Goal: Information Seeking & Learning: Check status

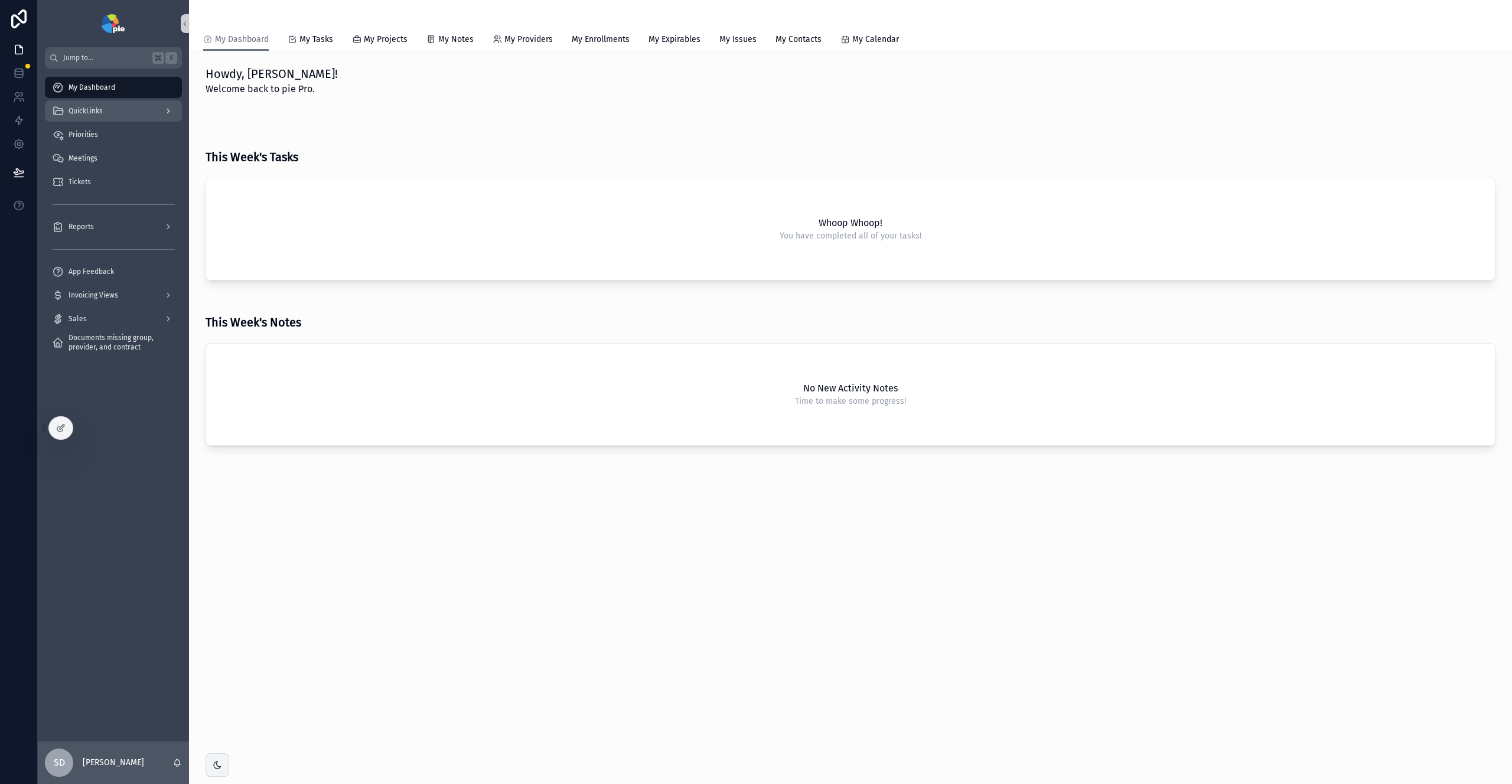
click at [105, 113] on div "QuickLinks" at bounding box center [113, 111] width 123 height 19
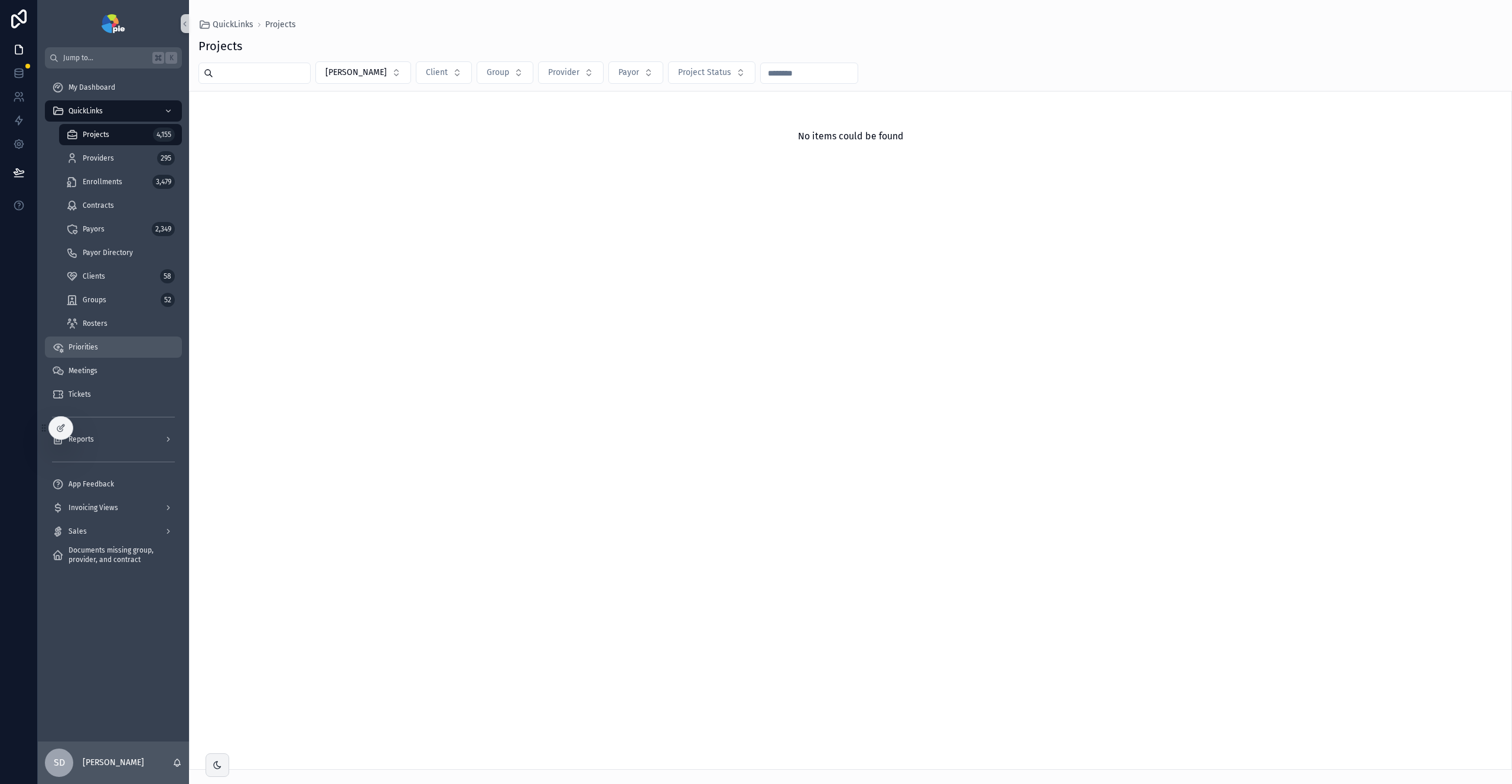
click at [118, 346] on div "Priorities" at bounding box center [113, 347] width 123 height 19
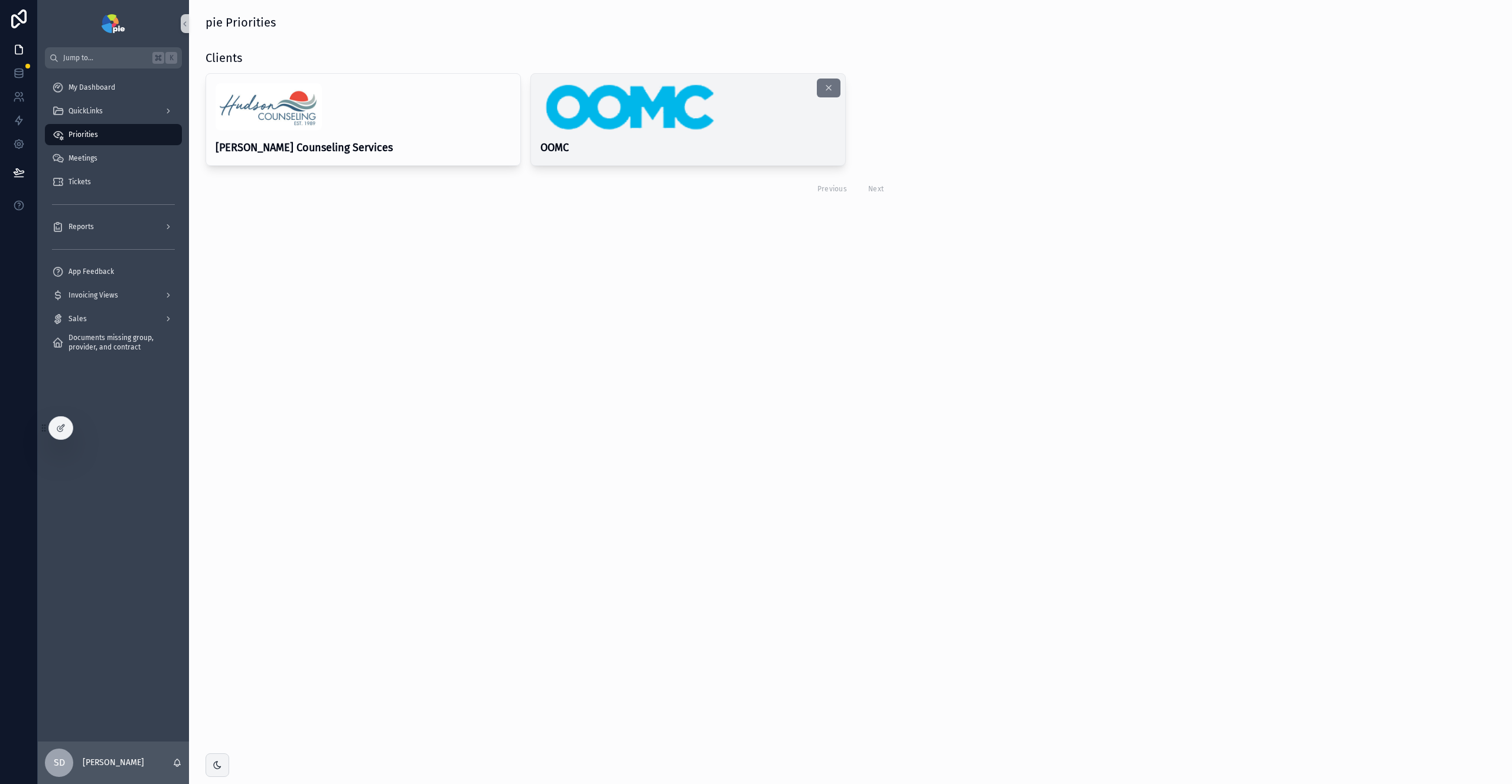
click at [613, 153] on h4 "OOMC" at bounding box center [688, 148] width 295 height 16
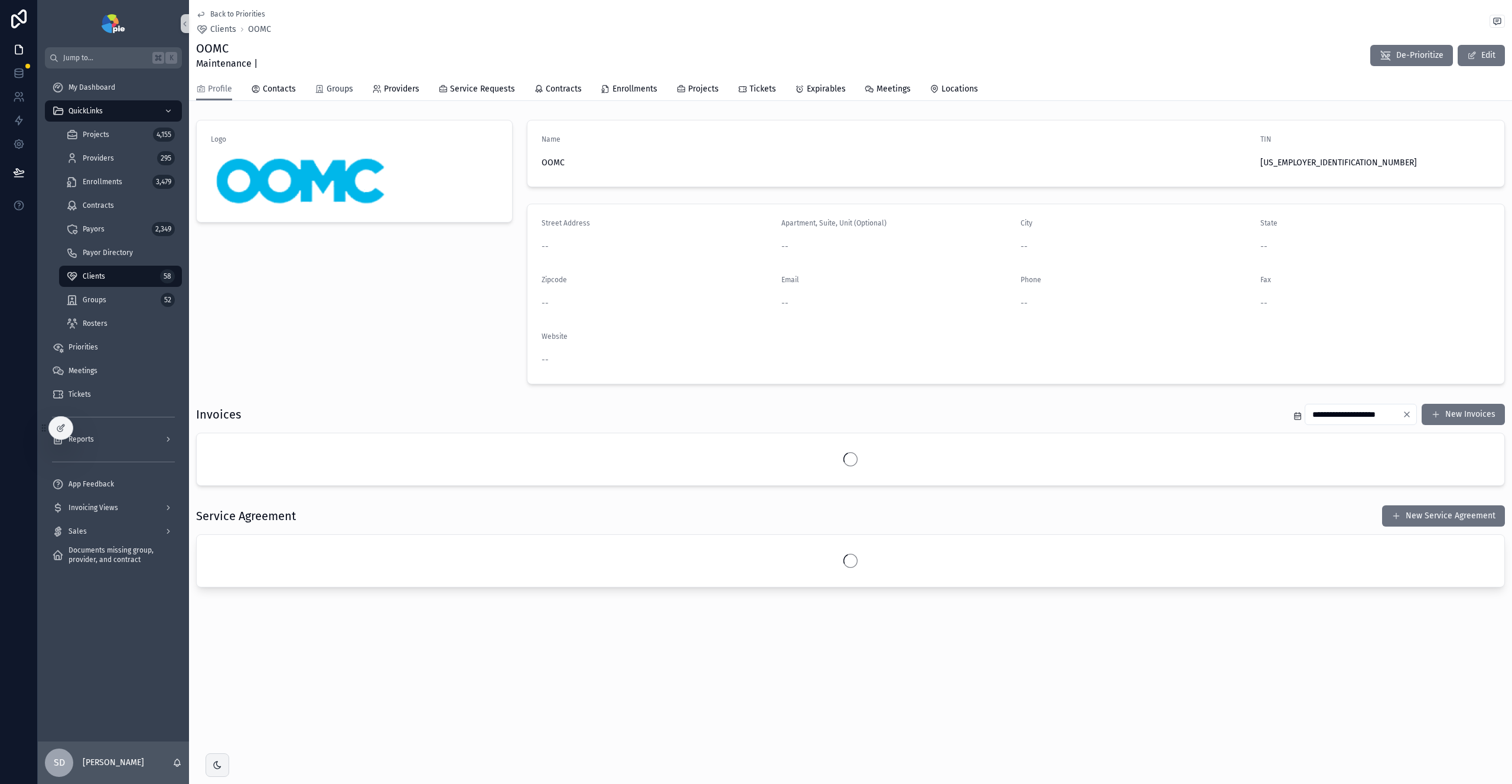
click at [341, 87] on span "Groups" at bounding box center [340, 89] width 27 height 11
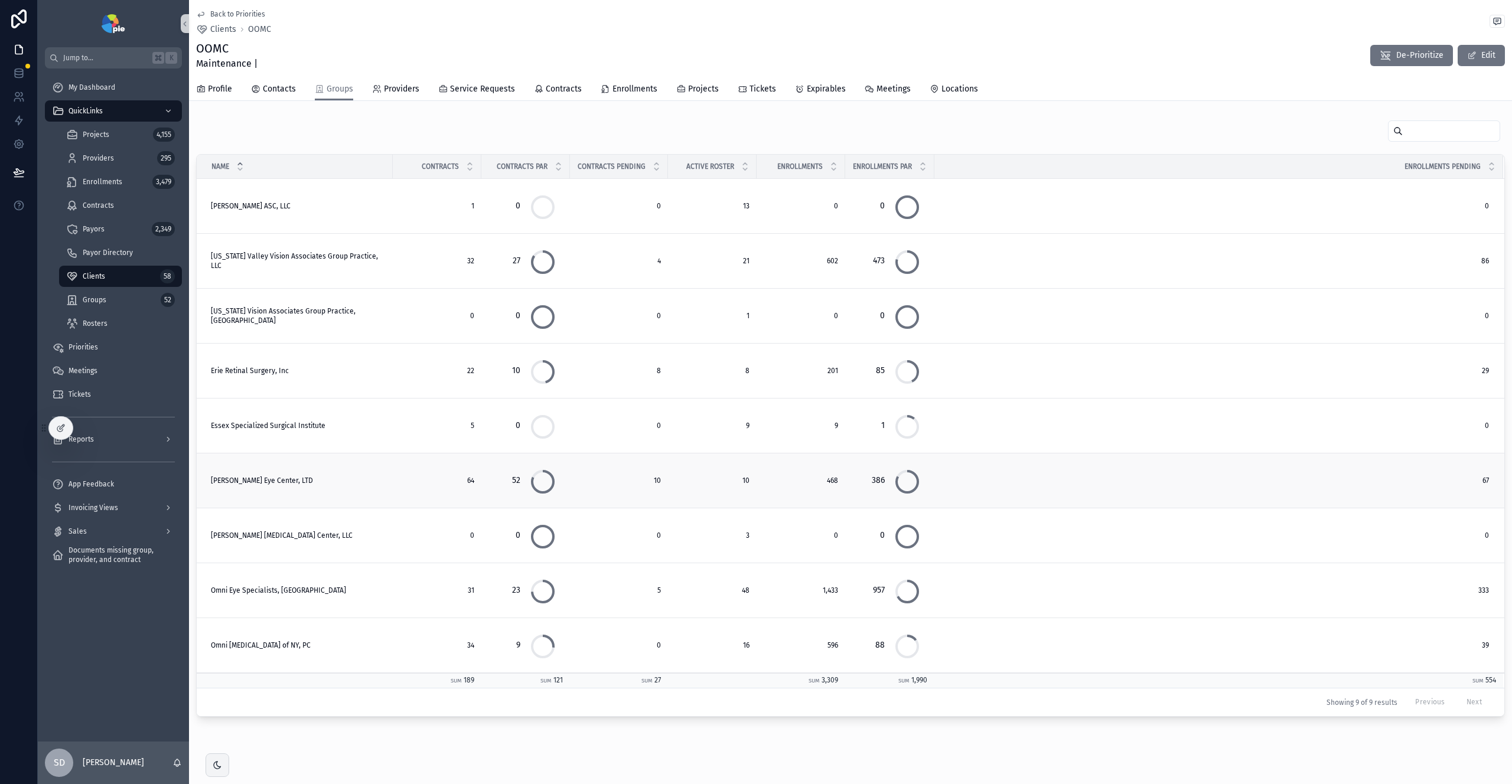
click at [285, 485] on td "Ludwick Eye Center, LTD Ludwick Eye Center, LTD" at bounding box center [295, 481] width 196 height 55
click at [272, 483] on span "[PERSON_NAME] Eye Center, LTD" at bounding box center [262, 480] width 103 height 9
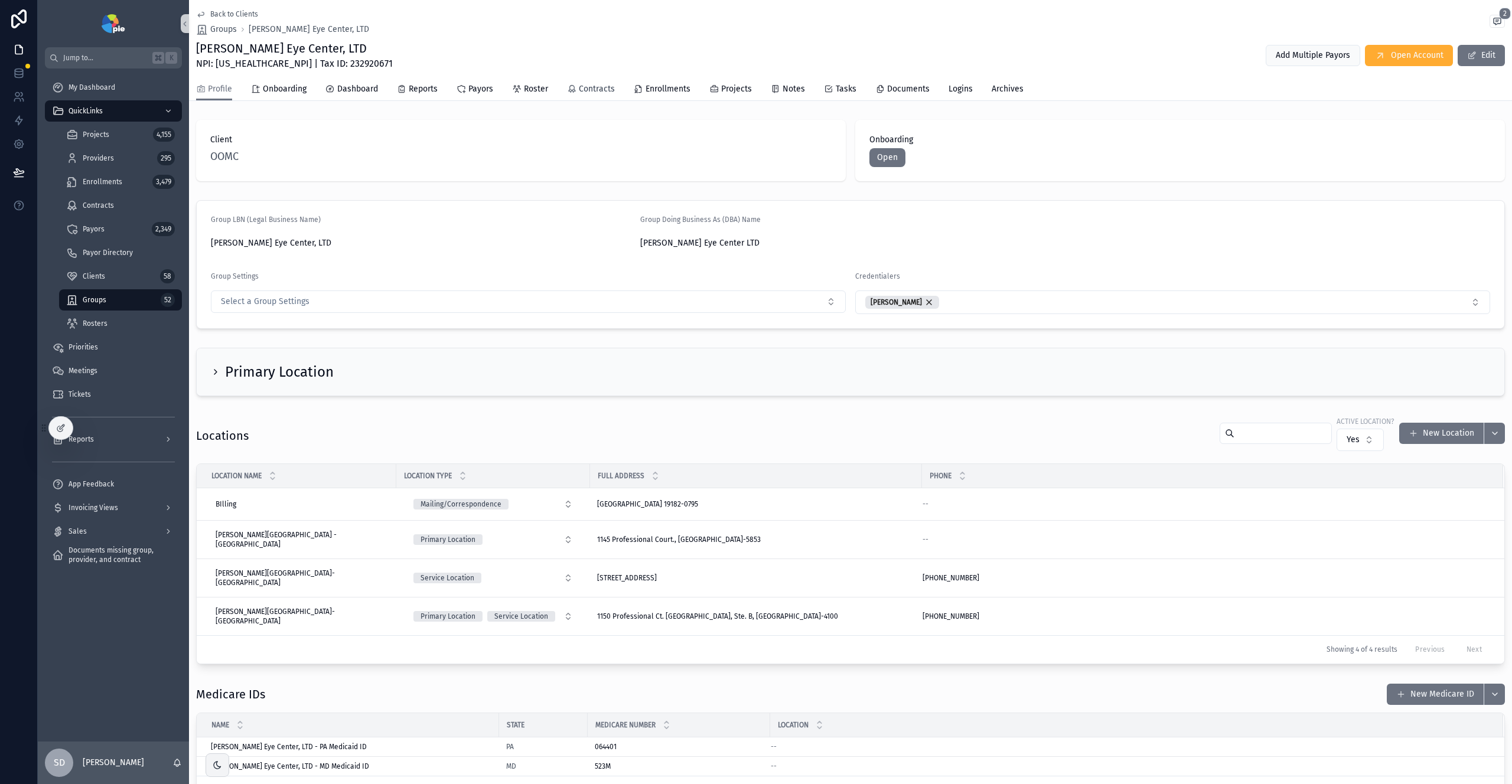
click at [596, 92] on span "Contracts" at bounding box center [597, 89] width 36 height 11
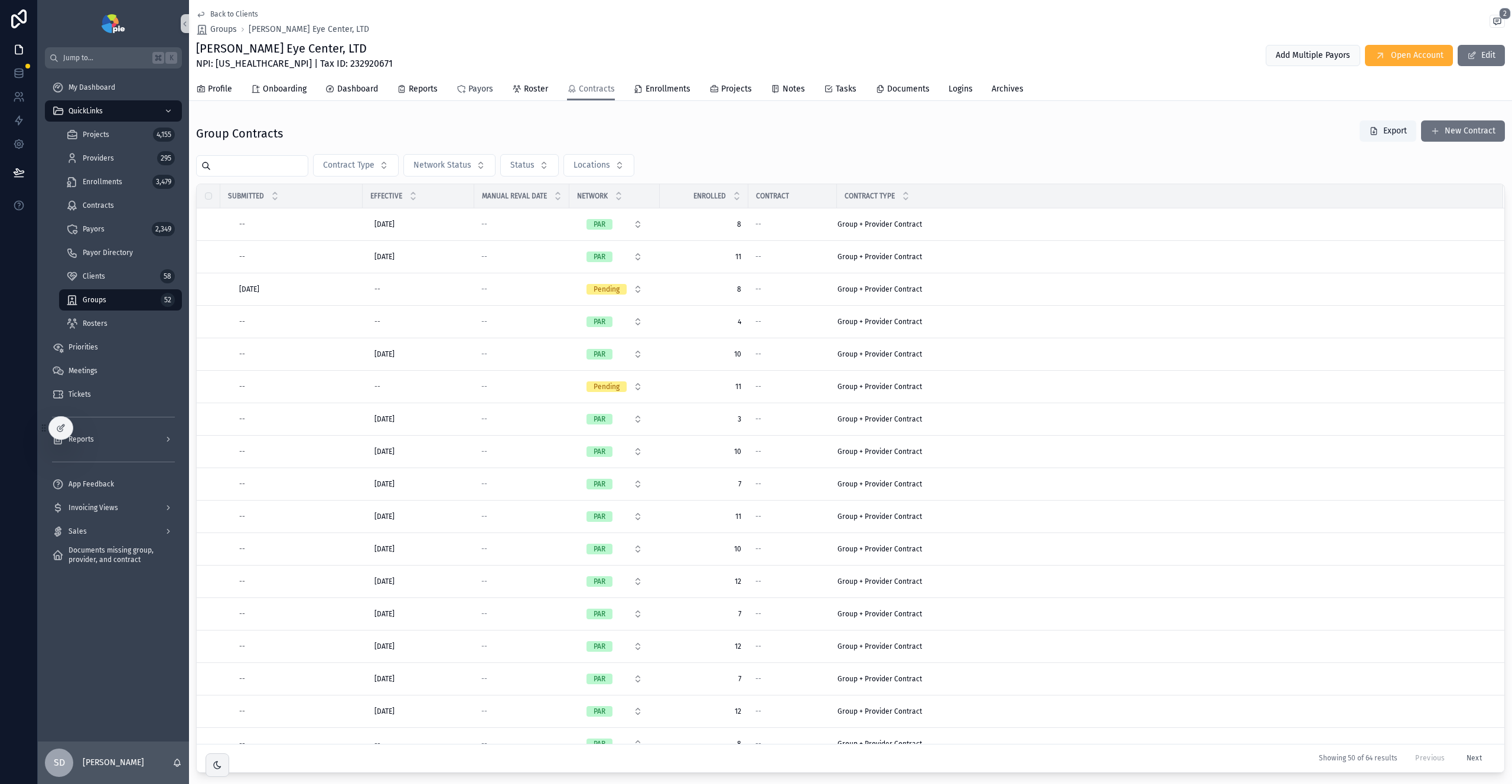
click at [472, 92] on span "Payors" at bounding box center [480, 89] width 25 height 11
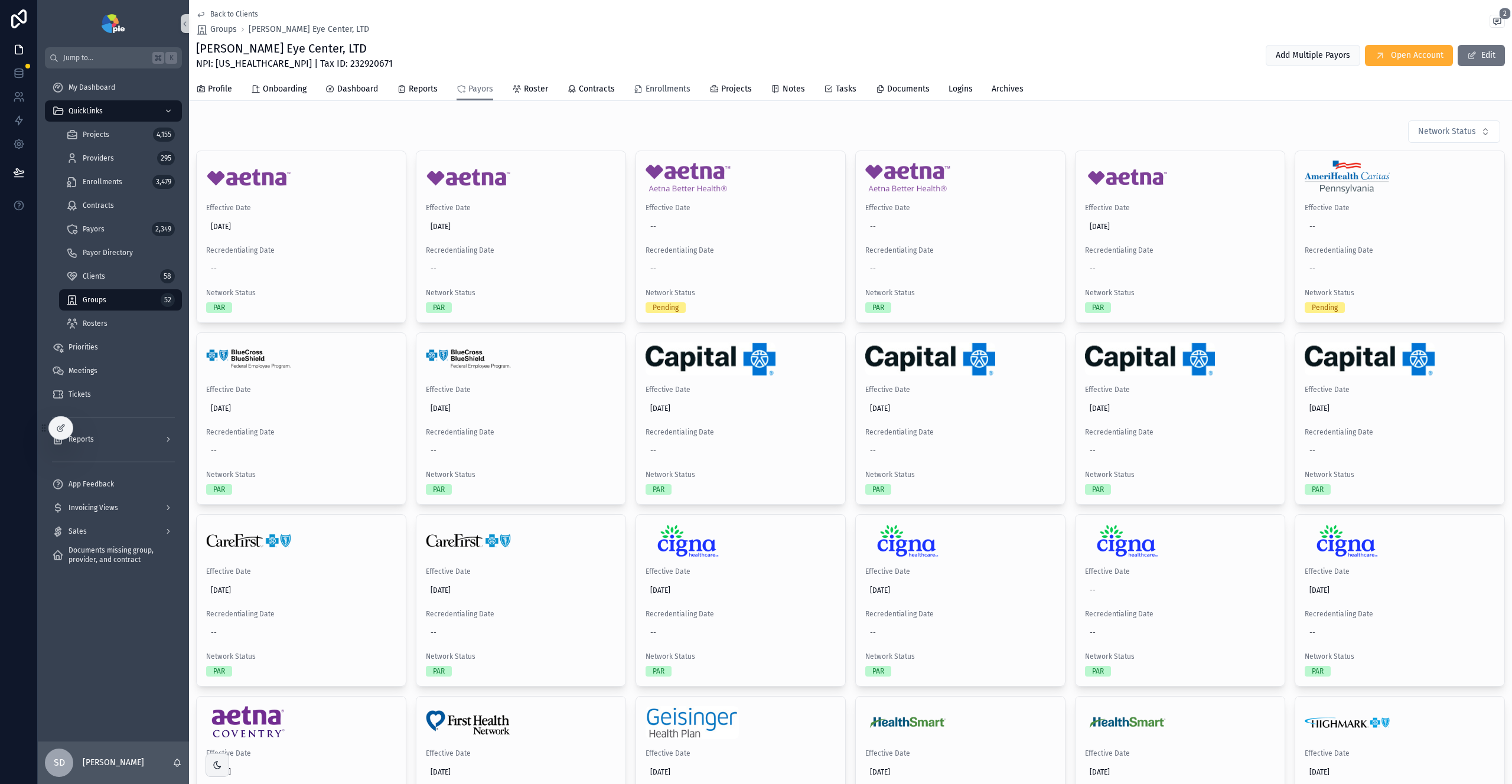
click at [664, 87] on span "Enrollments" at bounding box center [668, 89] width 45 height 11
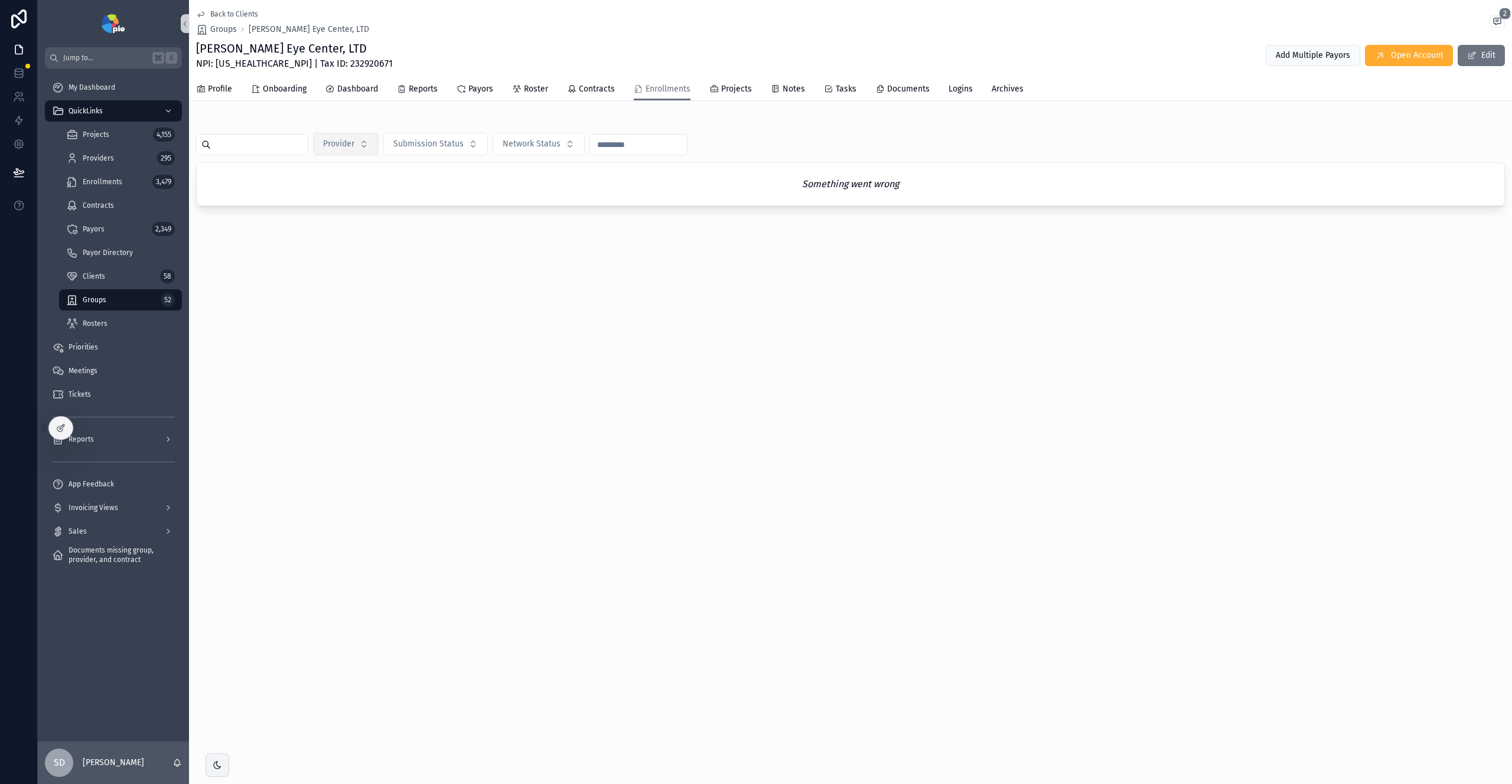
click at [354, 148] on span "Provider" at bounding box center [339, 144] width 32 height 11
type input "****"
click at [330, 200] on div "[PERSON_NAME]" at bounding box center [350, 192] width 142 height 19
click at [344, 195] on div "[PERSON_NAME]" at bounding box center [364, 193] width 142 height 19
click at [312, 194] on span "[PERSON_NAME]" at bounding box center [315, 192] width 62 height 11
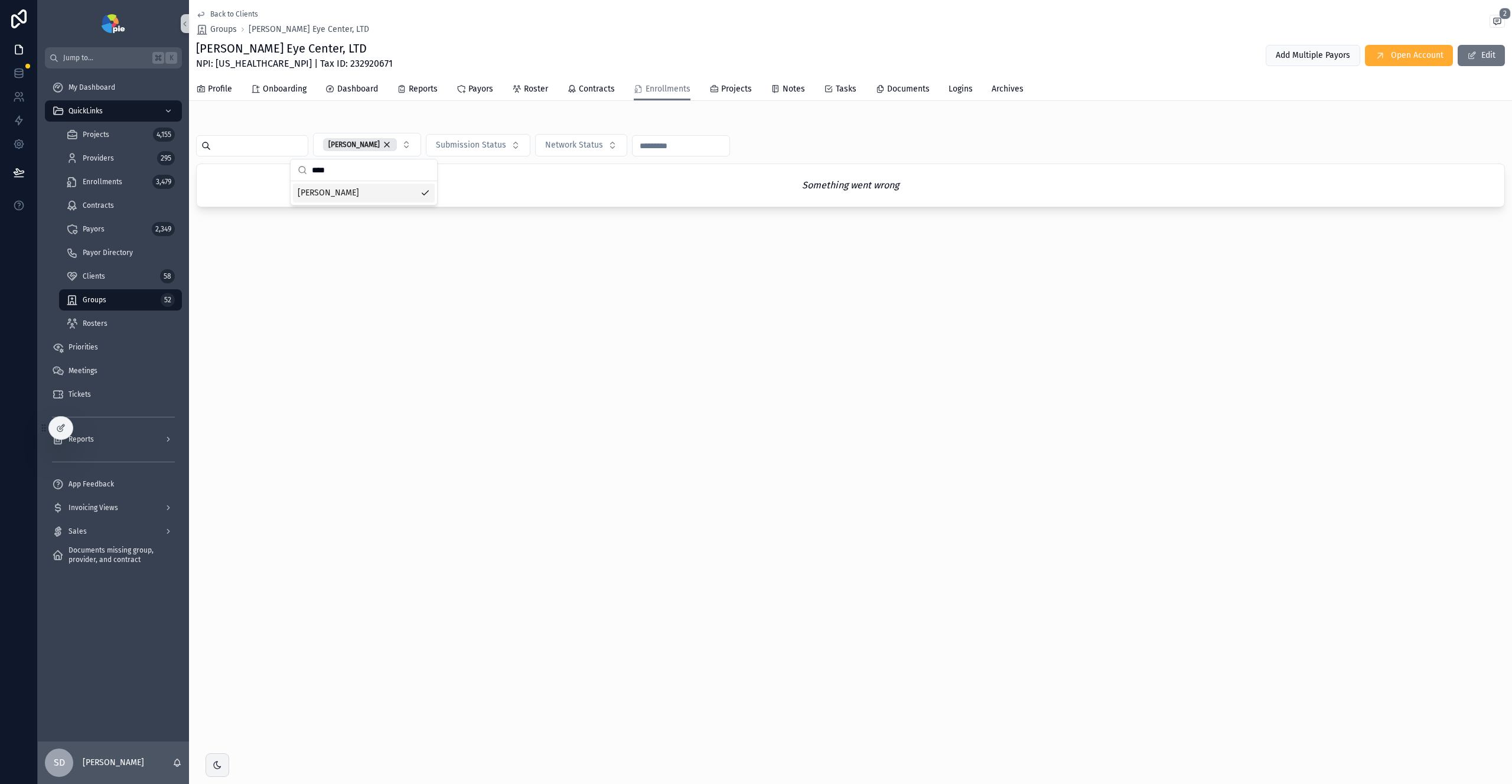
click at [227, 198] on div "Something went wrong" at bounding box center [850, 185] width 1308 height 42
click at [536, 92] on span "Roster" at bounding box center [536, 89] width 24 height 11
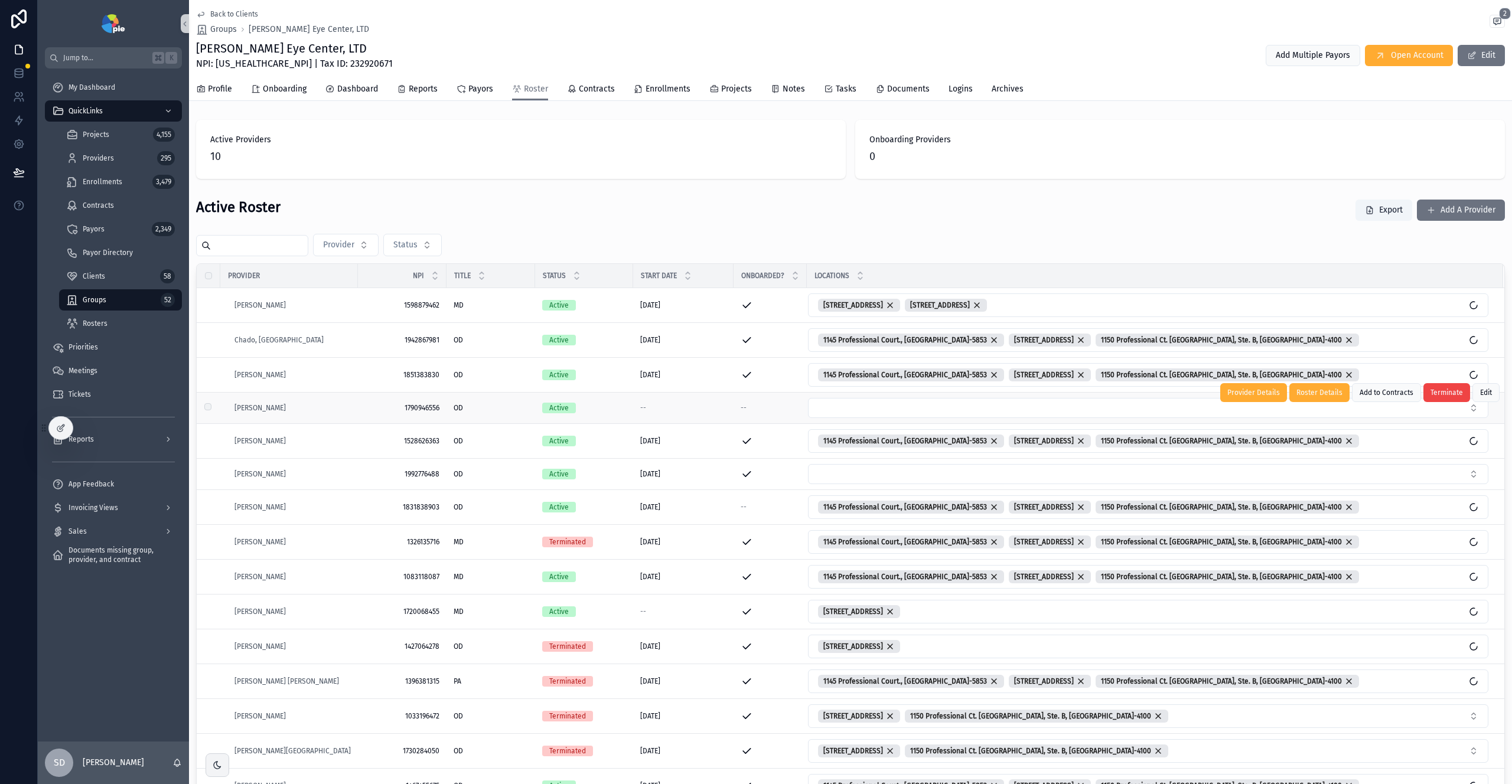
click at [591, 408] on div "Active" at bounding box center [584, 408] width 84 height 11
click at [583, 408] on div "Active" at bounding box center [584, 408] width 84 height 11
click at [475, 406] on div "OD OD" at bounding box center [491, 408] width 75 height 9
click at [250, 410] on span "[PERSON_NAME]" at bounding box center [260, 408] width 52 height 9
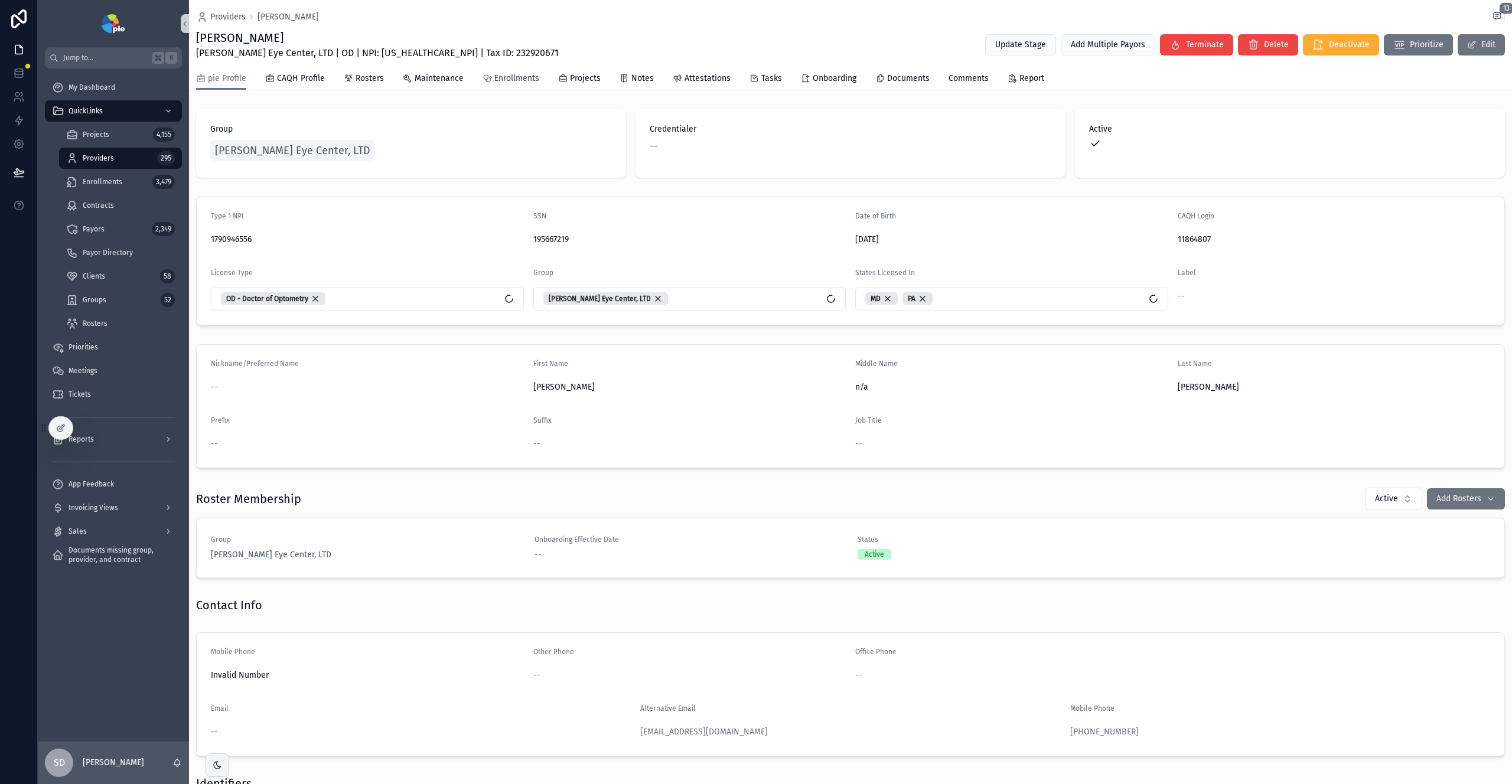
click at [516, 83] on span "Enrollments" at bounding box center [517, 78] width 45 height 11
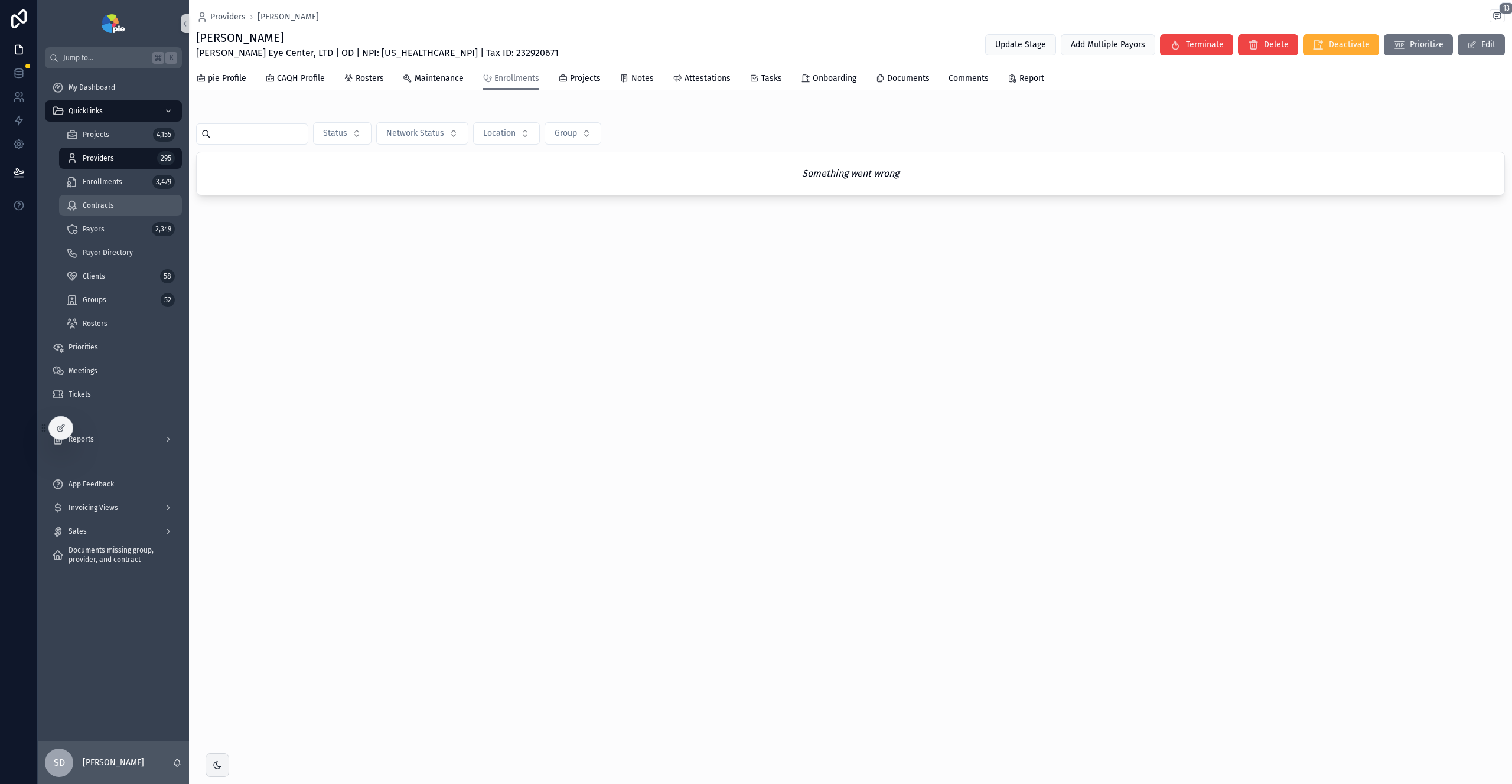
click at [101, 209] on span "Contracts" at bounding box center [98, 205] width 32 height 9
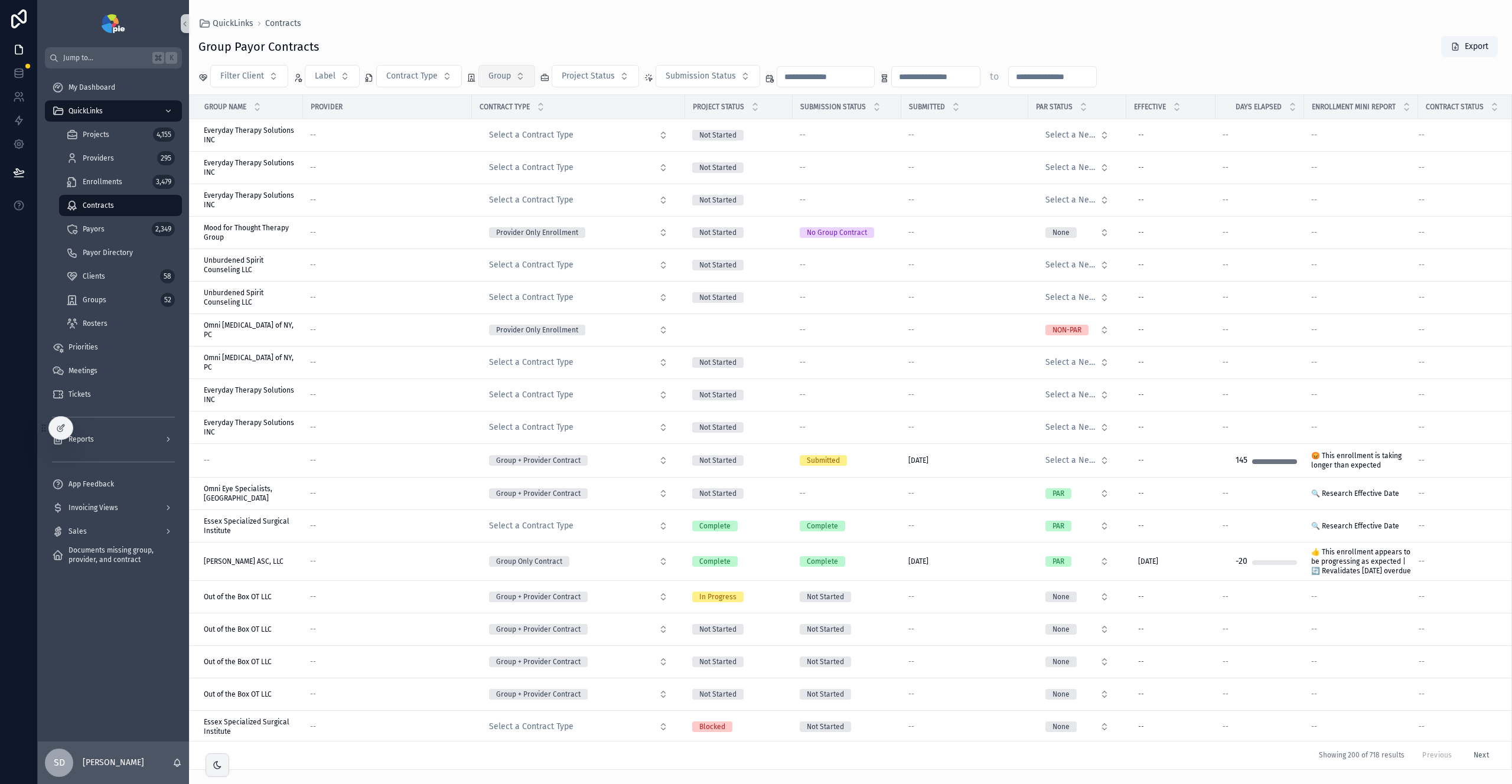
click at [512, 83] on button "Group" at bounding box center [506, 76] width 57 height 22
type input "*******"
click at [478, 125] on span "[PERSON_NAME] Eye Center, LTD" at bounding box center [498, 124] width 118 height 11
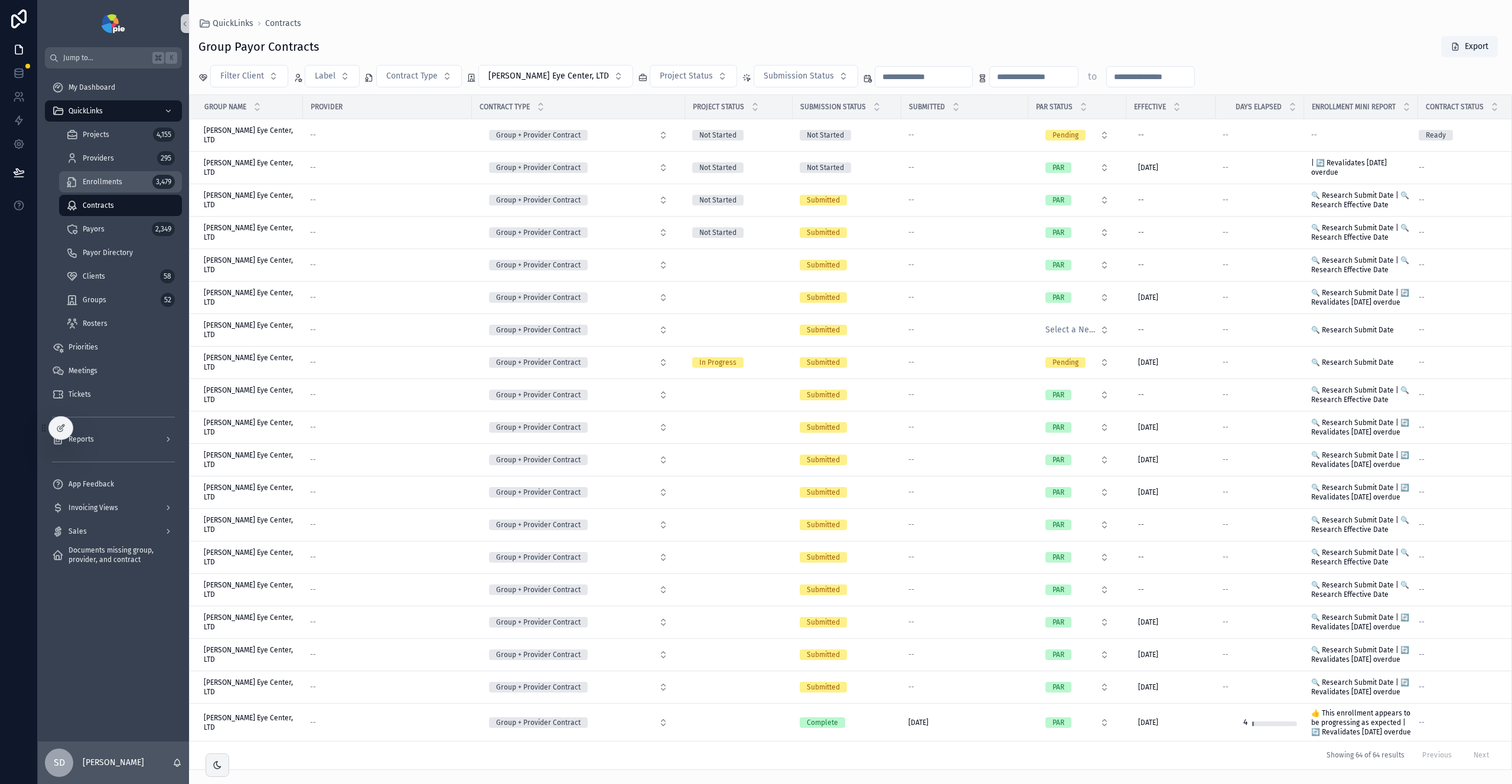
click at [102, 178] on span "Enrollments" at bounding box center [102, 181] width 39 height 9
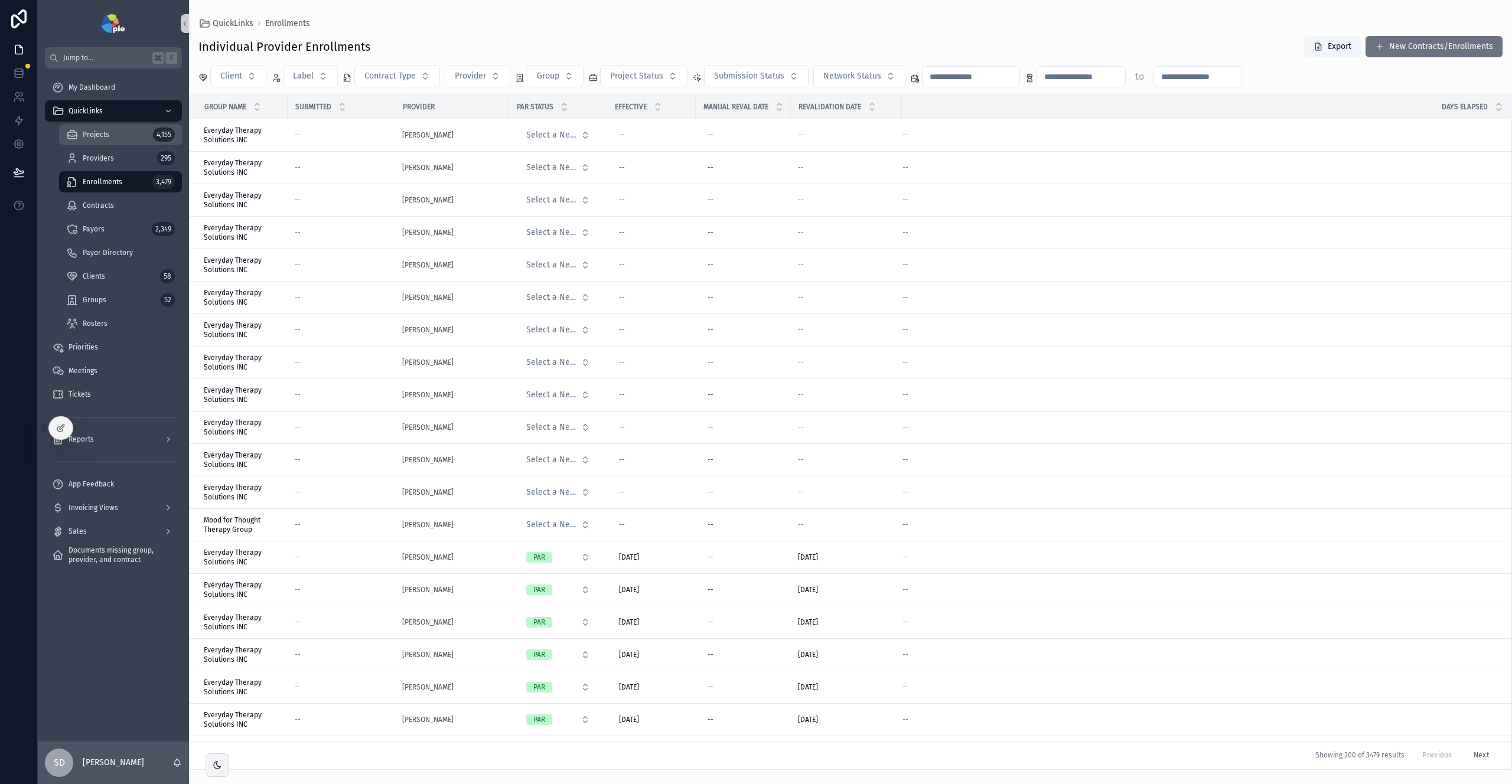
click at [99, 133] on span "Projects" at bounding box center [95, 134] width 27 height 9
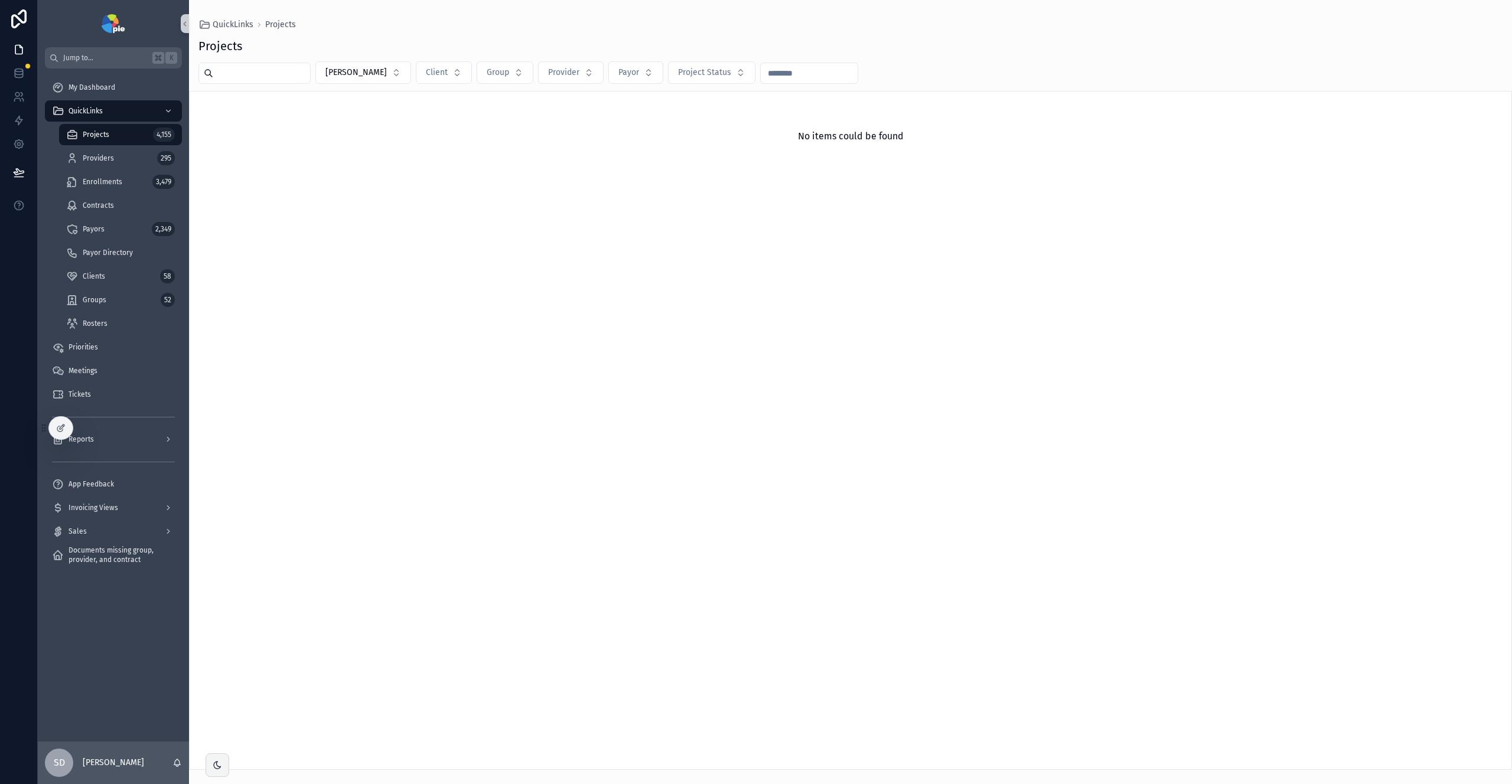
click at [130, 133] on div "Projects 4,155" at bounding box center [120, 135] width 109 height 19
click at [110, 135] on div "Projects 4,155" at bounding box center [120, 135] width 109 height 19
click at [95, 86] on span "My Dashboard" at bounding box center [92, 87] width 47 height 9
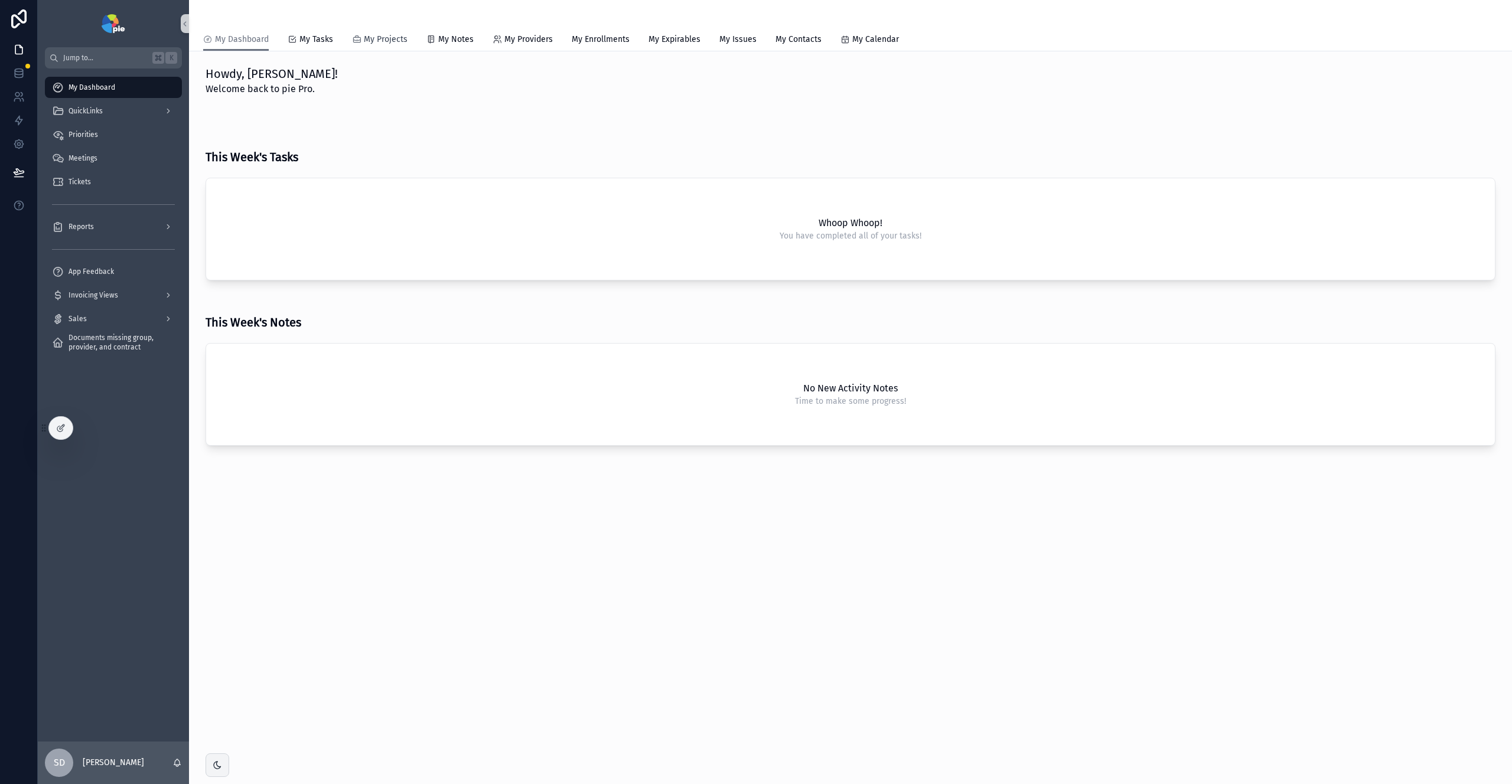
click at [390, 37] on span "My Projects" at bounding box center [386, 39] width 44 height 11
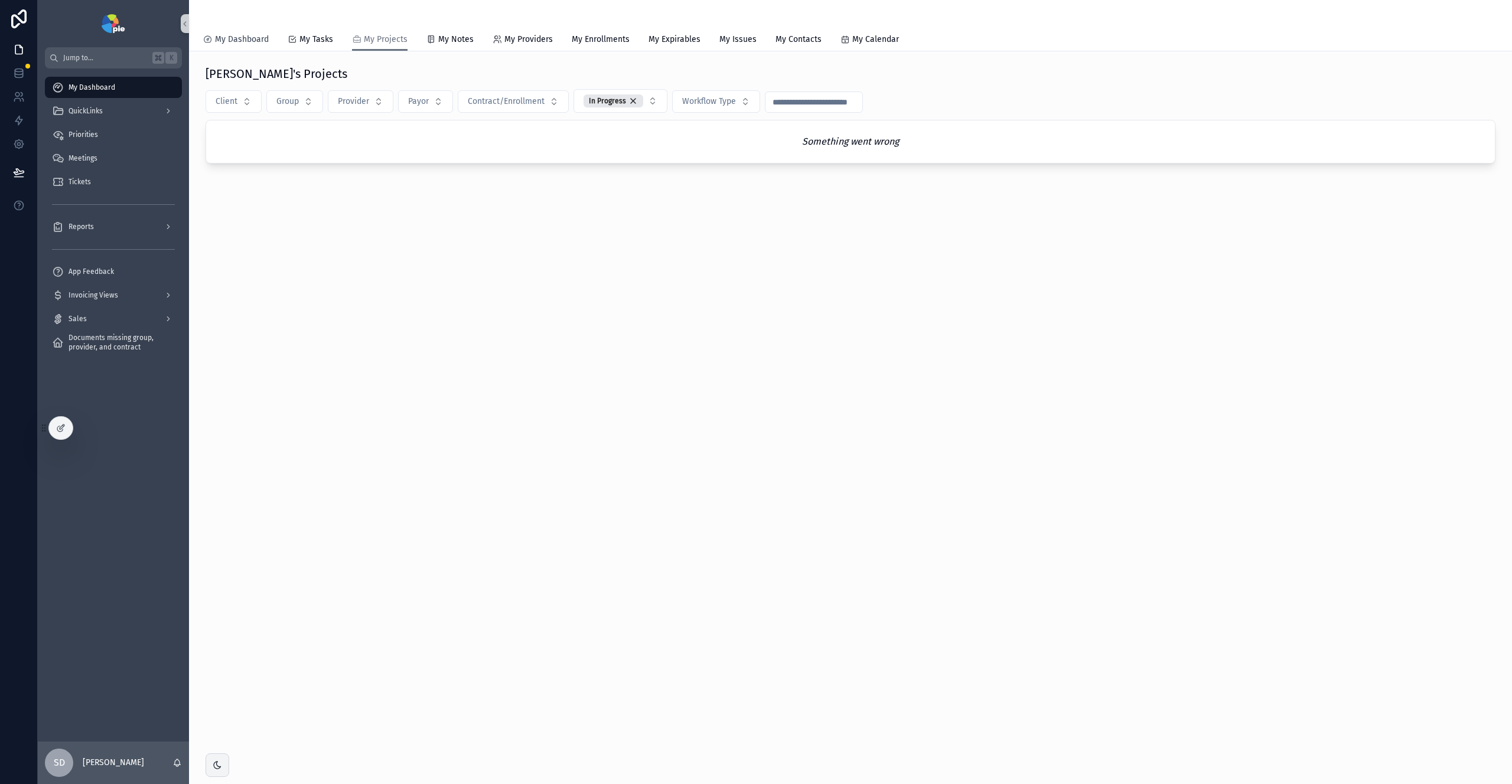
click at [237, 40] on span "My Dashboard" at bounding box center [242, 39] width 54 height 11
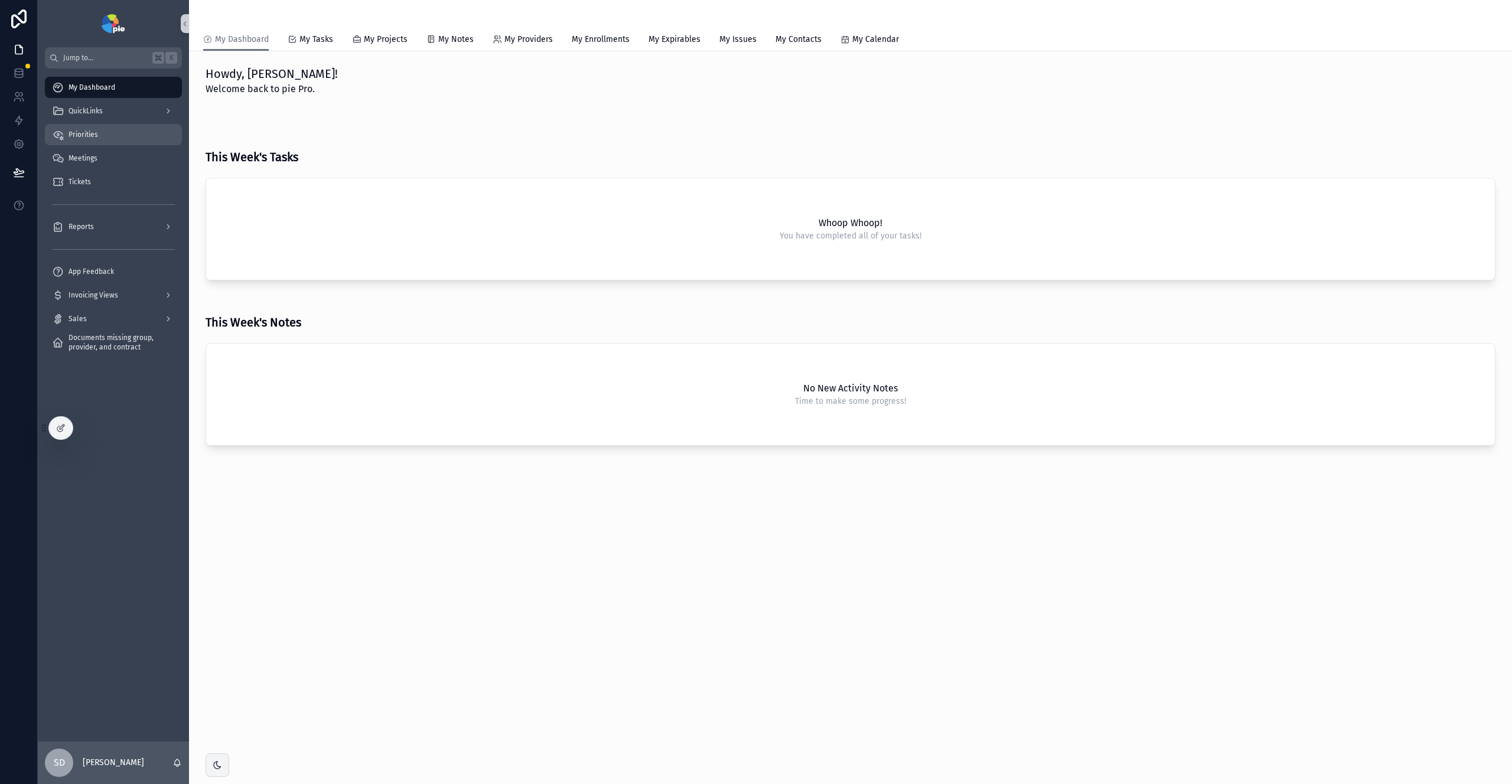
click at [62, 132] on icon "scrollable content" at bounding box center [58, 135] width 11 height 11
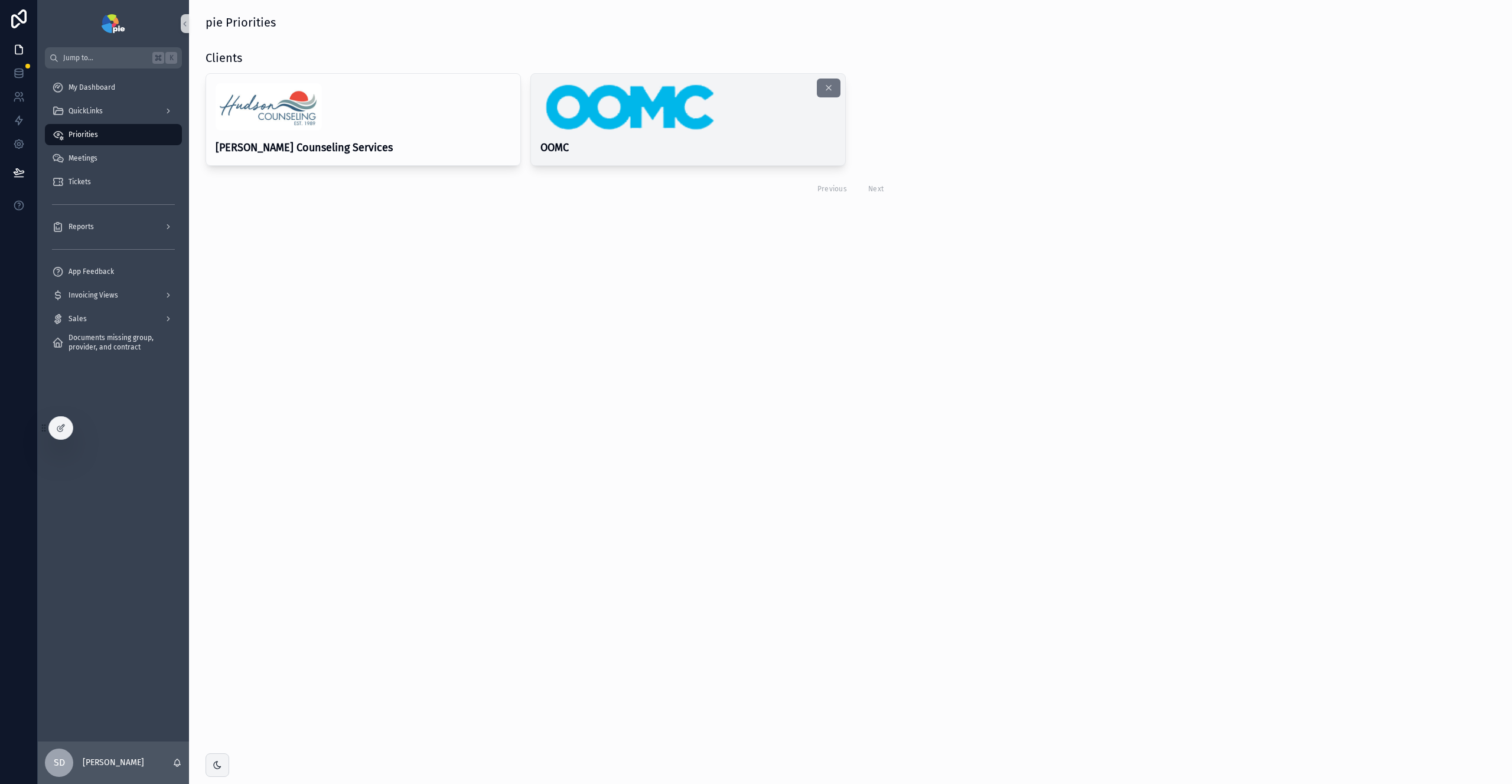
click at [646, 142] on h4 "OOMC" at bounding box center [688, 148] width 295 height 16
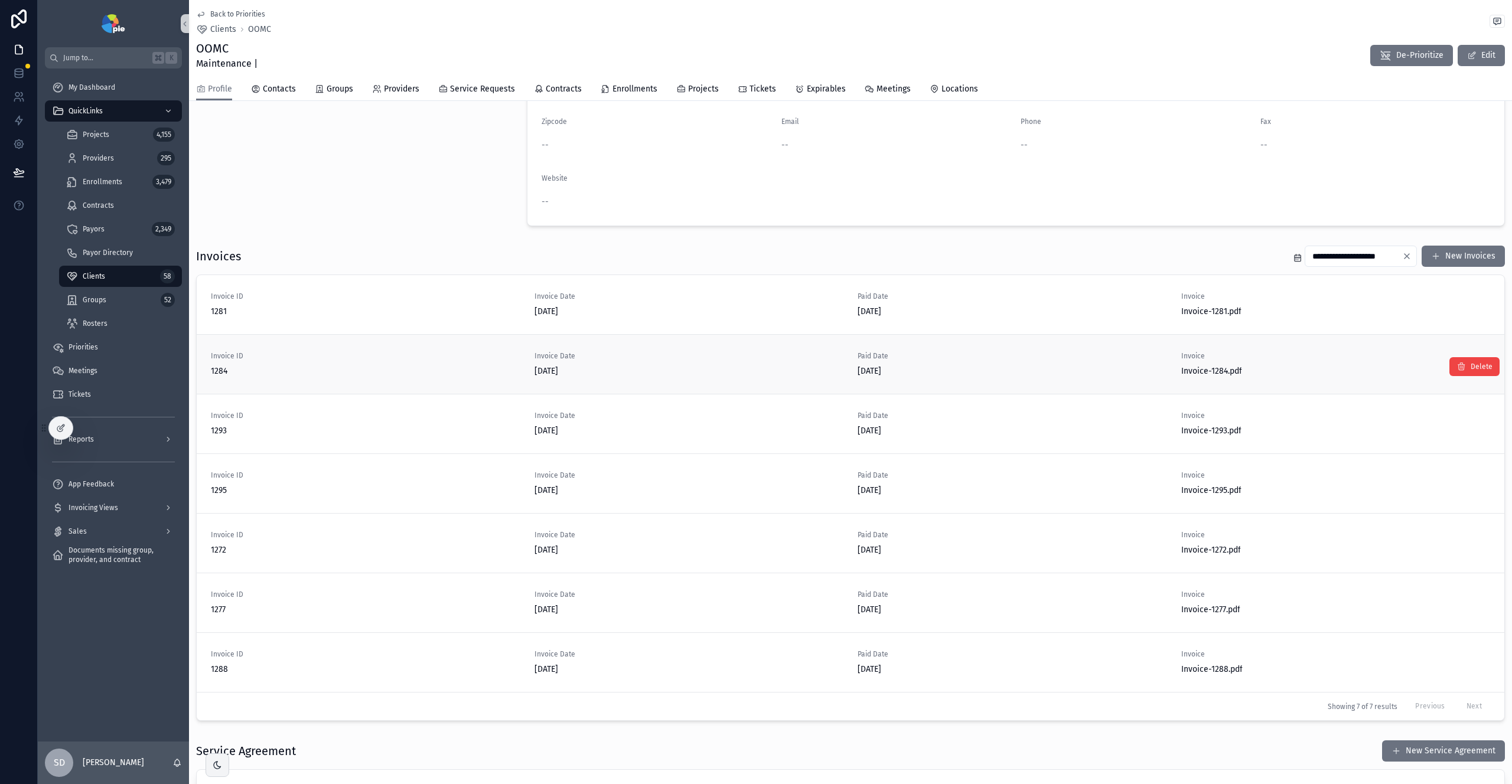
scroll to position [159, 0]
click at [341, 85] on span "Groups" at bounding box center [340, 89] width 27 height 11
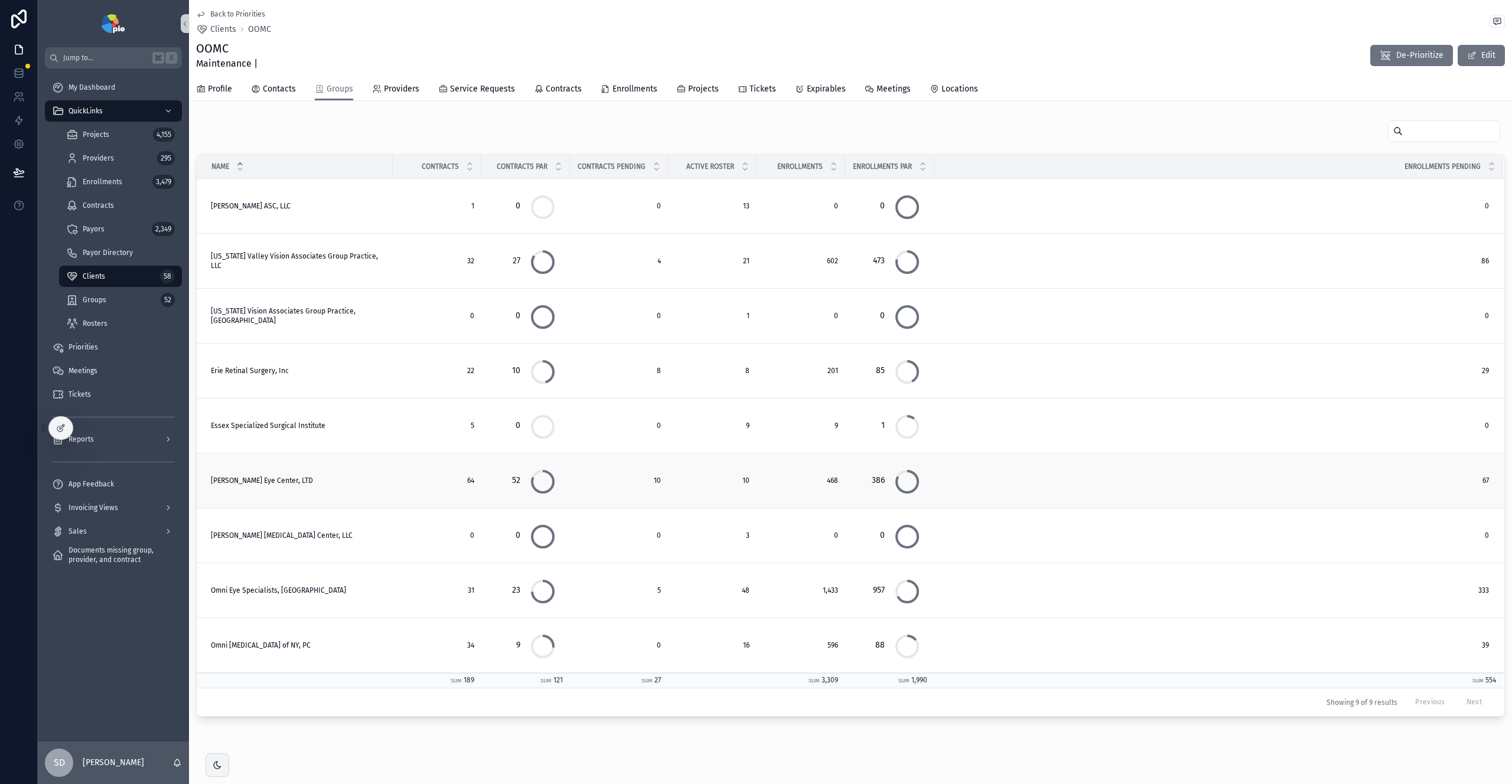
click at [238, 479] on span "[PERSON_NAME] Eye Center, LTD" at bounding box center [262, 480] width 103 height 9
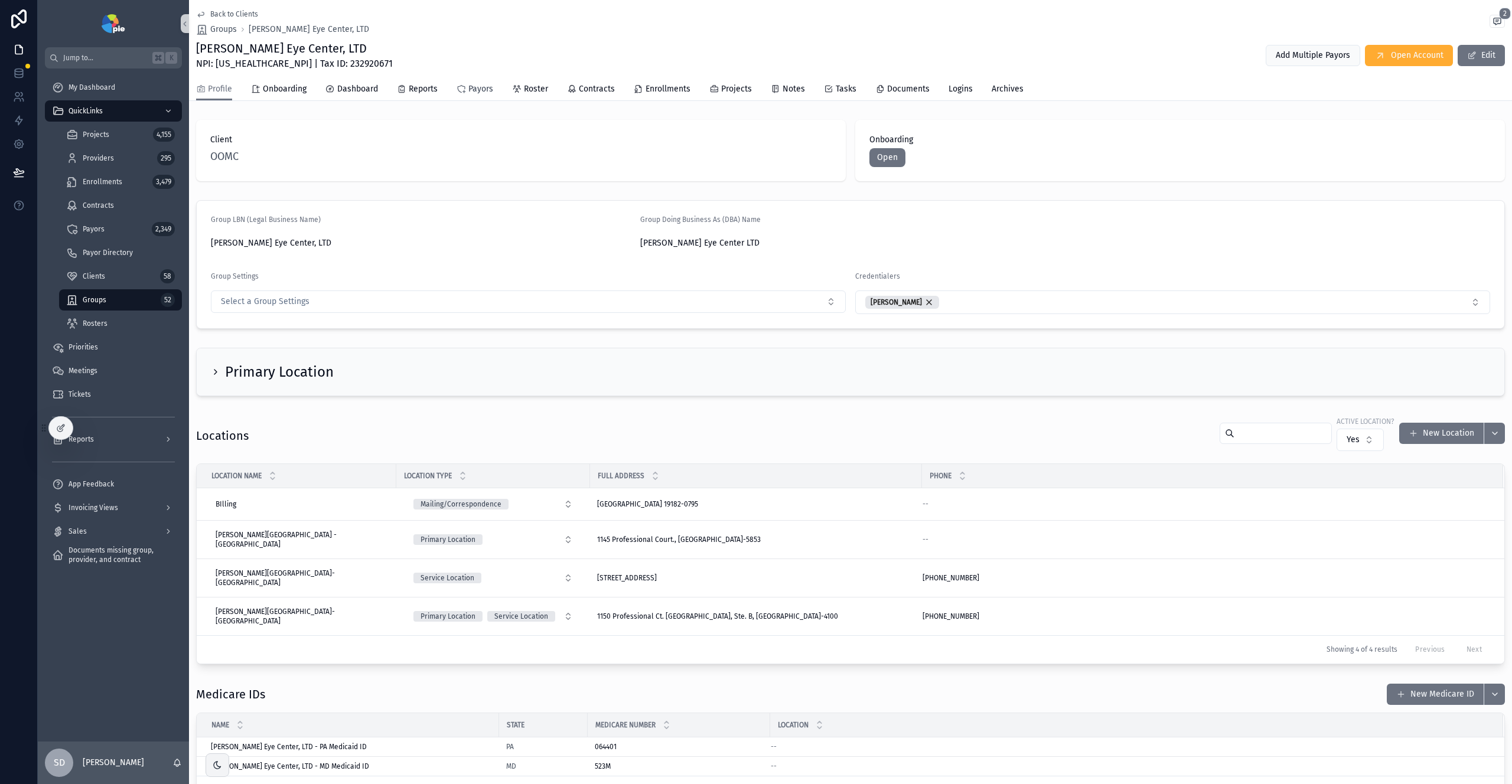
click at [486, 92] on span "Payors" at bounding box center [480, 89] width 25 height 11
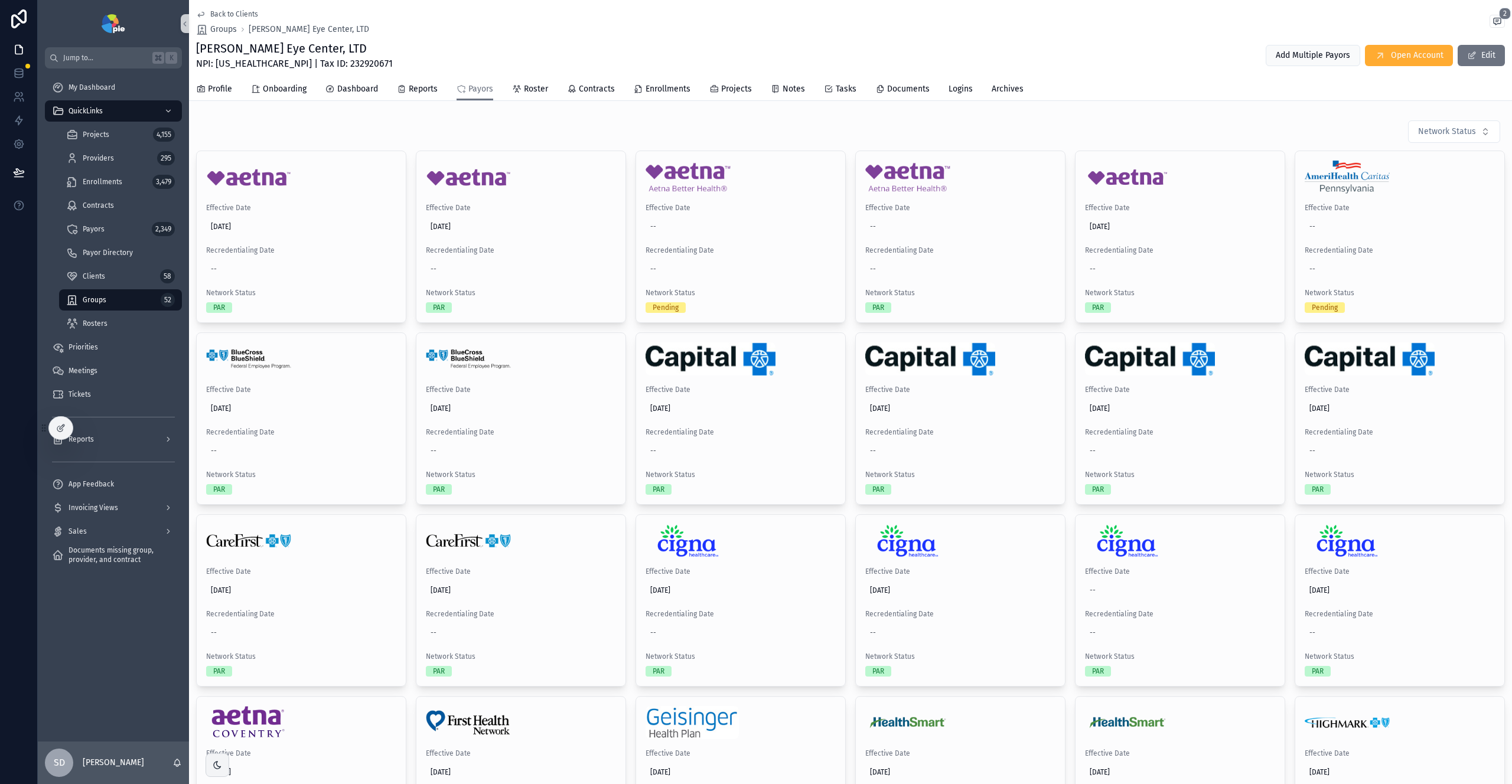
click at [230, 11] on span "Back to Clients" at bounding box center [234, 14] width 48 height 9
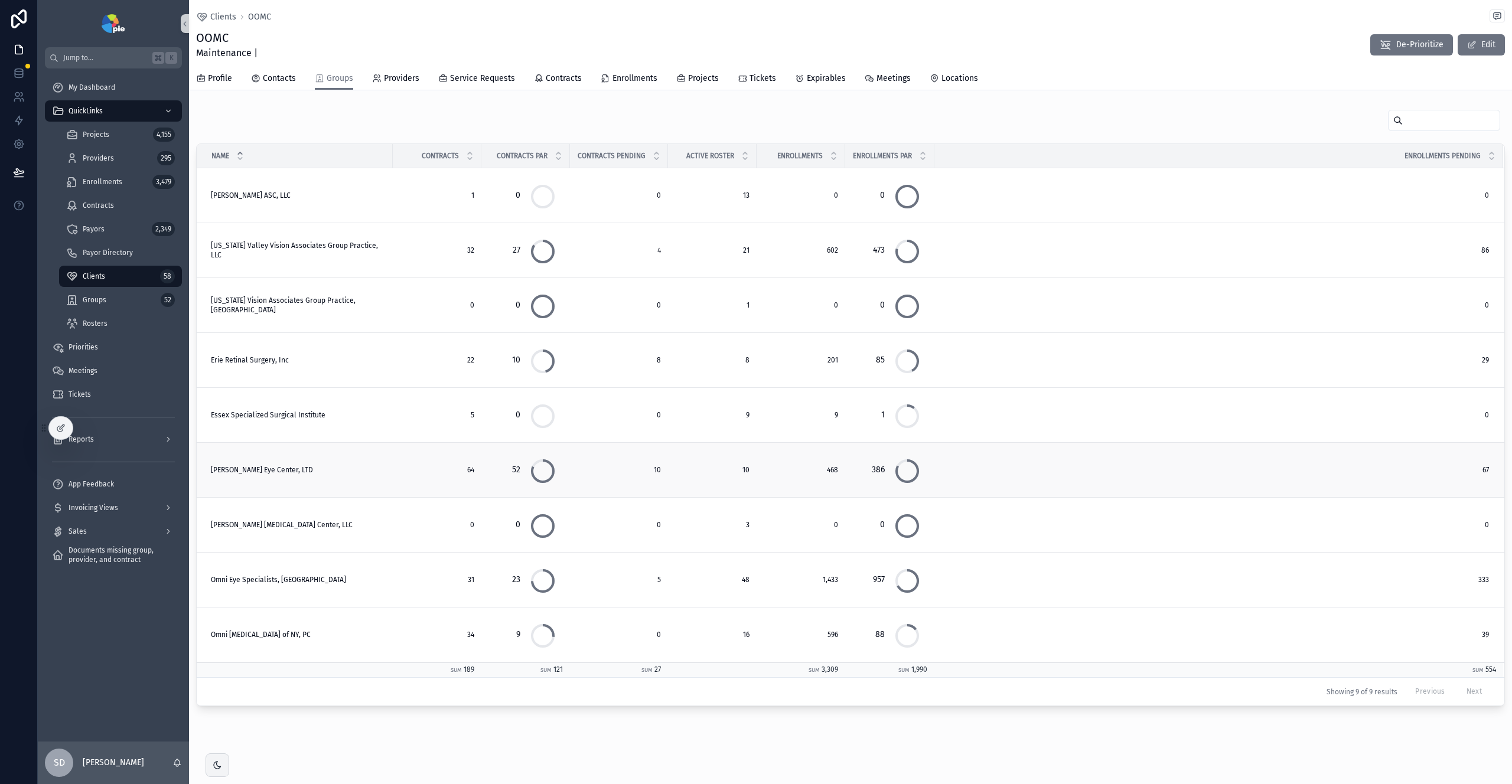
click at [260, 469] on span "[PERSON_NAME] Eye Center, LTD" at bounding box center [262, 469] width 103 height 9
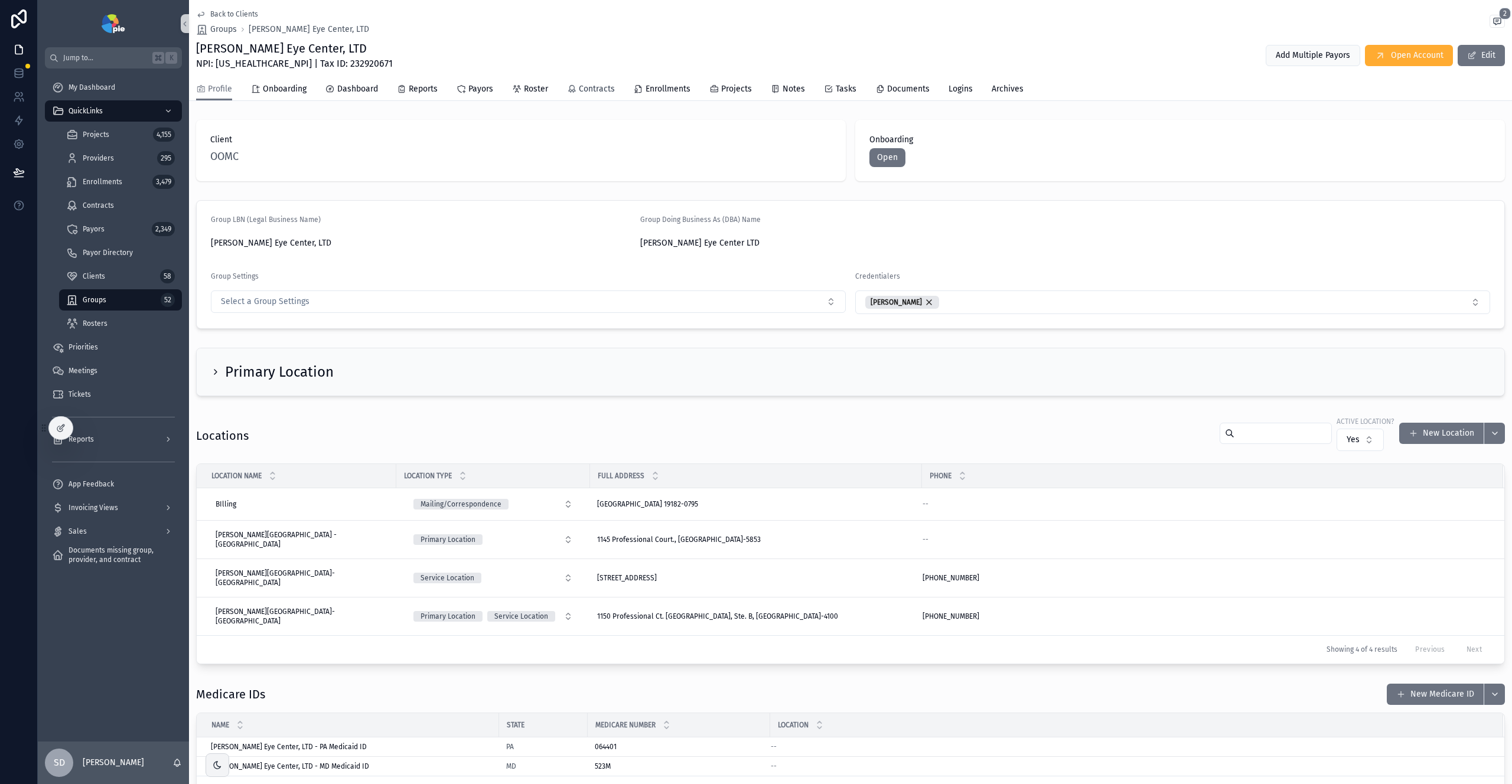
click at [597, 90] on span "Contracts" at bounding box center [597, 89] width 36 height 11
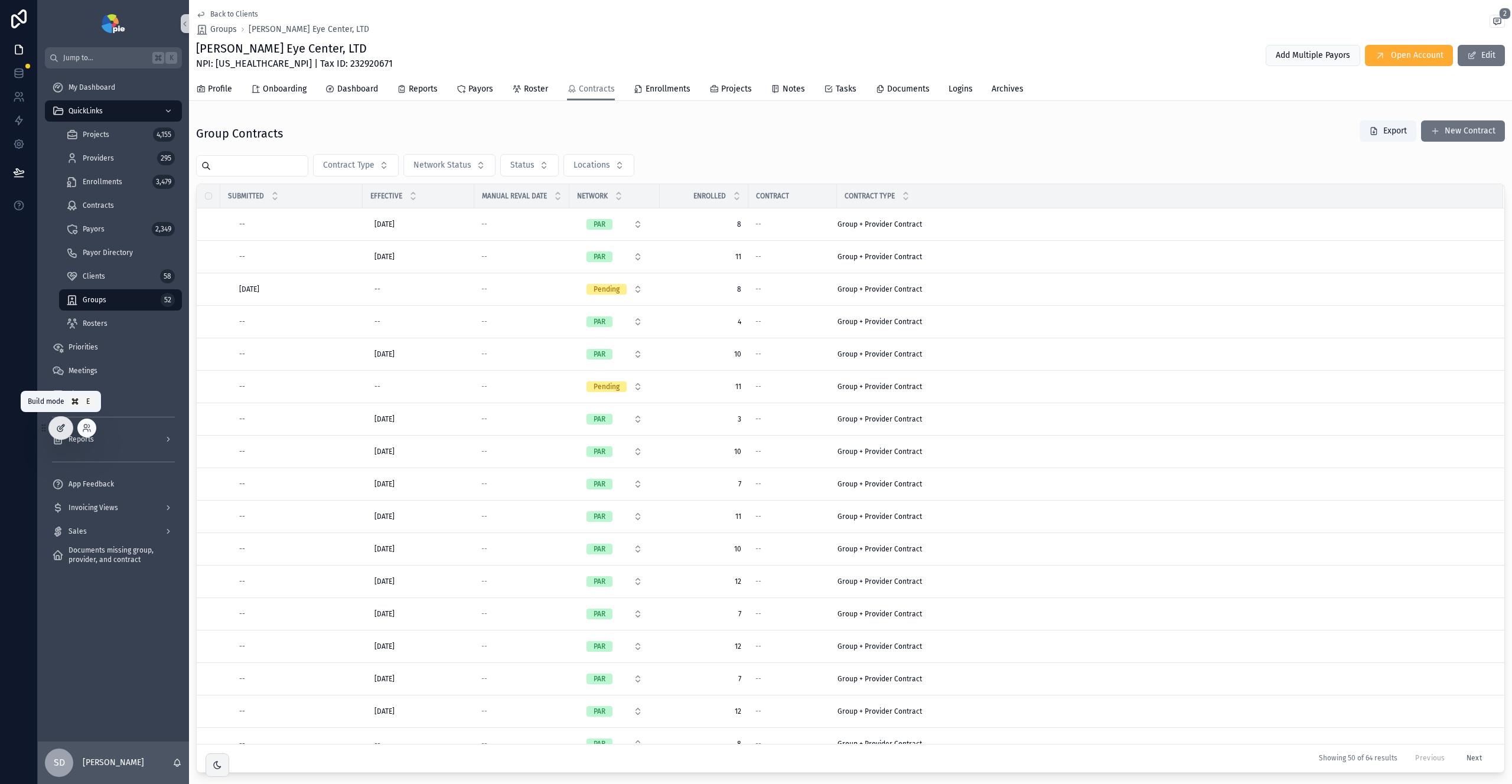
click at [65, 436] on div at bounding box center [60, 428] width 24 height 22
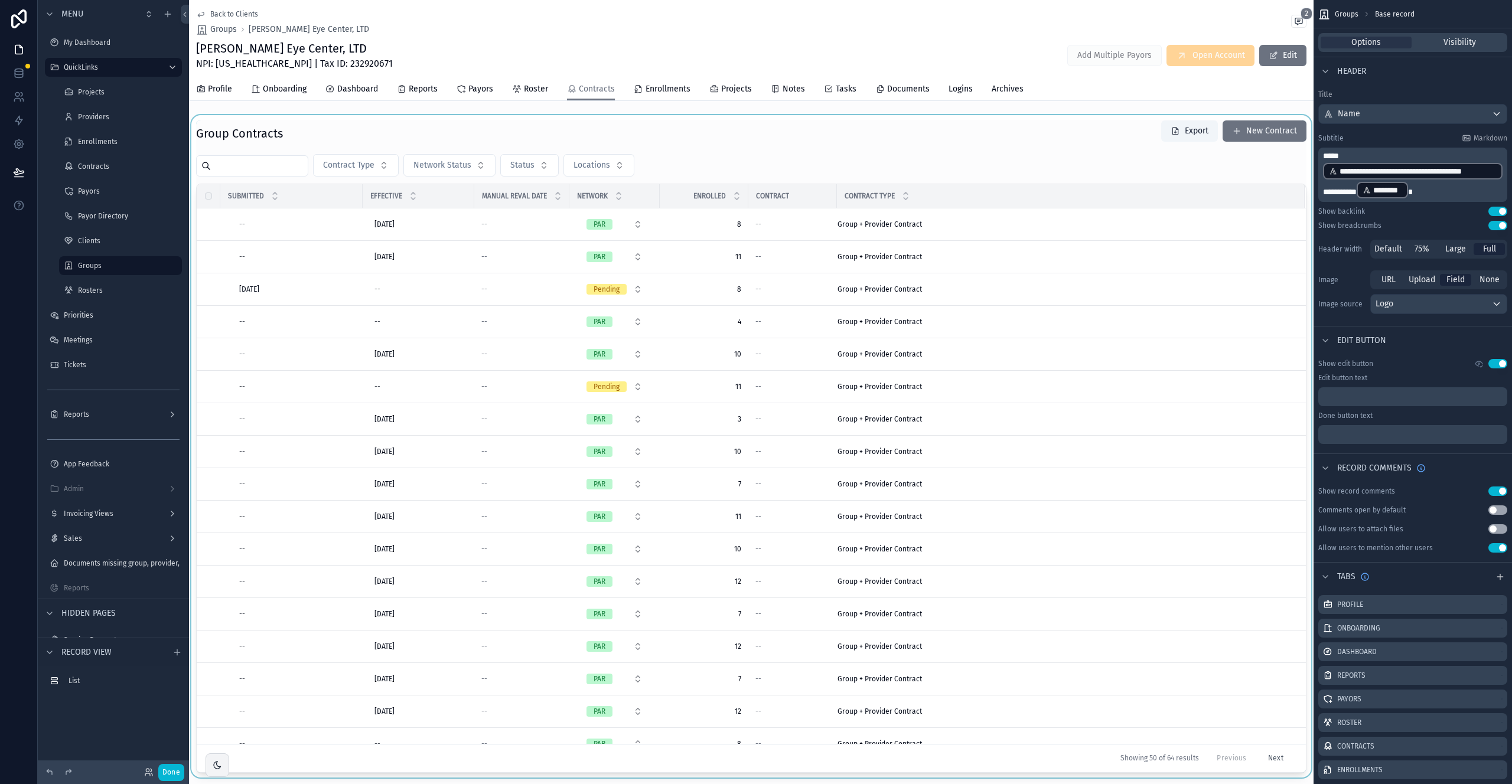
click at [893, 168] on div "scrollable content" at bounding box center [751, 446] width 1125 height 663
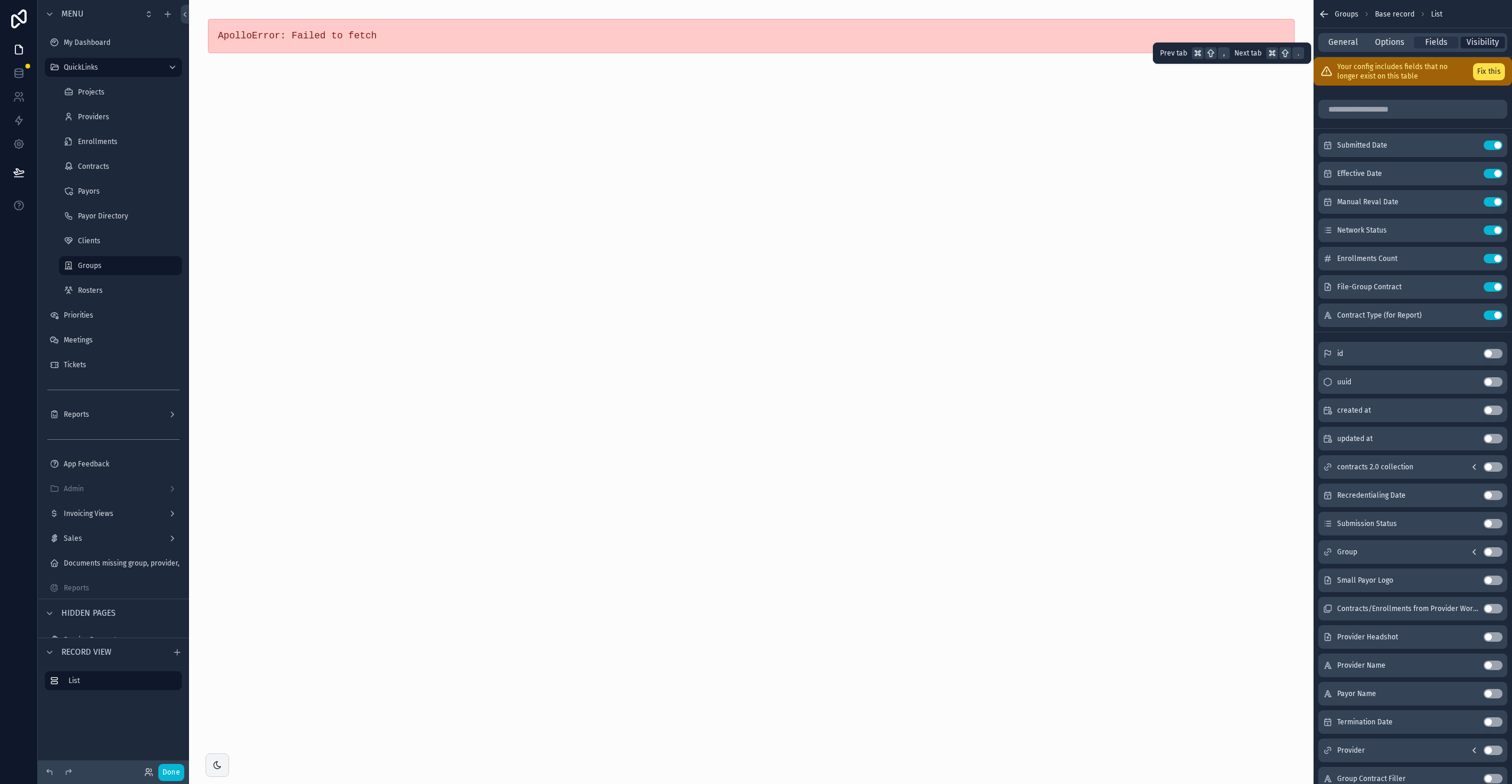
click at [893, 42] on span "Visibility" at bounding box center [1483, 42] width 32 height 11
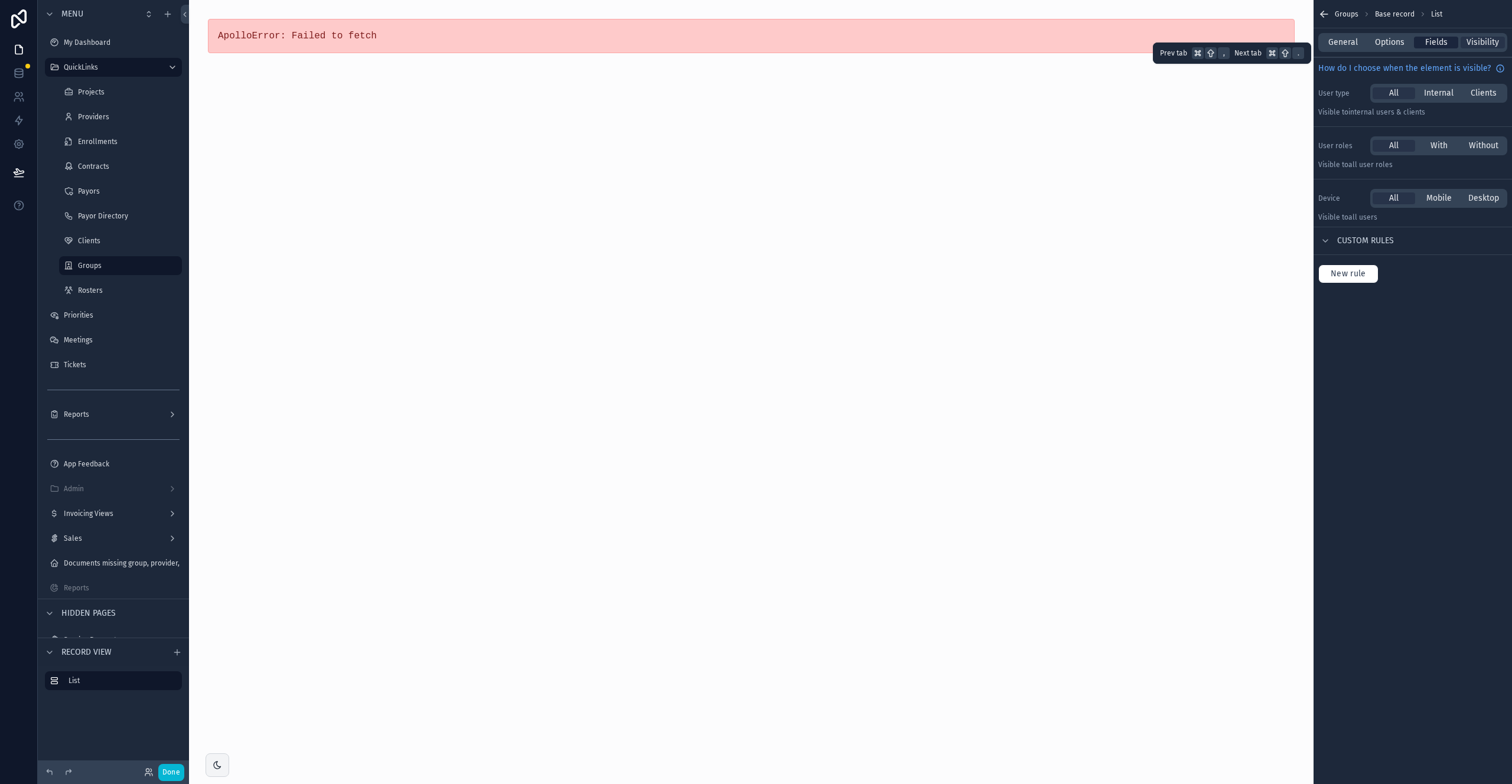
click at [893, 45] on span "Fields" at bounding box center [1436, 42] width 22 height 11
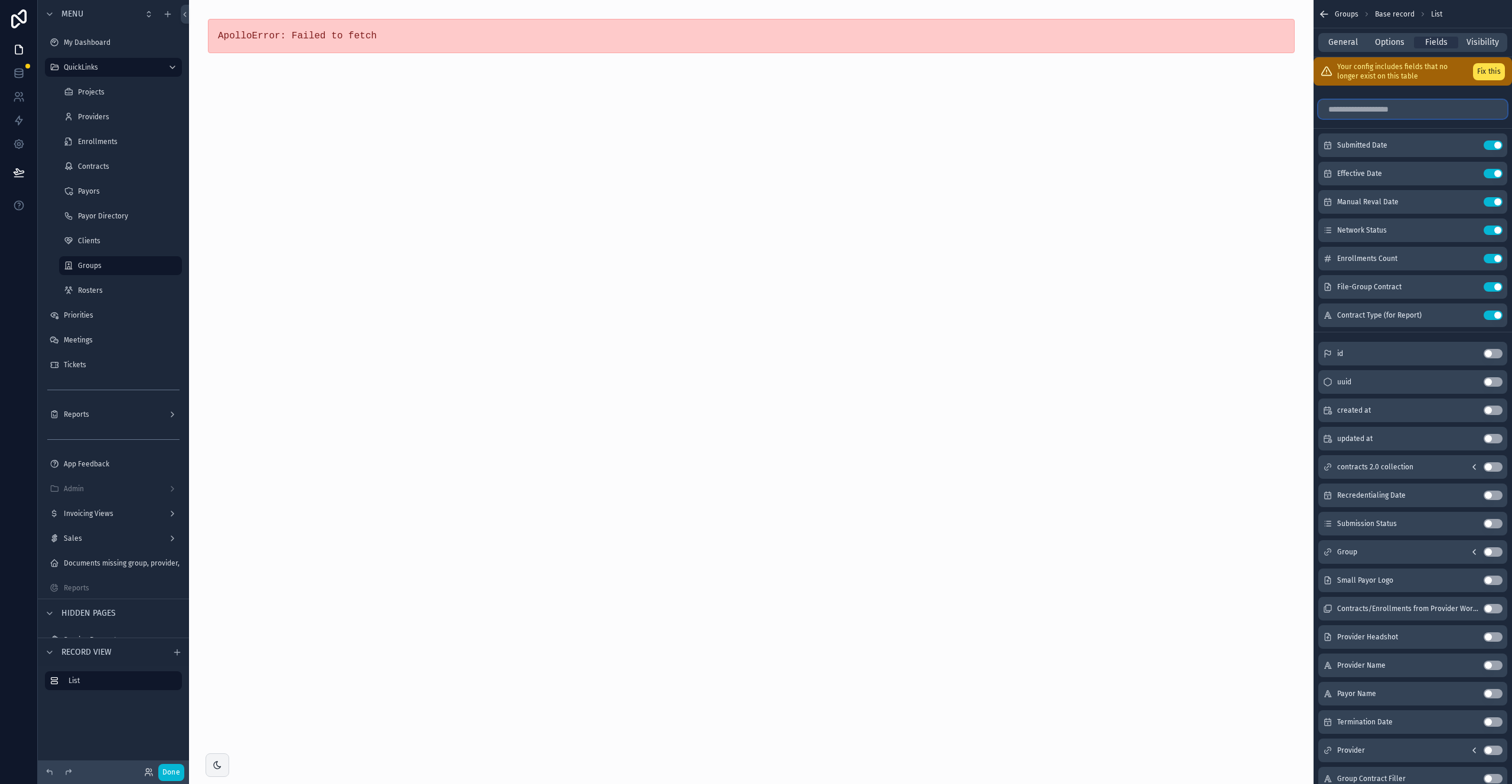
click at [893, 110] on input "scrollable content" at bounding box center [1413, 109] width 189 height 19
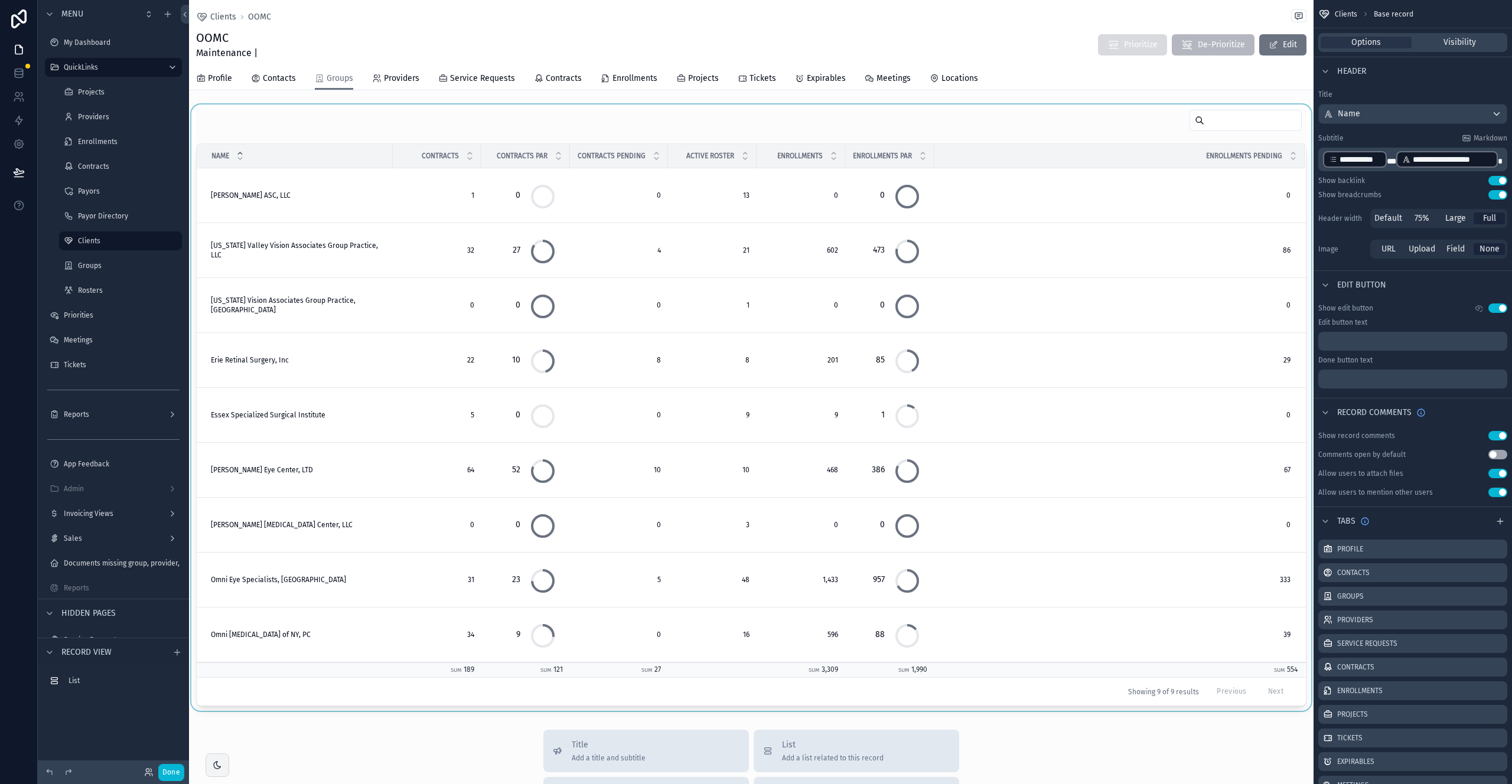
click at [893, 110] on div "scrollable content" at bounding box center [751, 408] width 1125 height 606
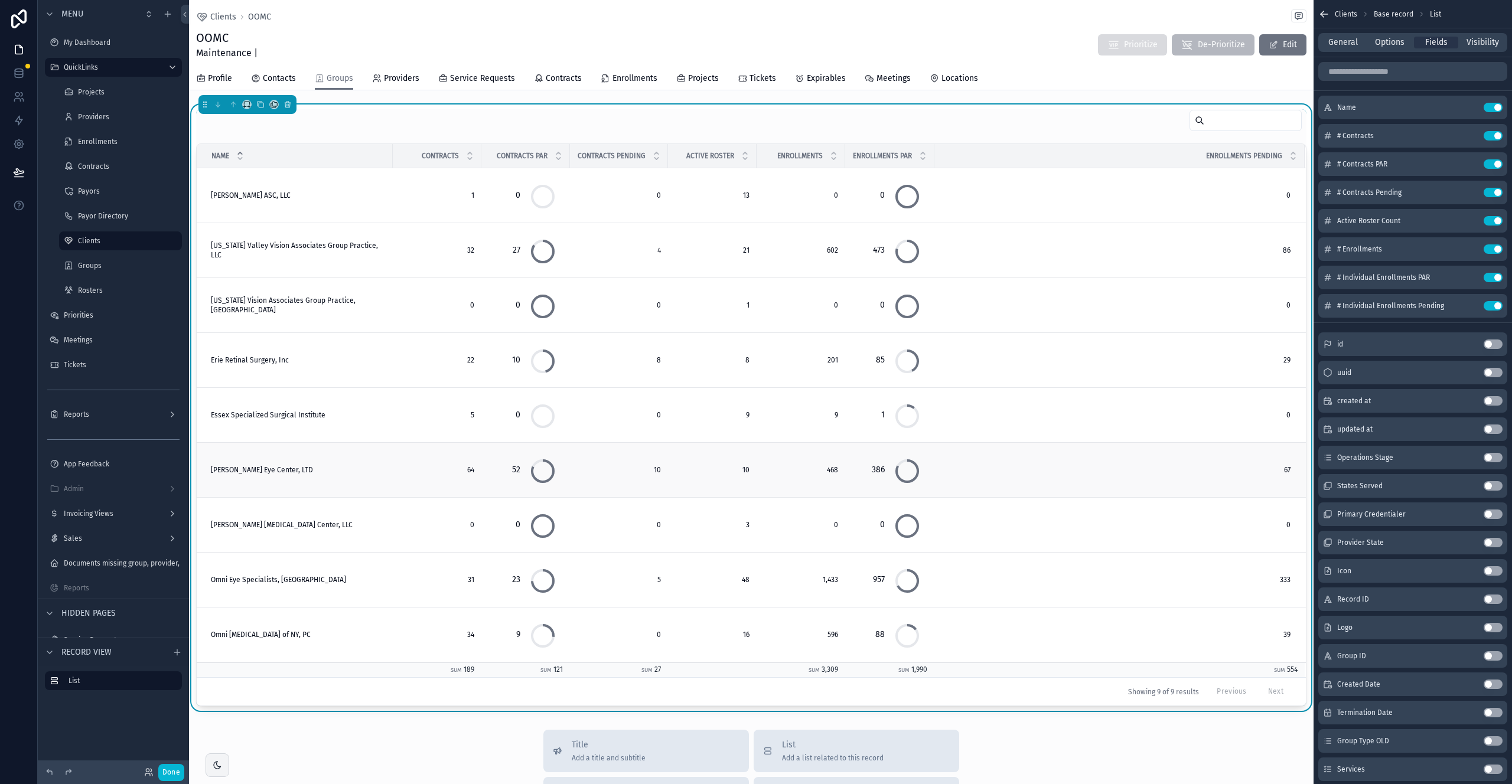
click at [277, 470] on span "[PERSON_NAME] Eye Center, LTD" at bounding box center [262, 469] width 103 height 9
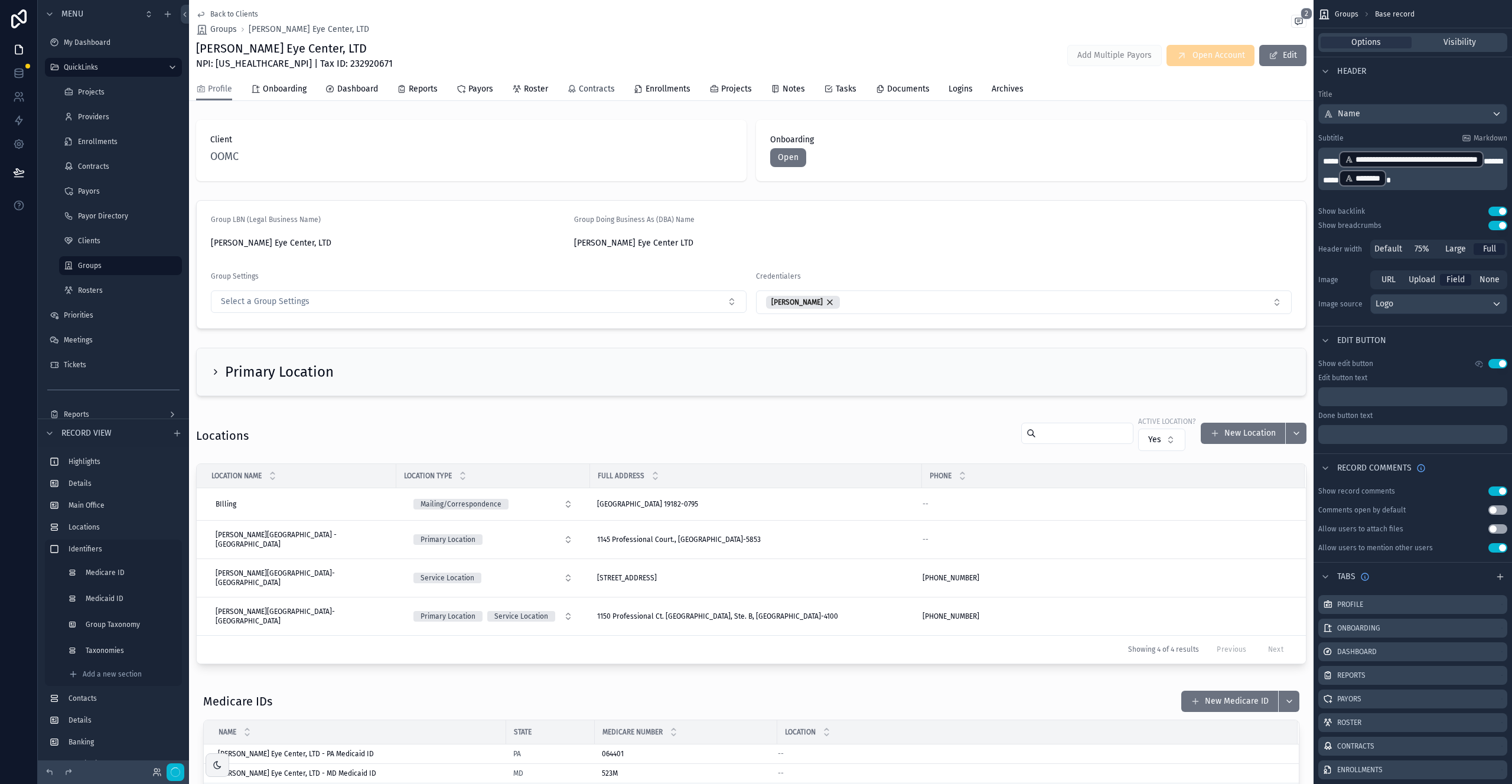
click at [599, 92] on span "Contracts" at bounding box center [597, 89] width 36 height 11
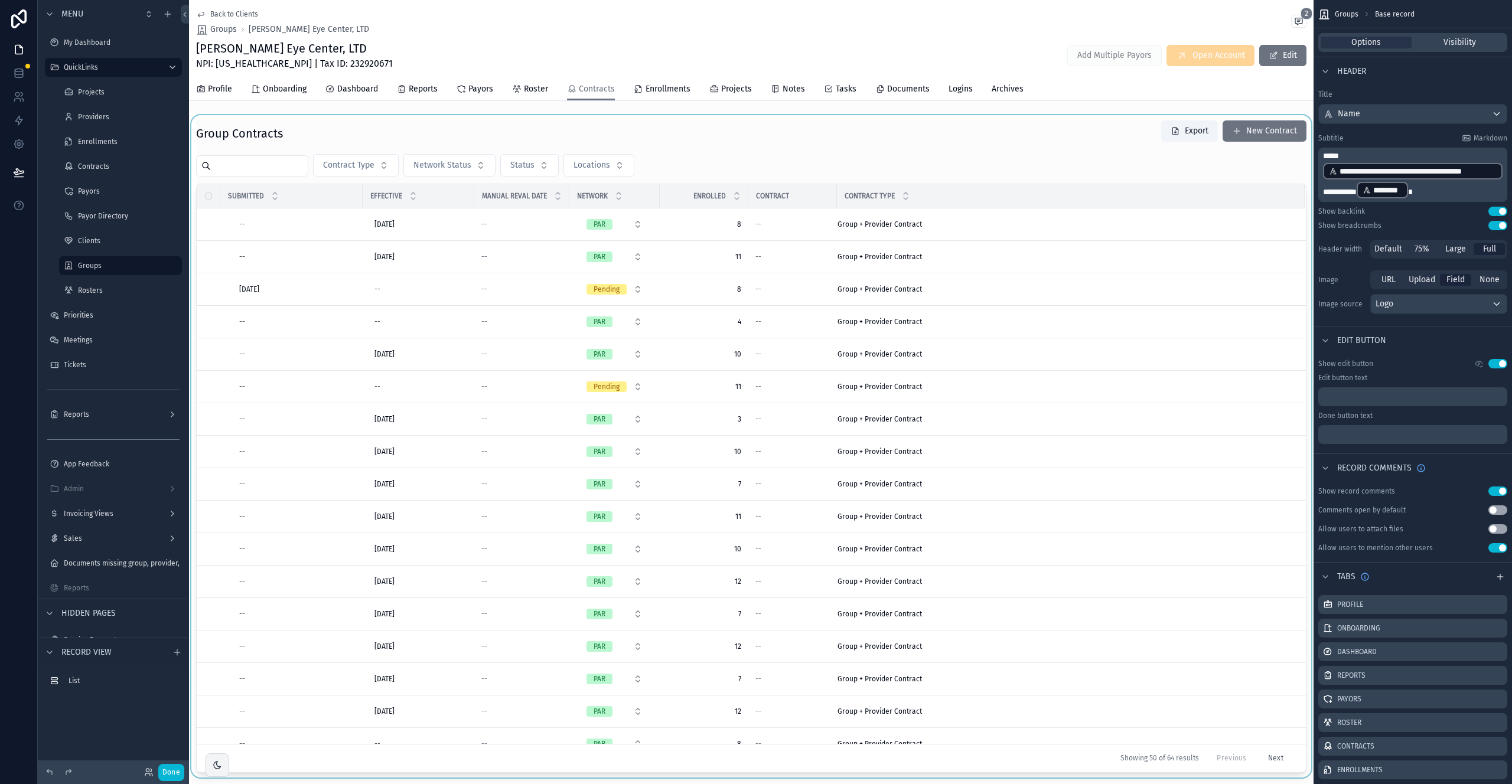
click at [698, 169] on div "scrollable content" at bounding box center [751, 446] width 1125 height 663
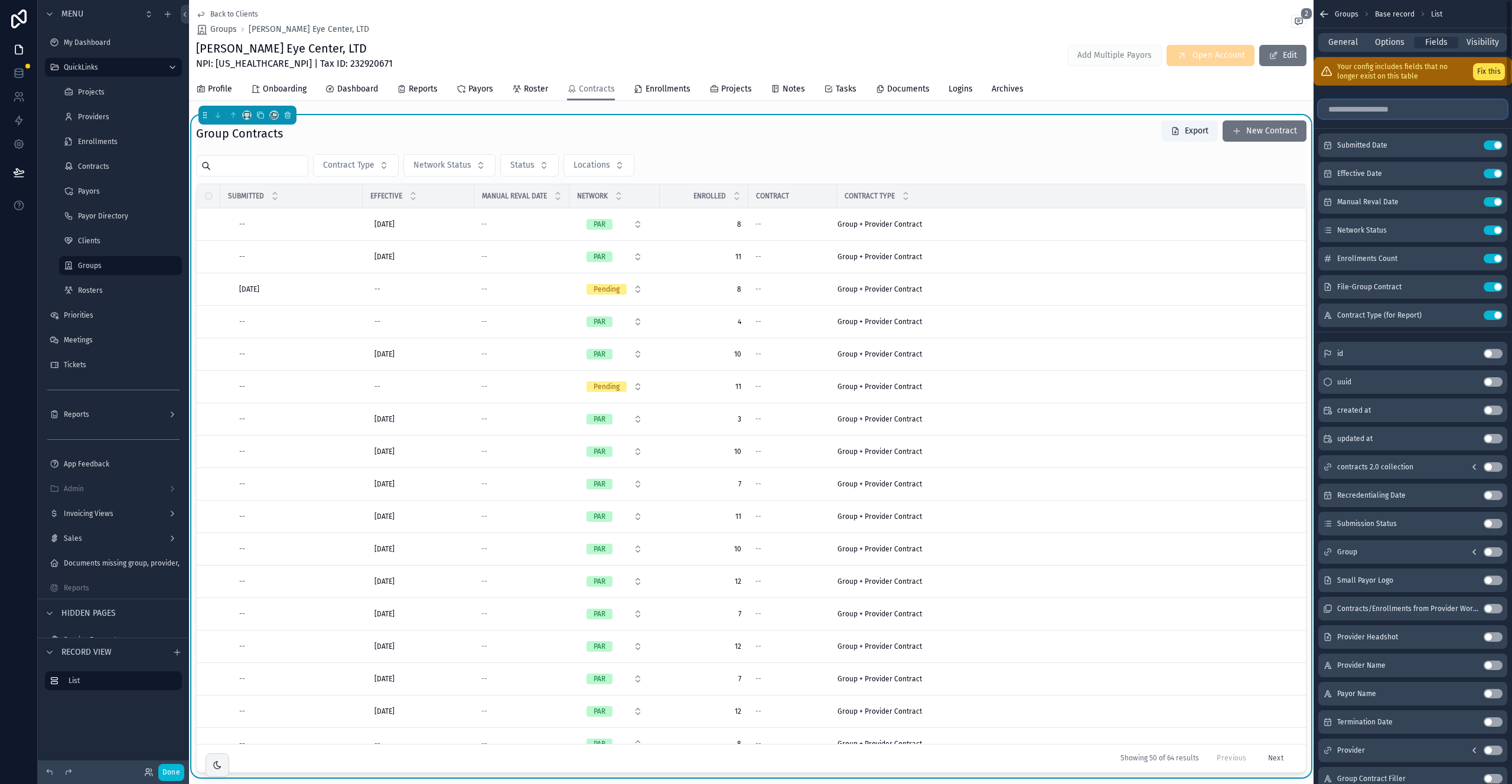
click at [893, 109] on input "scrollable content" at bounding box center [1413, 109] width 189 height 19
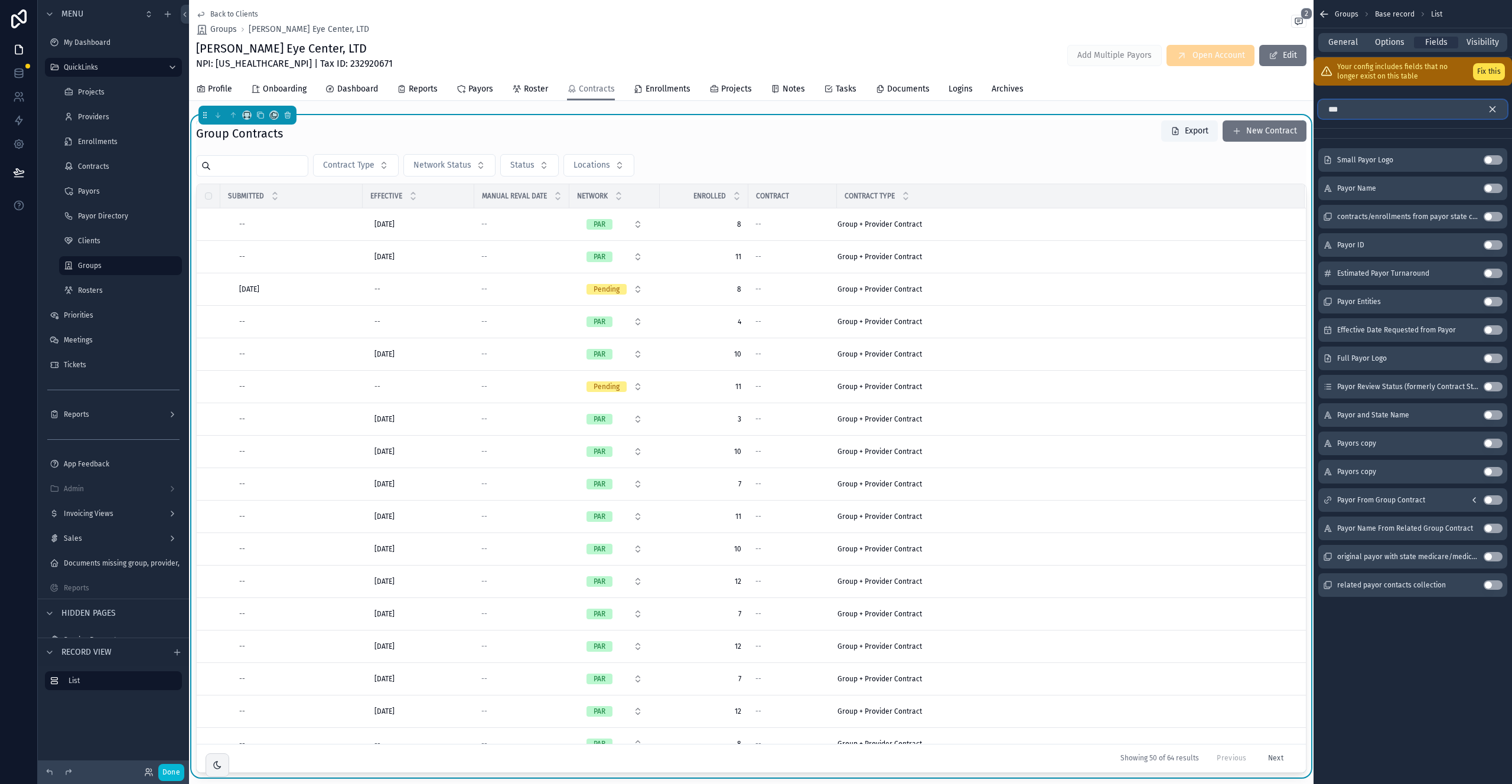
type input "***"
click at [893, 190] on button "Use setting" at bounding box center [1493, 188] width 19 height 9
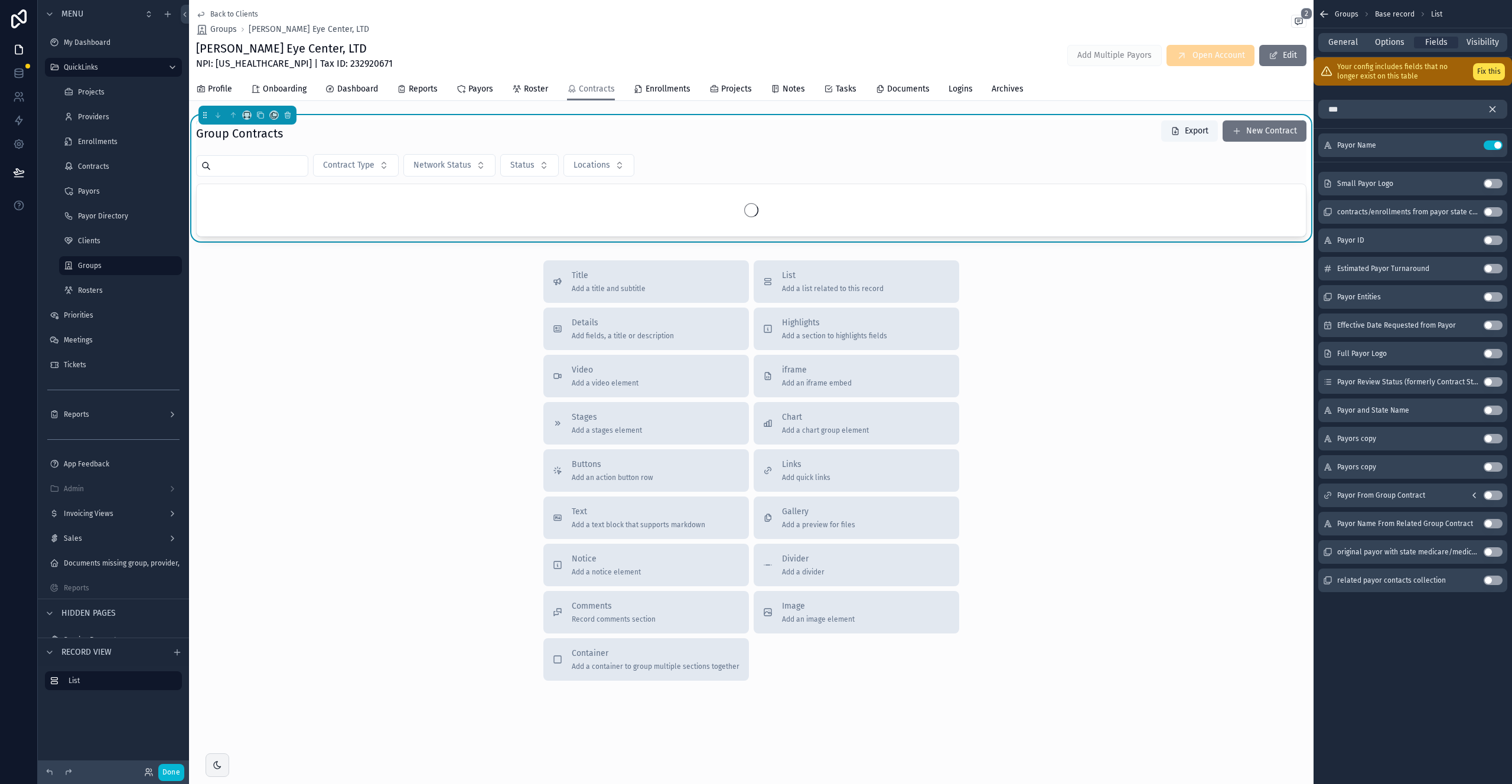
click at [893, 108] on icon "scrollable content" at bounding box center [1493, 109] width 11 height 11
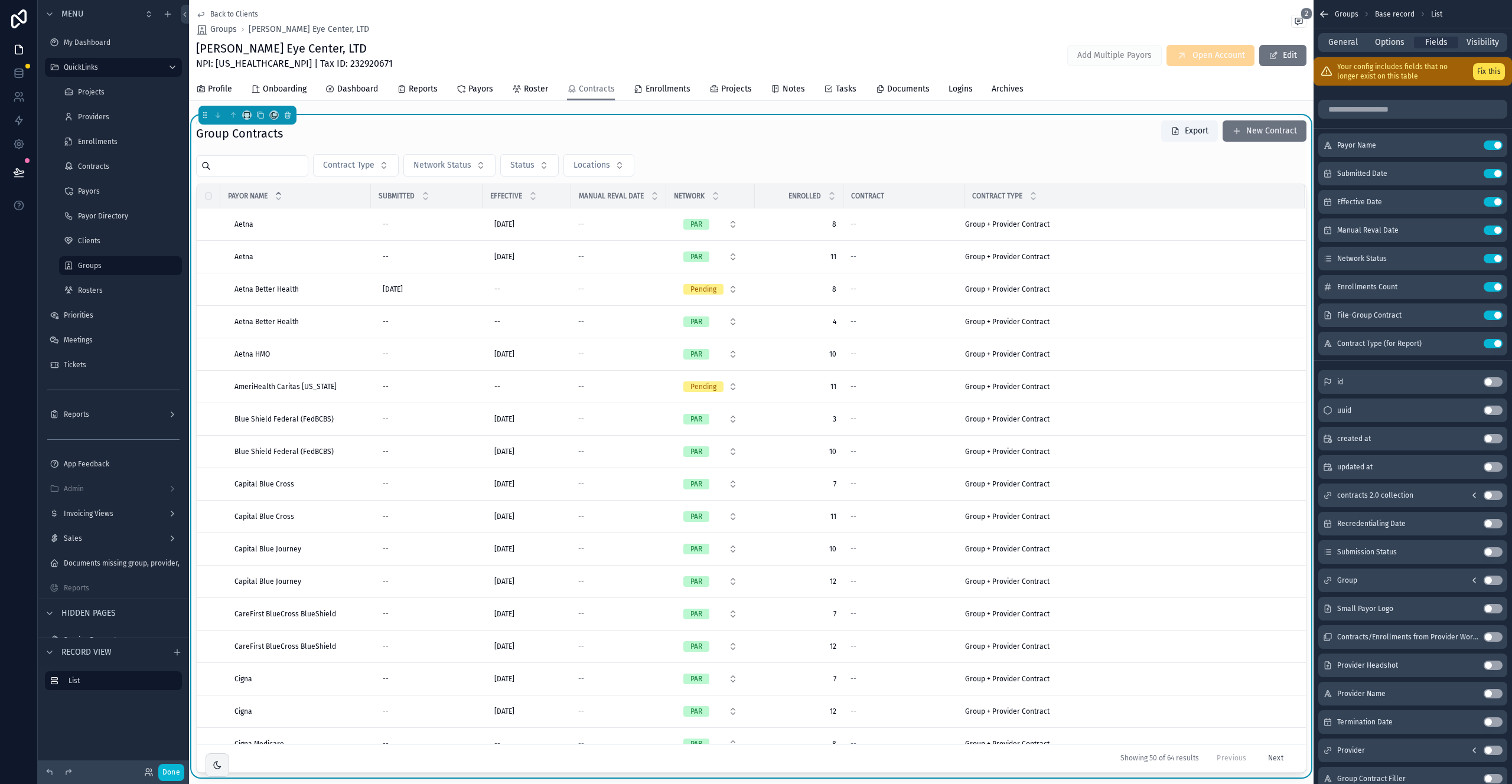
click at [166, 505] on div "Done" at bounding box center [113, 772] width 151 height 24
click at [173, 505] on button "Done" at bounding box center [171, 773] width 26 height 17
click at [0, 0] on div "SD Suzie Duke" at bounding box center [0, 0] width 0 height 0
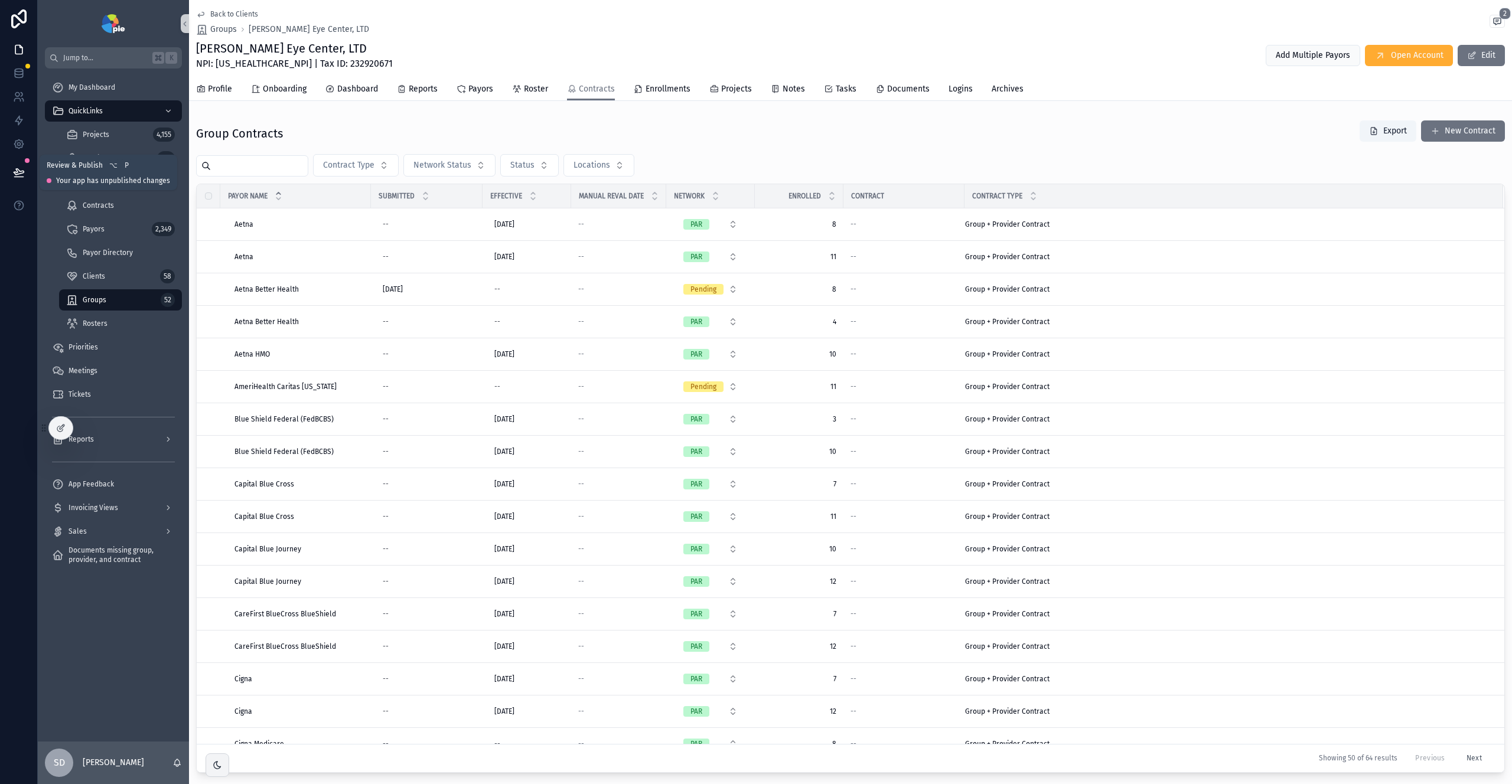
click at [14, 173] on icon at bounding box center [19, 172] width 11 height 11
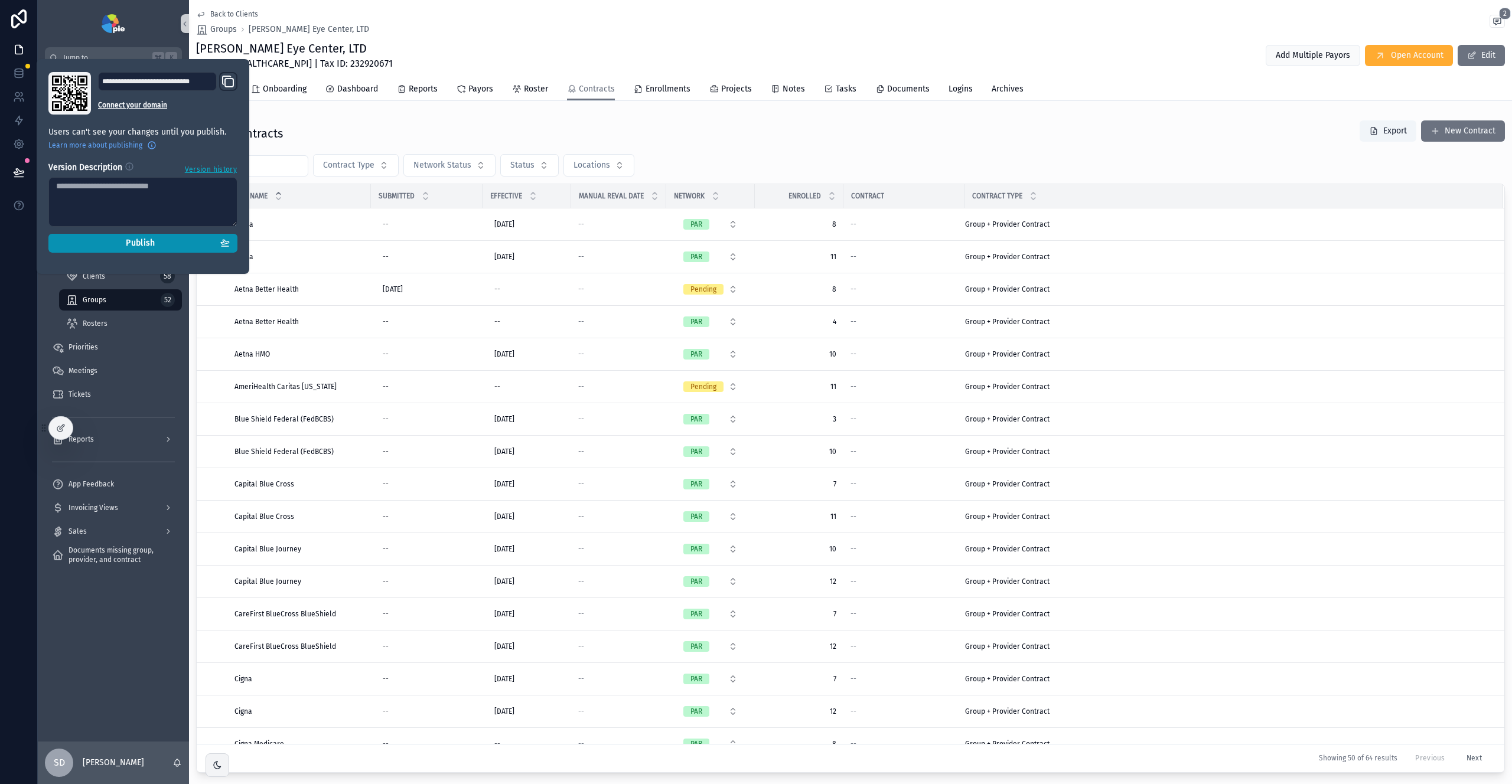
click at [153, 249] on button "Publish" at bounding box center [143, 243] width 189 height 19
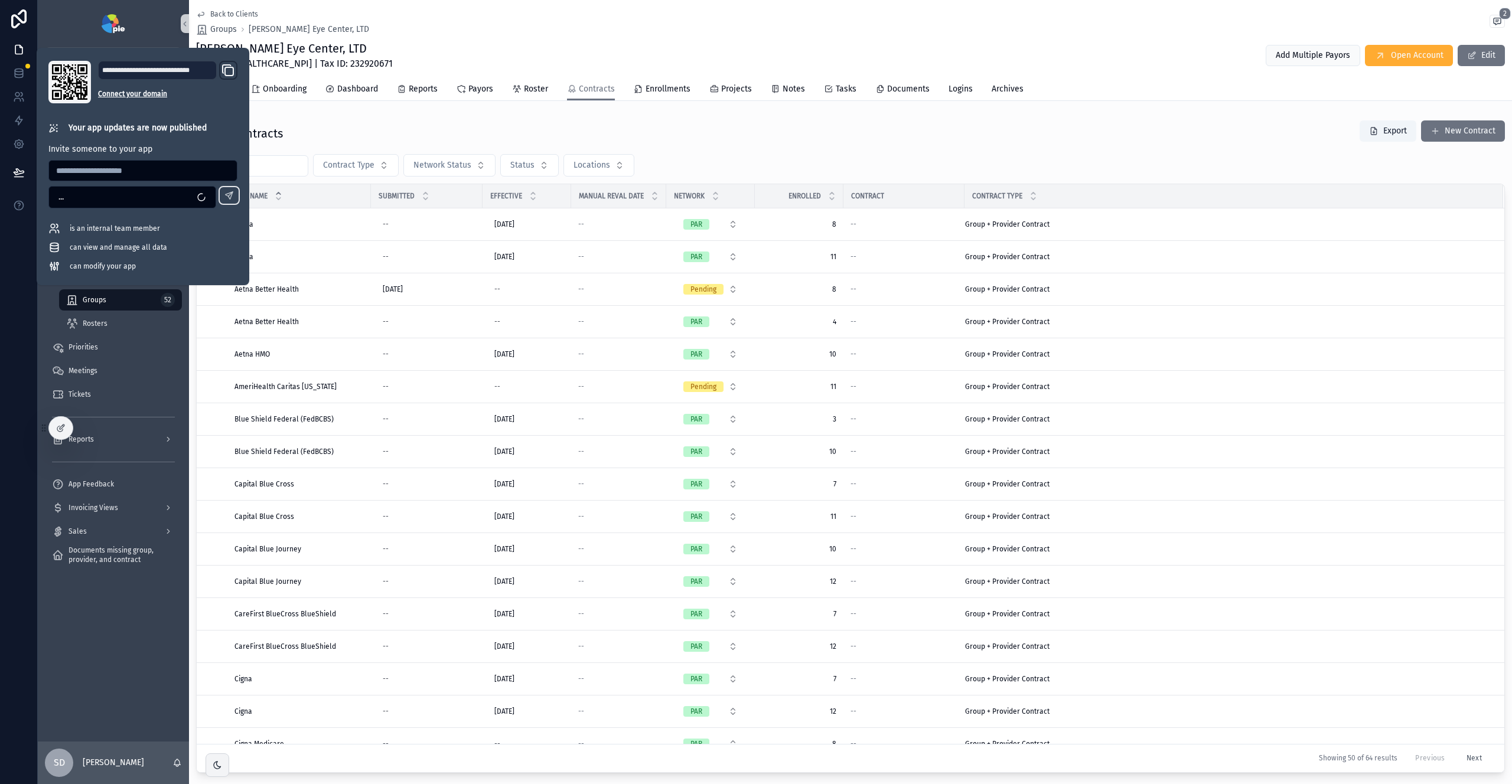
click at [344, 120] on div "Group Contracts Export New Contract" at bounding box center [851, 133] width 1309 height 27
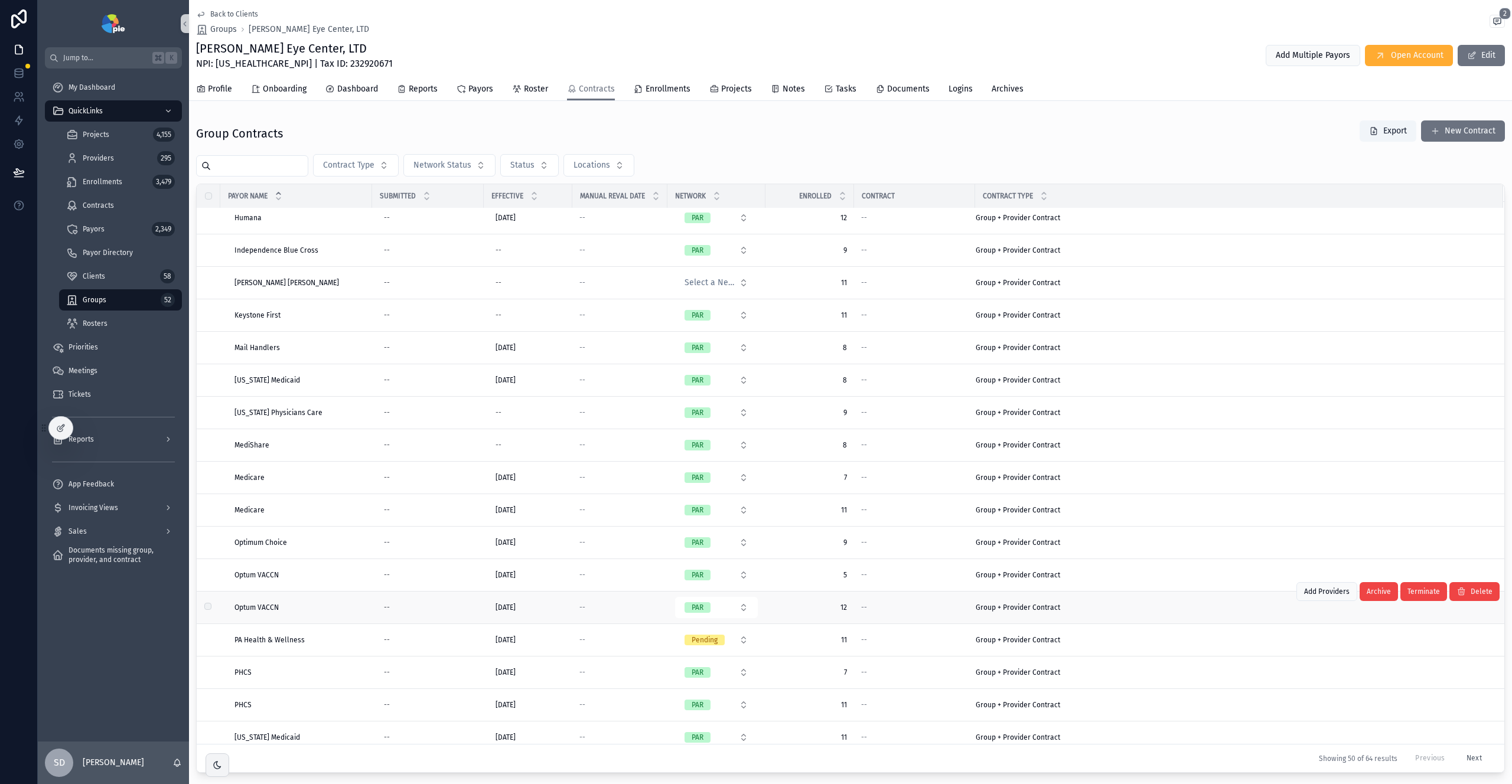
scroll to position [887, 0]
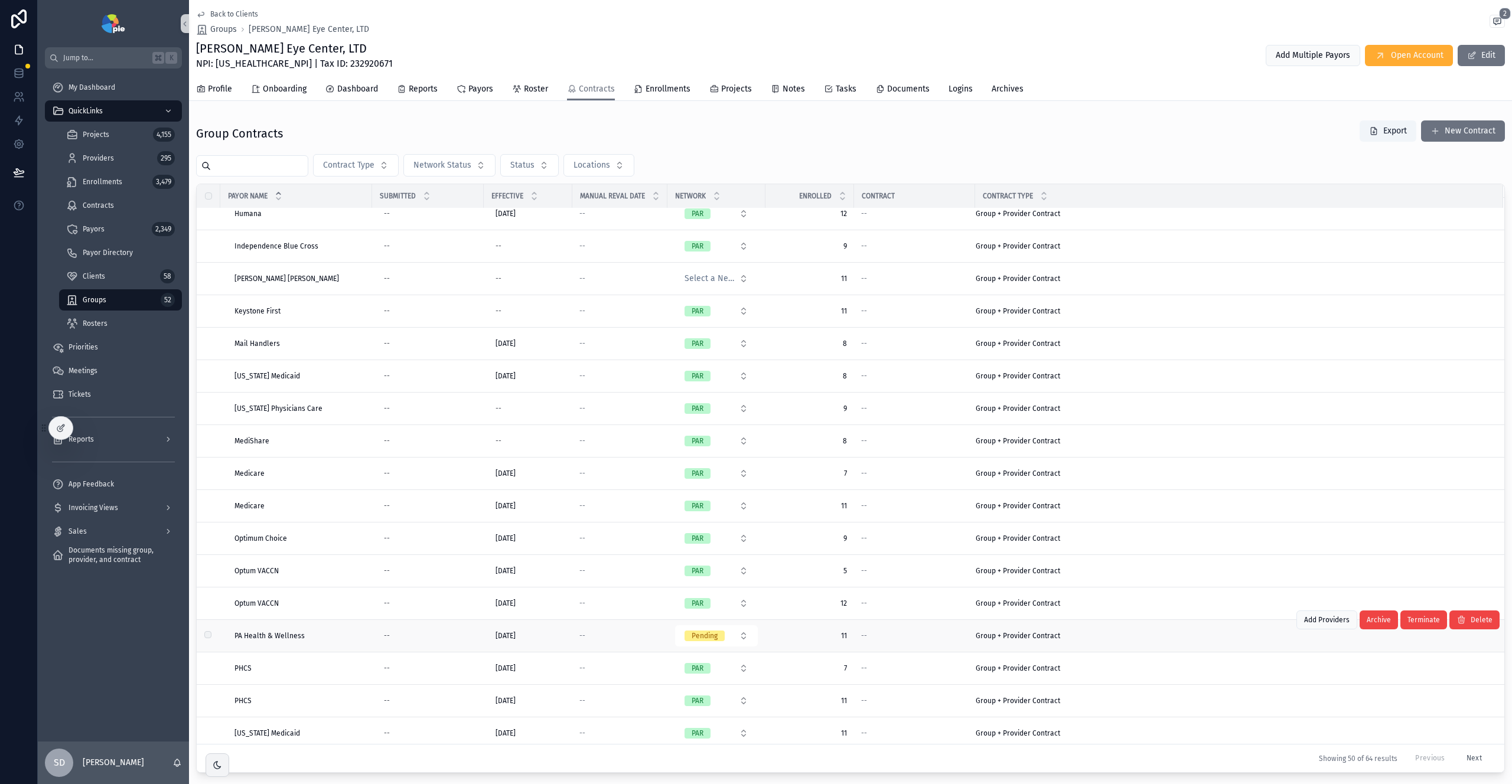
click at [335, 505] on div "PA Health & Wellness PA Health & Wellness" at bounding box center [300, 636] width 130 height 9
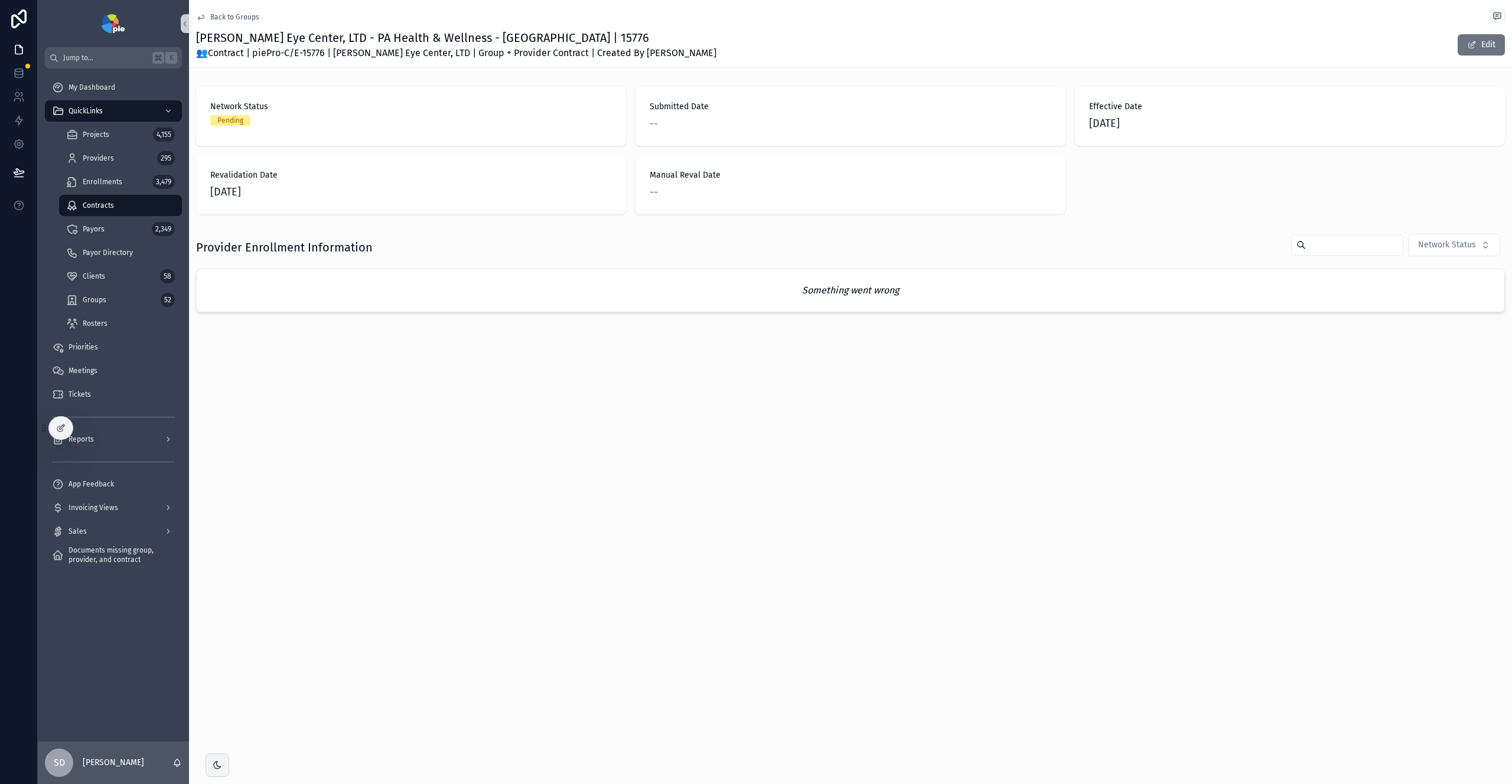
click at [228, 15] on span "Back to Groups" at bounding box center [234, 16] width 49 height 9
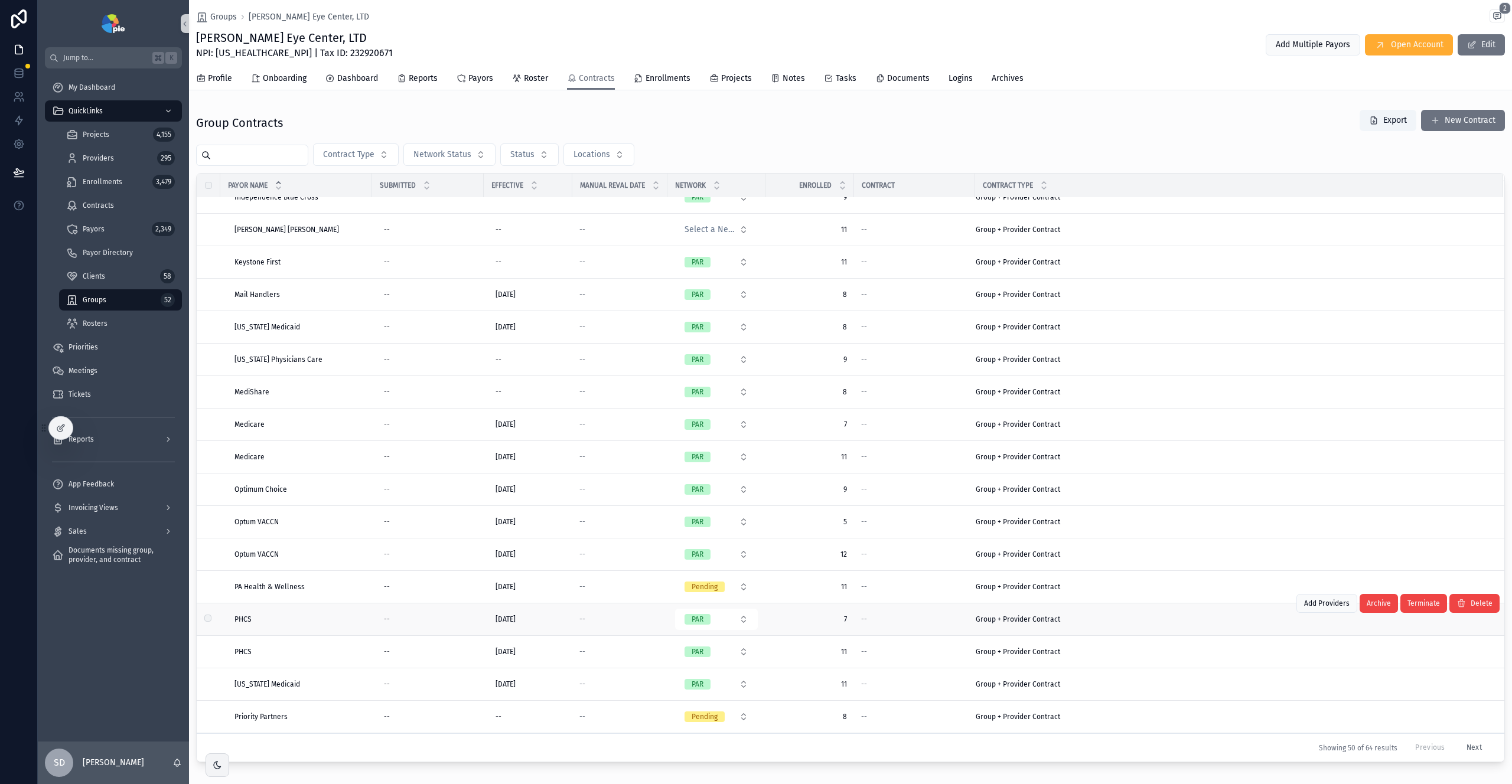
scroll to position [989, 0]
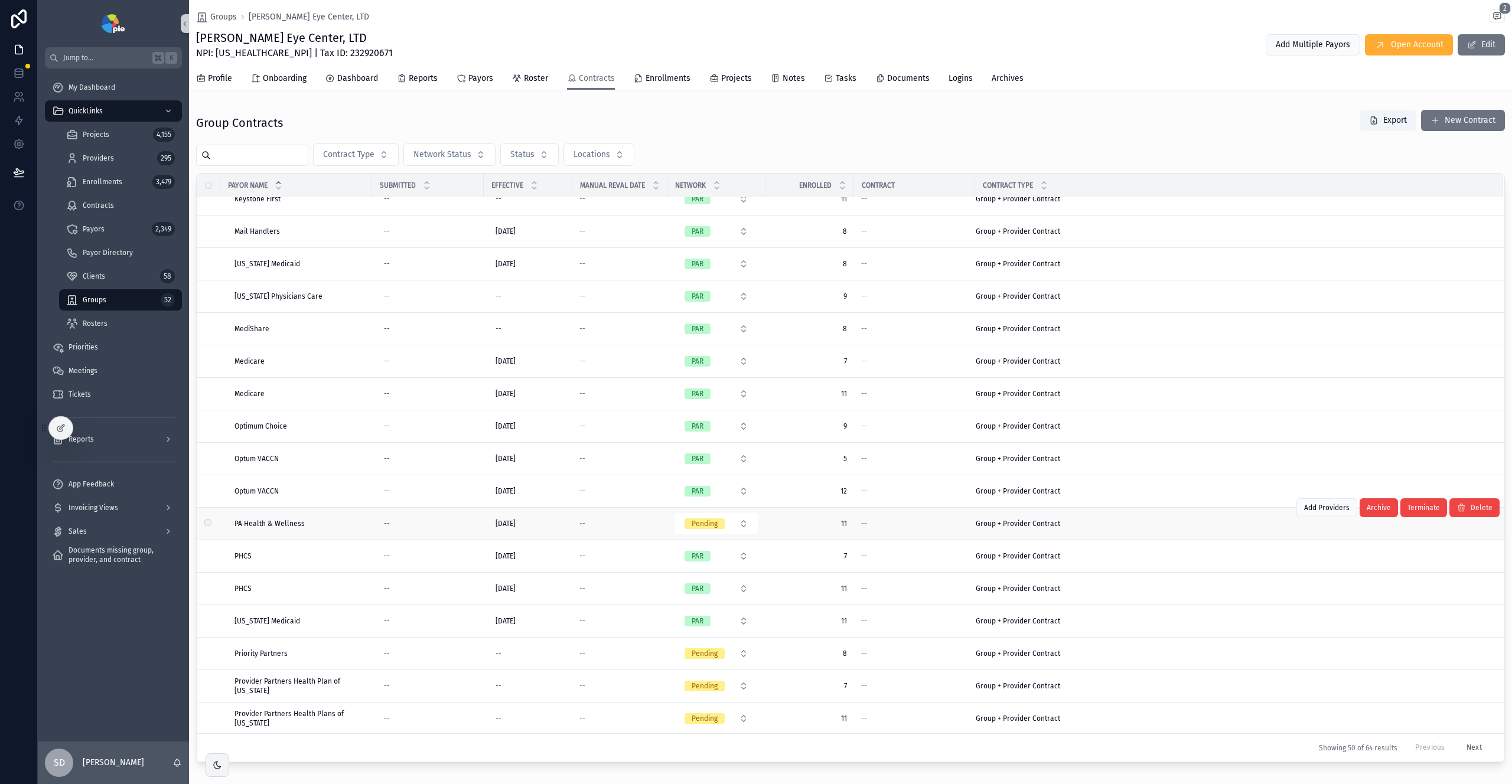
click at [254, 505] on span "PA Health & Wellness" at bounding box center [270, 523] width 70 height 9
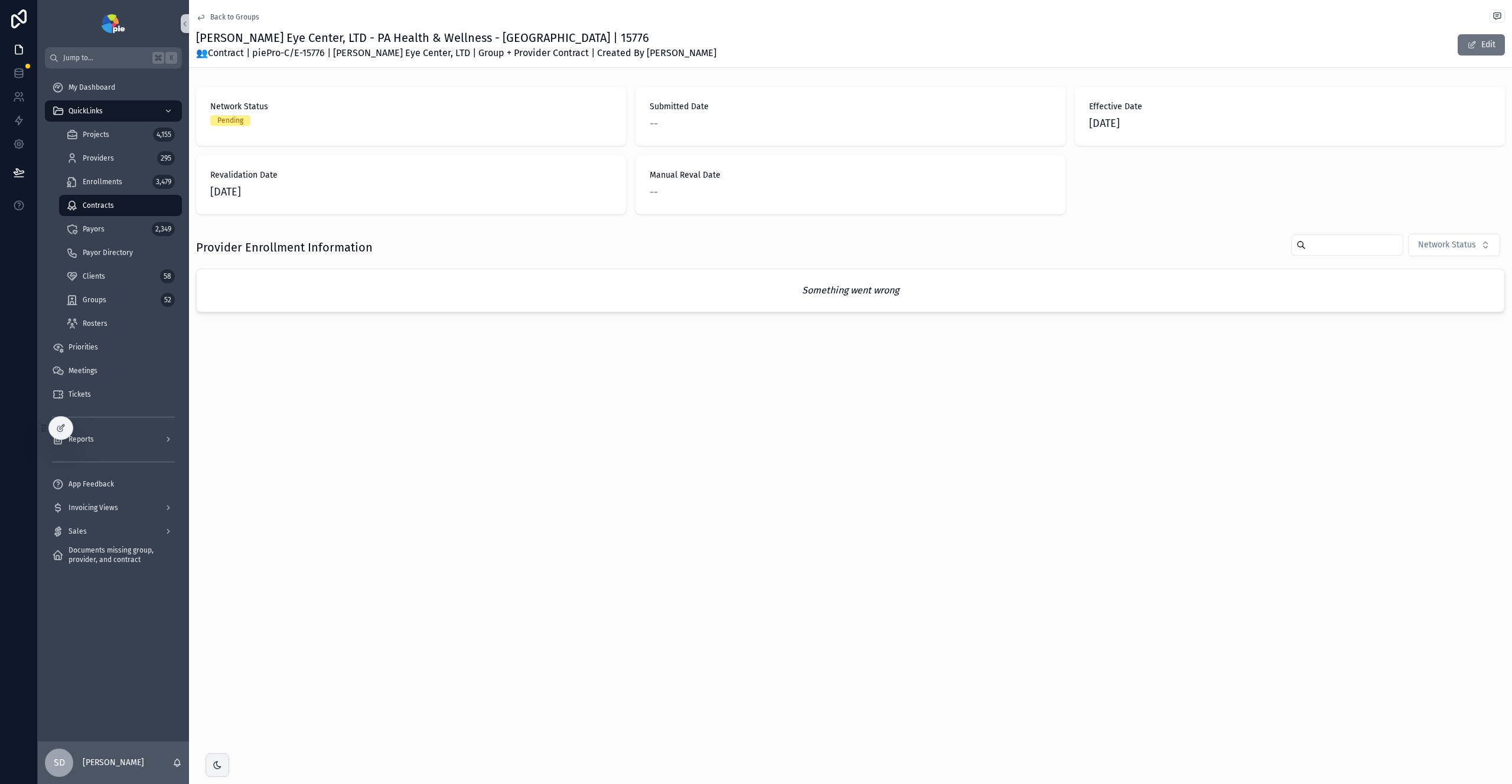
click at [234, 15] on span "Back to Groups" at bounding box center [234, 16] width 49 height 9
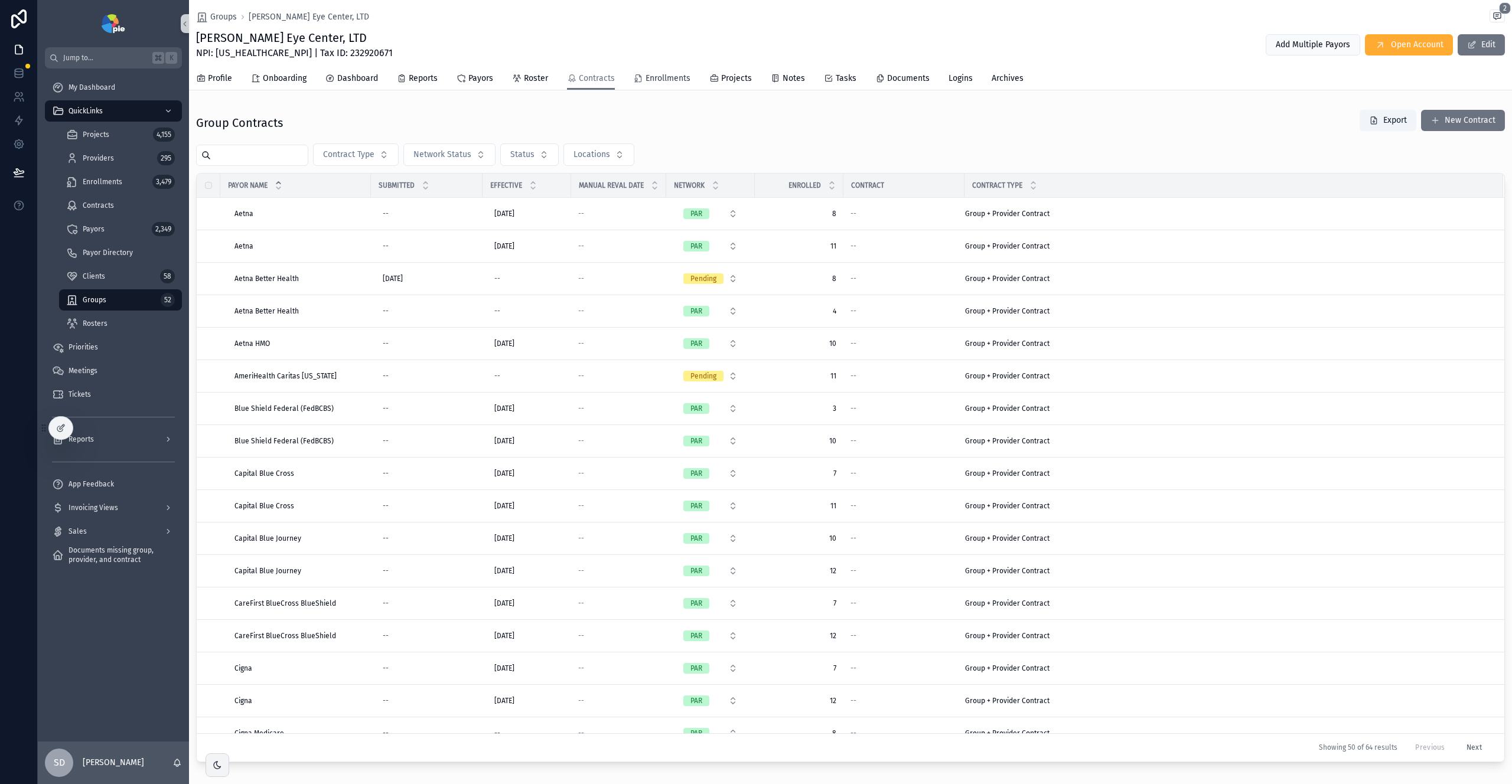
click at [672, 83] on span "Enrollments" at bounding box center [668, 78] width 45 height 11
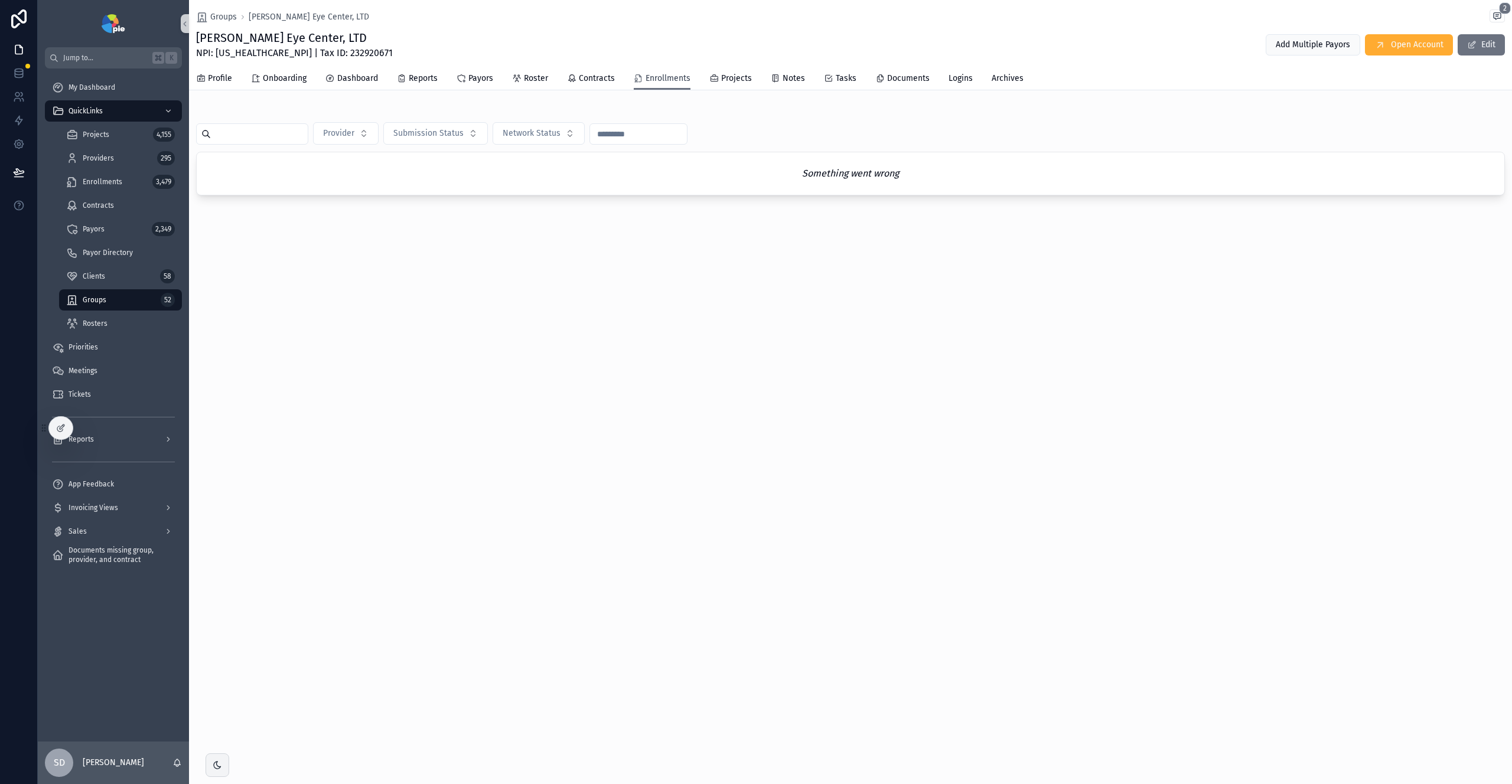
click at [665, 79] on span "Enrollments" at bounding box center [668, 78] width 45 height 11
click at [106, 130] on span "Projects" at bounding box center [95, 134] width 27 height 9
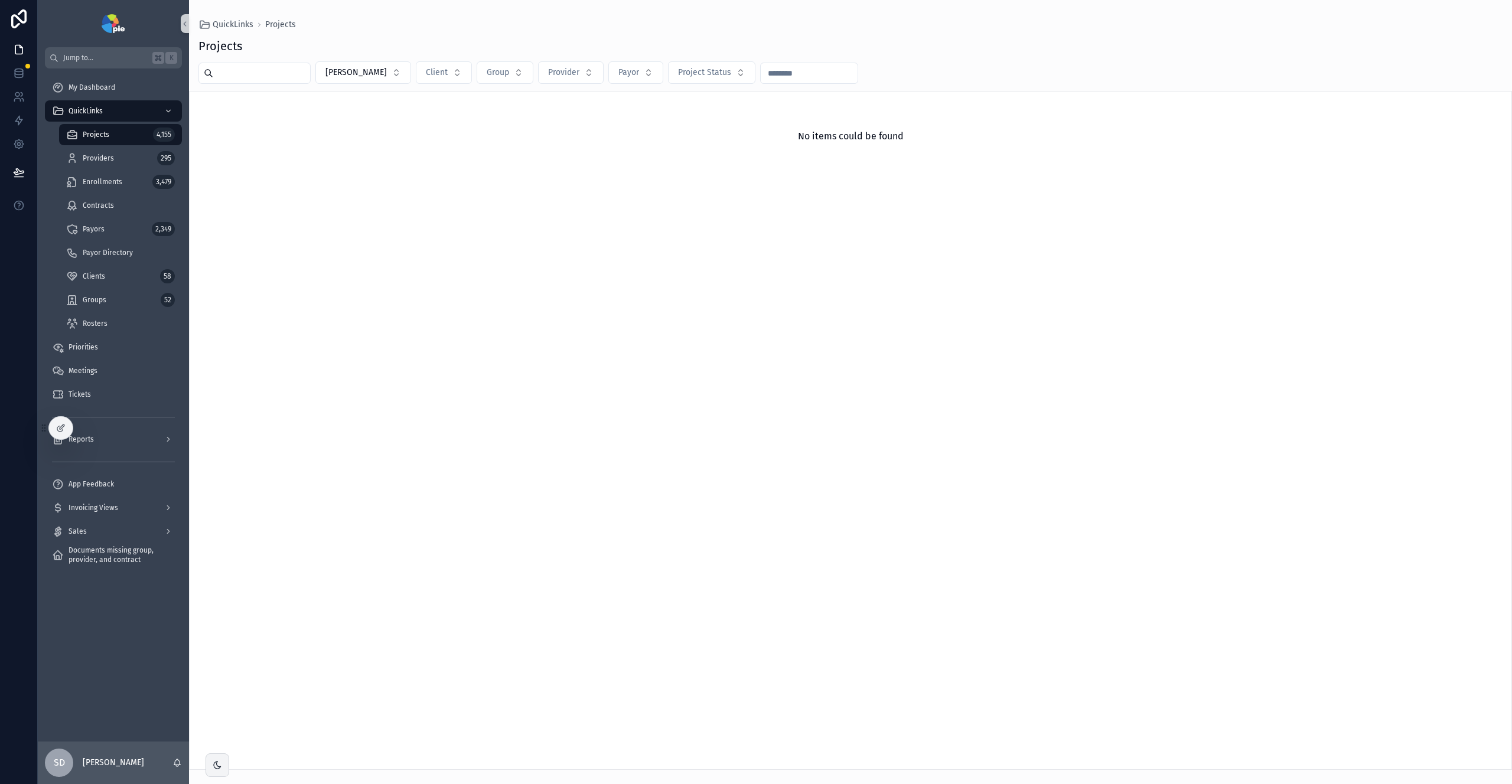
click at [118, 133] on div "Projects 4,155" at bounding box center [120, 135] width 109 height 19
click at [366, 69] on span "[PERSON_NAME]" at bounding box center [356, 72] width 62 height 11
click at [296, 119] on div "None" at bounding box center [357, 120] width 142 height 19
click at [498, 69] on button "Group" at bounding box center [490, 72] width 57 height 22
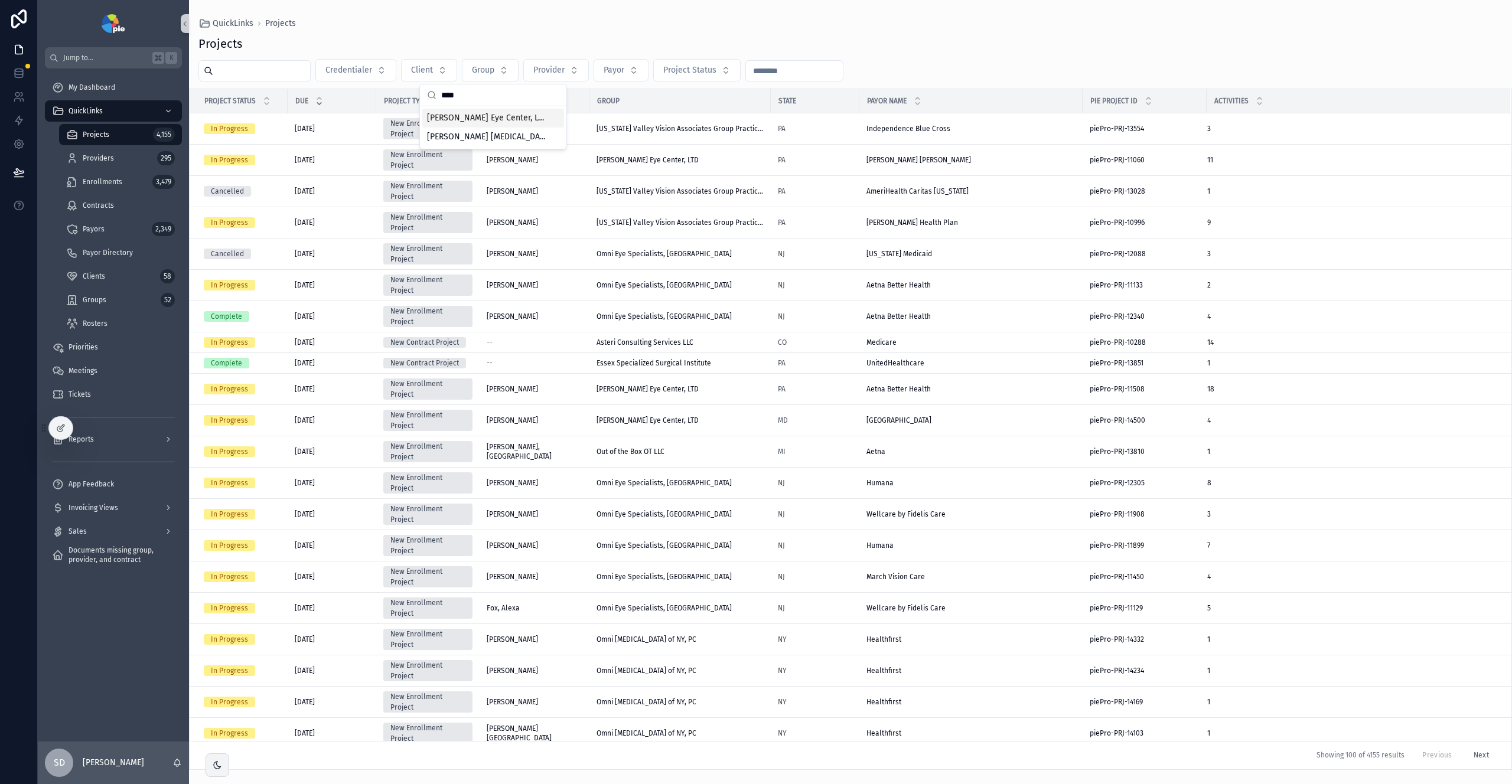
type input "****"
click at [509, 119] on span "[PERSON_NAME] Eye Center, LTD" at bounding box center [486, 118] width 118 height 11
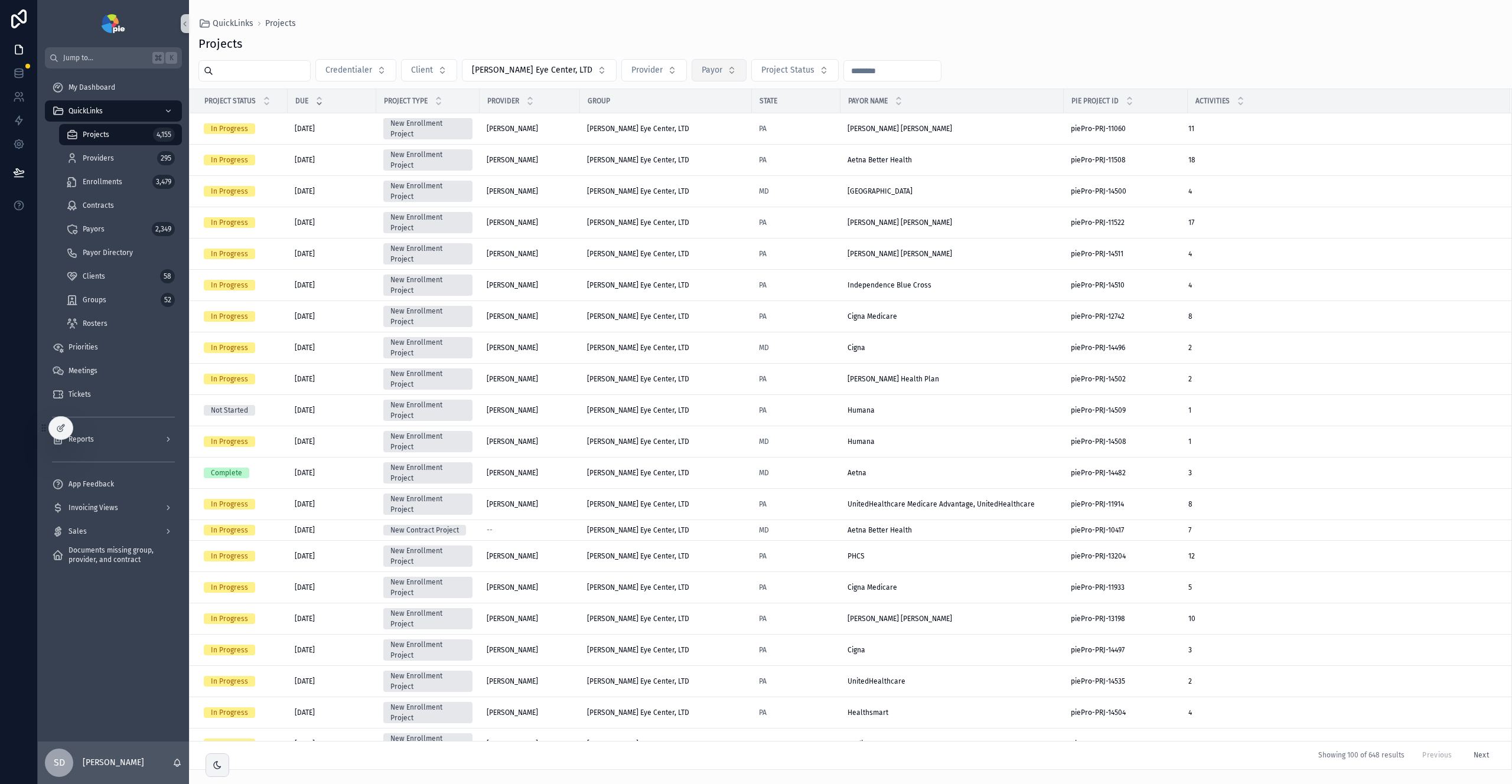
click at [702, 74] on span "Payor" at bounding box center [712, 70] width 21 height 11
click at [688, 89] on input "scrollable content" at bounding box center [697, 95] width 118 height 21
type input "*********"
click at [652, 133] on span "PA Health & Wellness" at bounding box center [665, 137] width 82 height 11
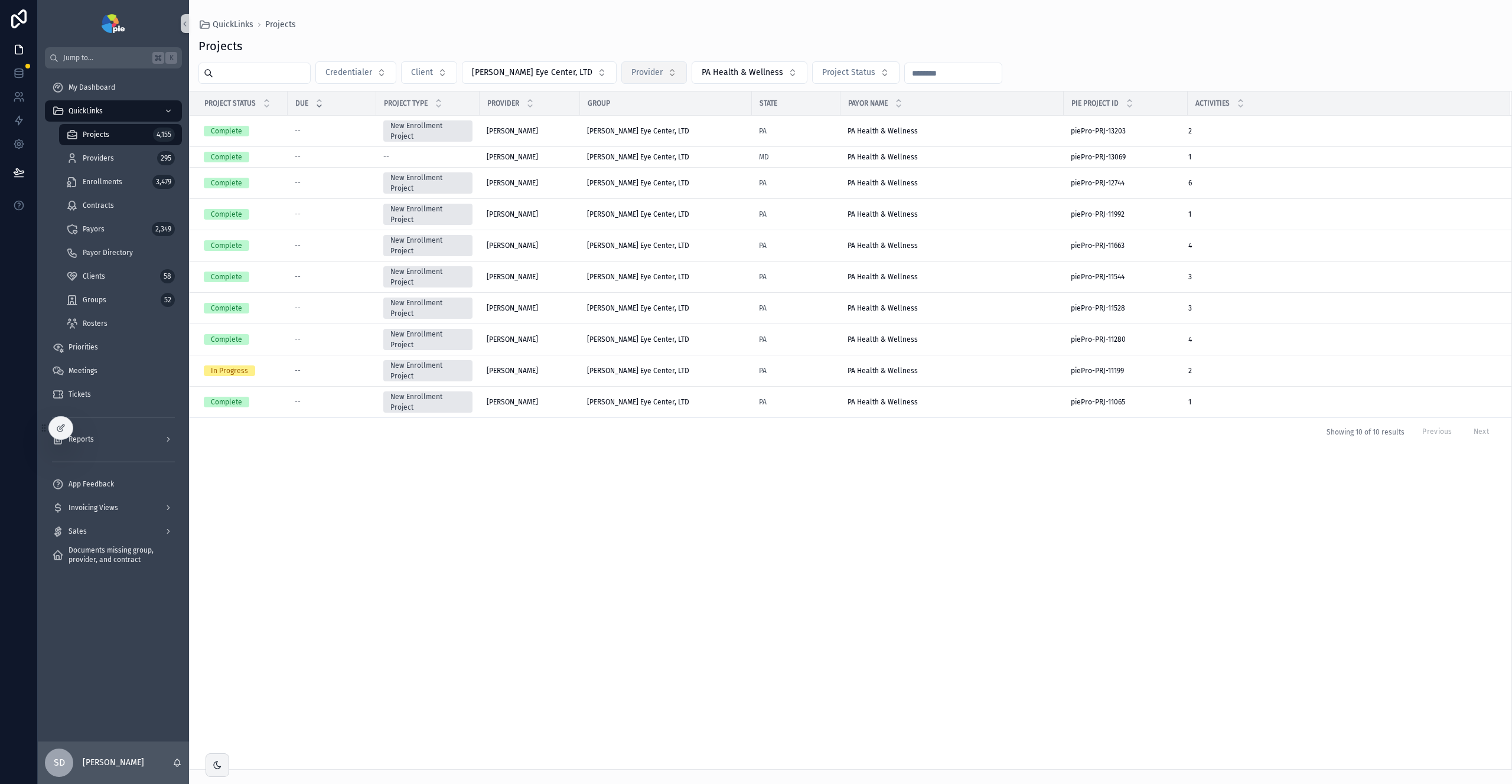
click at [632, 71] on span "Provider" at bounding box center [647, 72] width 32 height 11
type input "****"
click at [594, 125] on span "[PERSON_NAME]" at bounding box center [590, 120] width 62 height 11
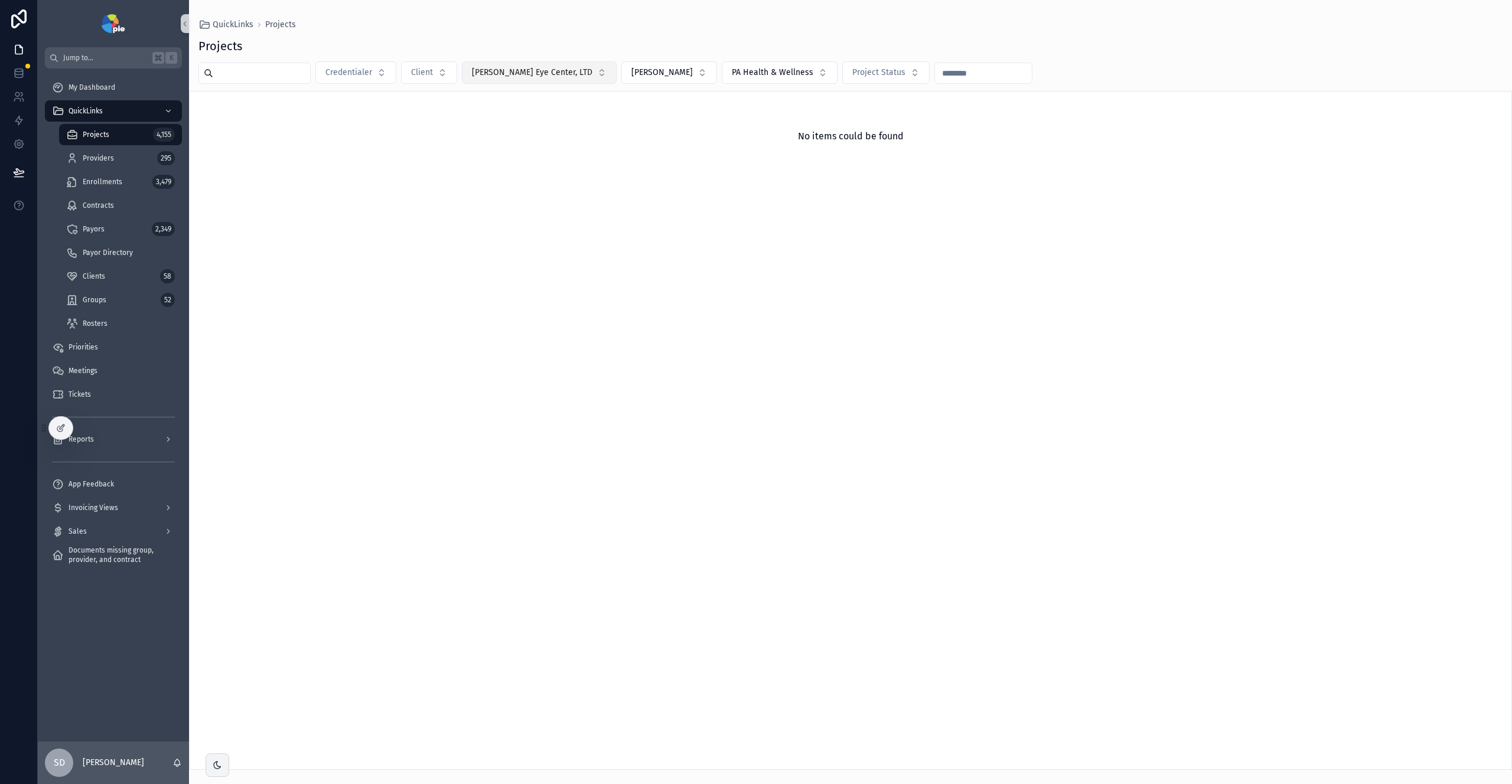
click at [573, 74] on button "[PERSON_NAME] Eye Center, LTD" at bounding box center [539, 72] width 155 height 22
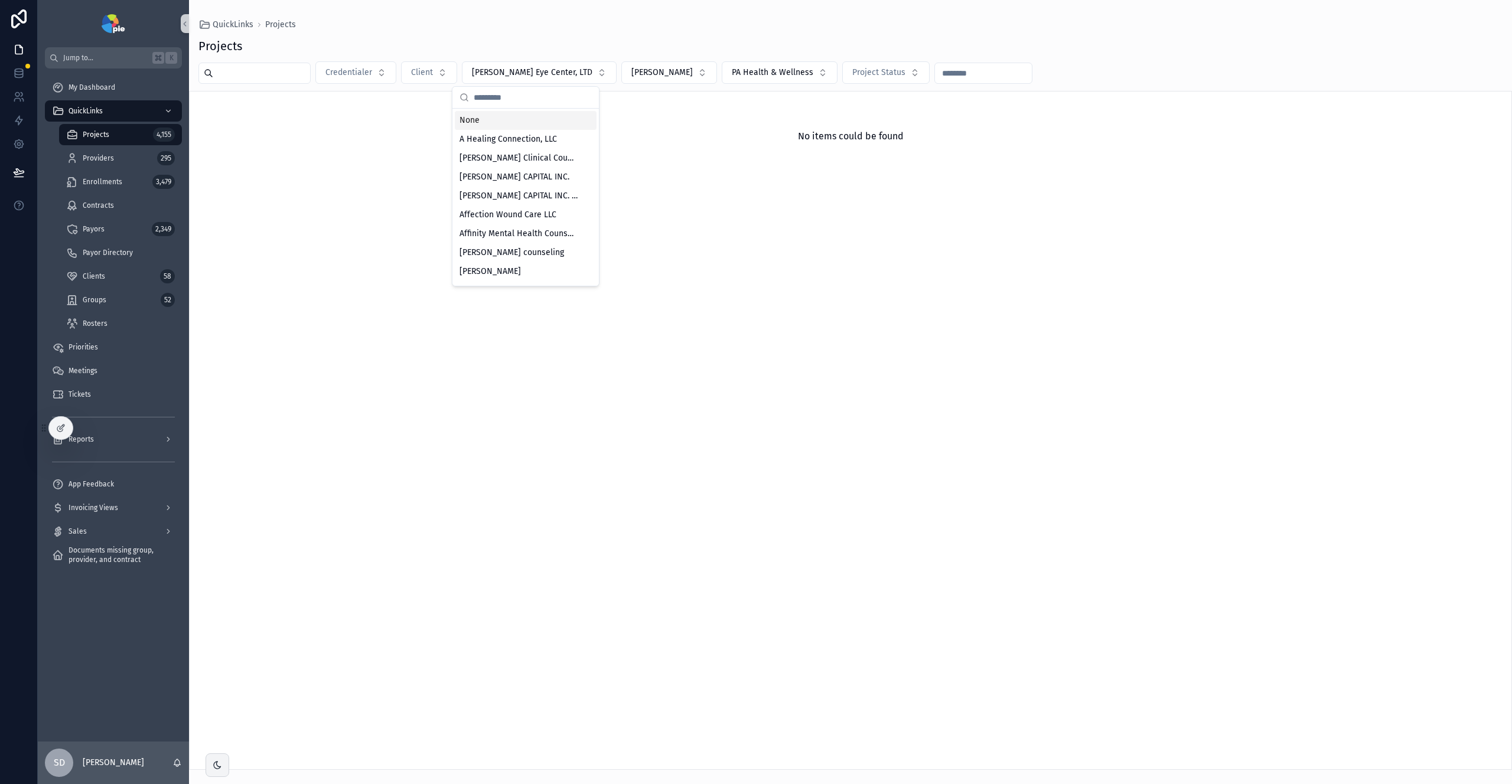
click at [522, 118] on div "None" at bounding box center [526, 120] width 142 height 19
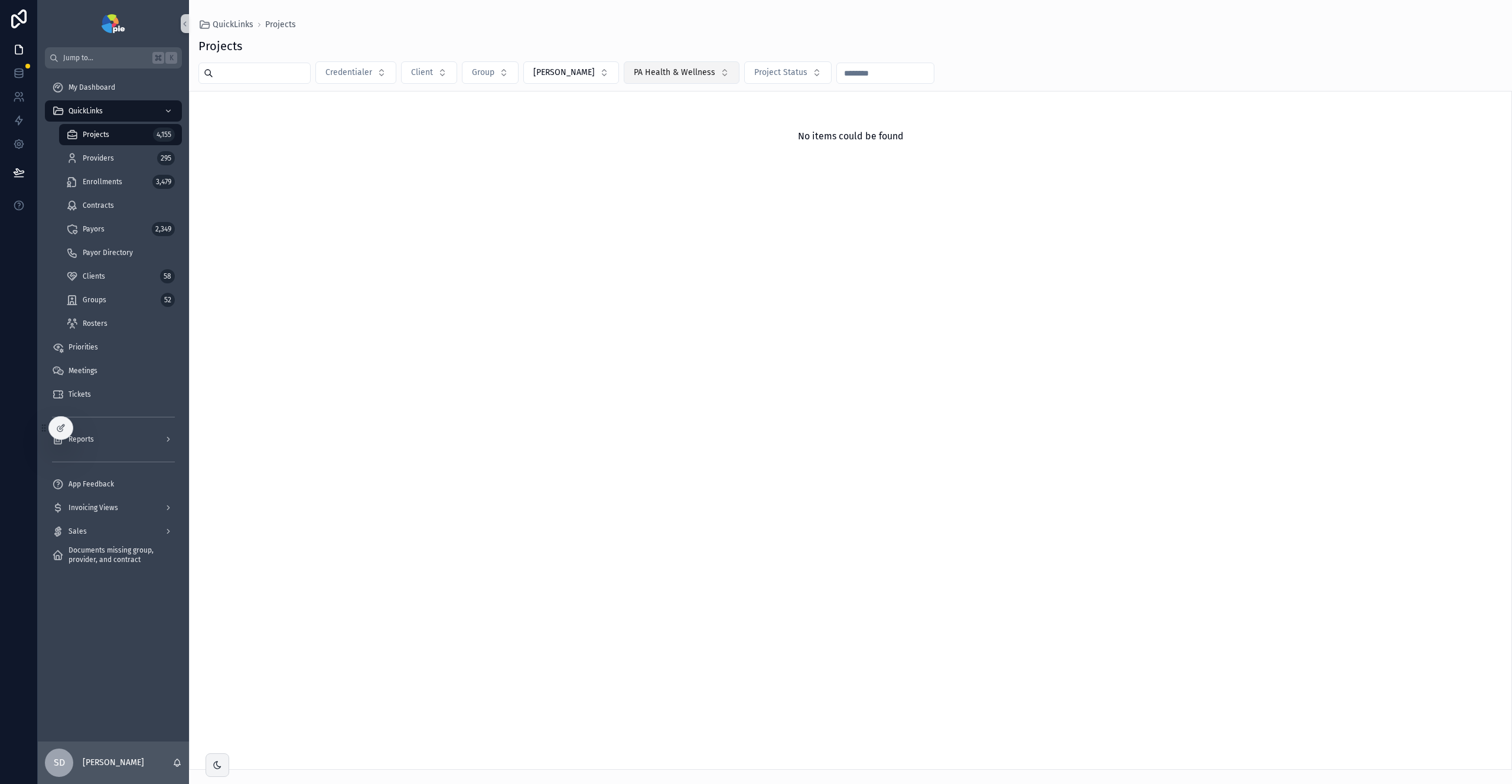
click at [675, 65] on button "PA Health & Wellness" at bounding box center [682, 72] width 116 height 22
click at [629, 119] on div "None" at bounding box center [667, 120] width 142 height 19
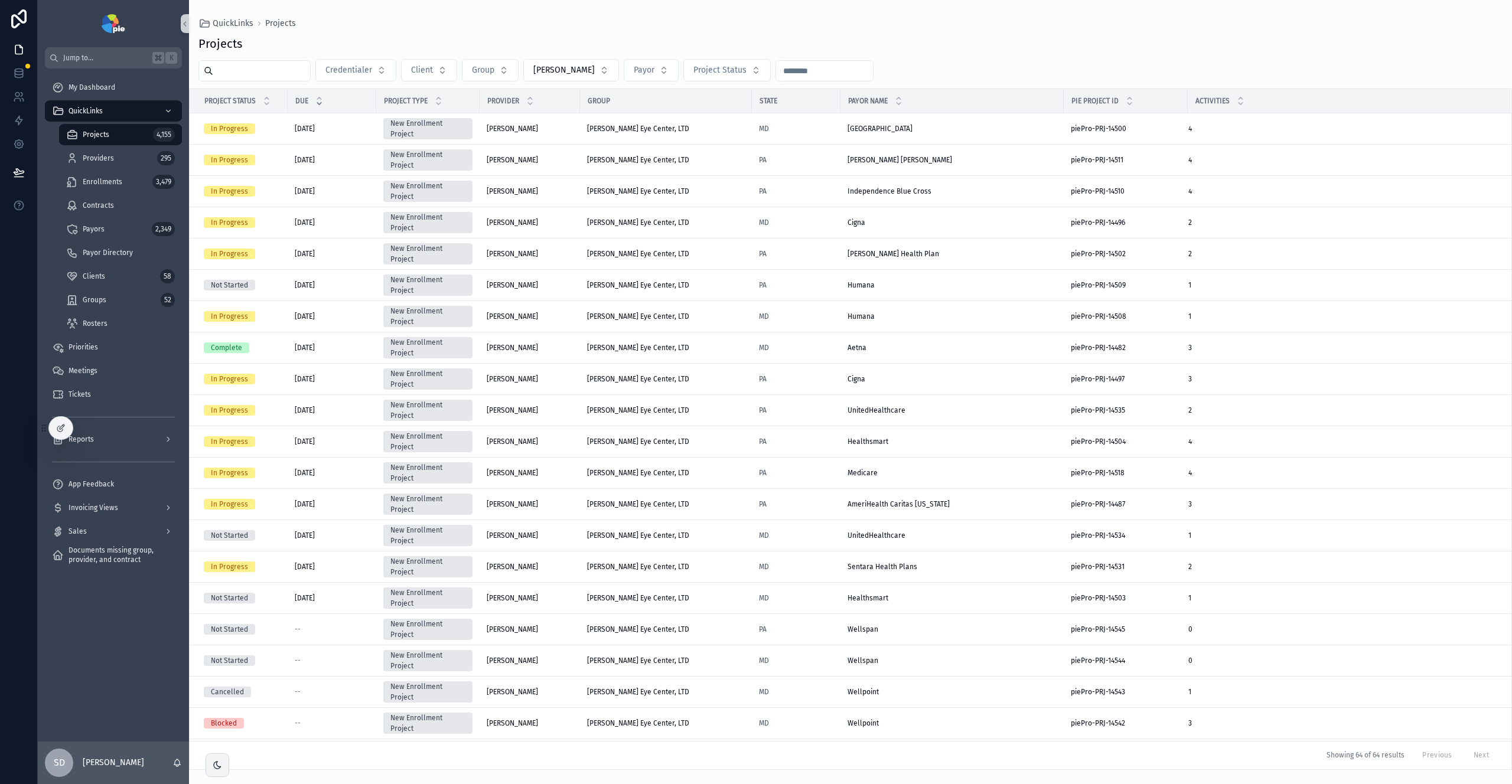
click at [258, 72] on input "scrollable content" at bounding box center [261, 70] width 97 height 16
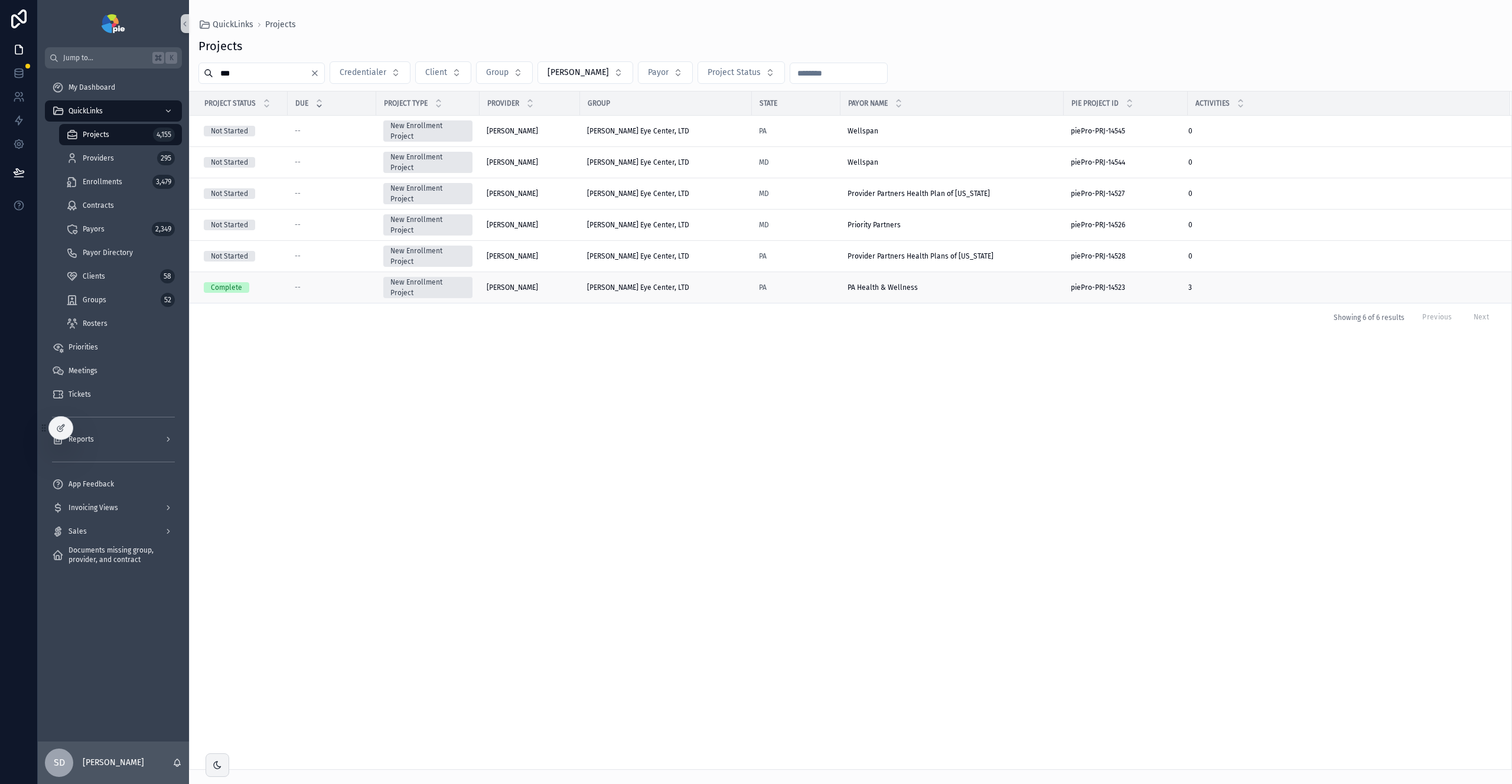
type input "**"
click at [569, 285] on div "Frey, Tiffany Frey, Tiffany" at bounding box center [530, 287] width 86 height 9
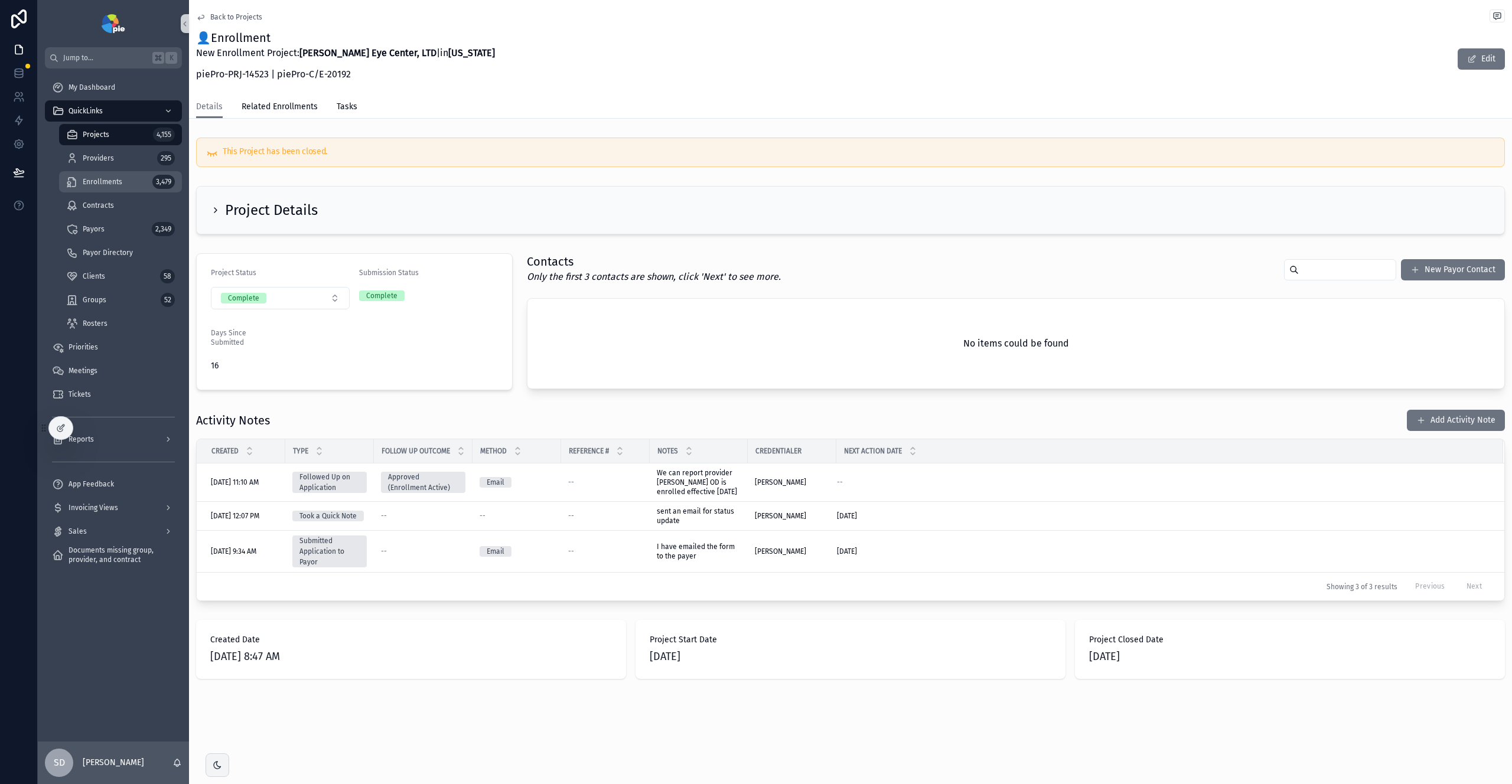
click at [125, 182] on div "Enrollments 3,479" at bounding box center [120, 182] width 109 height 19
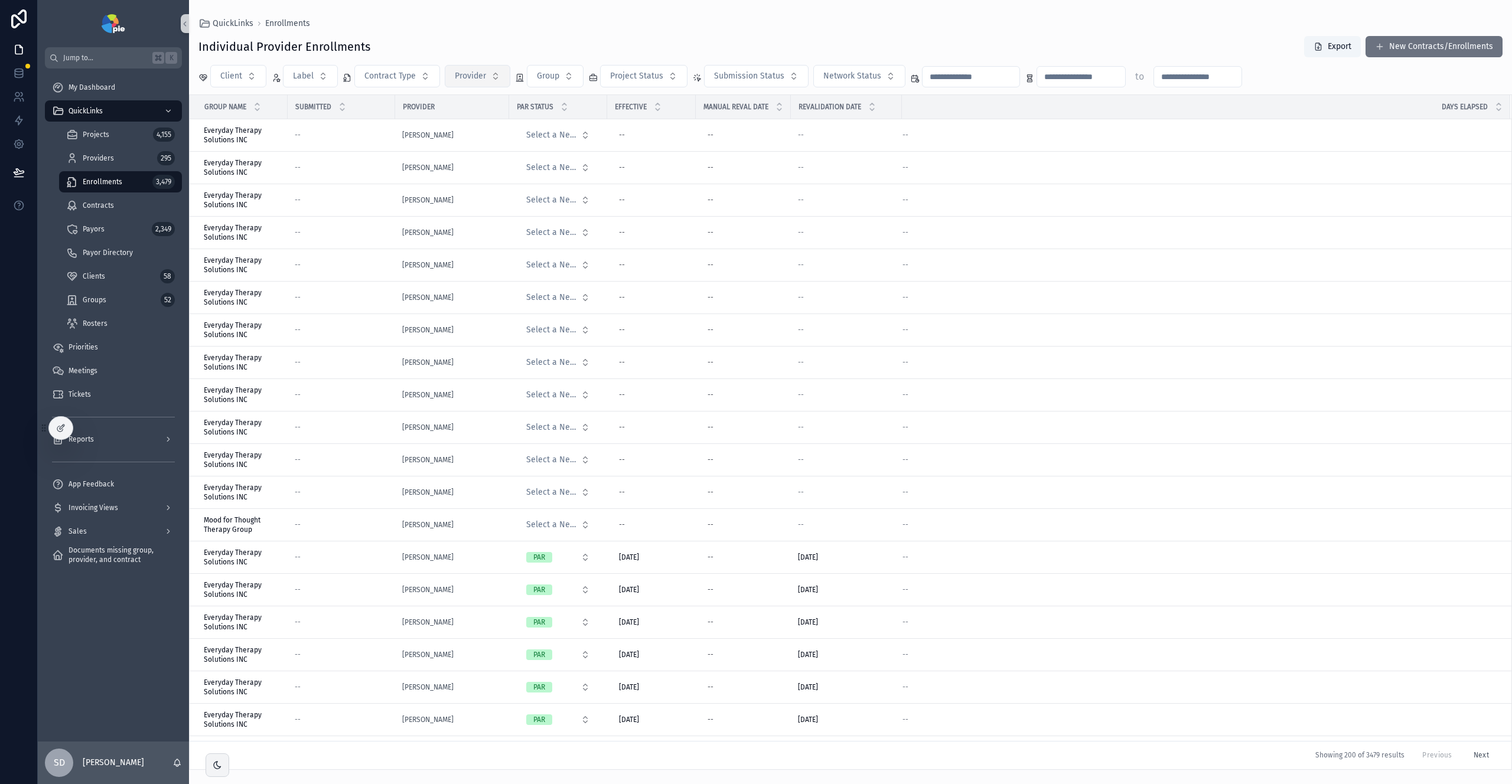
click at [485, 79] on span "Provider" at bounding box center [470, 76] width 32 height 11
type input "****"
click at [448, 124] on span "[PERSON_NAME]" at bounding box center [442, 124] width 62 height 11
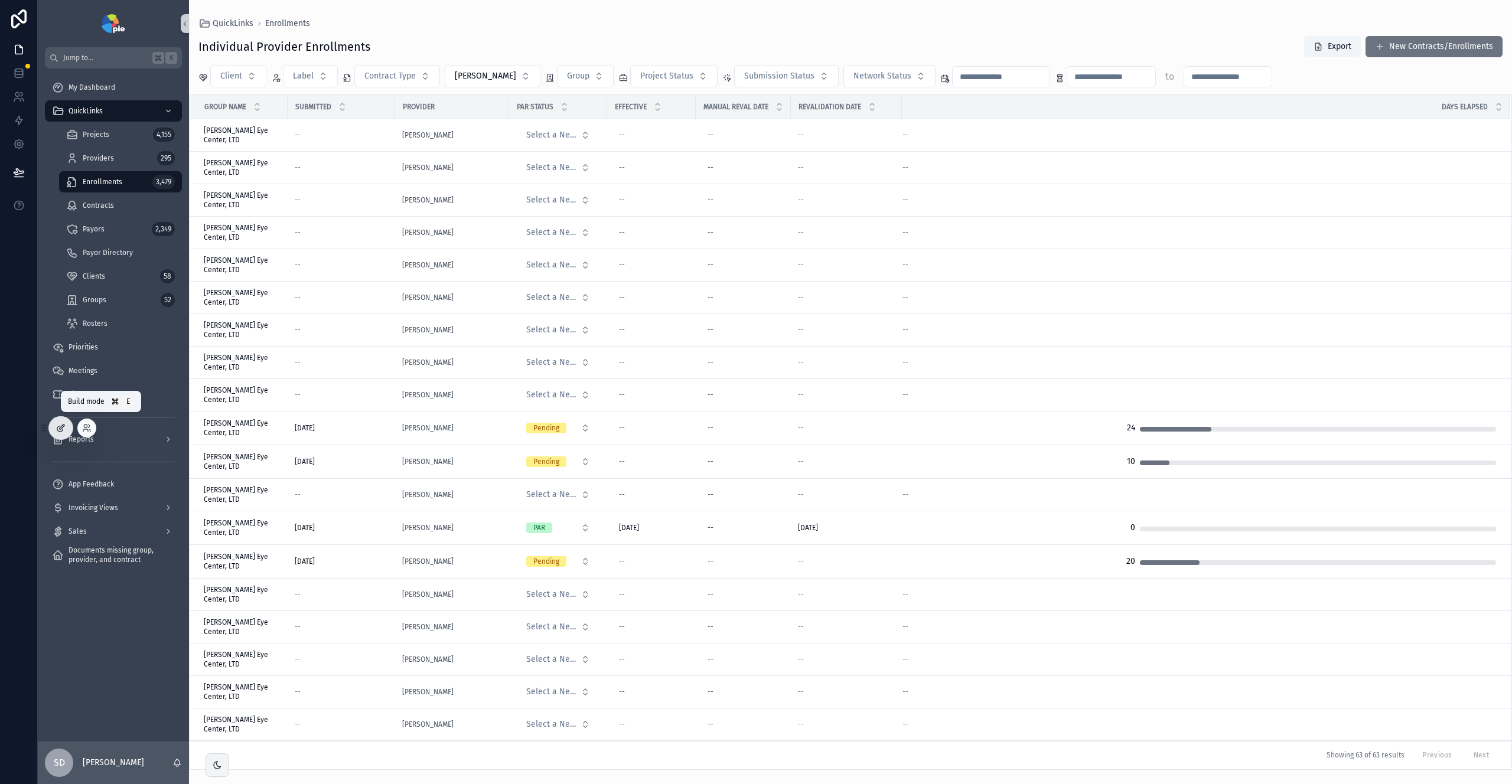
click at [65, 432] on icon at bounding box center [60, 428] width 9 height 9
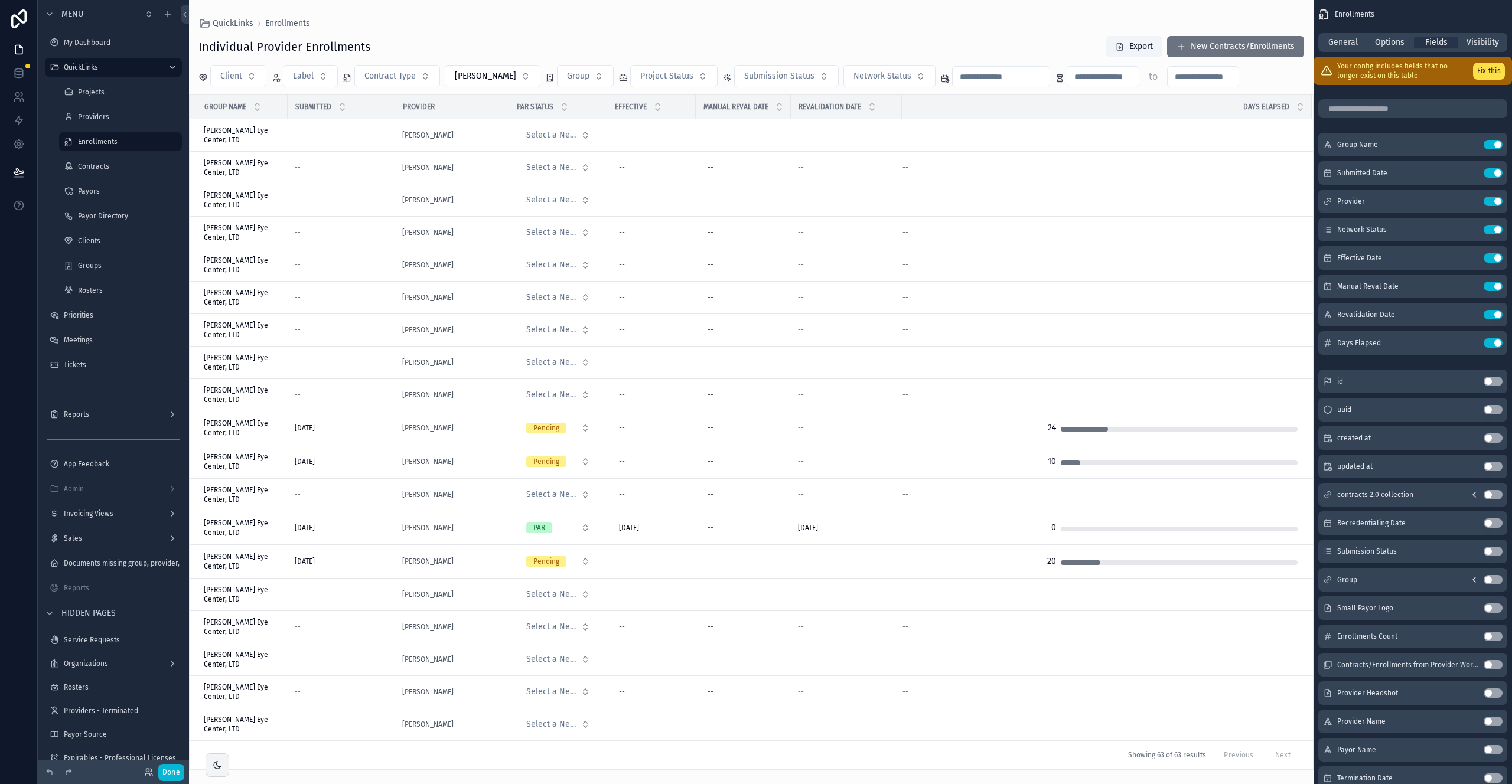
click at [893, 147] on div "scrollable content" at bounding box center [751, 392] width 1125 height 784
click at [893, 19] on div "QuickLinks Enrollments" at bounding box center [751, 23] width 1106 height 9
click at [893, 39] on span "Fields" at bounding box center [1436, 42] width 22 height 11
click at [893, 77] on button "Fix this" at bounding box center [1489, 71] width 32 height 17
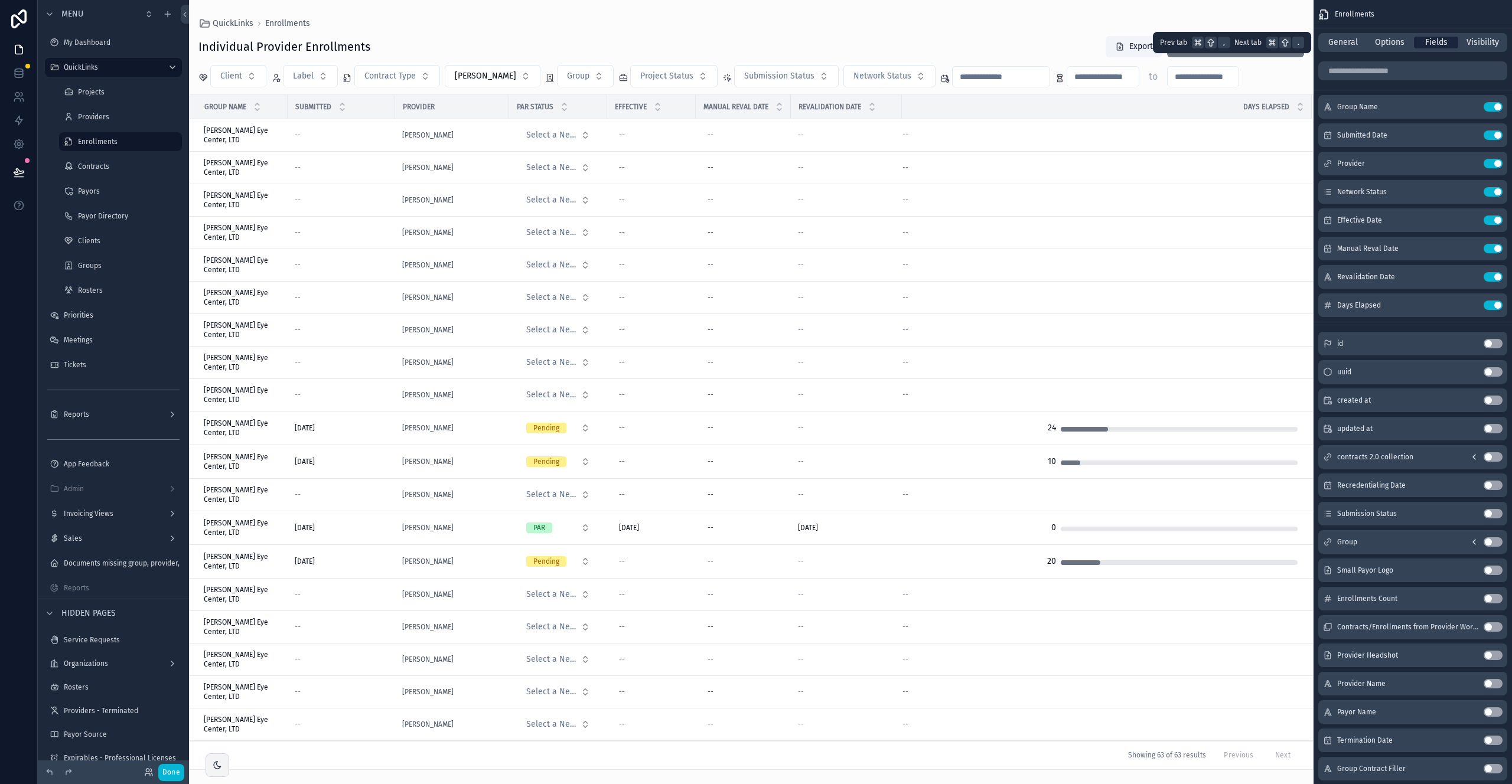
click at [893, 42] on span "Fields" at bounding box center [1436, 42] width 22 height 11
click at [893, 70] on input "scrollable content" at bounding box center [1413, 71] width 189 height 19
click at [893, 166] on div "--" at bounding box center [1100, 167] width 395 height 9
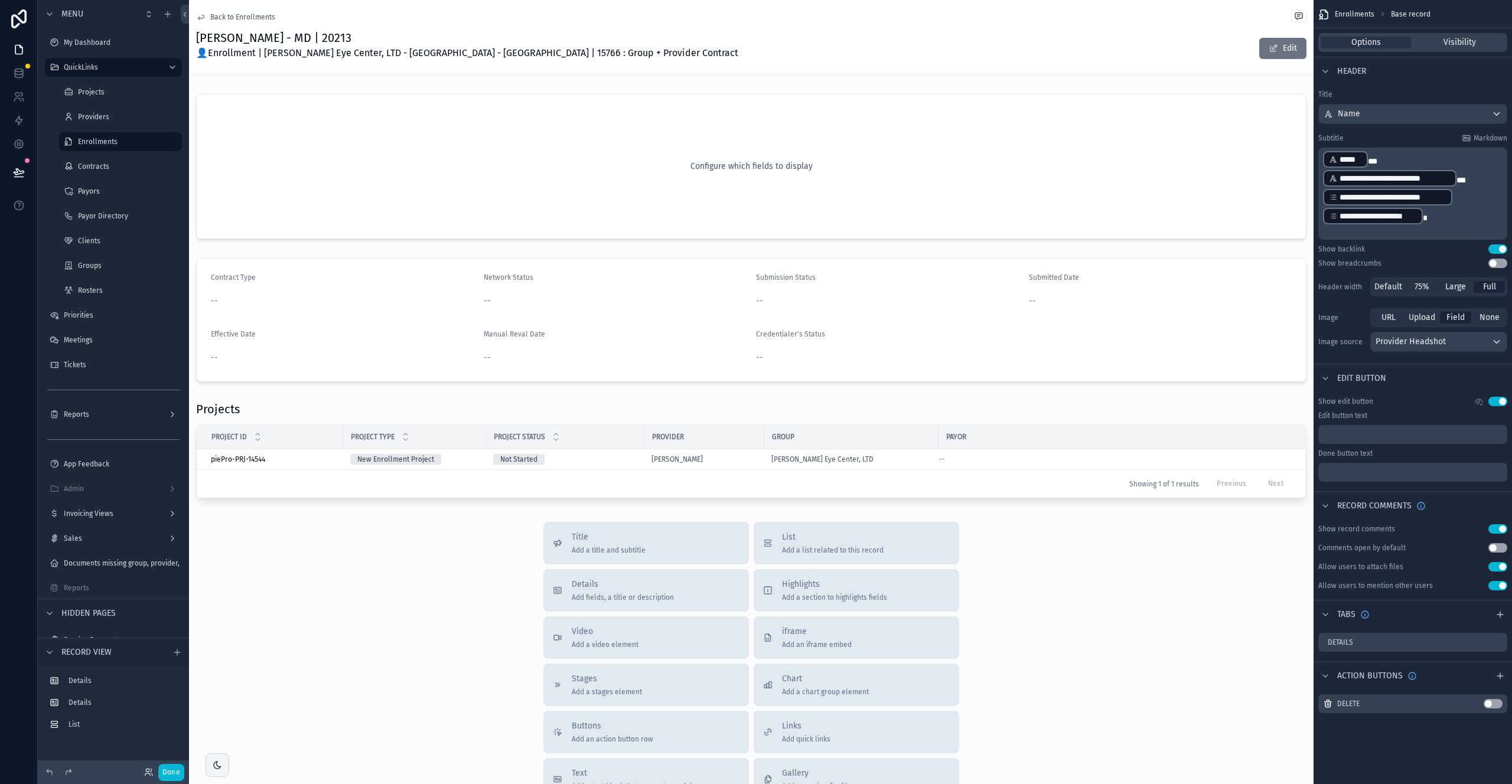
click at [211, 16] on span "Back to Enrollments" at bounding box center [242, 16] width 65 height 9
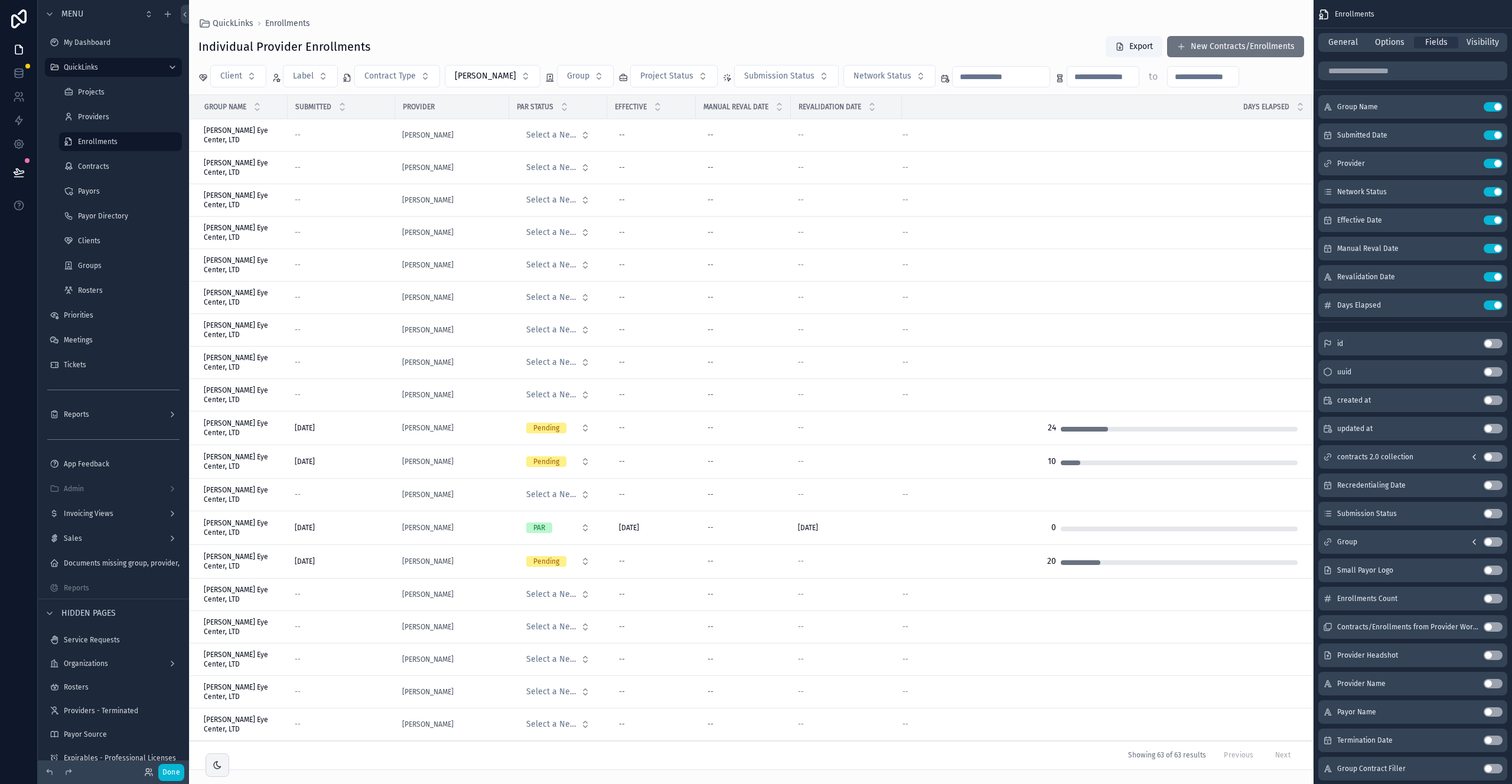
click at [613, 17] on div "QuickLinks Enrollments Individual Provider Enrollments Export New Contracts/Enr…" at bounding box center [751, 385] width 1125 height 770
click at [616, 22] on div "QuickLinks Enrollments" at bounding box center [751, 23] width 1106 height 9
click at [893, 38] on span "Fields" at bounding box center [1436, 42] width 22 height 11
click at [893, 39] on span "Fields" at bounding box center [1436, 42] width 22 height 11
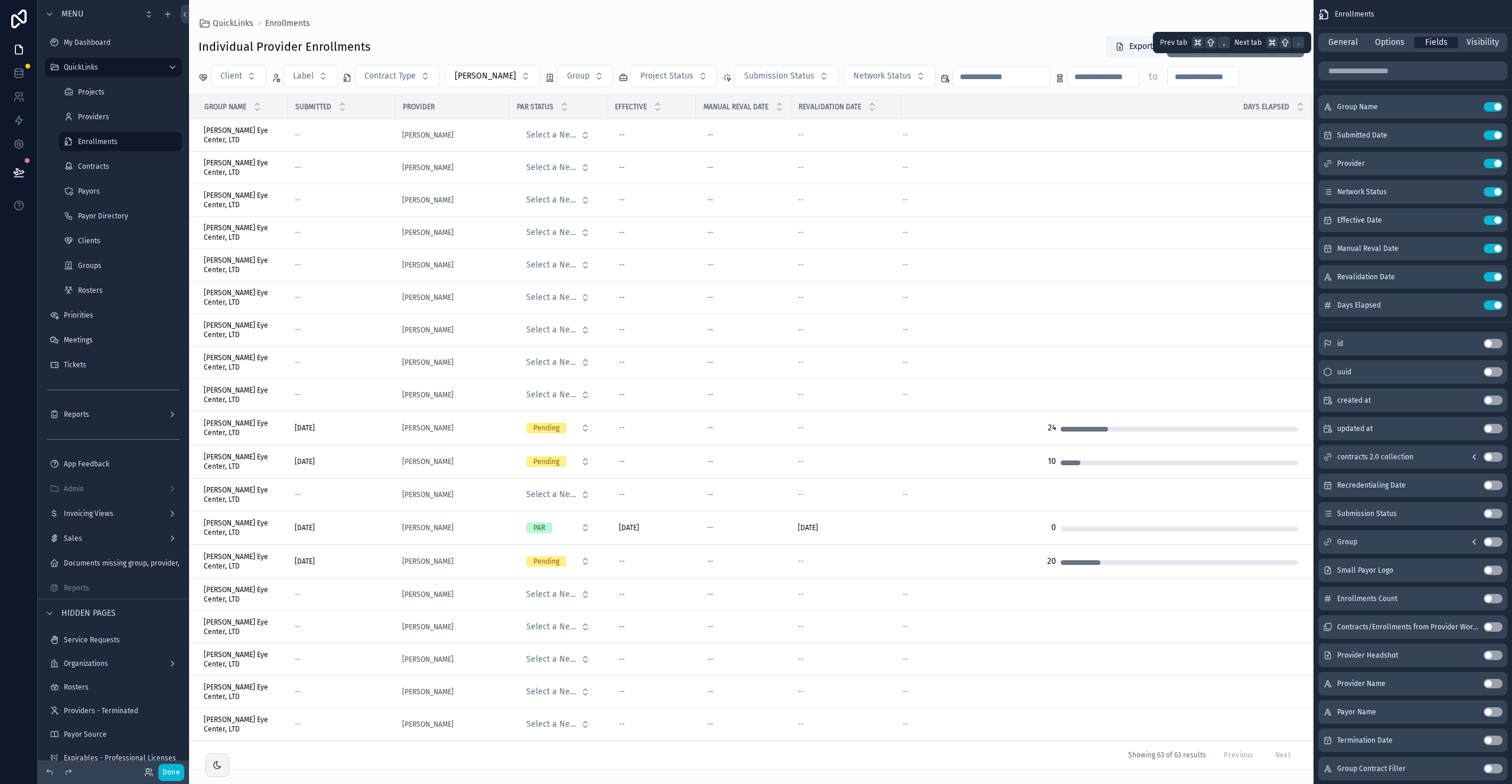
click at [893, 42] on span "Fields" at bounding box center [1436, 42] width 22 height 11
click at [863, 45] on div "Individual Provider Enrollments Export New Contracts/Enrollments" at bounding box center [751, 46] width 1106 height 22
click at [893, 110] on div "Days Elapsed" at bounding box center [1107, 106] width 409 height 22
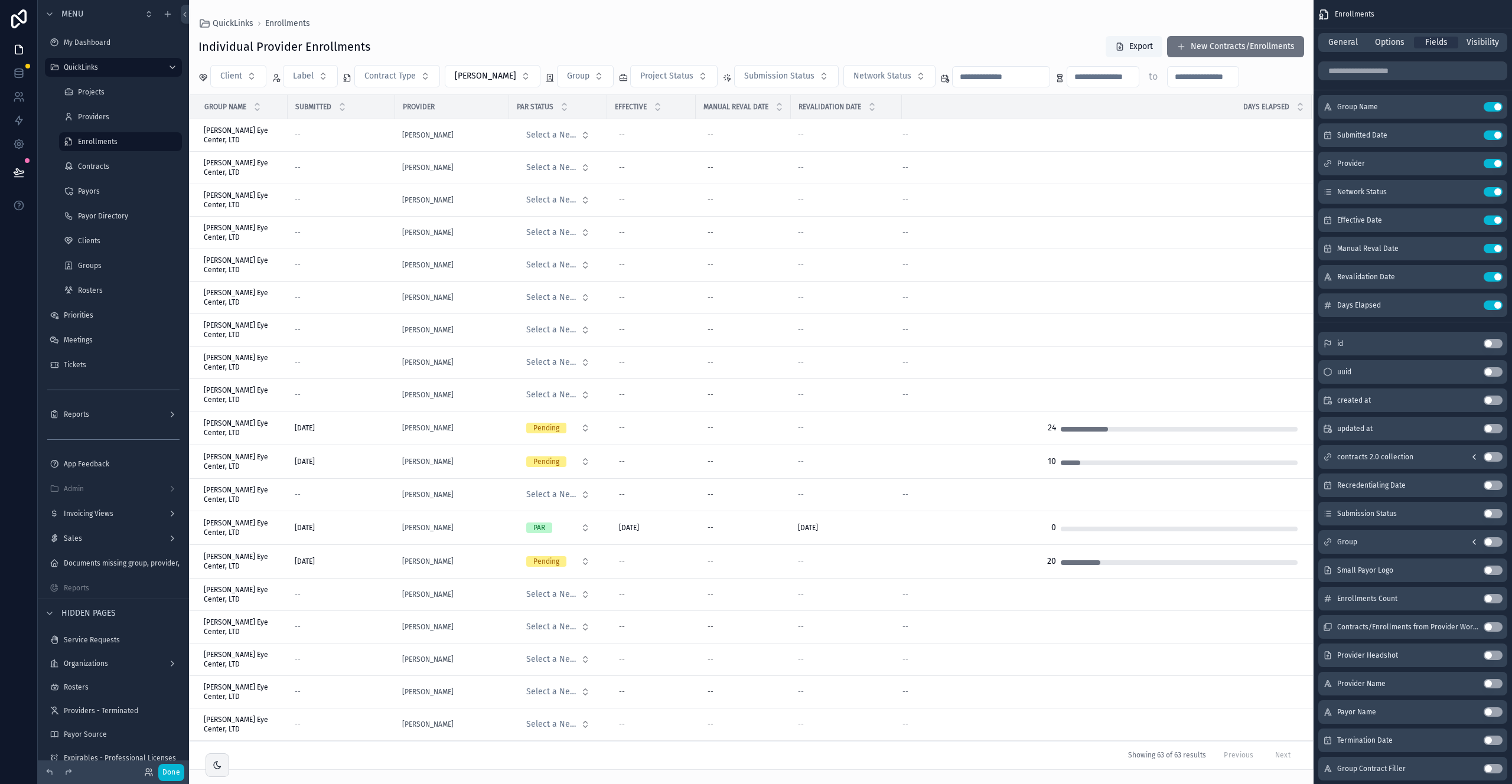
click at [893, 110] on div "Days Elapsed" at bounding box center [1107, 106] width 409 height 22
click at [893, 39] on span "Visibility" at bounding box center [1483, 42] width 32 height 11
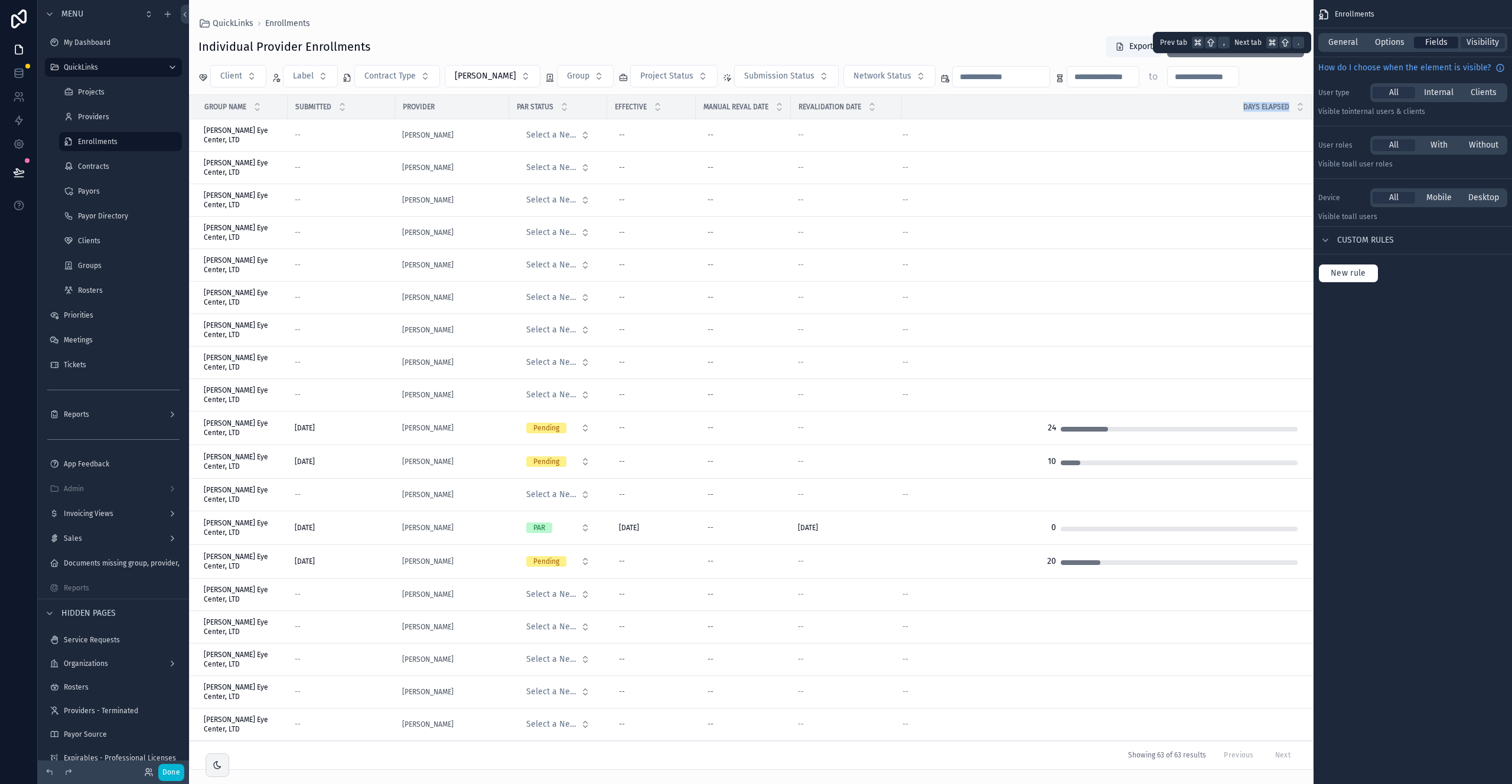
click at [893, 39] on span "Fields" at bounding box center [1436, 42] width 22 height 11
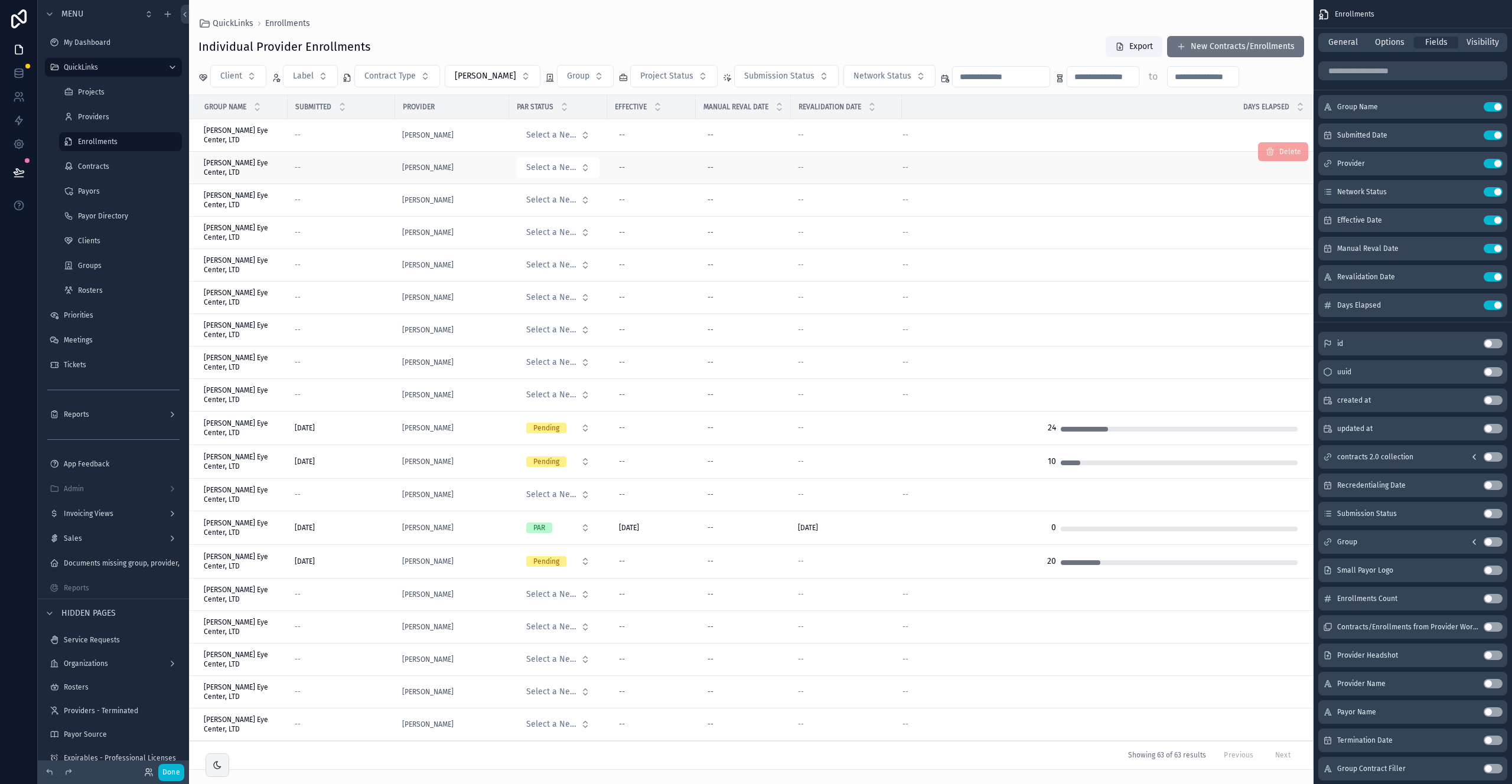
click at [893, 152] on td "--" at bounding box center [1107, 168] width 410 height 32
click at [893, 128] on td "--" at bounding box center [1107, 135] width 410 height 32
click at [893, 75] on input "scrollable content" at bounding box center [1413, 71] width 189 height 19
click at [893, 21] on div "QuickLinks Enrollments" at bounding box center [751, 23] width 1106 height 9
click at [893, 25] on div "QuickLinks Enrollments" at bounding box center [751, 23] width 1106 height 9
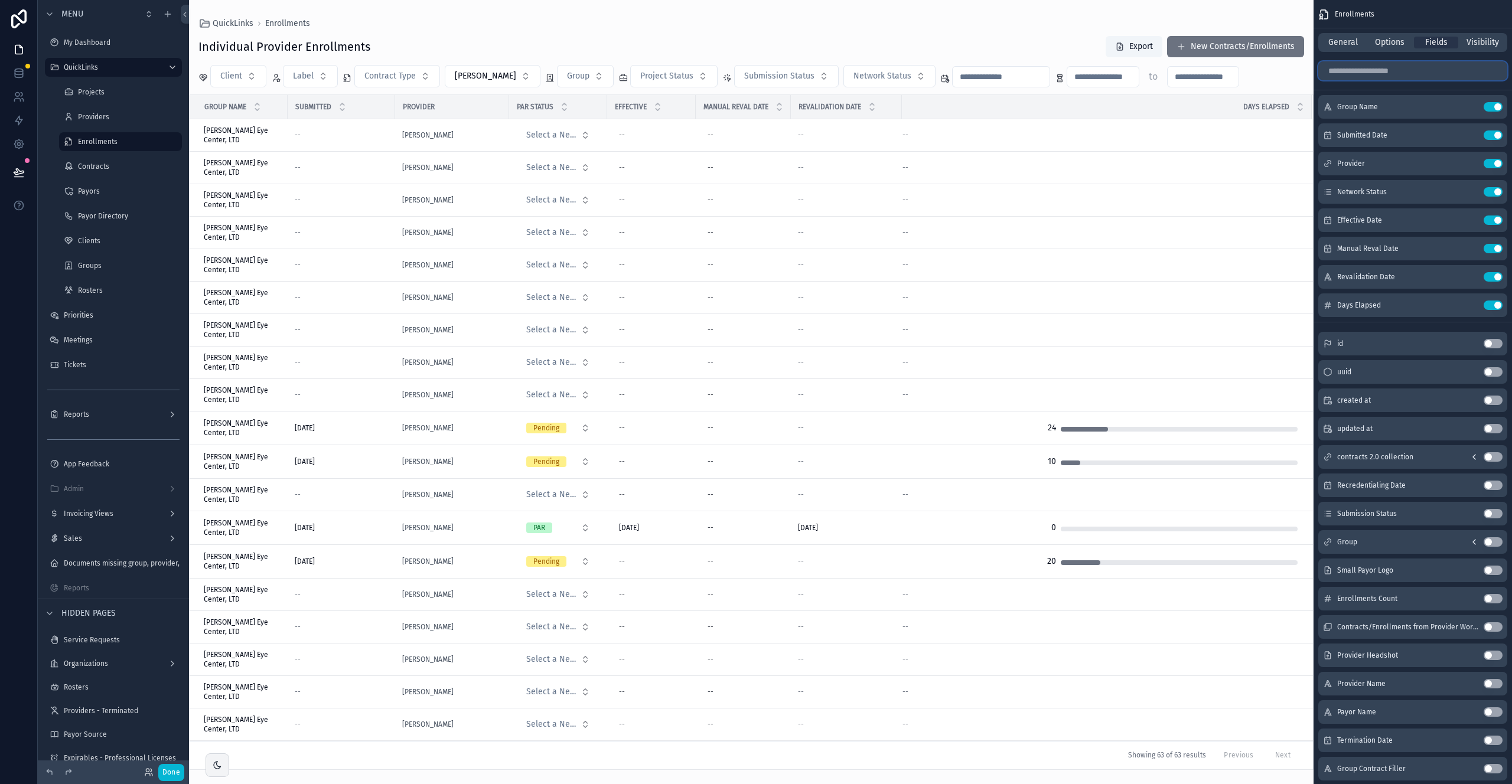
click at [893, 75] on input "scrollable content" at bounding box center [1413, 71] width 189 height 19
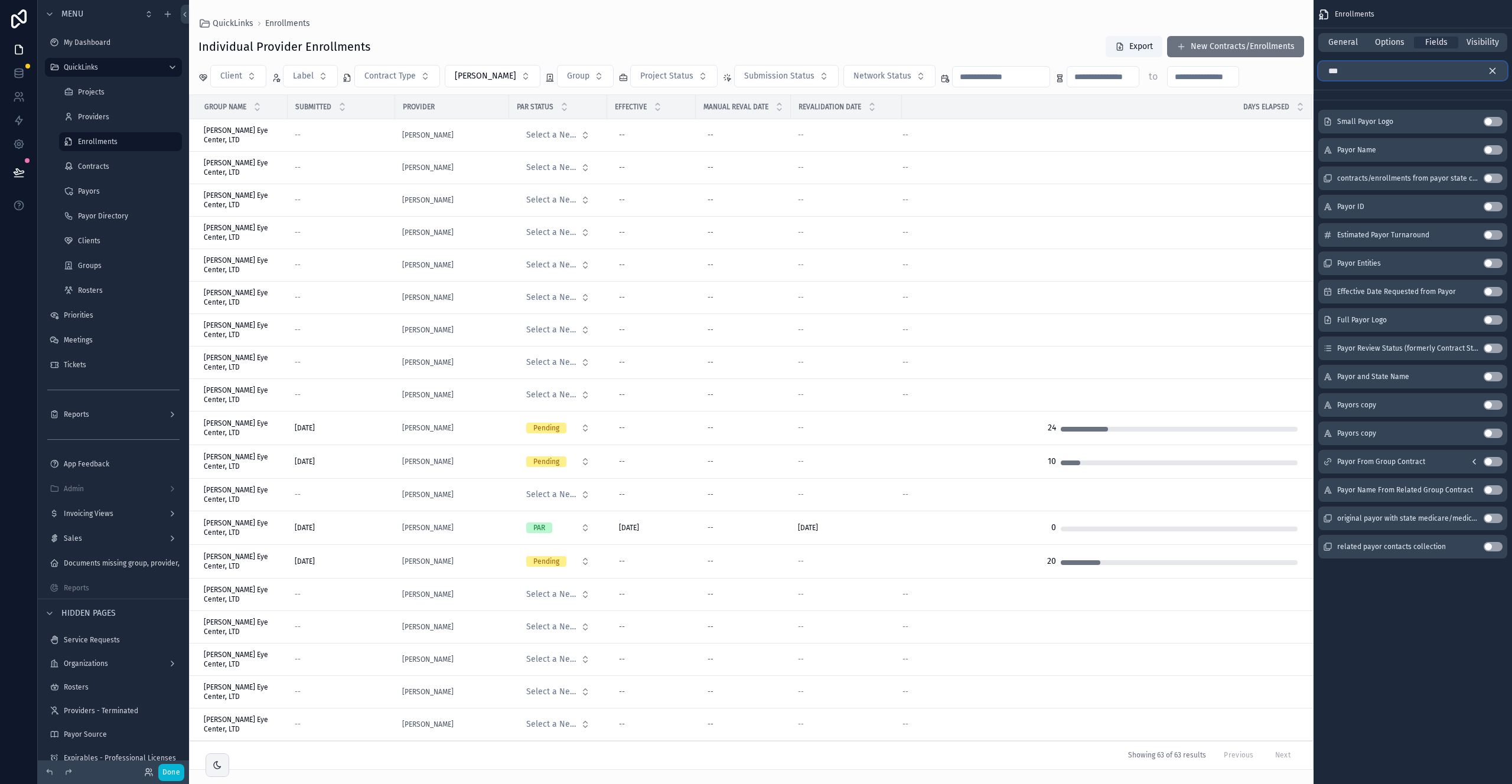
type input "***"
click at [893, 153] on div "Use setting" at bounding box center [1493, 150] width 19 height 9
click at [893, 151] on button "Use setting" at bounding box center [1493, 150] width 19 height 9
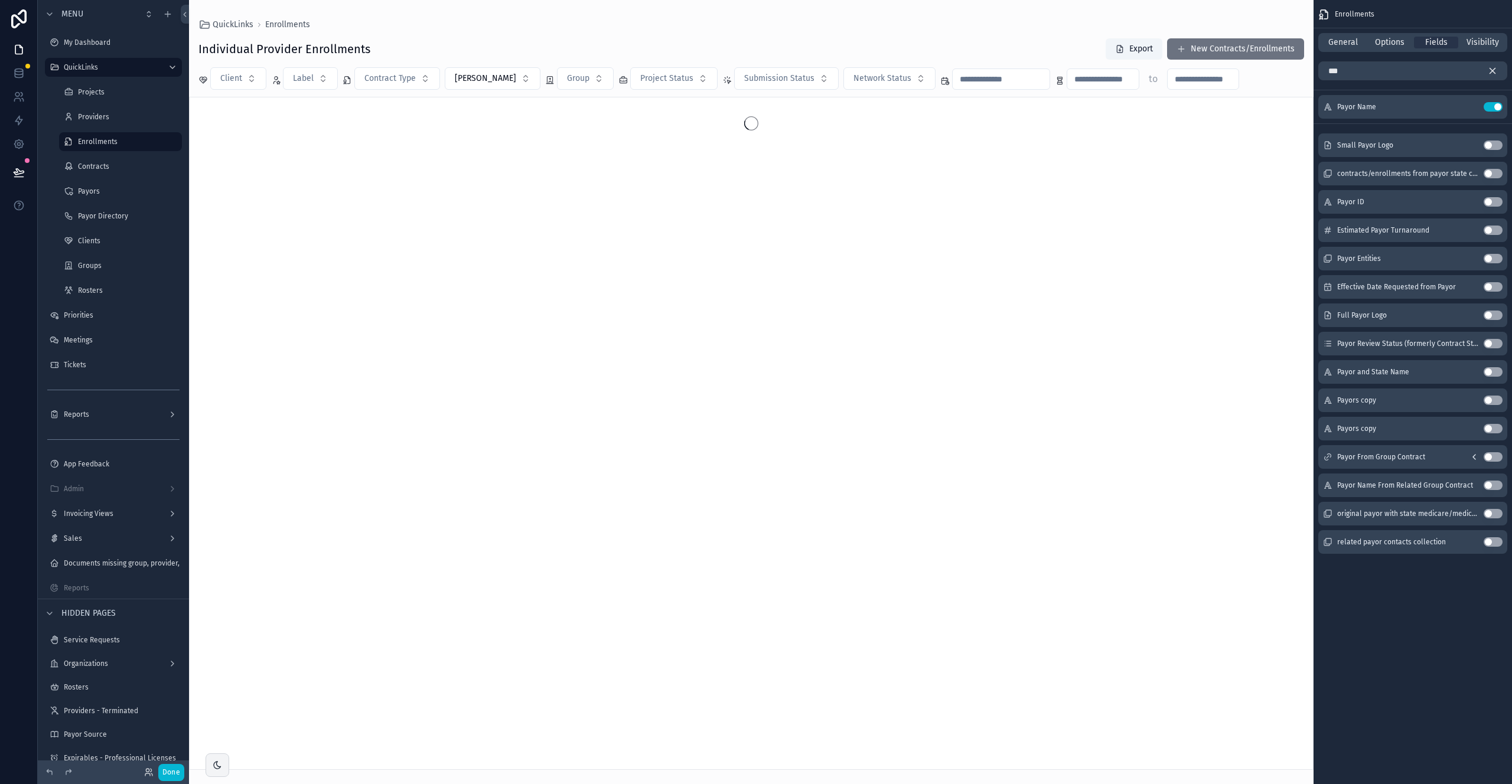
click at [893, 72] on icon "scrollable content" at bounding box center [1493, 71] width 5 height 5
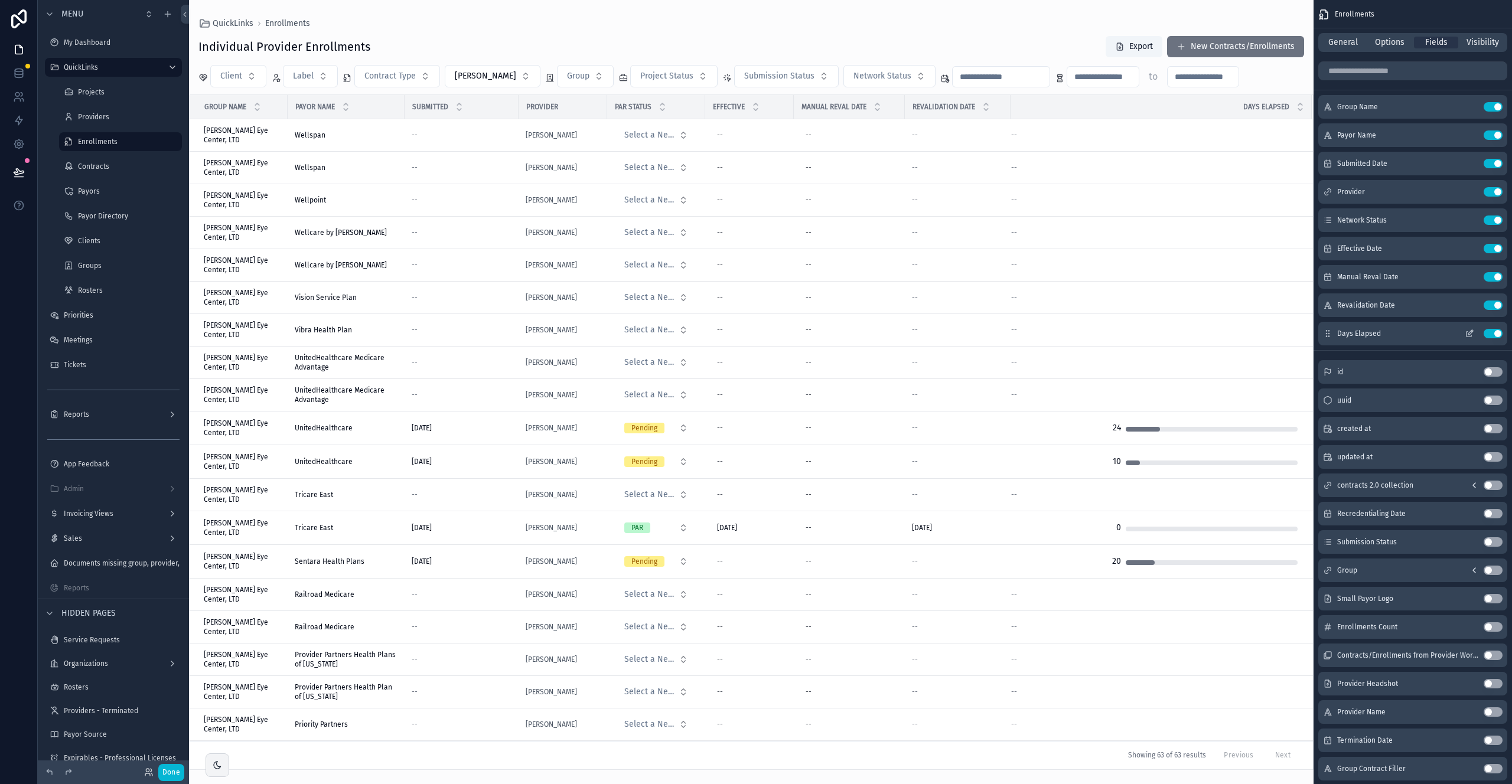
click at [893, 333] on button "Use setting" at bounding box center [1493, 333] width 19 height 9
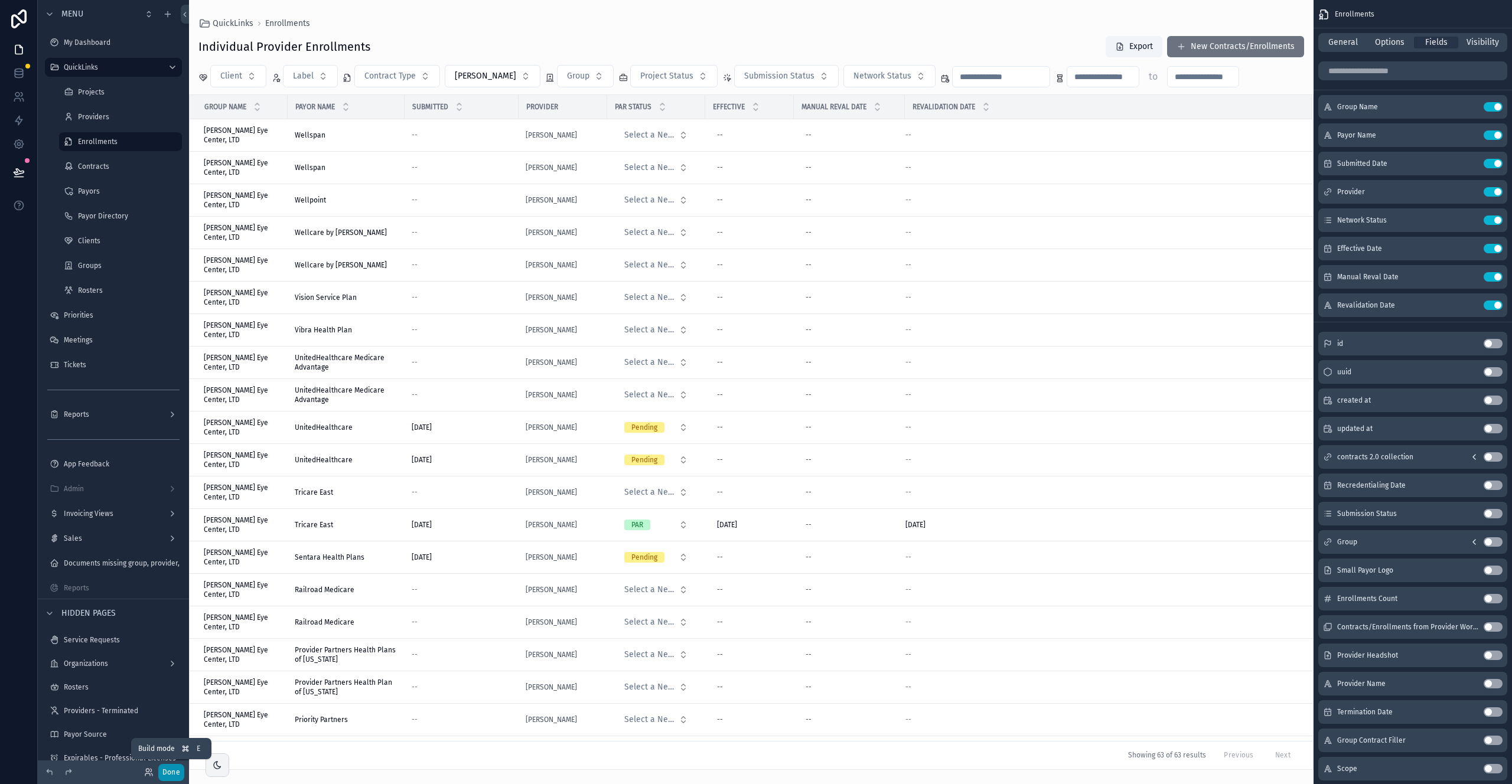
click at [171, 505] on button "Done" at bounding box center [171, 773] width 26 height 17
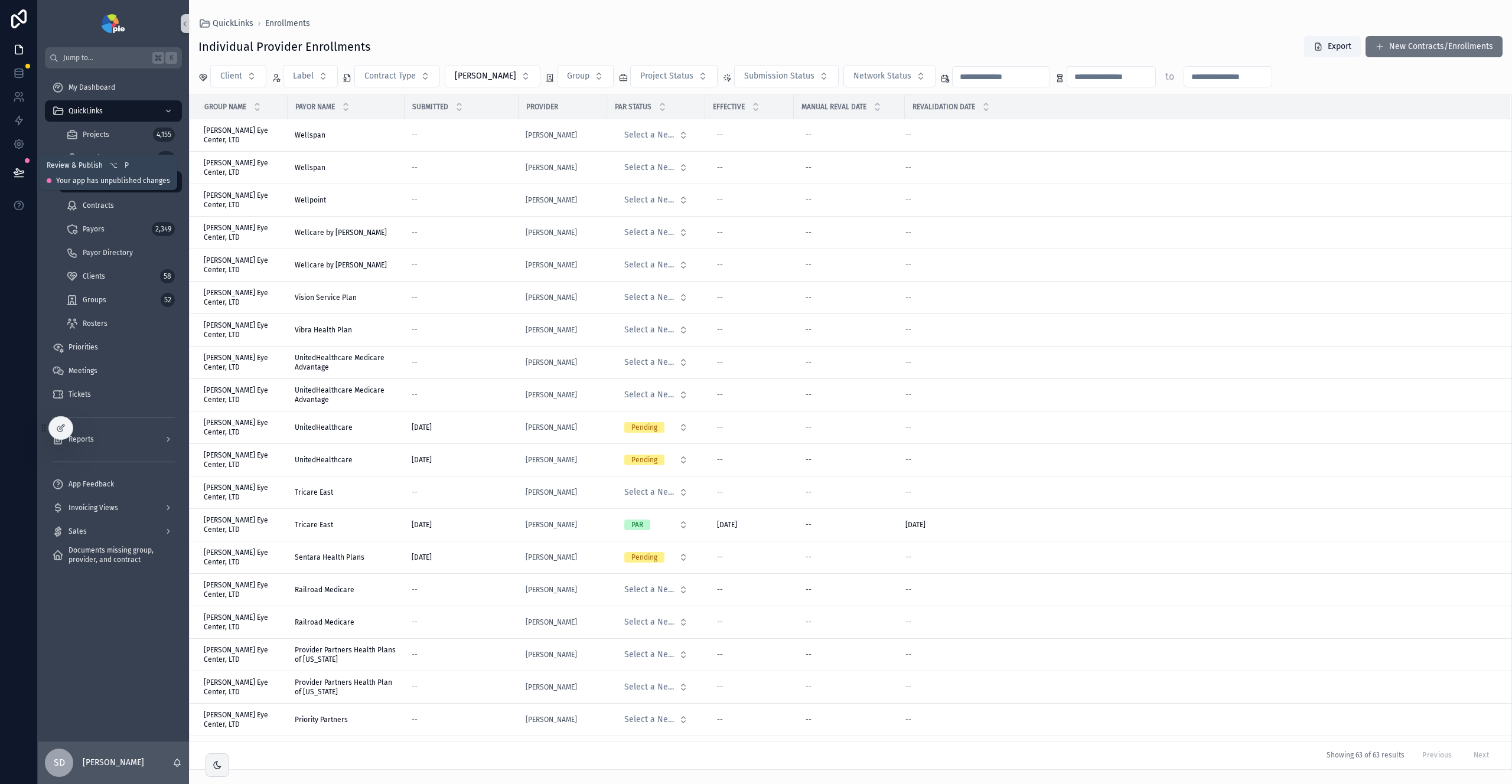
click at [22, 173] on icon at bounding box center [19, 172] width 11 height 11
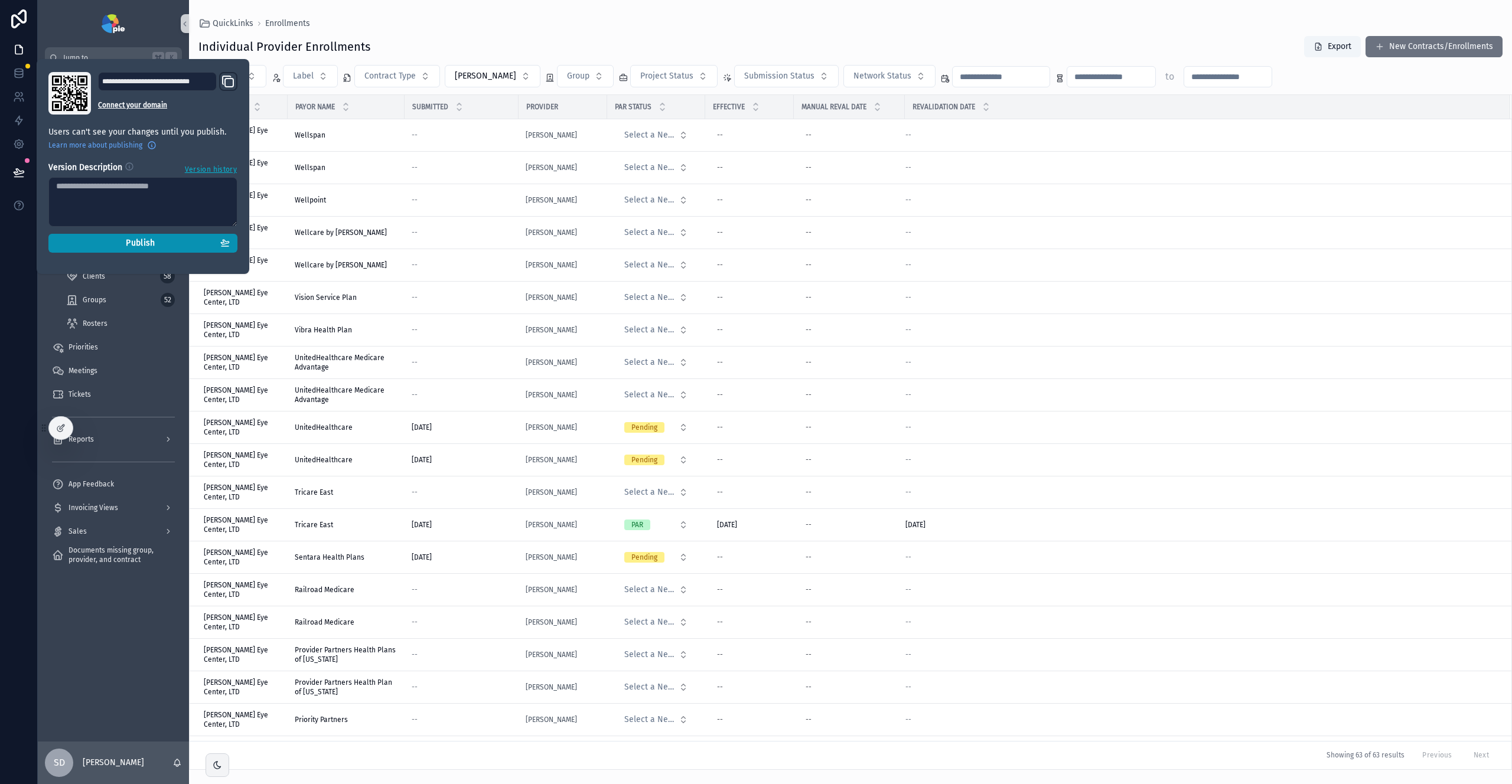
click at [110, 246] on div "Publish" at bounding box center [143, 243] width 173 height 11
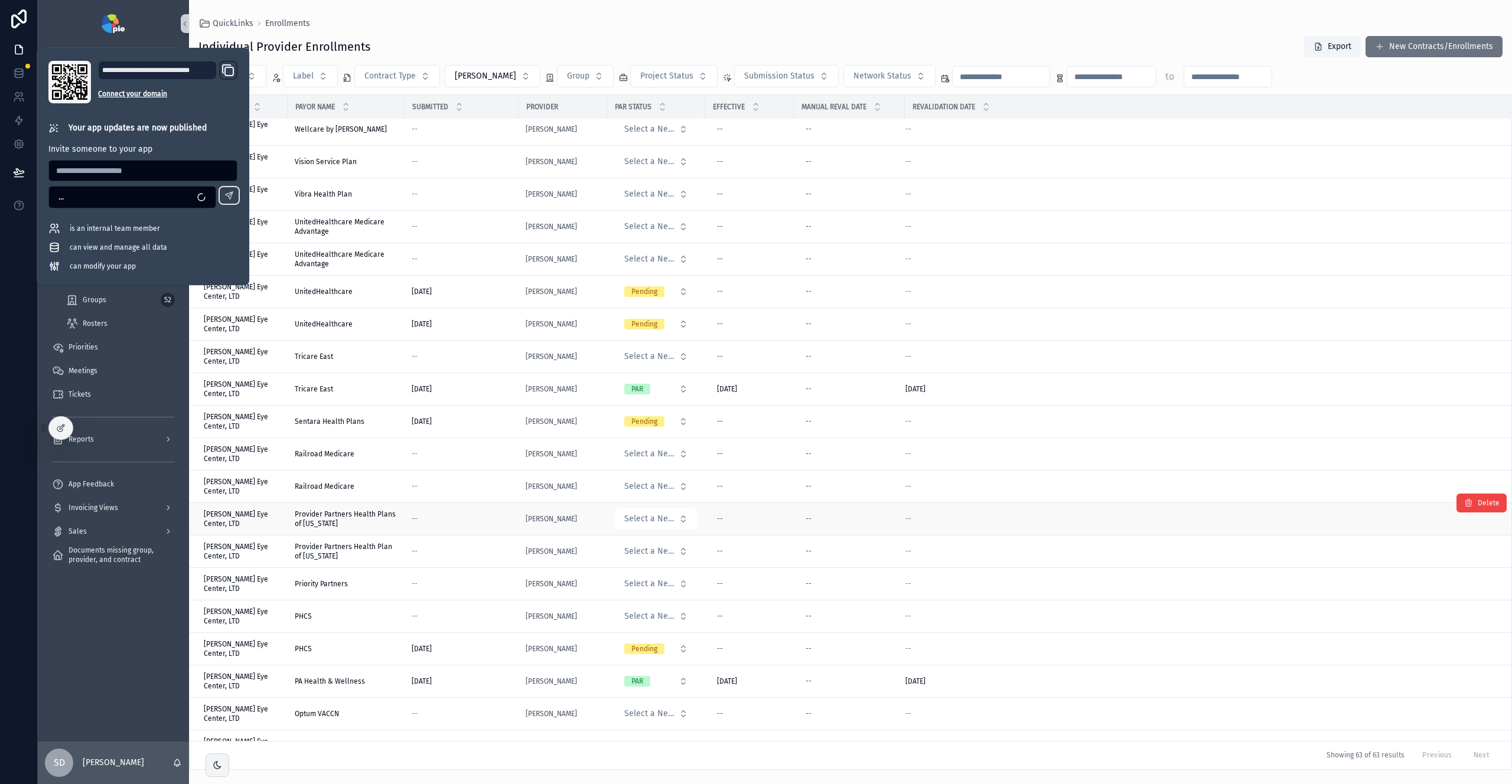
scroll to position [146, 0]
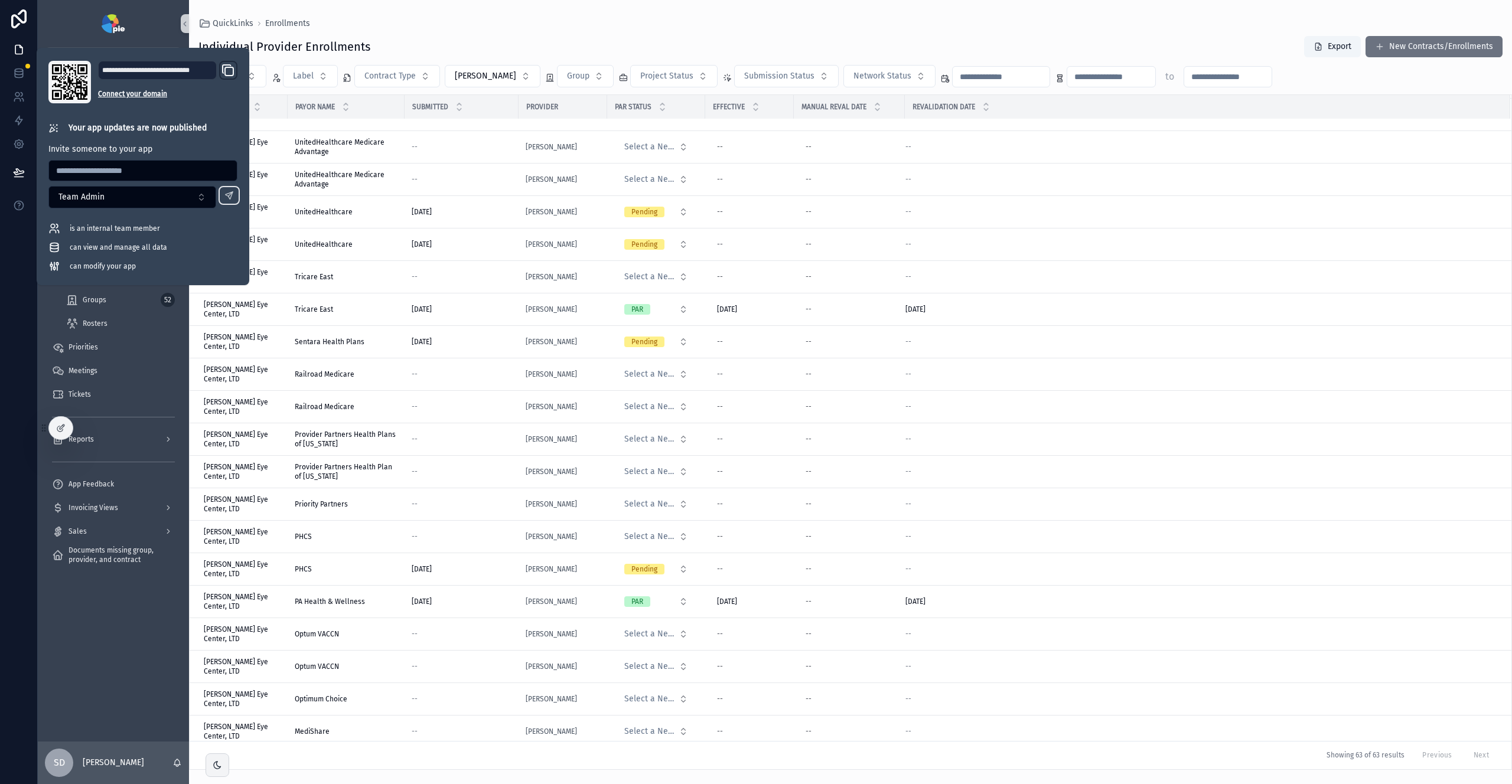
scroll to position [229, 0]
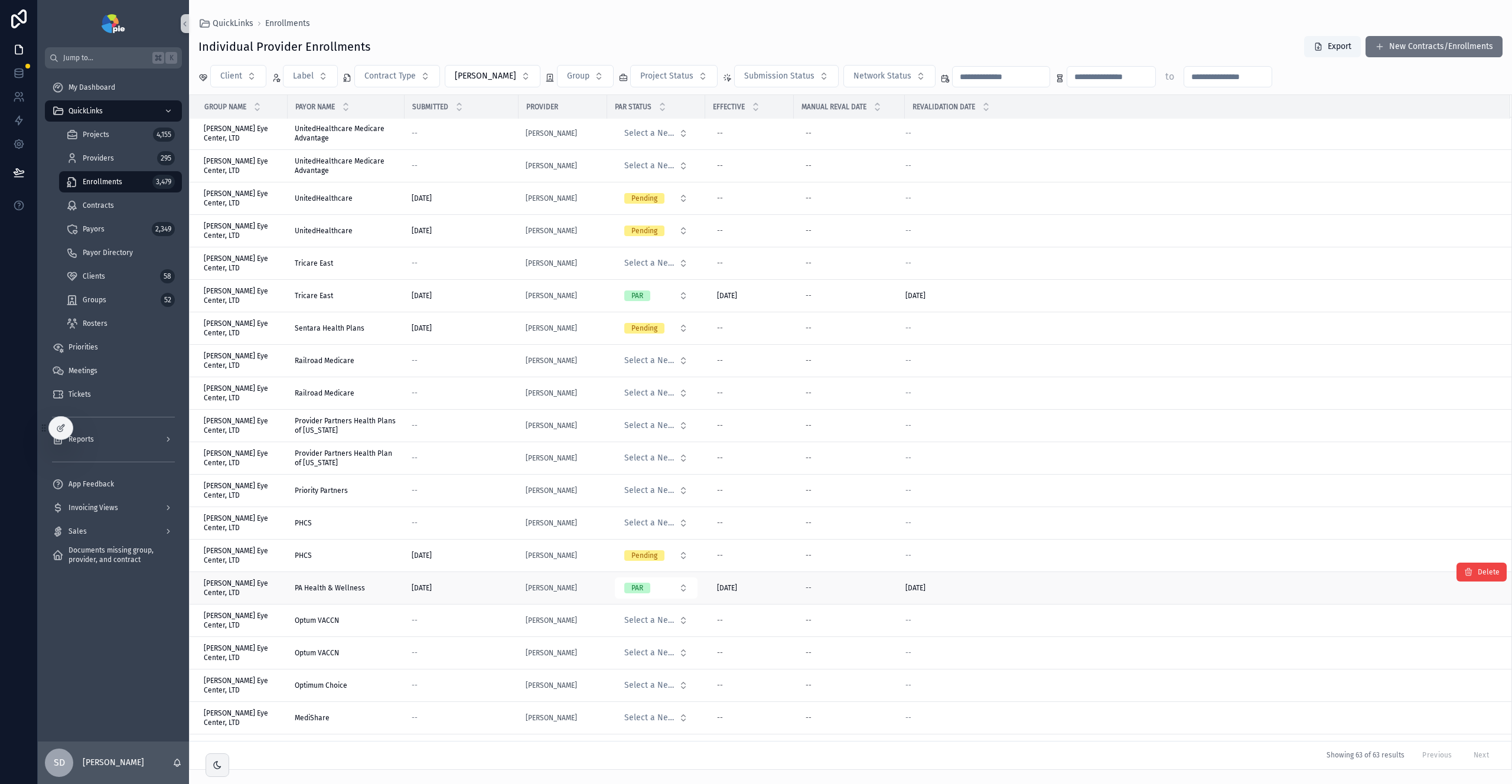
click at [341, 590] on span "PA Health & Wellness" at bounding box center [330, 588] width 70 height 9
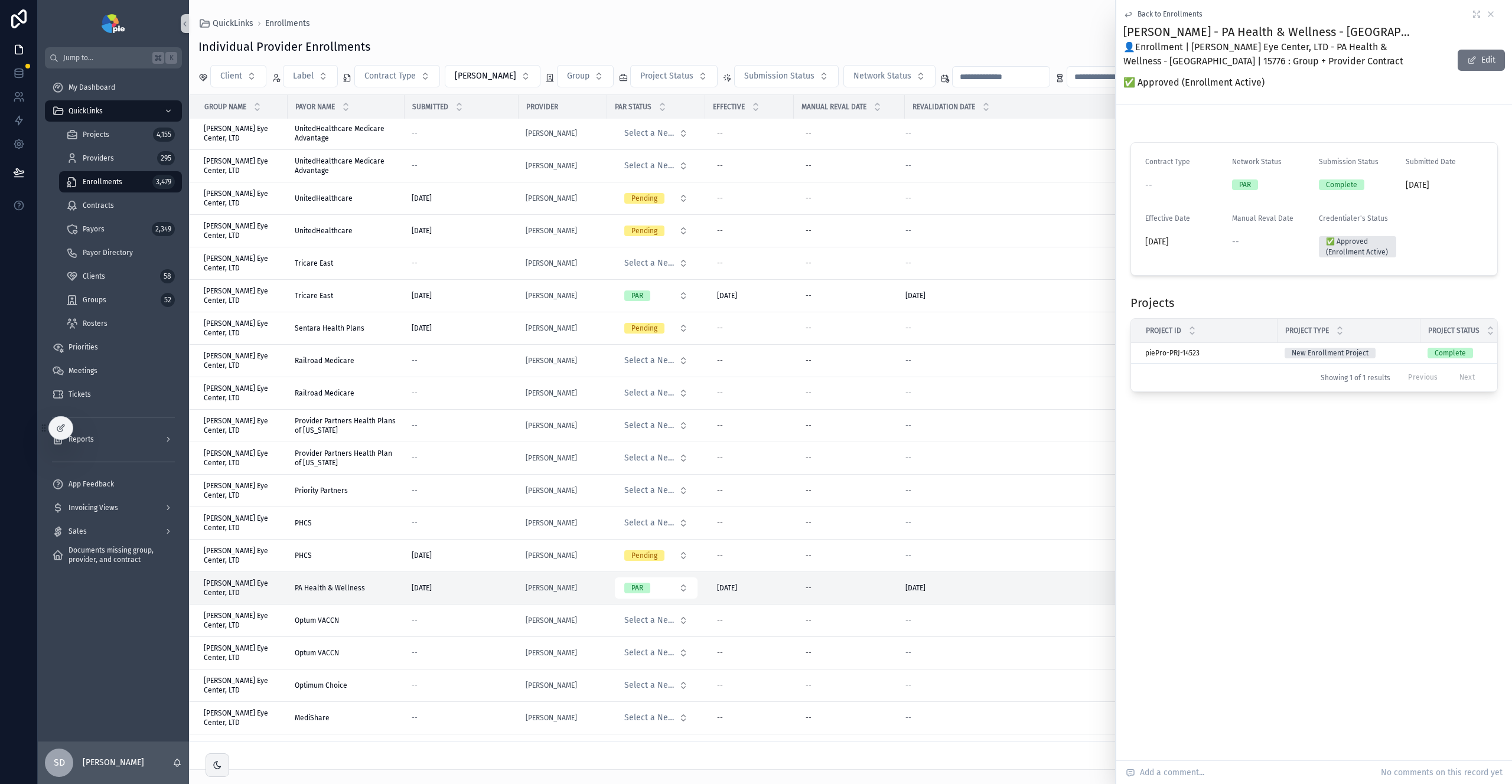
click at [1183, 206] on form "Contract Type -- Network Status PAR Submission Status Complete Submitted Date […" at bounding box center [1314, 209] width 366 height 133
click at [1146, 13] on span "Back to Enrollments" at bounding box center [1170, 14] width 65 height 9
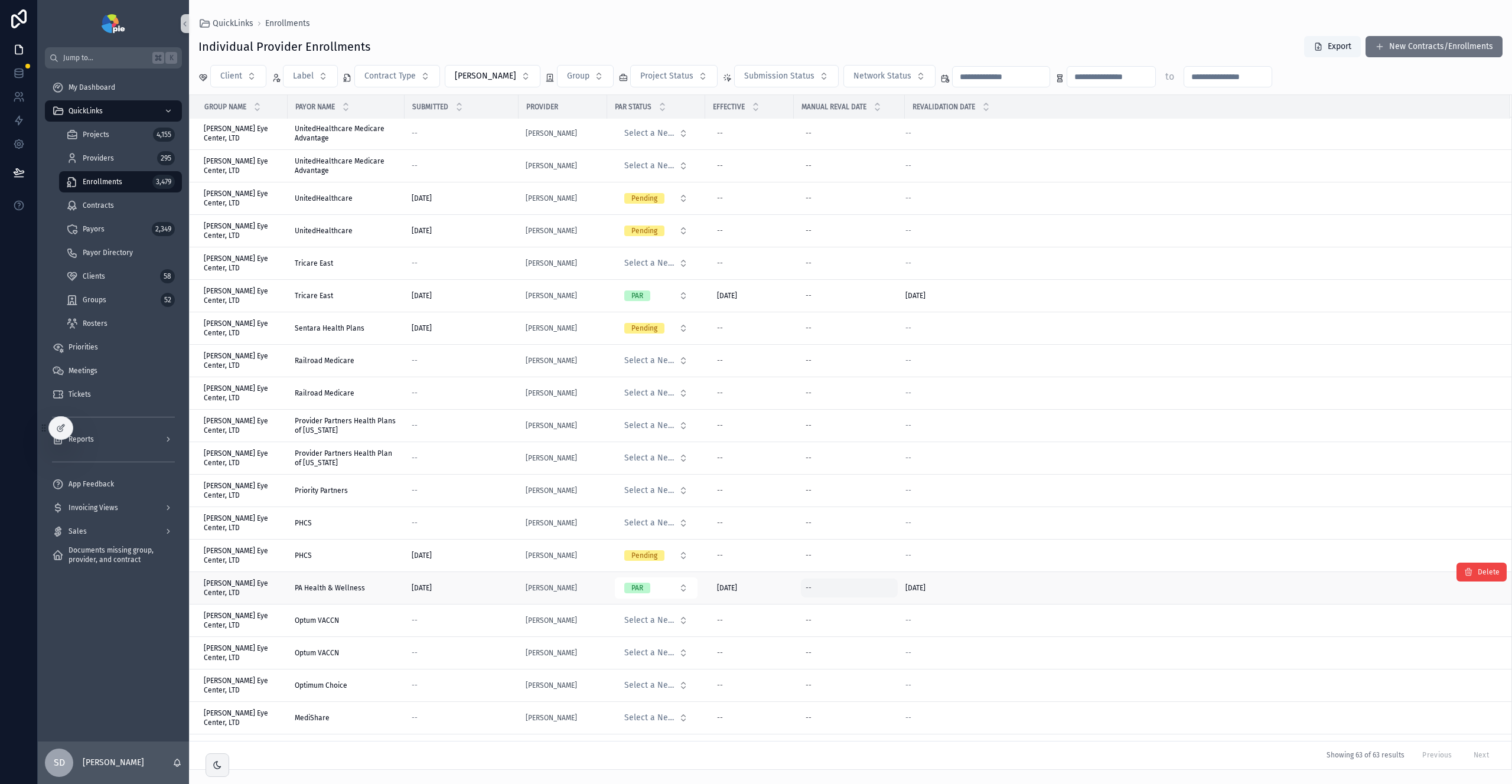
click at [807, 585] on div "--" at bounding box center [809, 588] width 6 height 9
type input "*********"
click at [950, 603] on icon "scrollable content" at bounding box center [949, 603] width 9 height 9
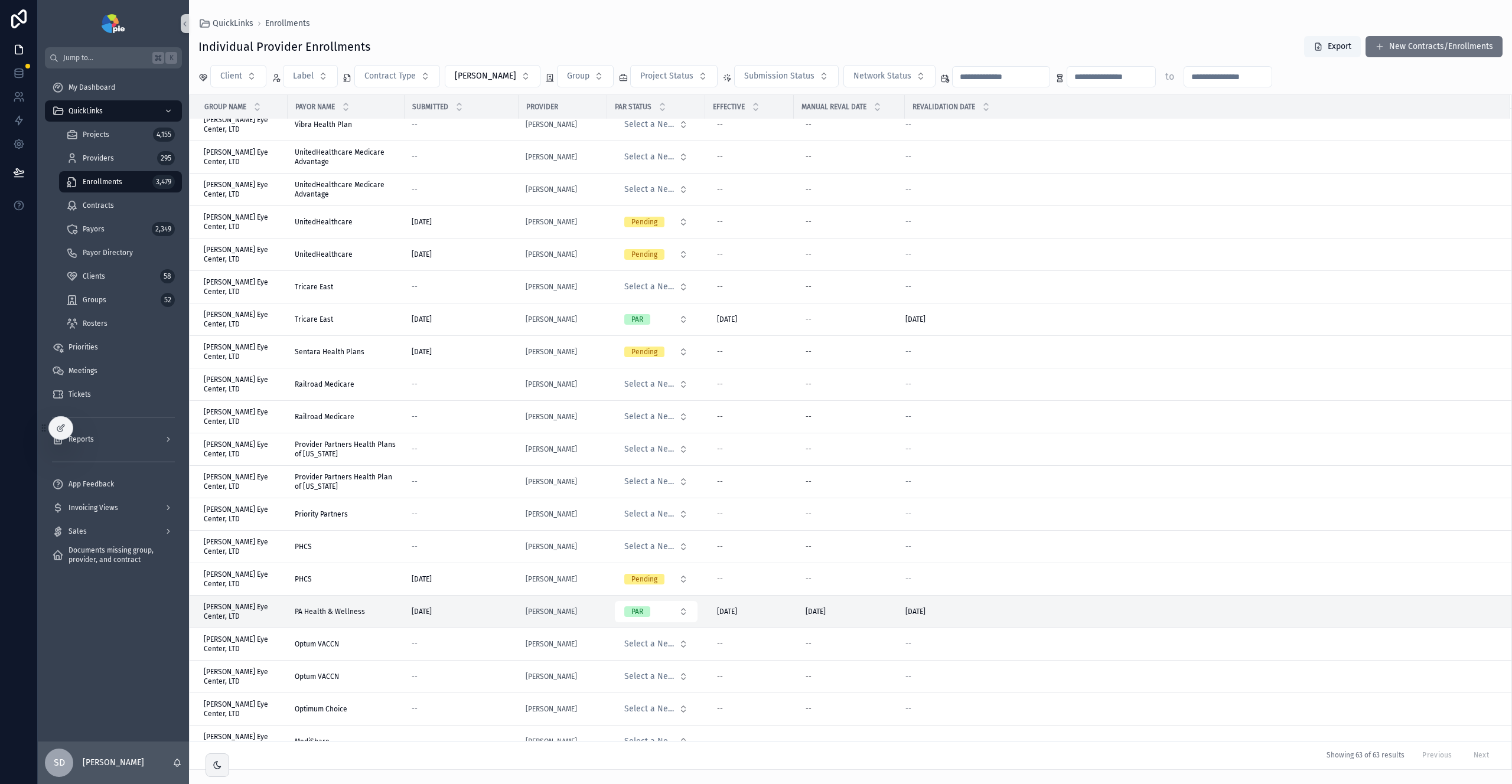
scroll to position [206, 0]
click at [950, 613] on div "[DATE] [DATE]" at bounding box center [1201, 611] width 591 height 9
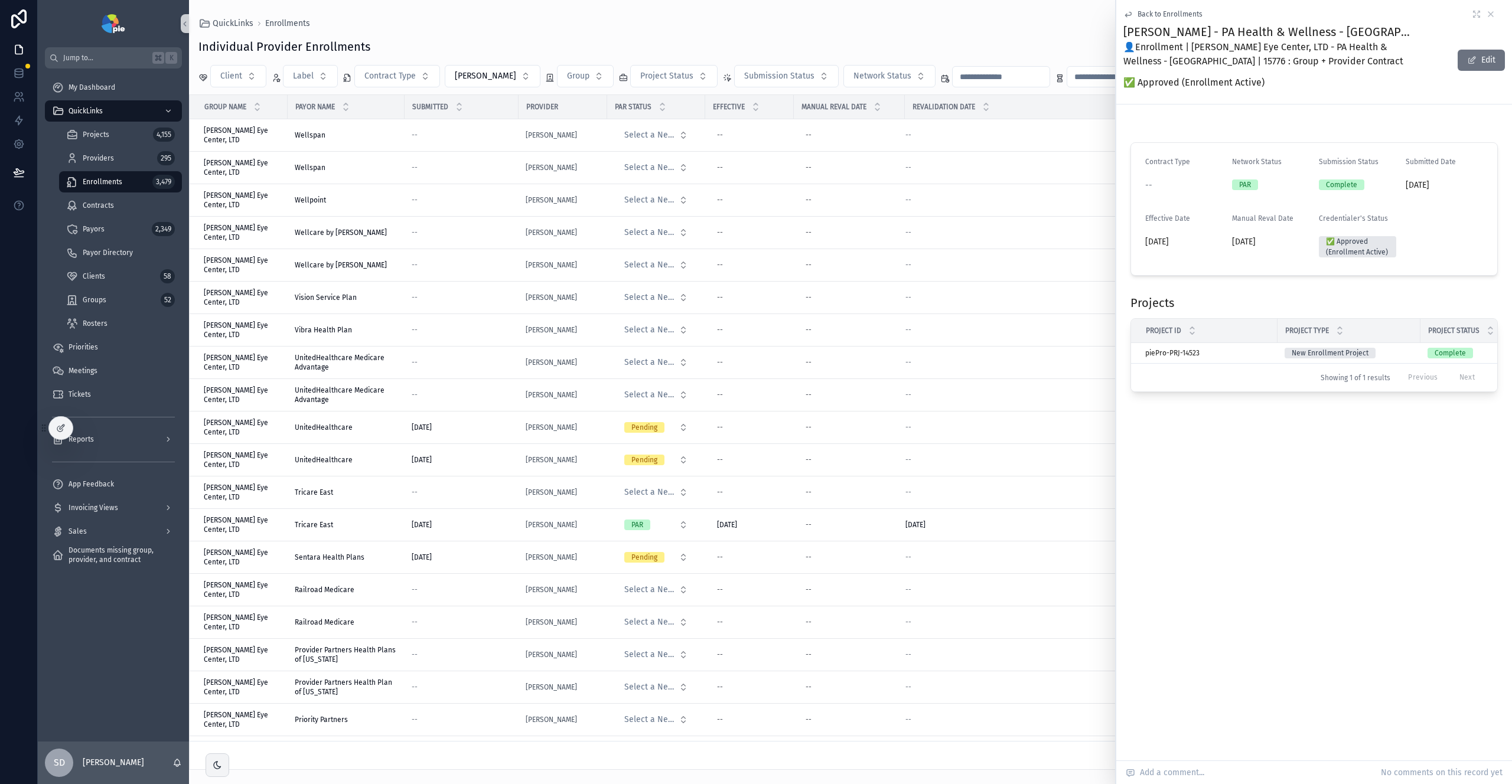
click at [1146, 10] on span "Back to Enrollments" at bounding box center [1170, 14] width 65 height 9
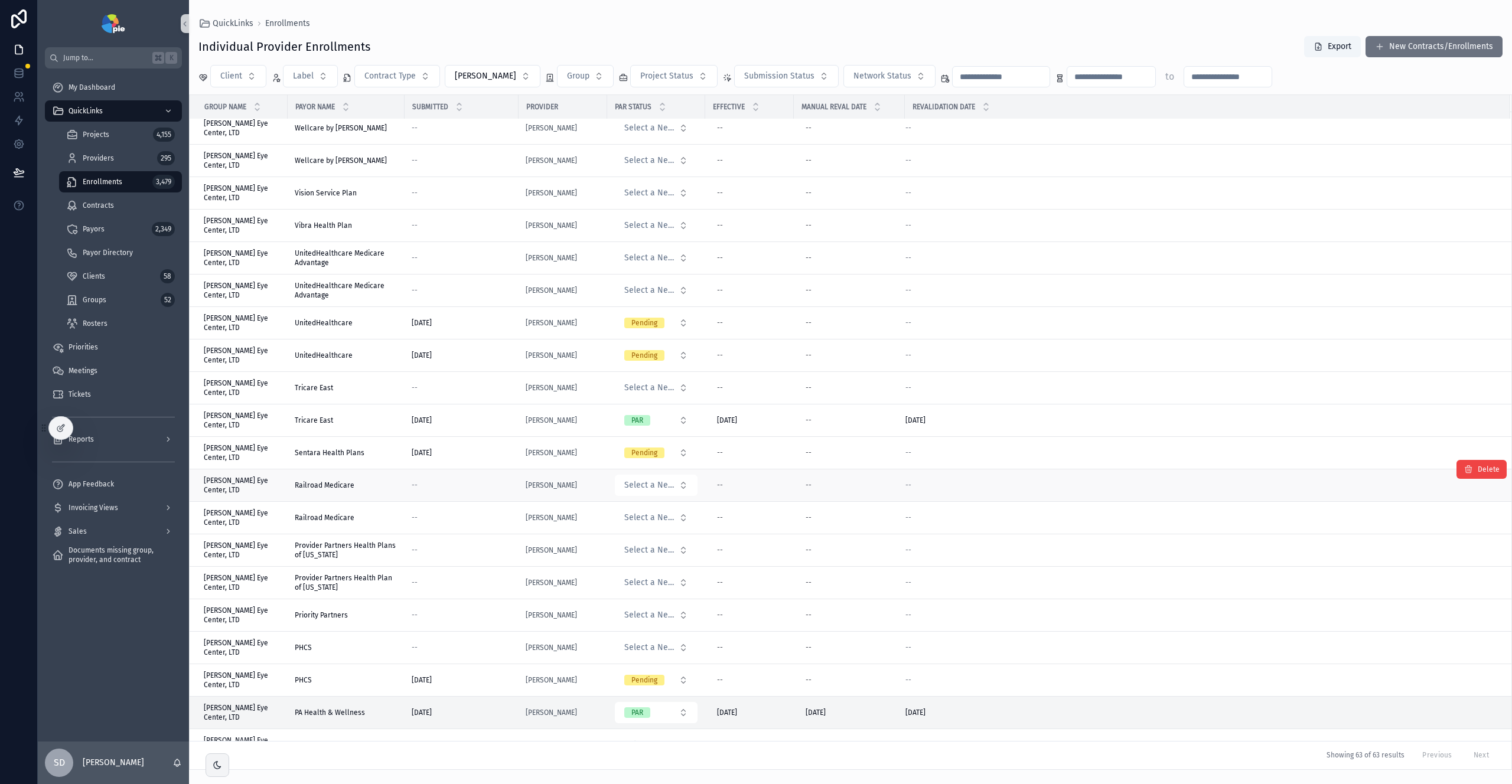
scroll to position [245, 0]
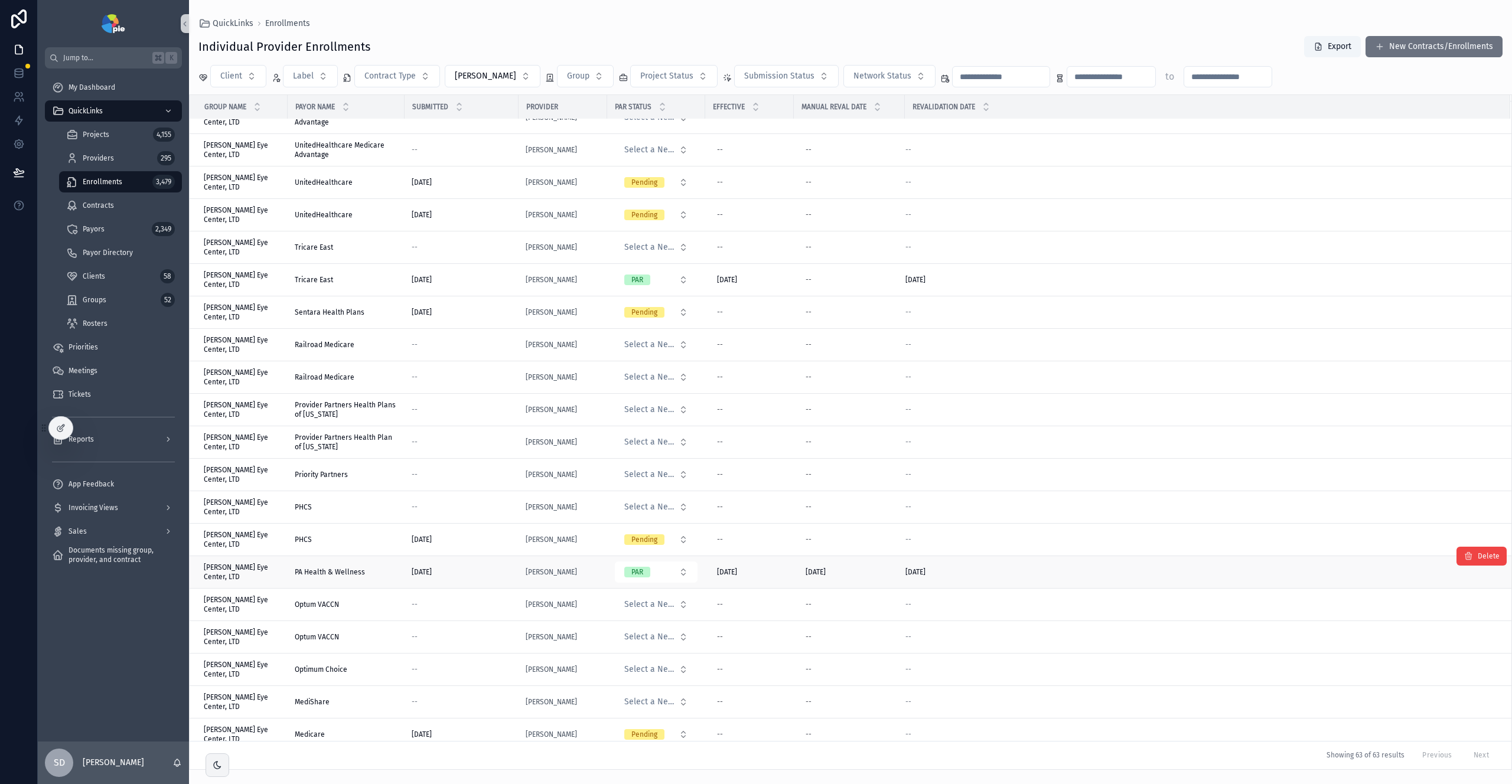
click at [918, 572] on span "[DATE]" at bounding box center [916, 572] width 20 height 9
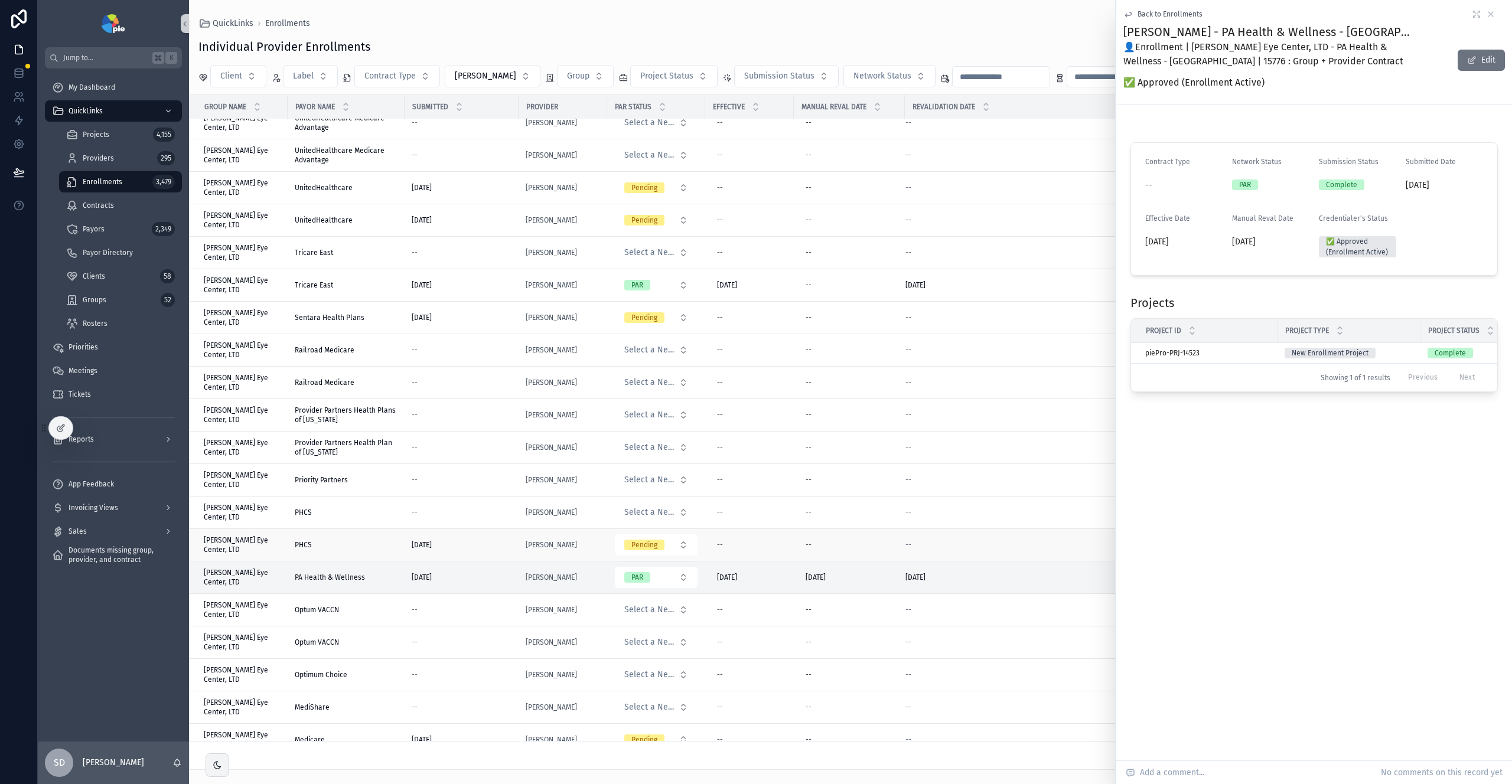
scroll to position [257, 0]
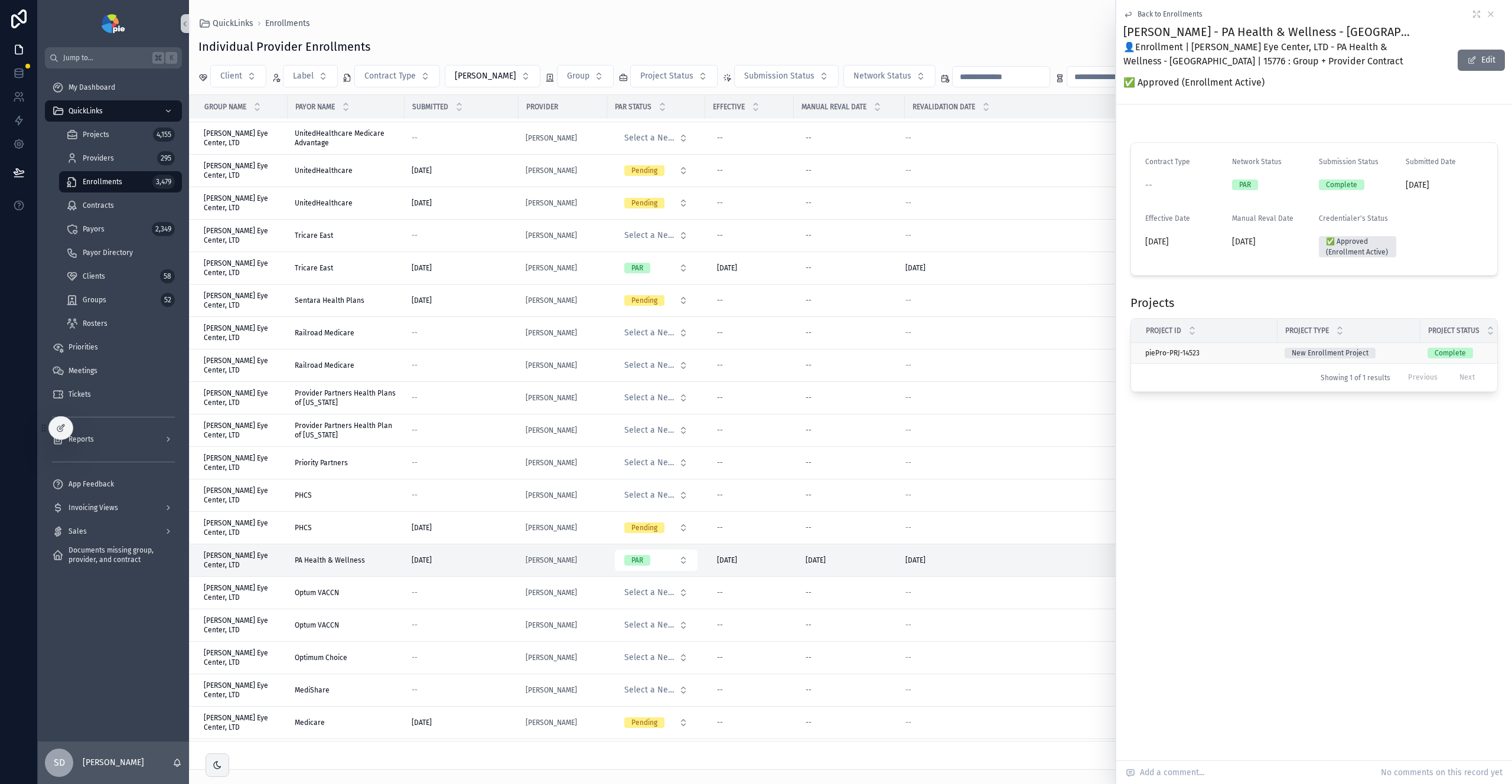
click at [1234, 358] on td "piePro-PRJ-14523 piePro-PRJ-14523" at bounding box center [1204, 353] width 146 height 21
click at [1230, 356] on div "piePro-PRJ-14523 piePro-PRJ-14523" at bounding box center [1208, 353] width 125 height 9
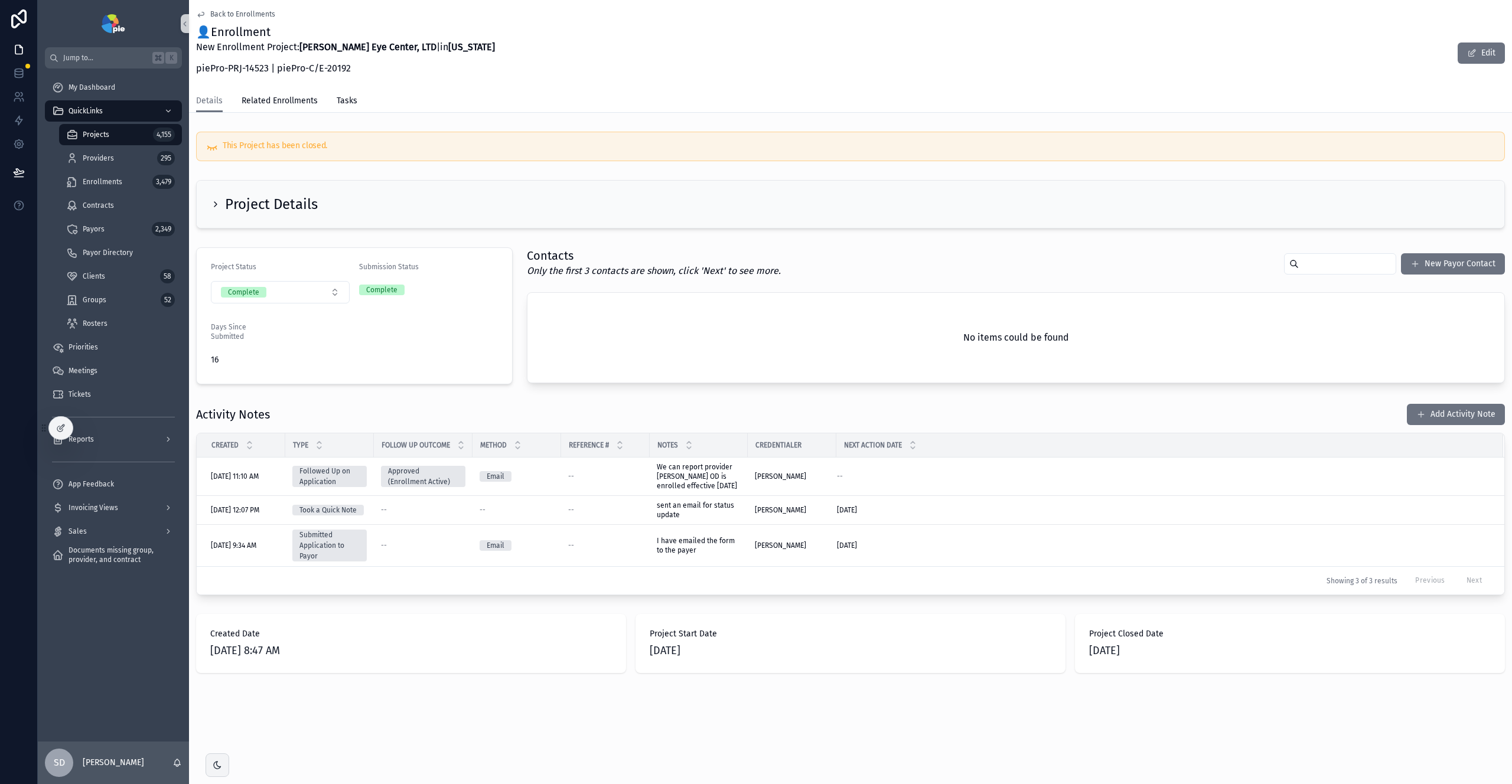
click at [213, 14] on span "Back to Enrollments" at bounding box center [242, 14] width 65 height 9
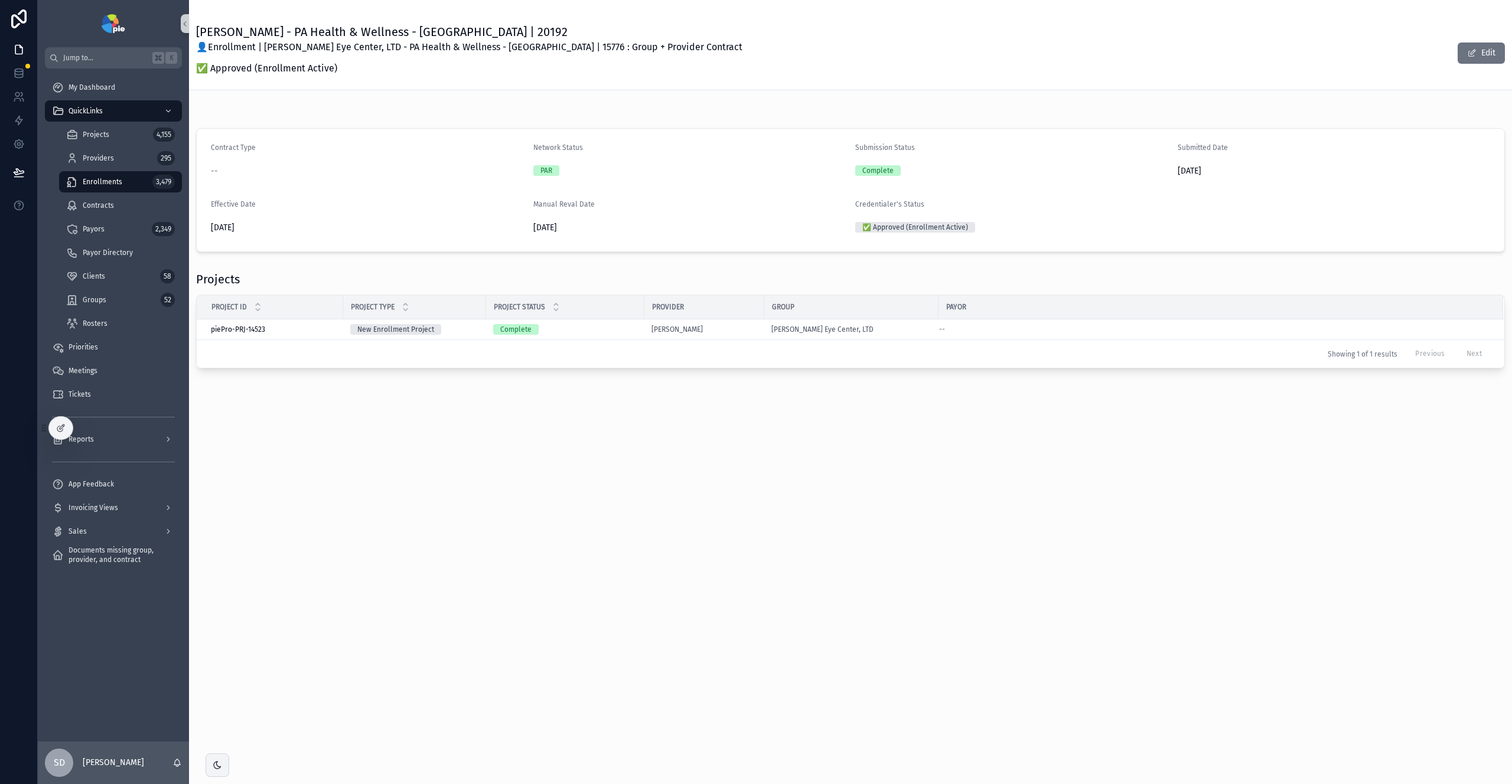
click at [116, 186] on span "Enrollments" at bounding box center [102, 181] width 39 height 9
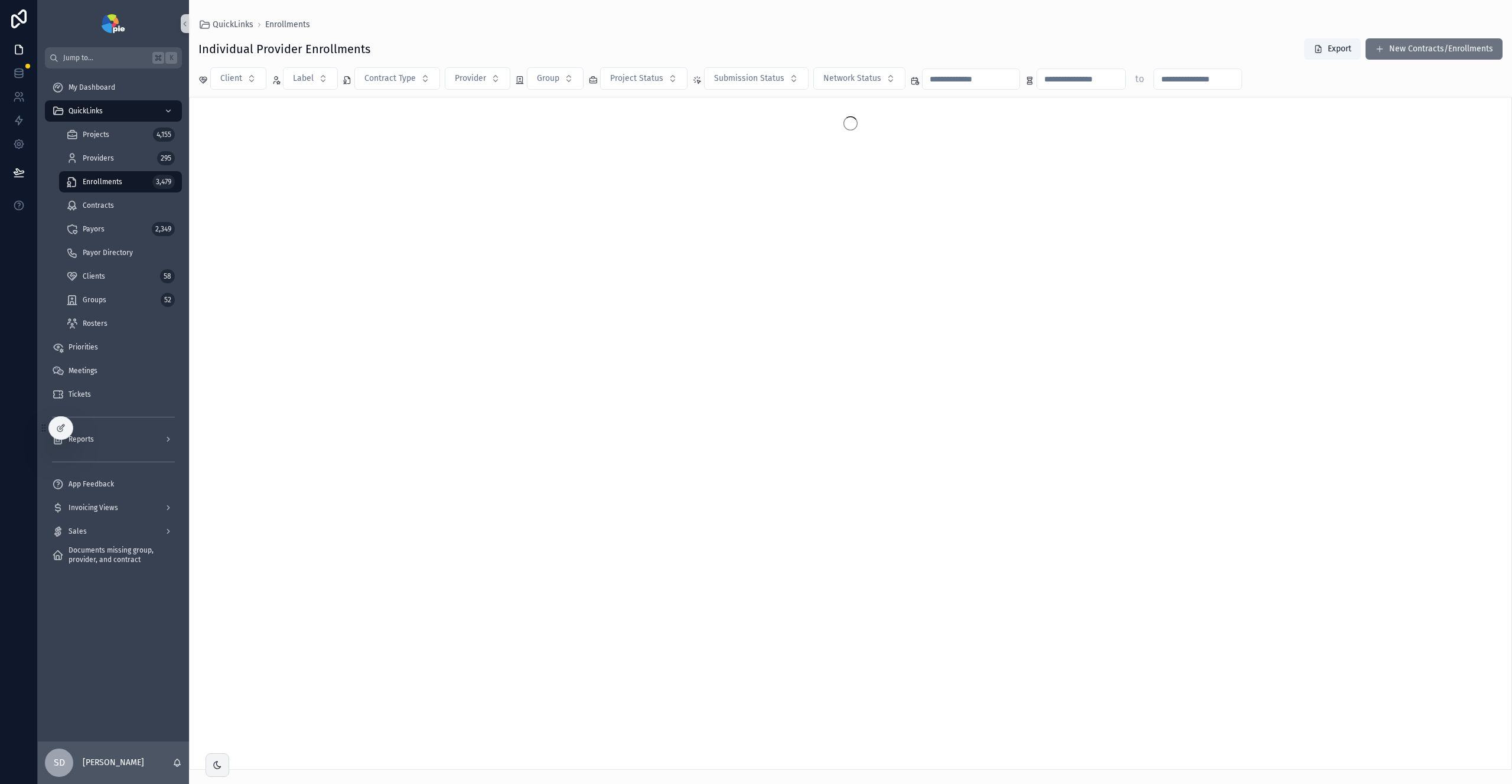
click at [116, 186] on span "Enrollments" at bounding box center [102, 181] width 39 height 9
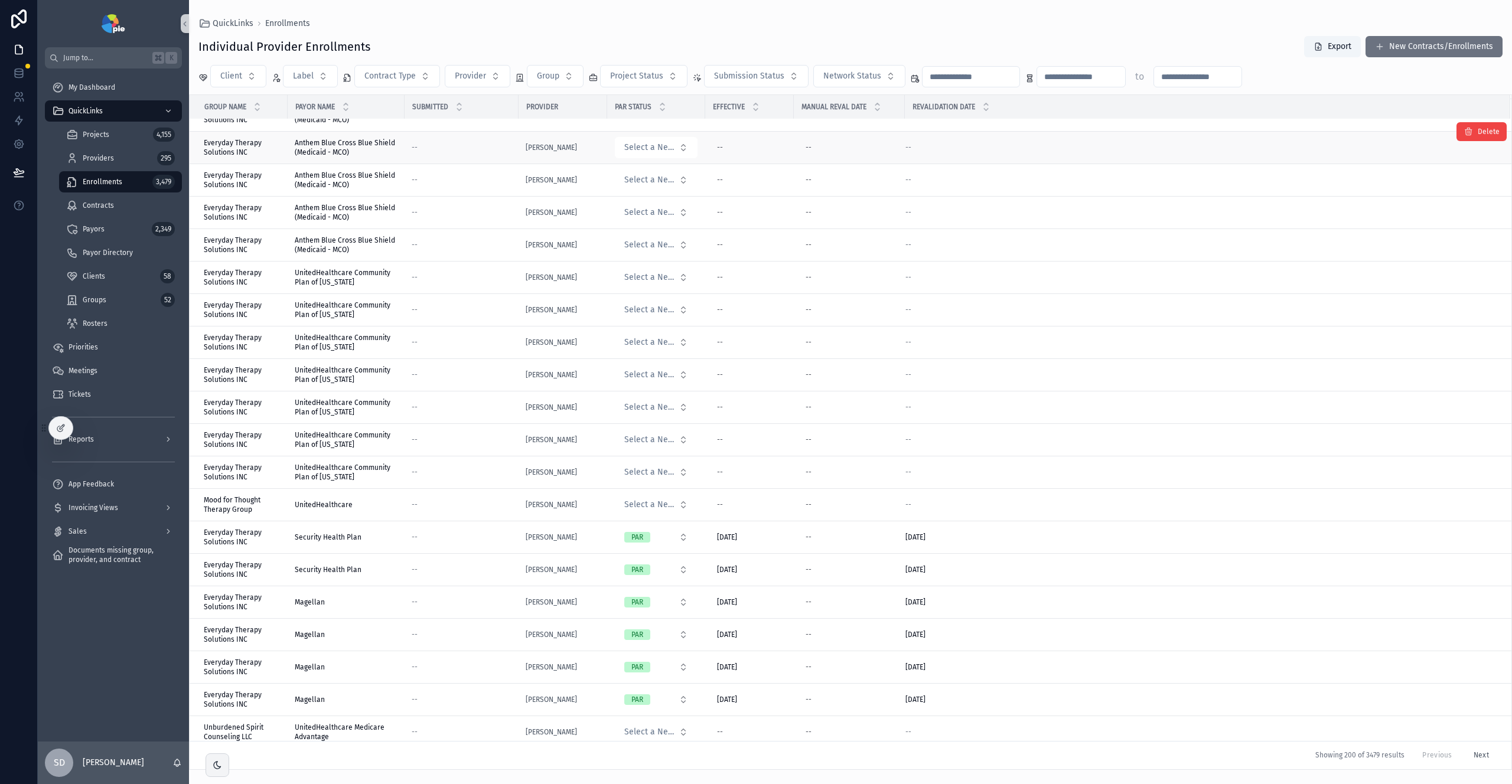
scroll to position [22, 0]
click at [109, 344] on div "Priorities" at bounding box center [113, 347] width 123 height 19
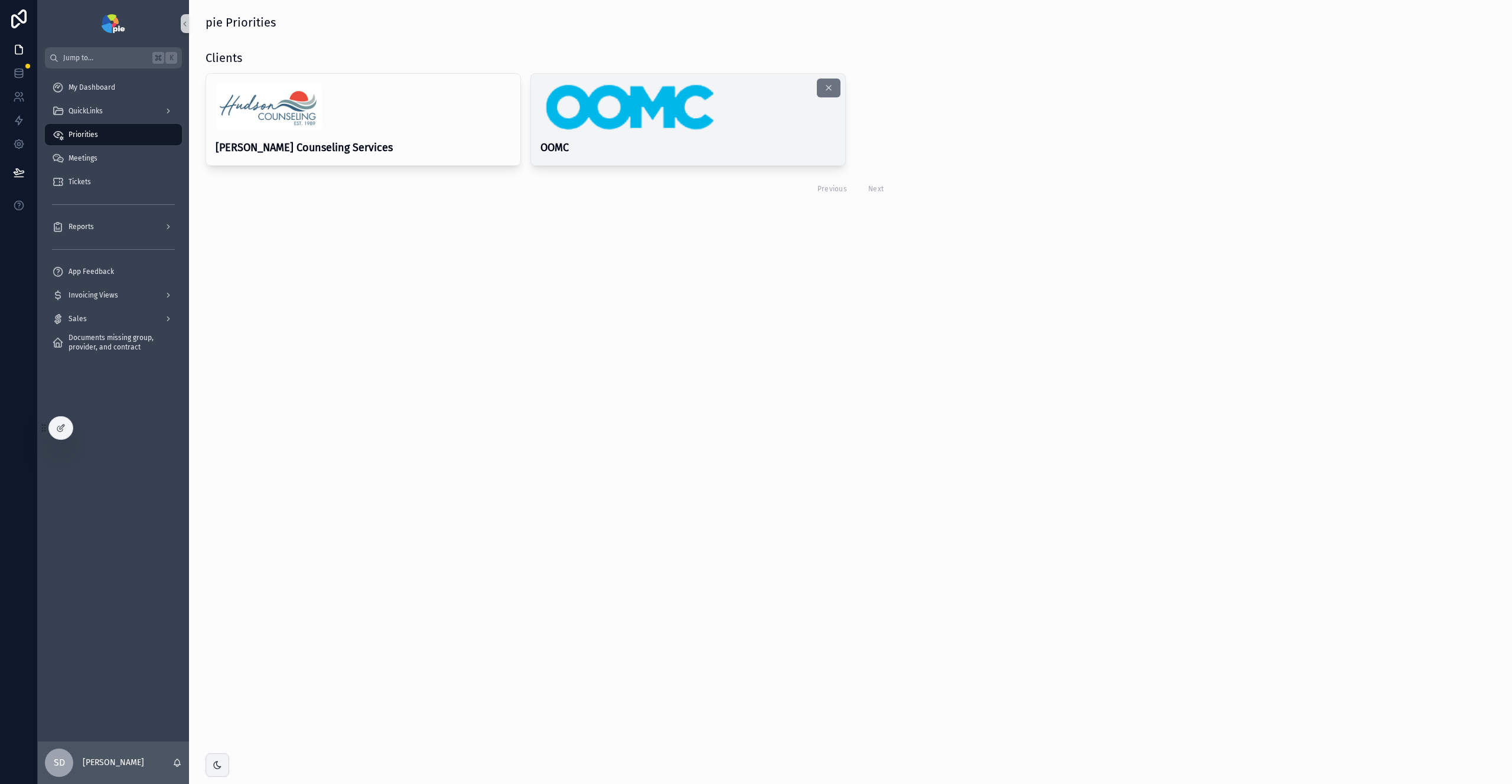
click at [710, 116] on img "scrollable content" at bounding box center [629, 107] width 176 height 47
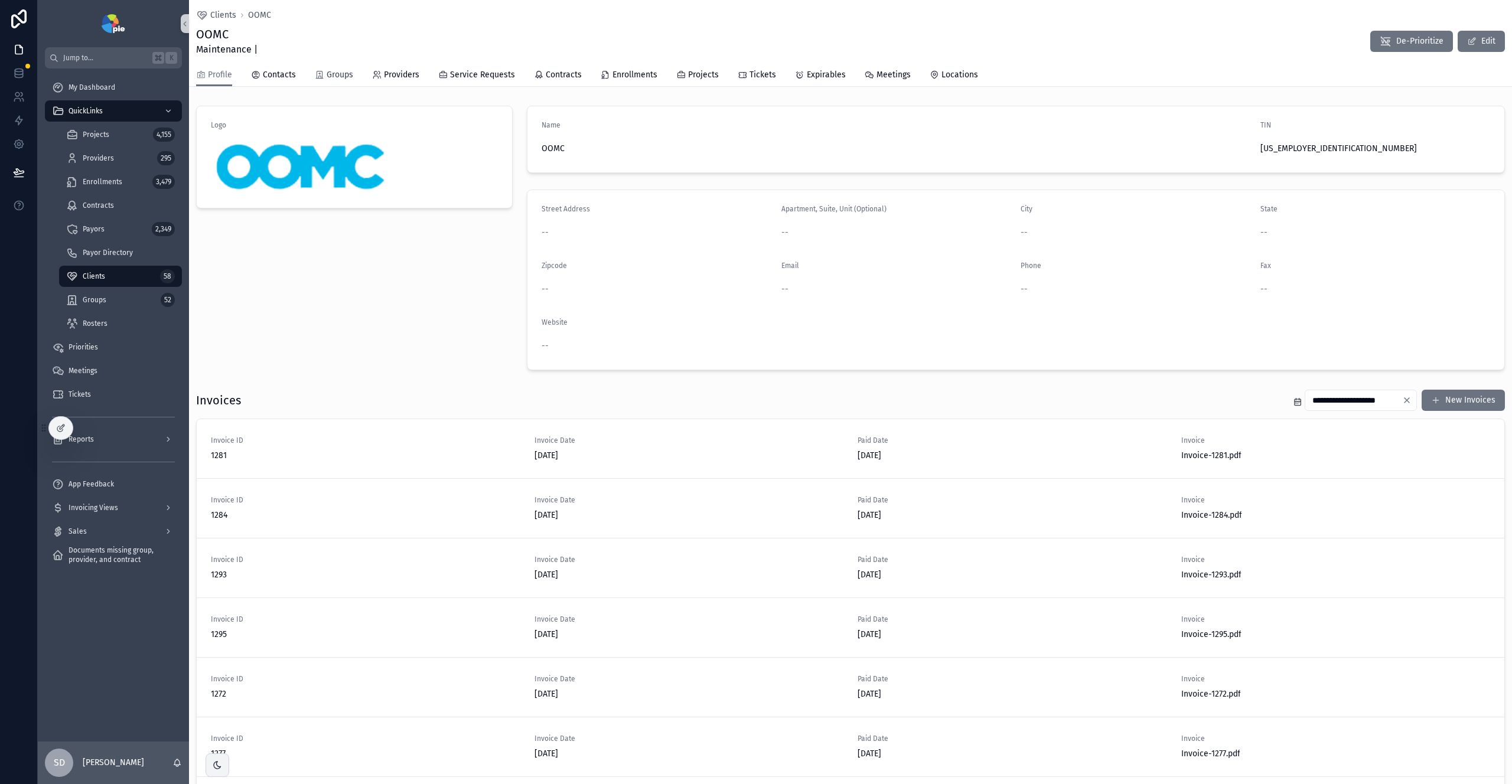
click at [322, 75] on icon "scrollable content" at bounding box center [319, 75] width 9 height 9
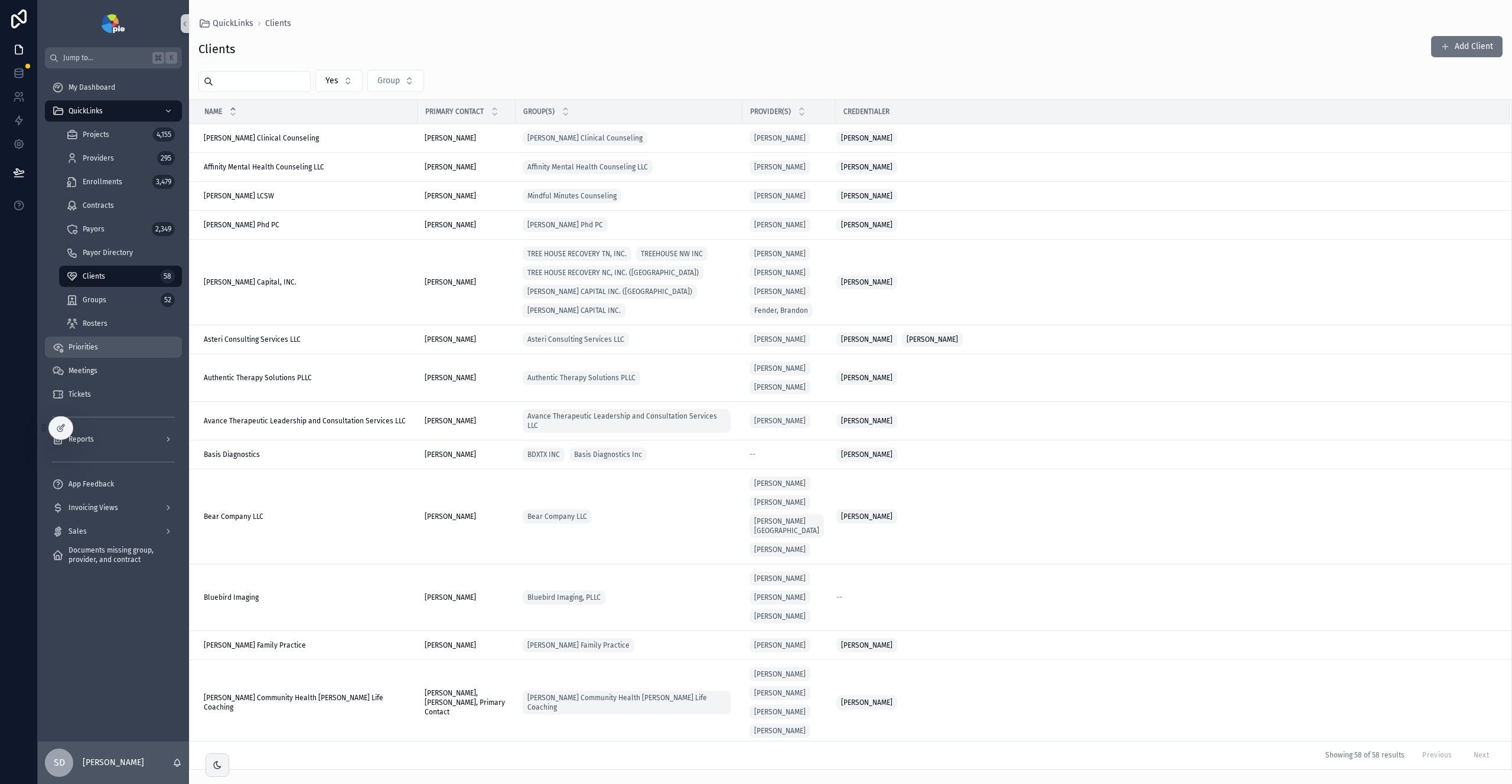
click at [124, 340] on div "Priorities" at bounding box center [113, 347] width 123 height 19
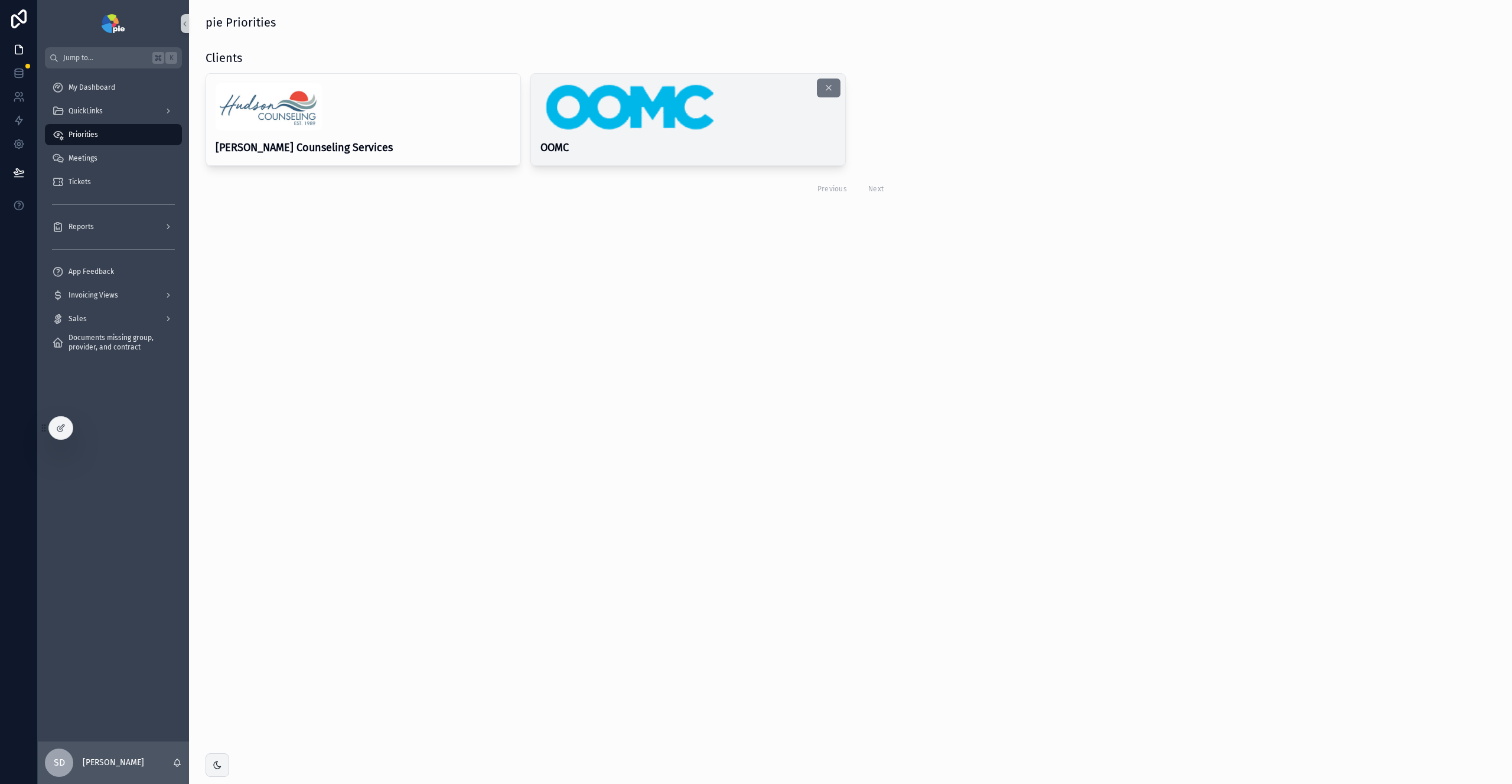
click at [602, 133] on div "OOMC" at bounding box center [688, 120] width 314 height 92
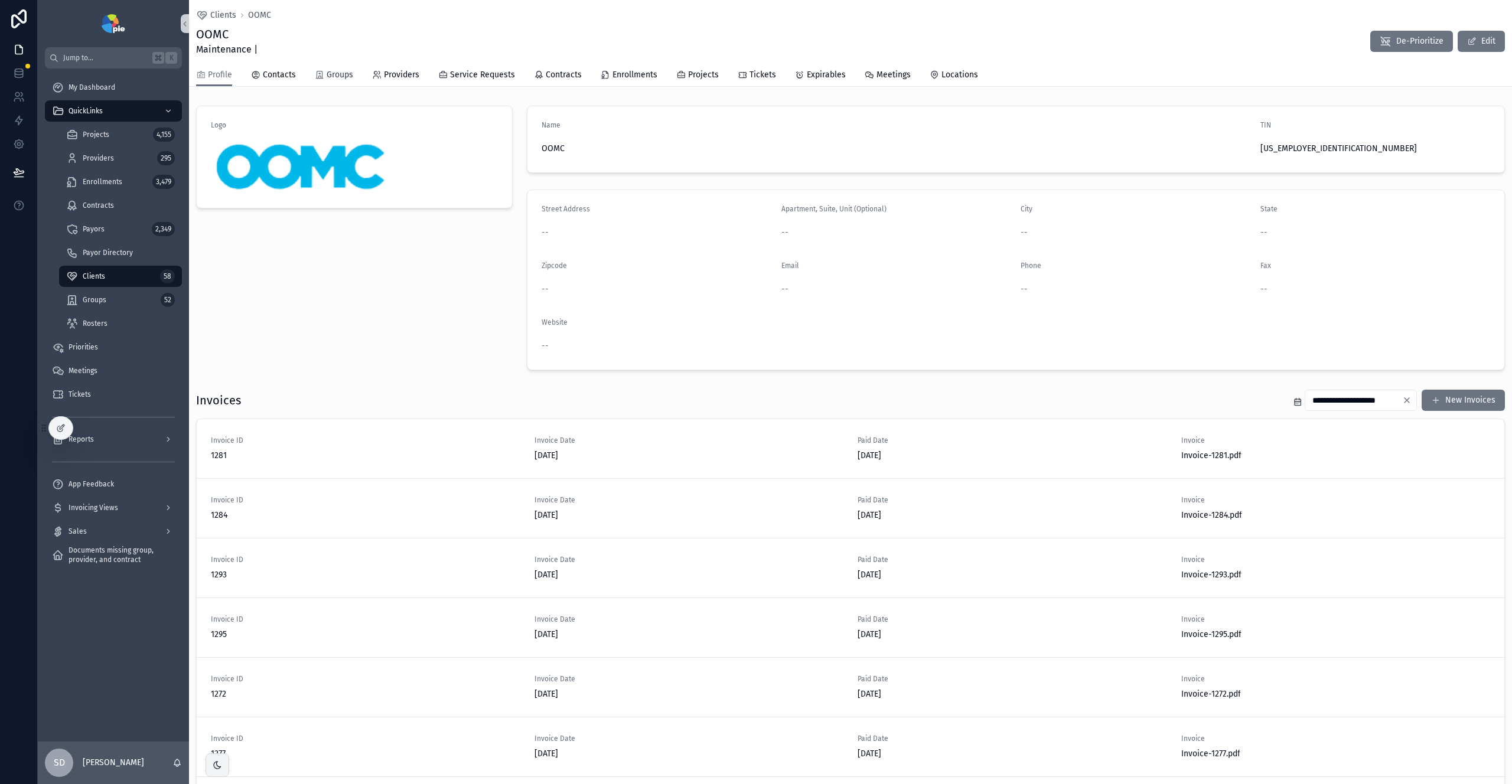
click at [323, 70] on icon "scrollable content" at bounding box center [319, 75] width 9 height 9
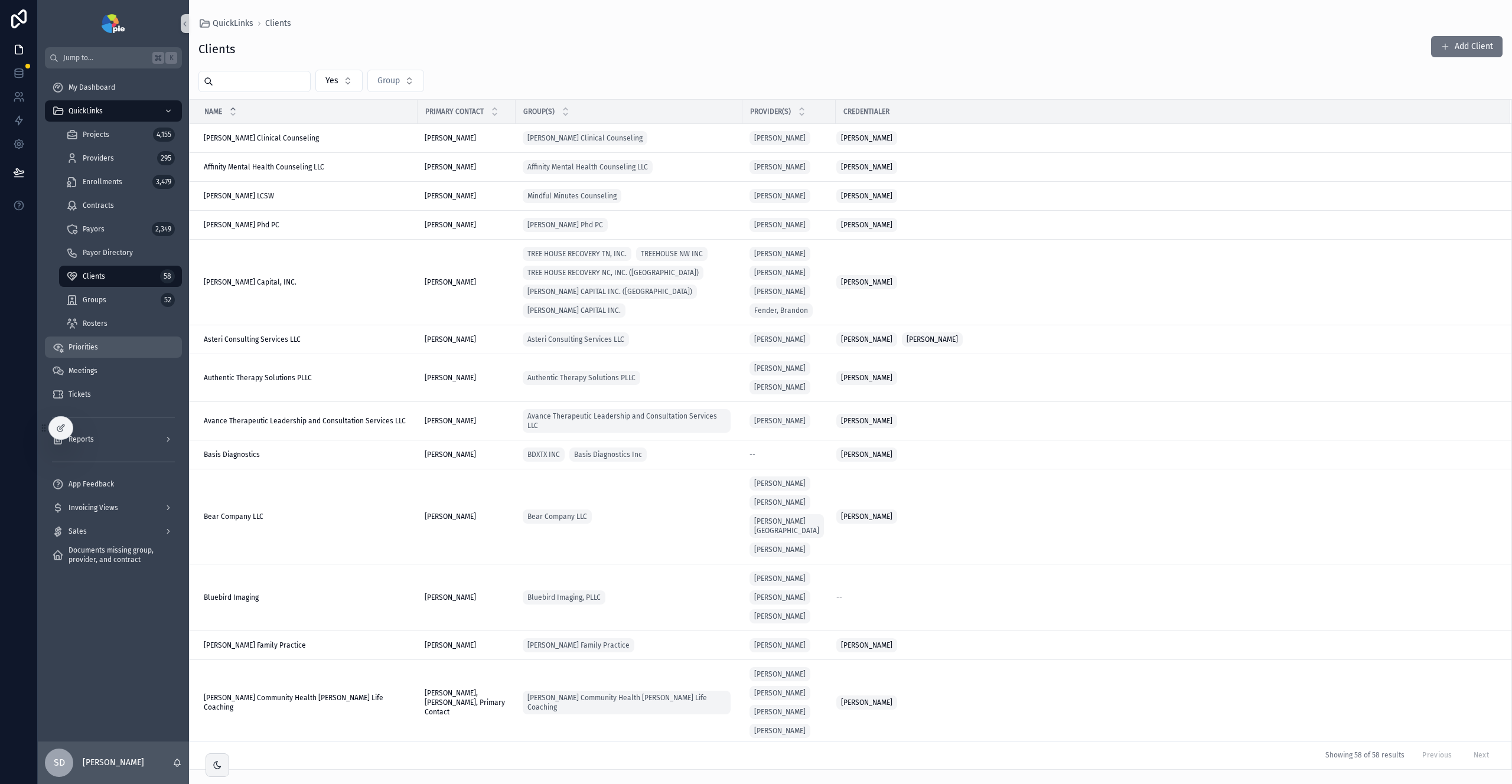
click at [91, 348] on span "Priorities" at bounding box center [83, 347] width 29 height 9
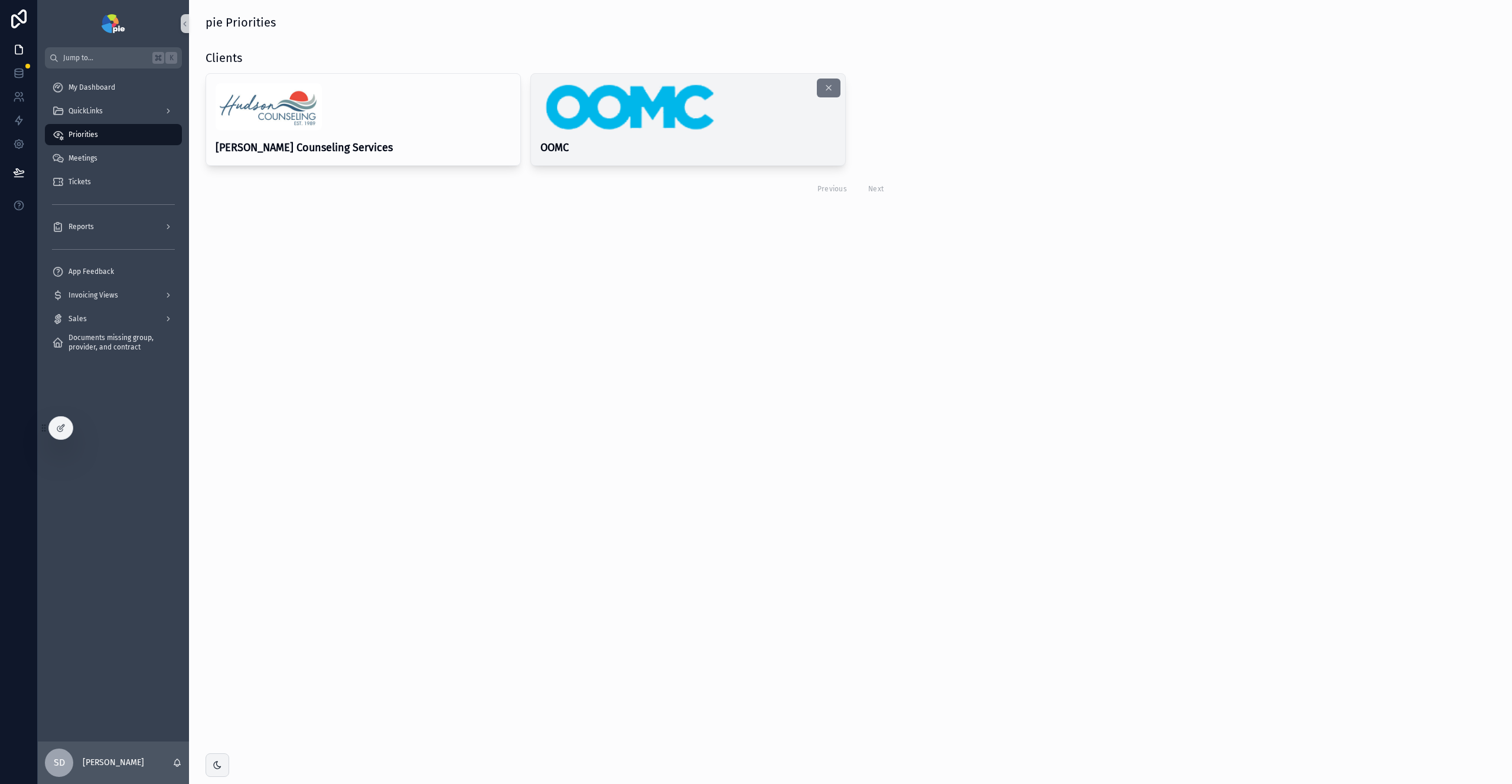
click at [774, 153] on h4 "OOMC" at bounding box center [688, 148] width 295 height 16
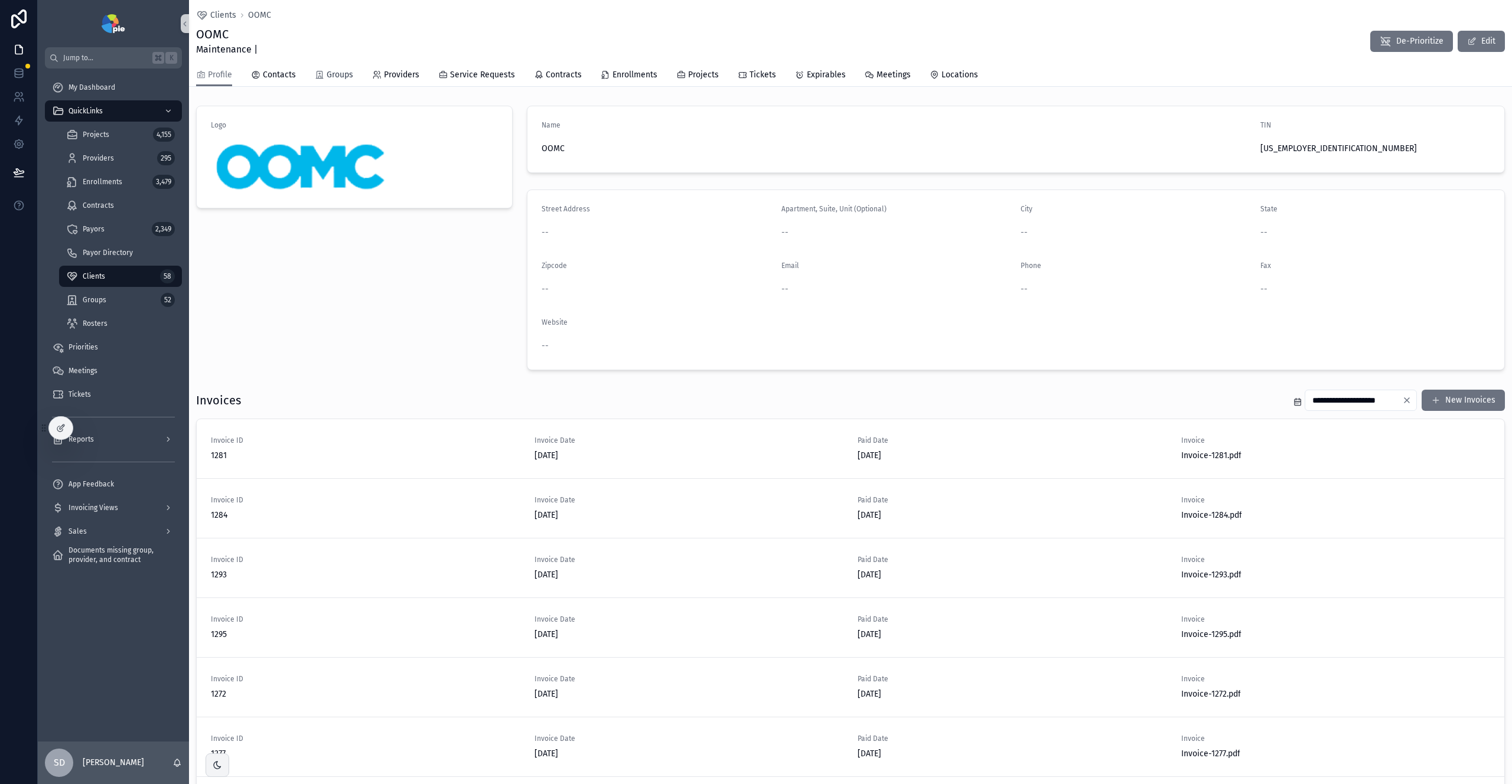
click at [334, 73] on span "Groups" at bounding box center [340, 75] width 27 height 11
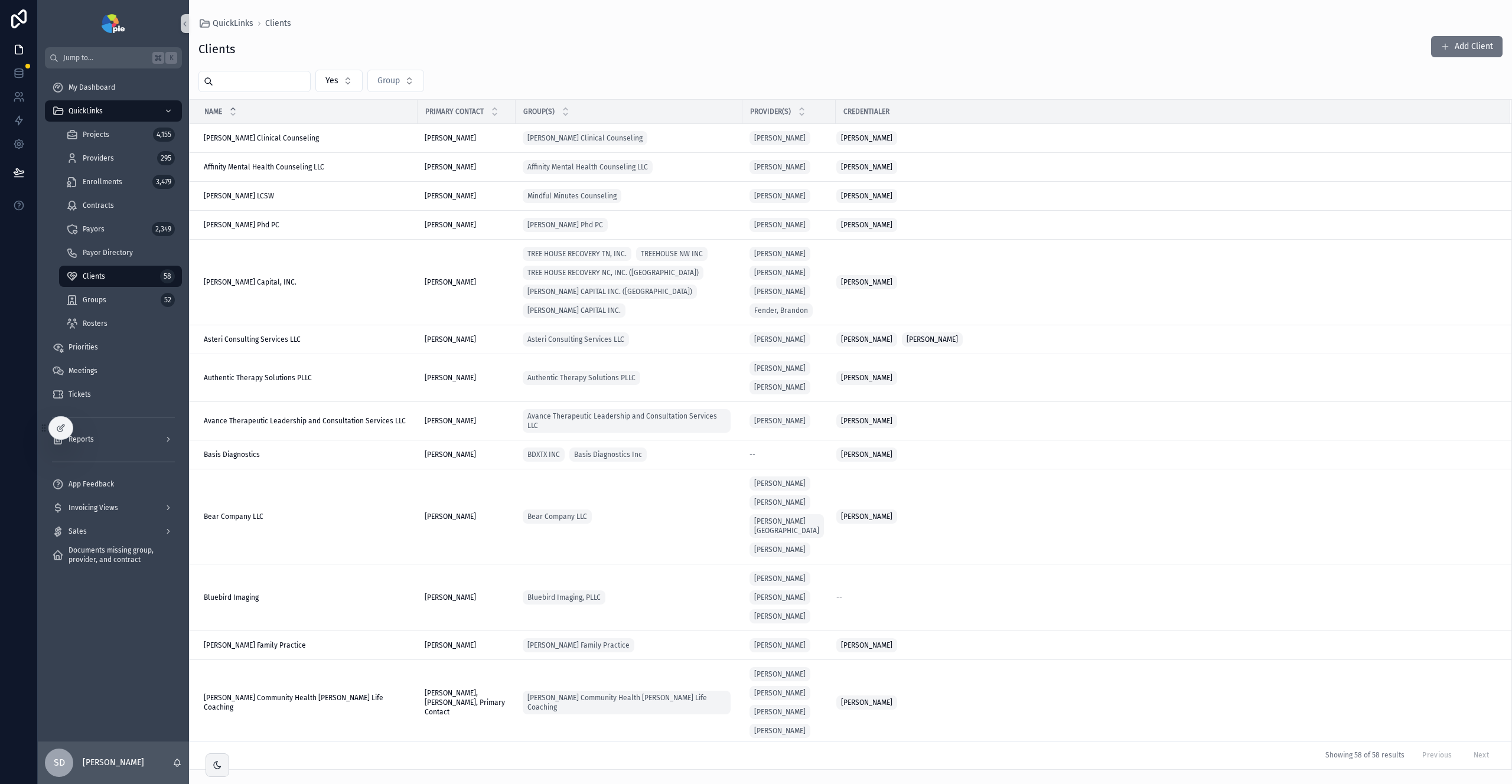
click at [244, 79] on input "scrollable content" at bounding box center [261, 81] width 97 height 16
click at [109, 182] on span "Enrollments" at bounding box center [102, 181] width 39 height 9
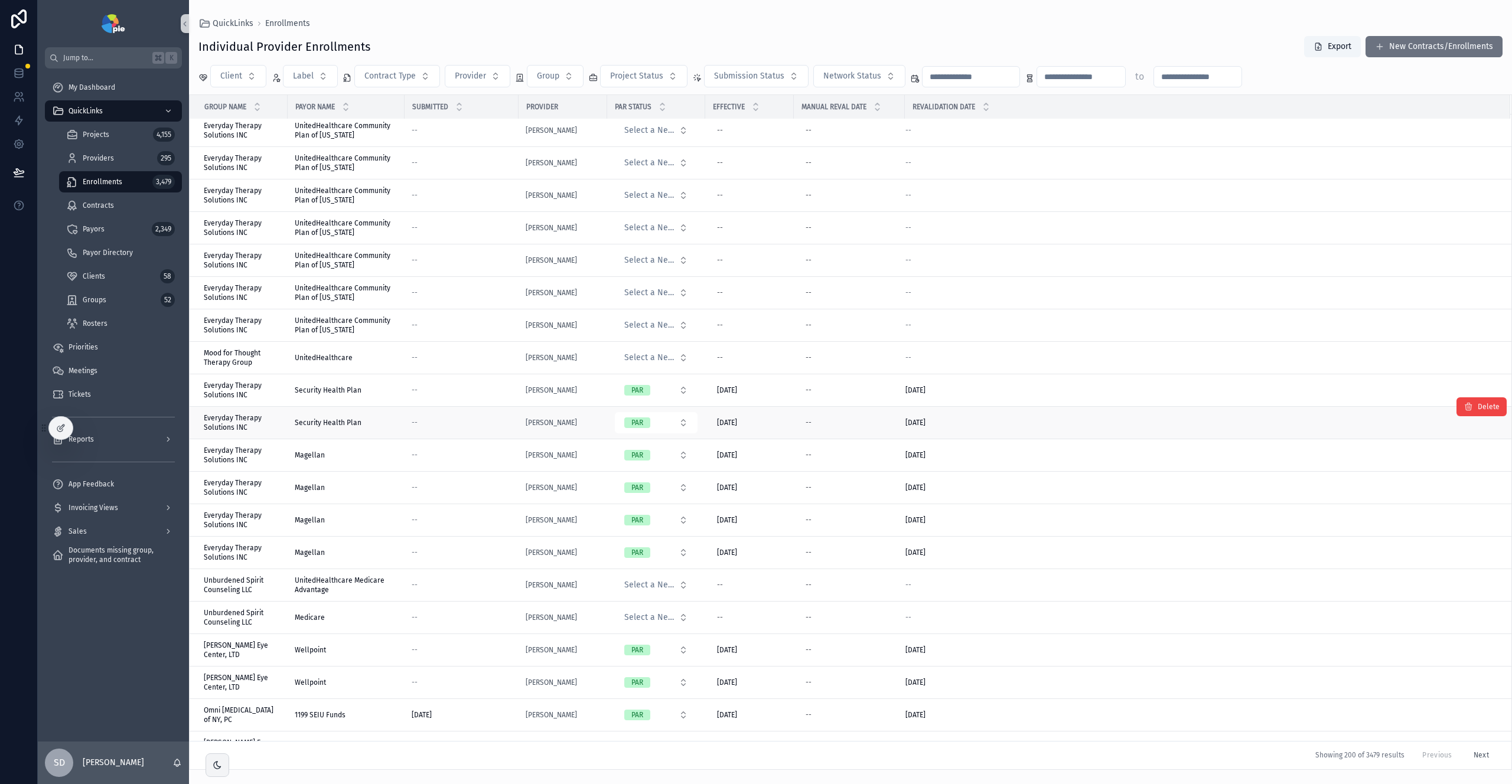
scroll to position [259, 0]
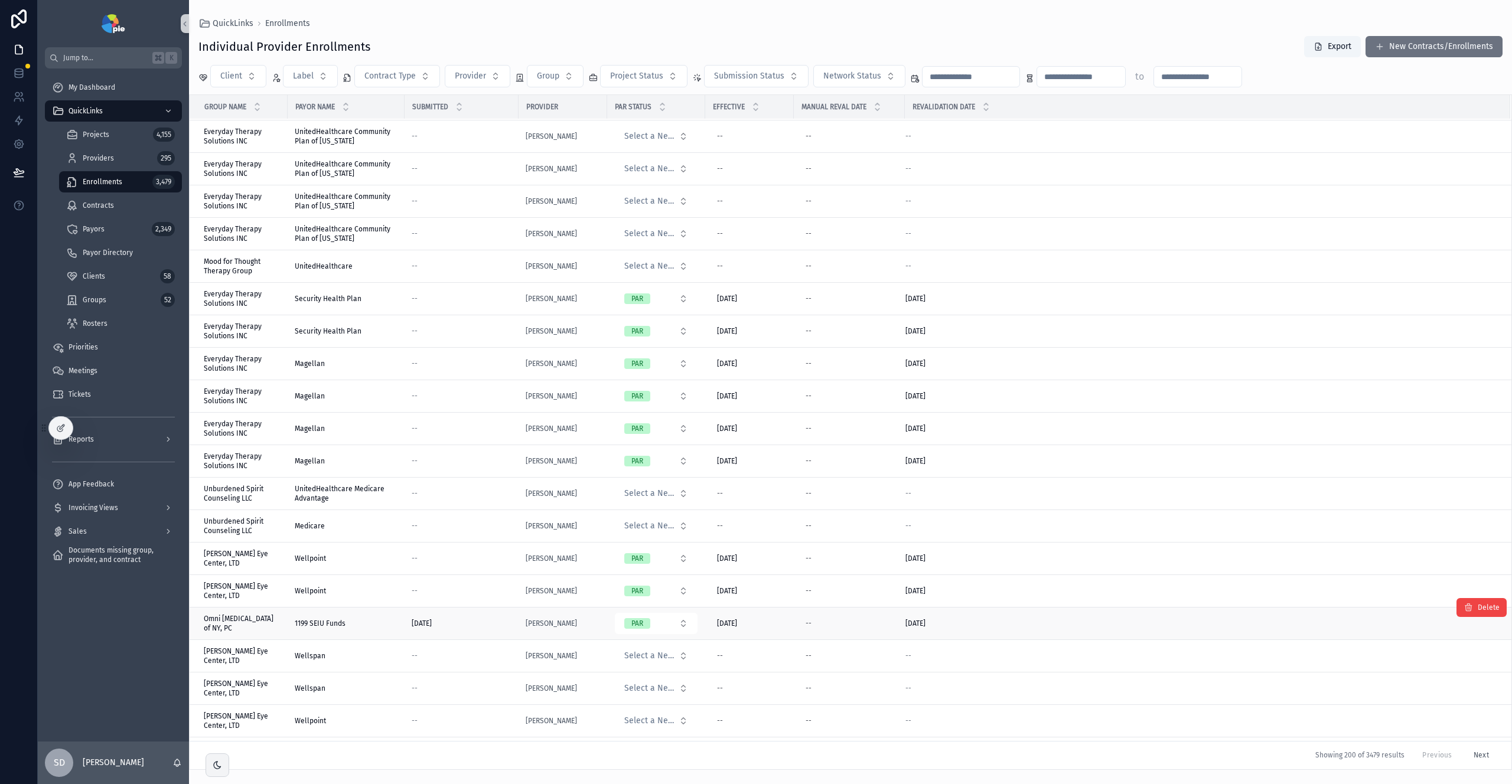
click at [384, 625] on div "1199 SEIU Funds 1199 SEIU Funds" at bounding box center [346, 623] width 103 height 9
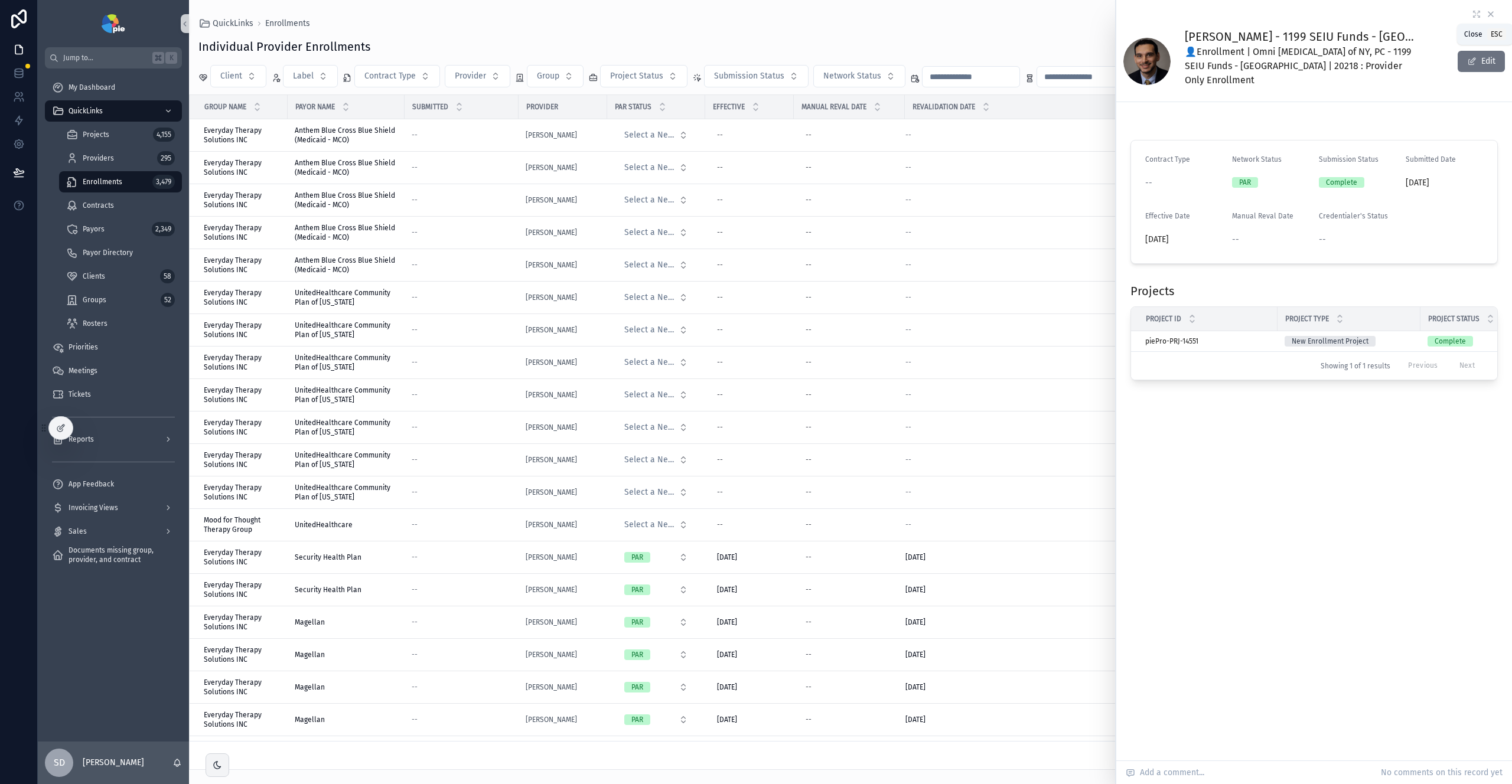
click at [1489, 19] on icon "scrollable content" at bounding box center [1490, 14] width 9 height 9
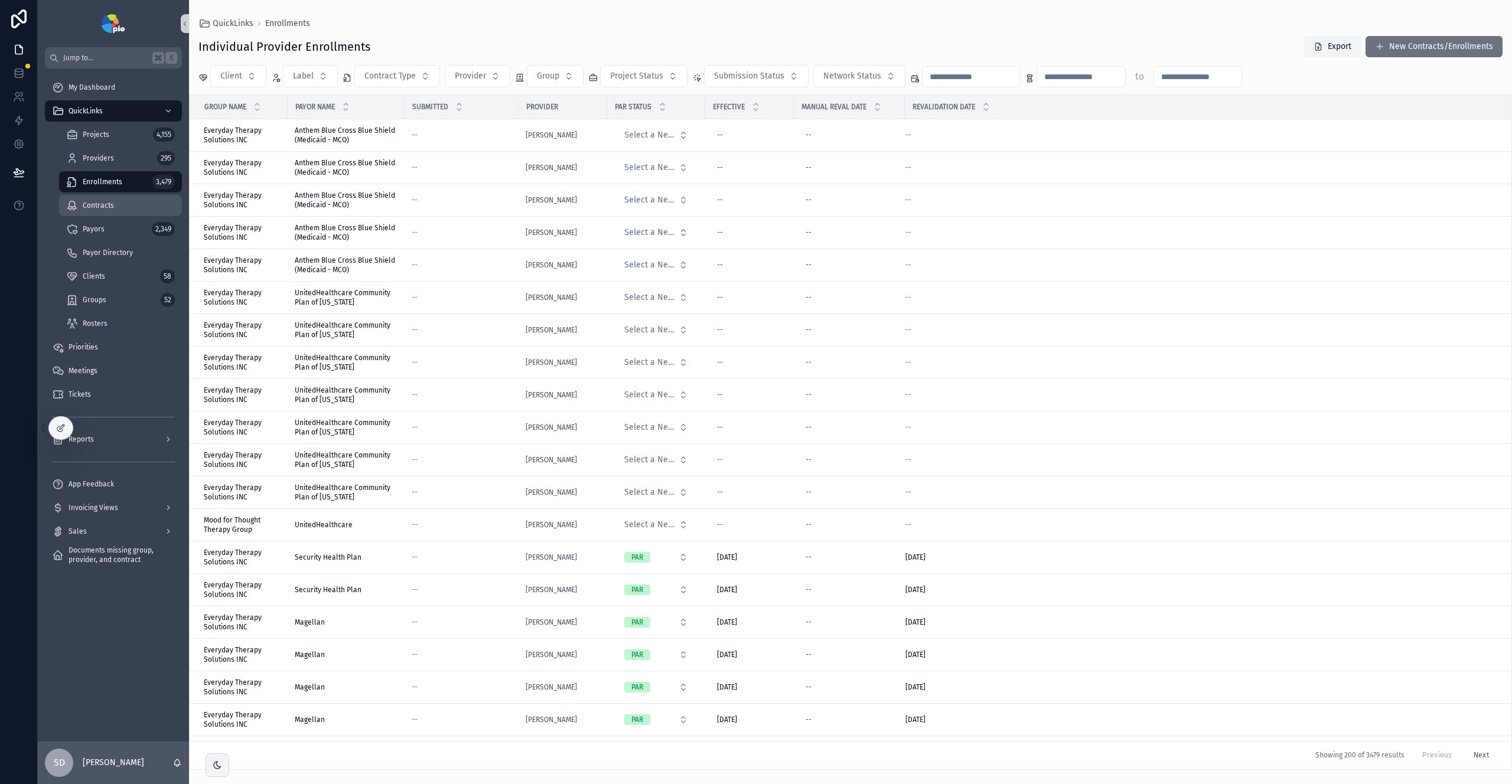
click at [111, 203] on span "Contracts" at bounding box center [98, 205] width 32 height 9
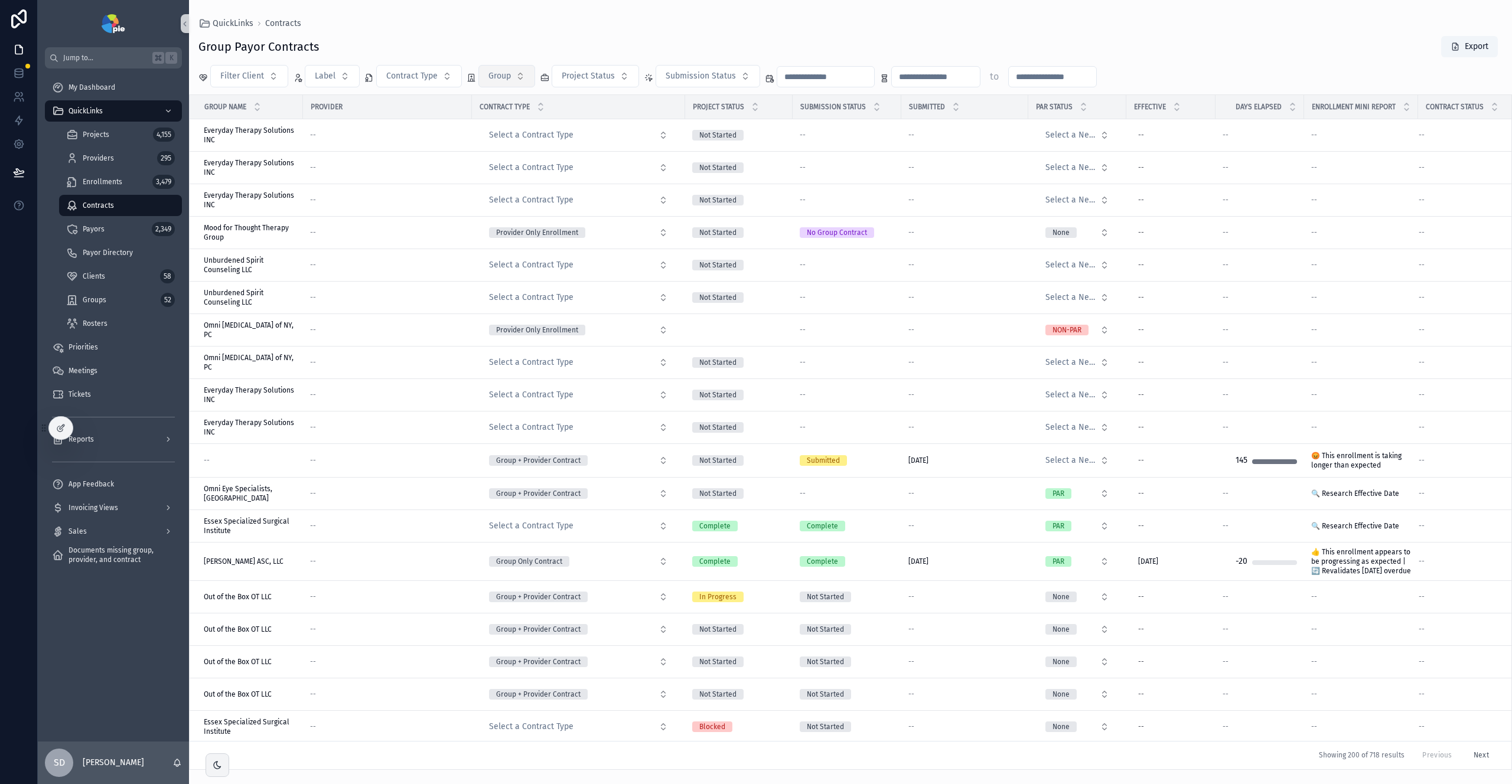
click at [528, 78] on button "Group" at bounding box center [506, 76] width 57 height 22
type input "****"
click at [509, 123] on span "Omni Eye Specialists, [GEOGRAPHIC_DATA]" at bounding box center [498, 124] width 118 height 11
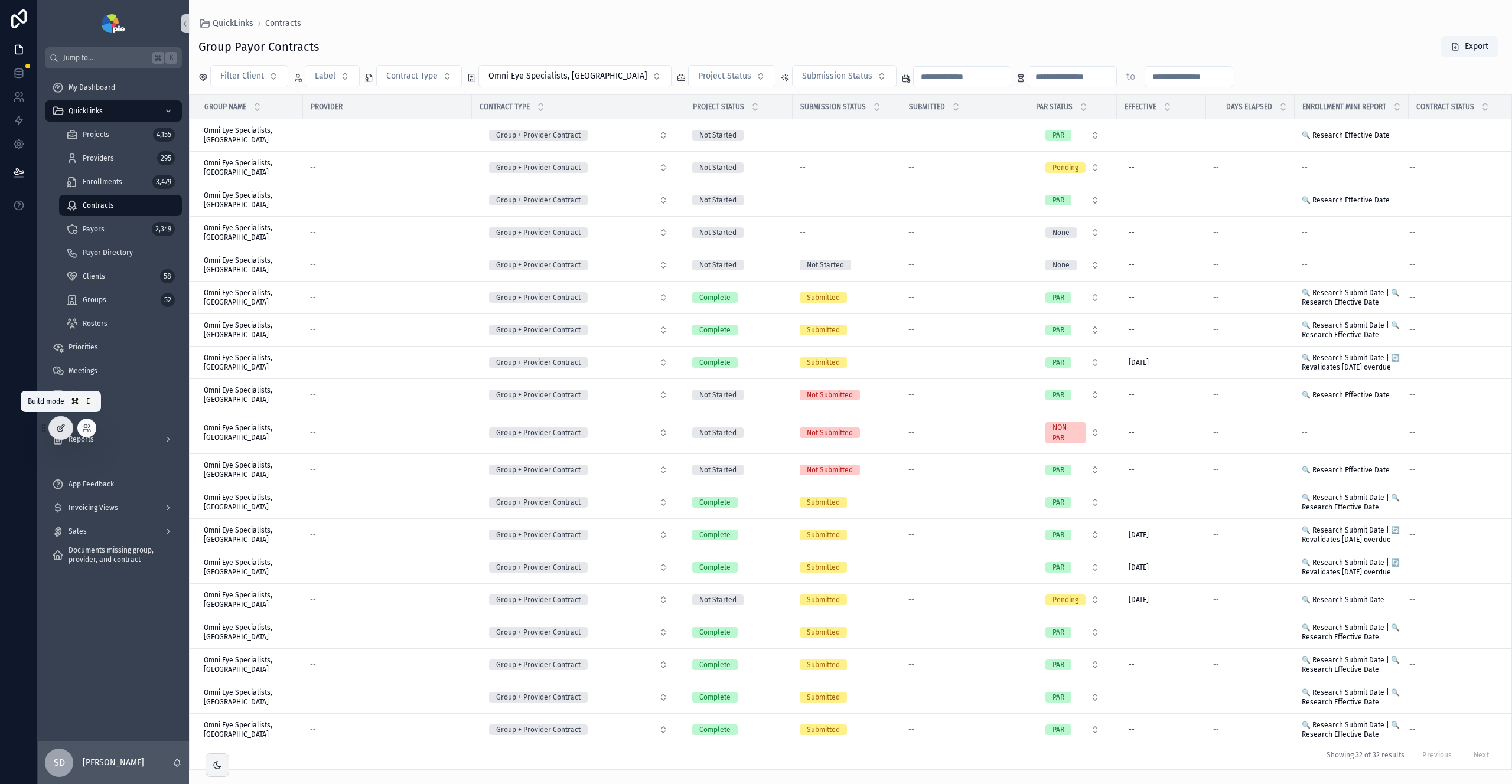
click at [59, 434] on div at bounding box center [60, 428] width 24 height 22
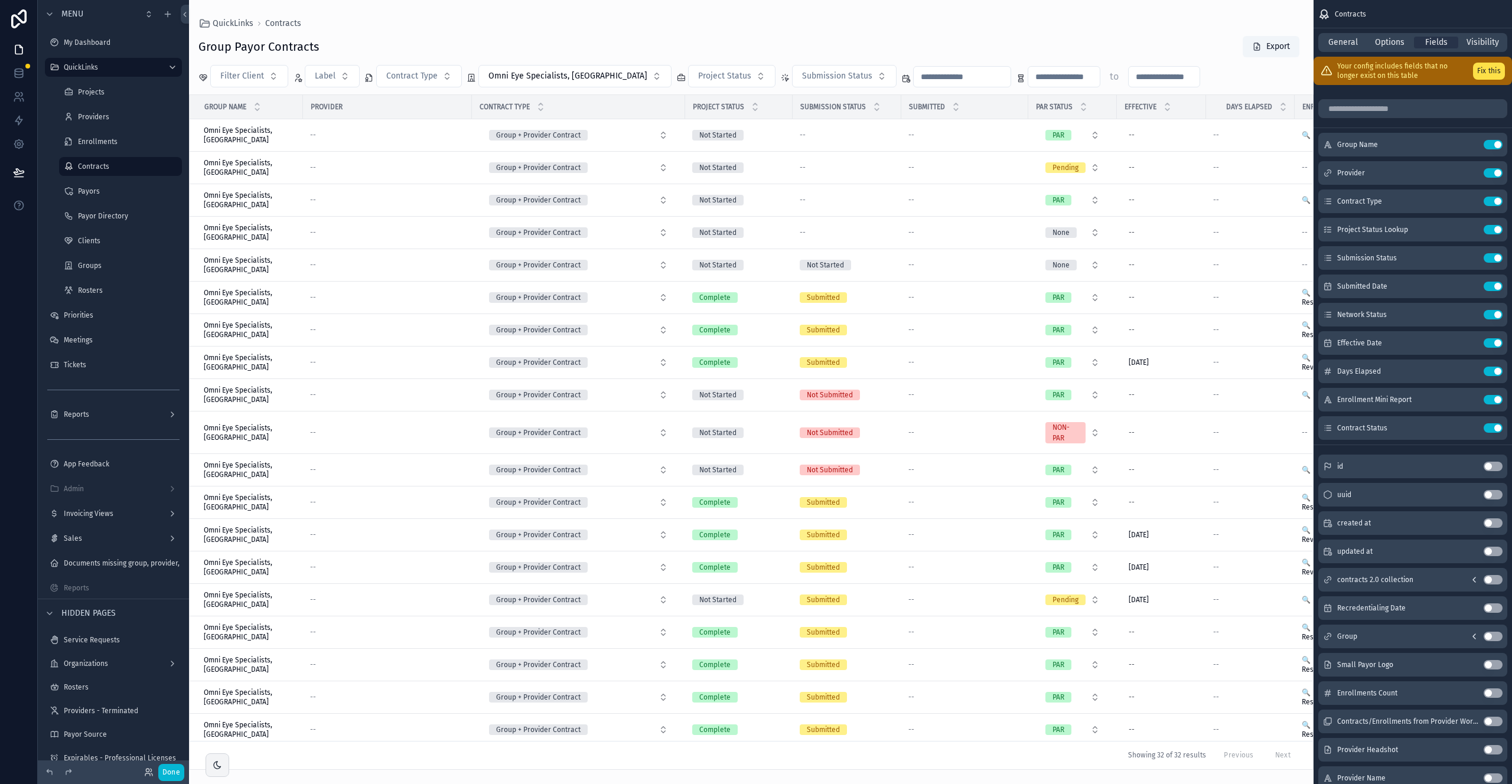
click at [1123, 21] on div "scrollable content" at bounding box center [751, 392] width 1125 height 784
click at [1482, 76] on button "Fix this" at bounding box center [1489, 71] width 32 height 17
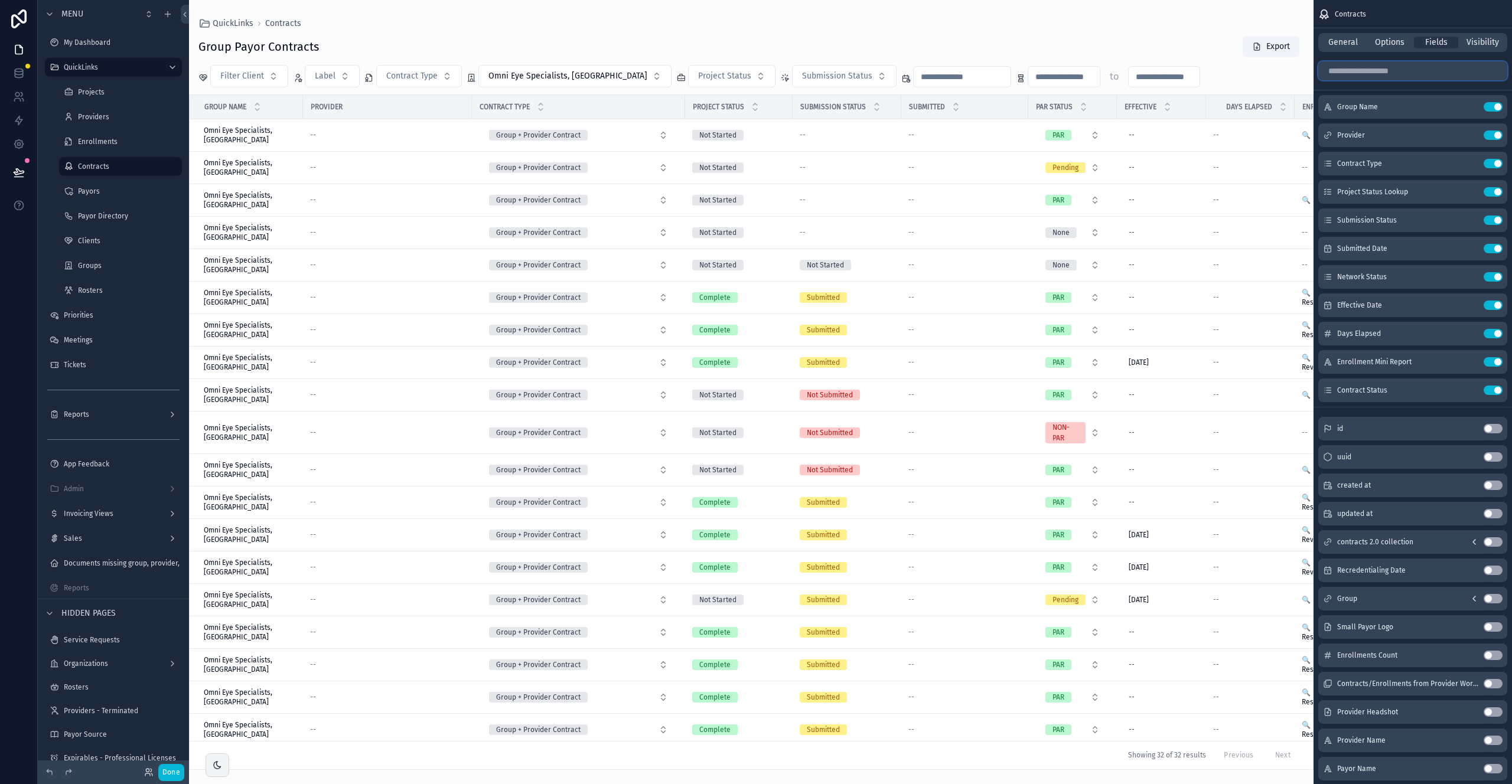
click at [1389, 71] on input "scrollable content" at bounding box center [1413, 71] width 189 height 19
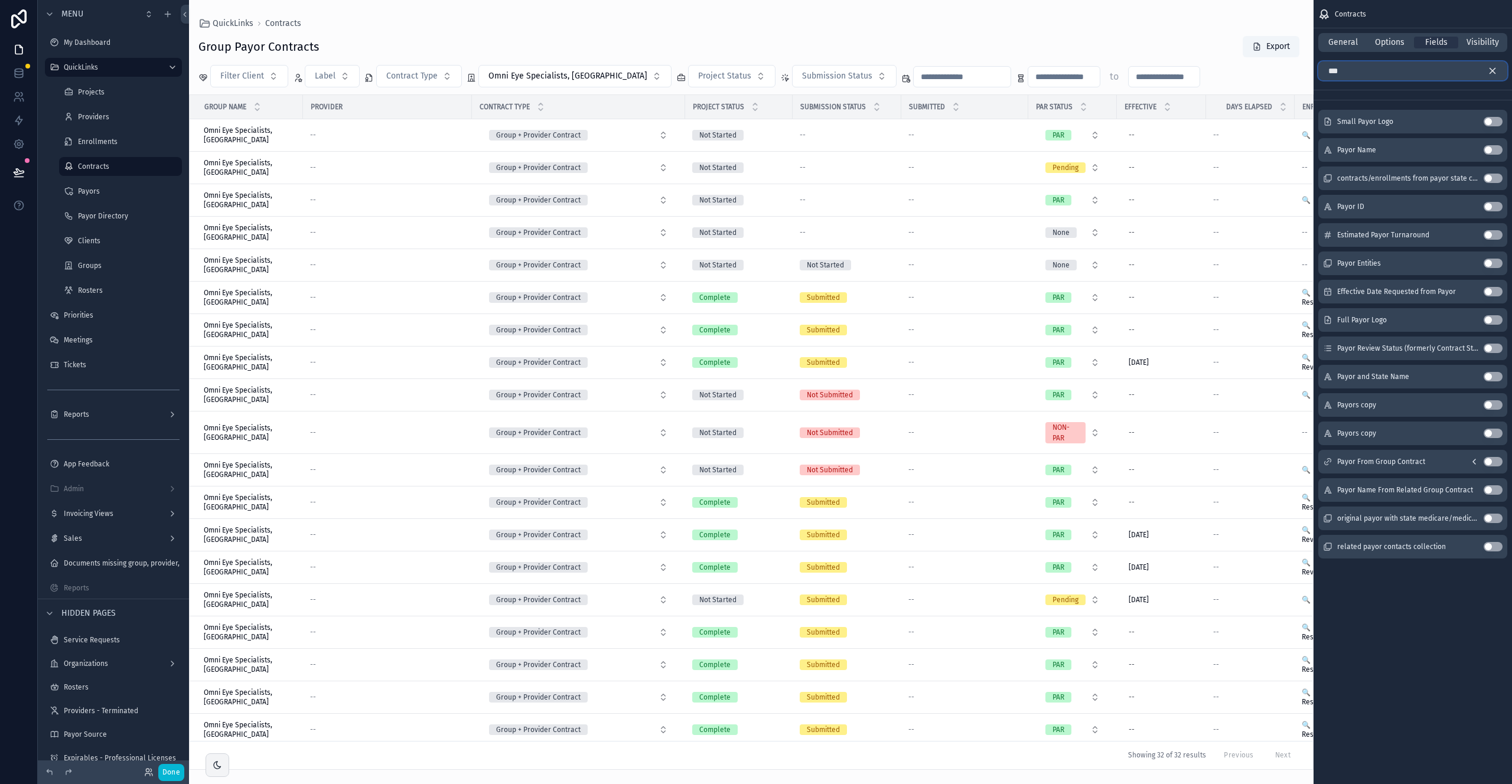
type input "***"
click at [1489, 153] on button "Use setting" at bounding box center [1493, 150] width 19 height 9
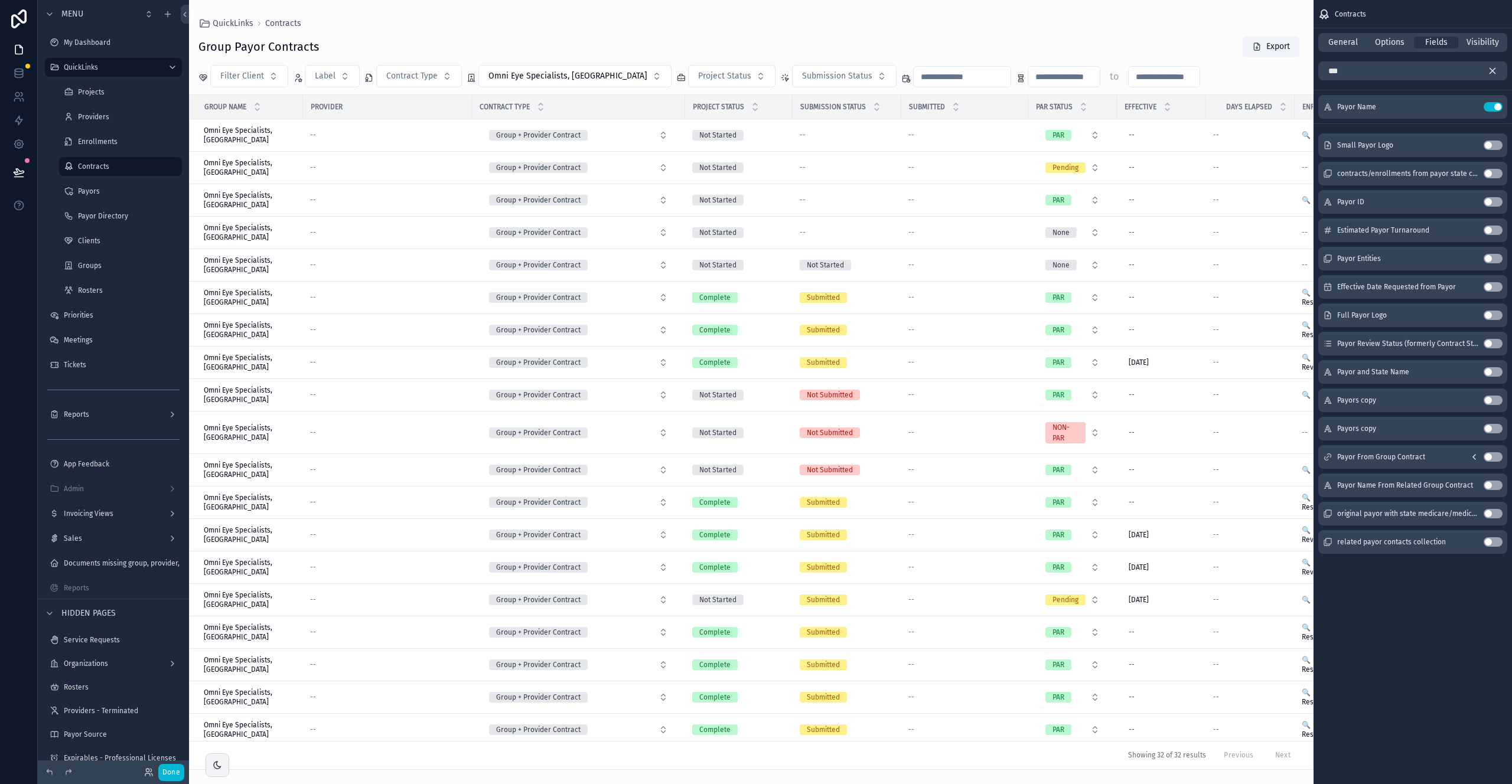
click at [1495, 67] on icon "scrollable content" at bounding box center [1493, 70] width 11 height 11
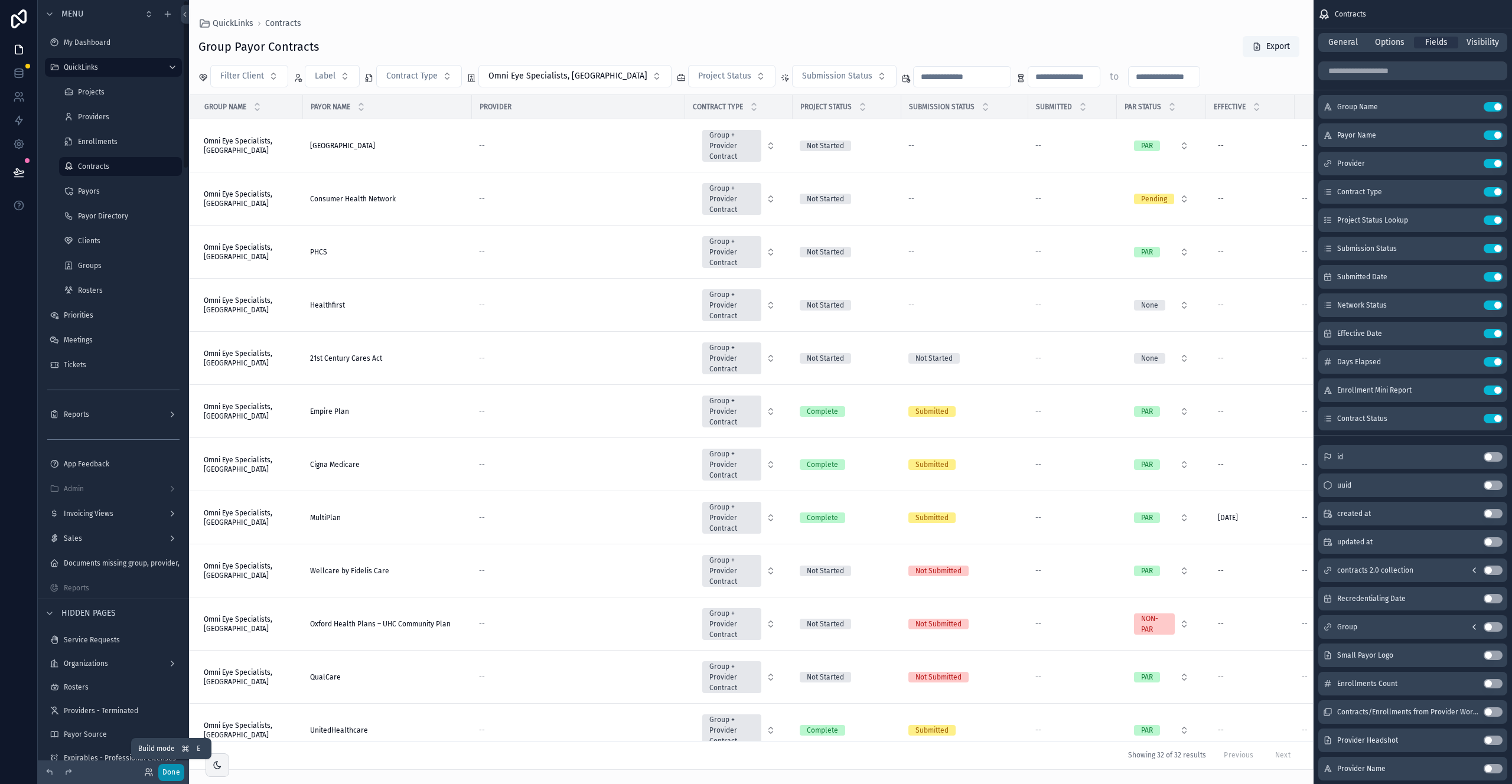
click at [170, 780] on button "Done" at bounding box center [171, 773] width 26 height 17
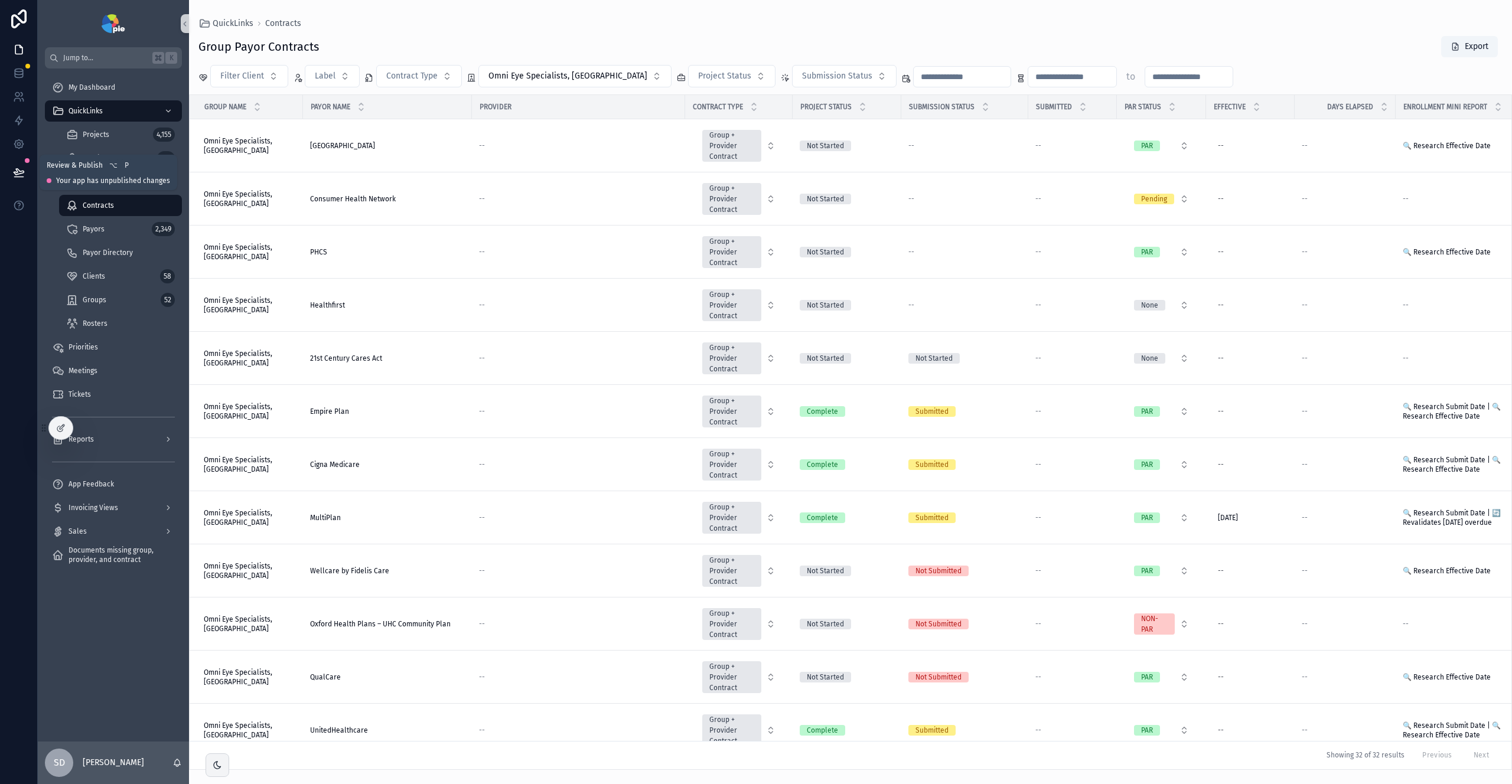
click at [25, 175] on button at bounding box center [19, 173] width 26 height 33
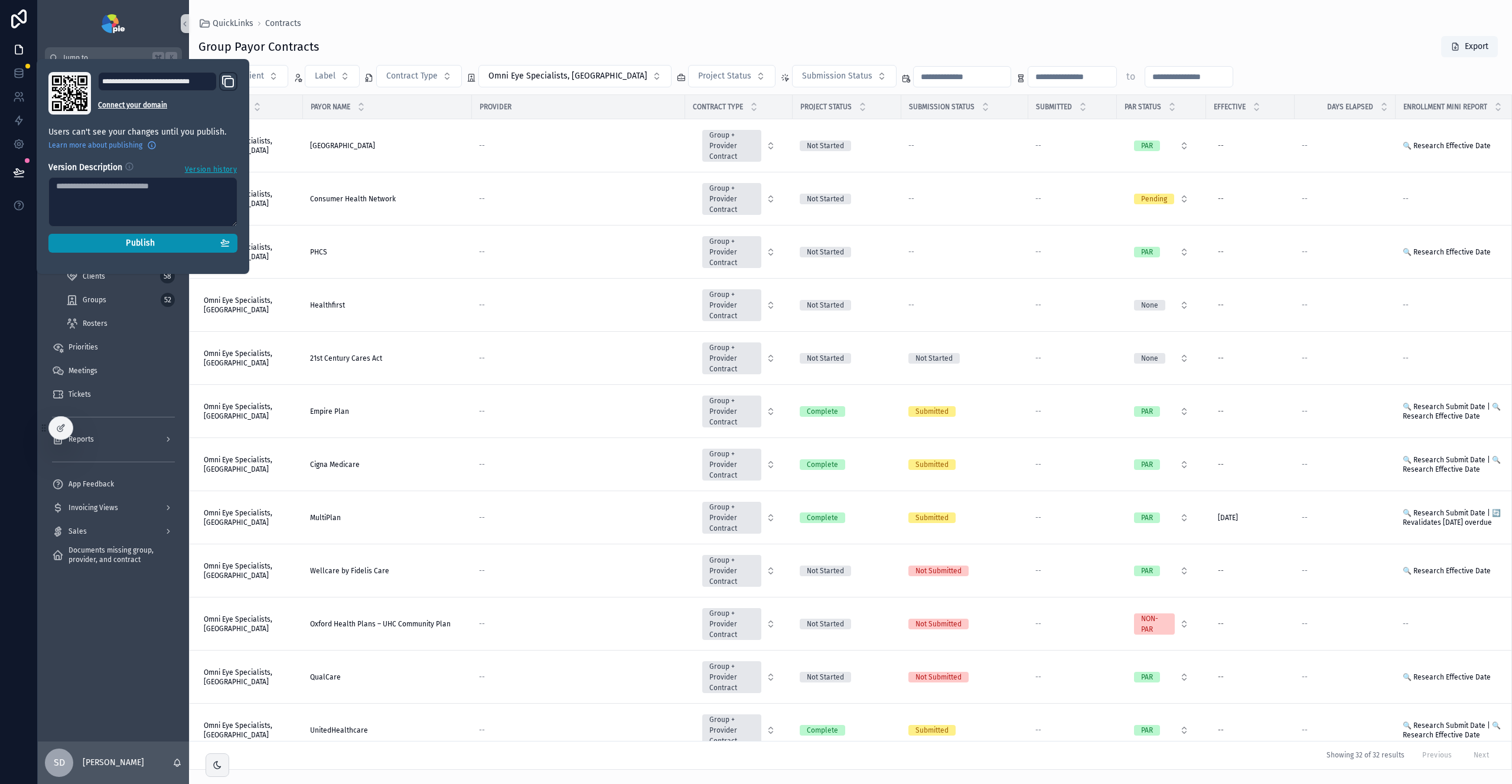
click at [123, 252] on button "Publish" at bounding box center [143, 243] width 189 height 19
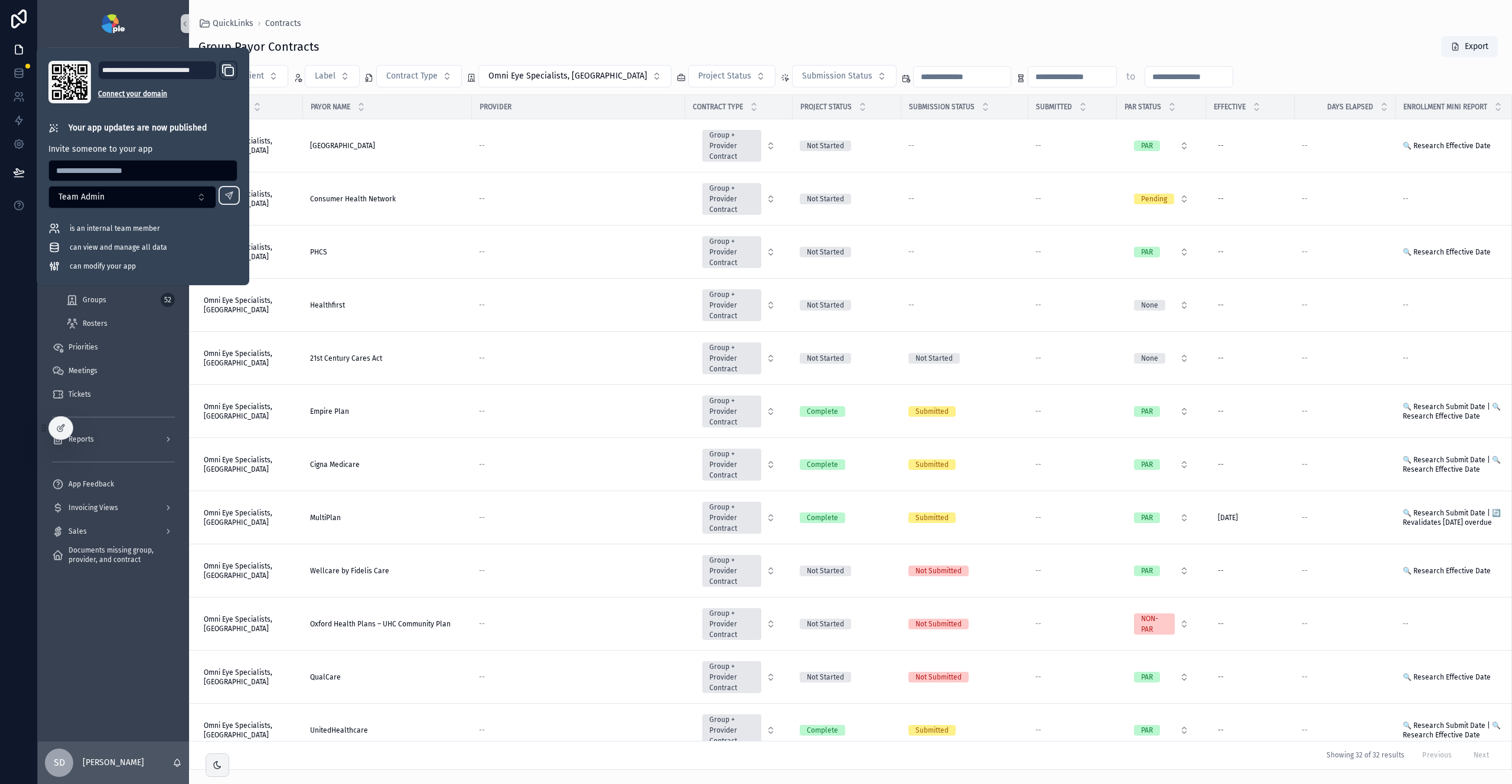
click at [455, 14] on div "QuickLinks Contracts Group Payor Contracts Export Filter Client Label Contract …" at bounding box center [851, 385] width 1323 height 770
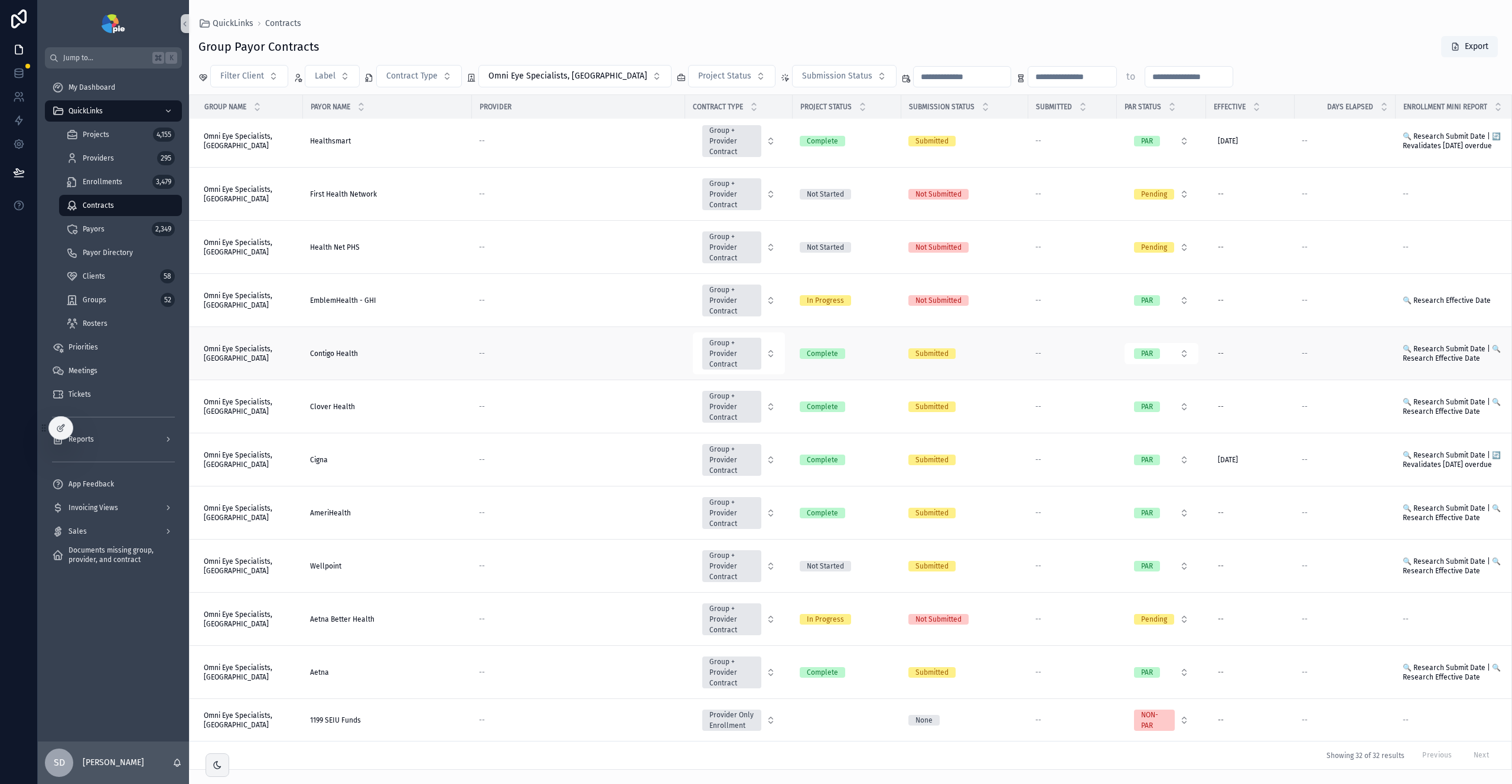
scroll to position [1076, 0]
click at [377, 716] on div "1199 SEIU Funds 1199 SEIU Funds" at bounding box center [388, 720] width 155 height 9
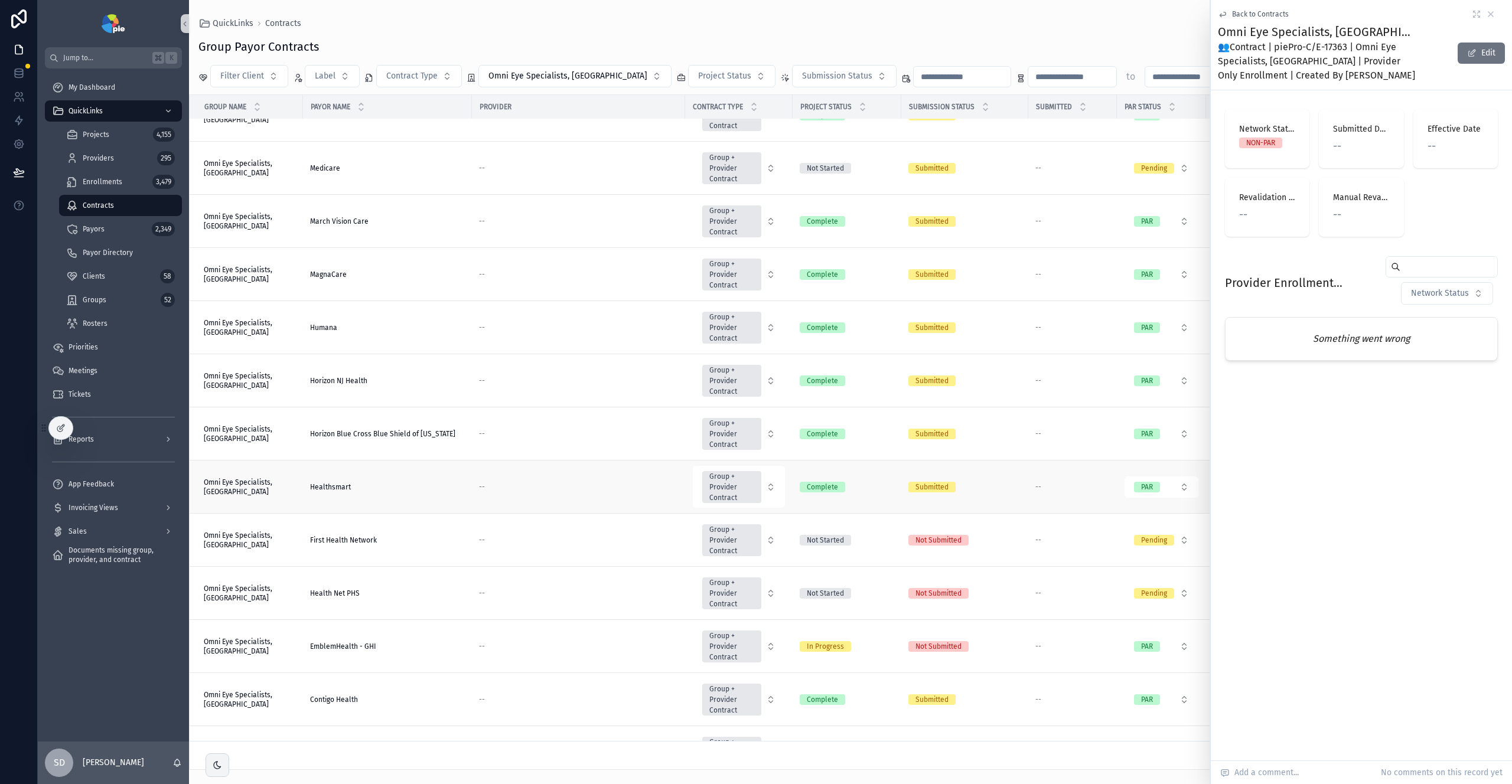
scroll to position [1076, 0]
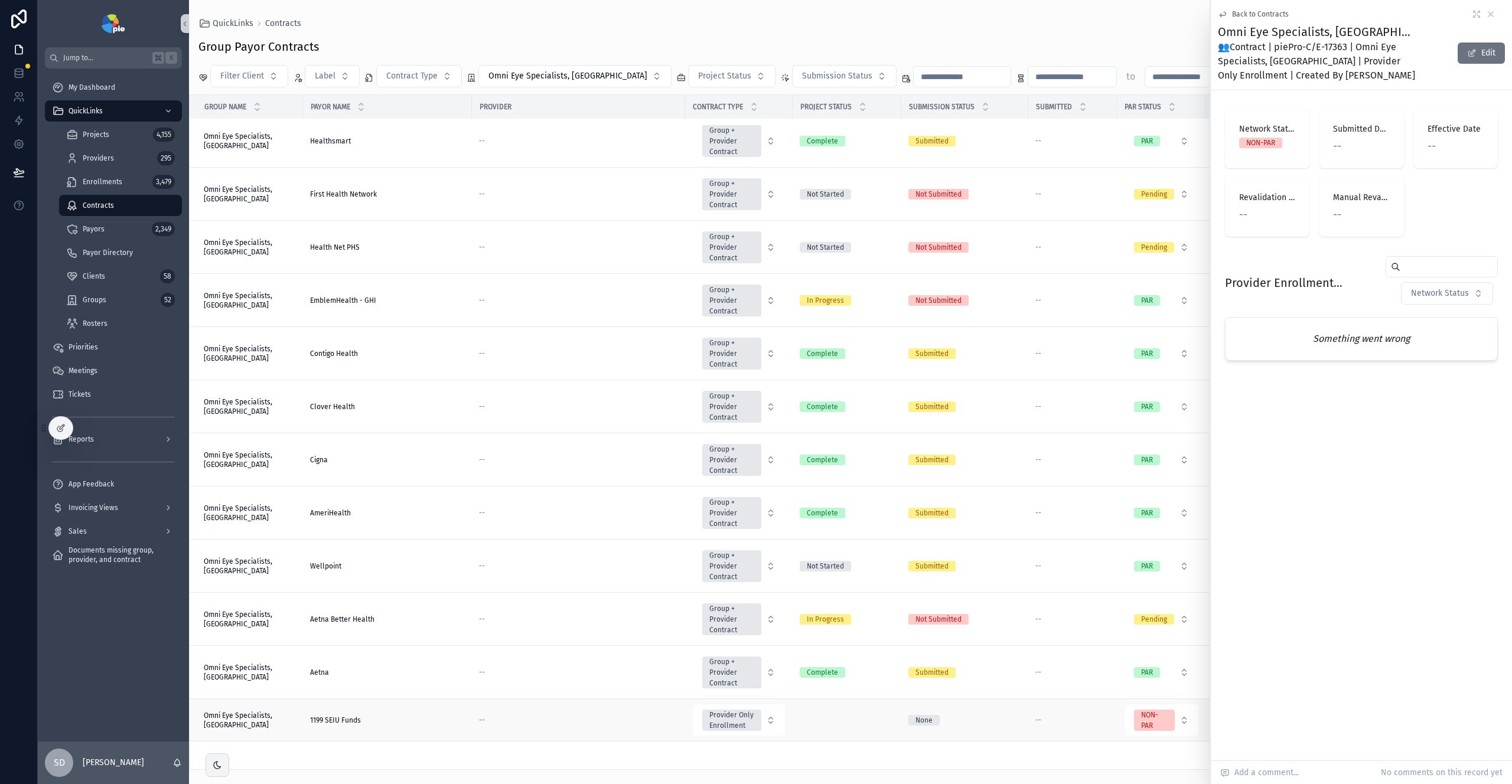
click at [319, 716] on span "1199 SEIU Funds" at bounding box center [336, 720] width 51 height 9
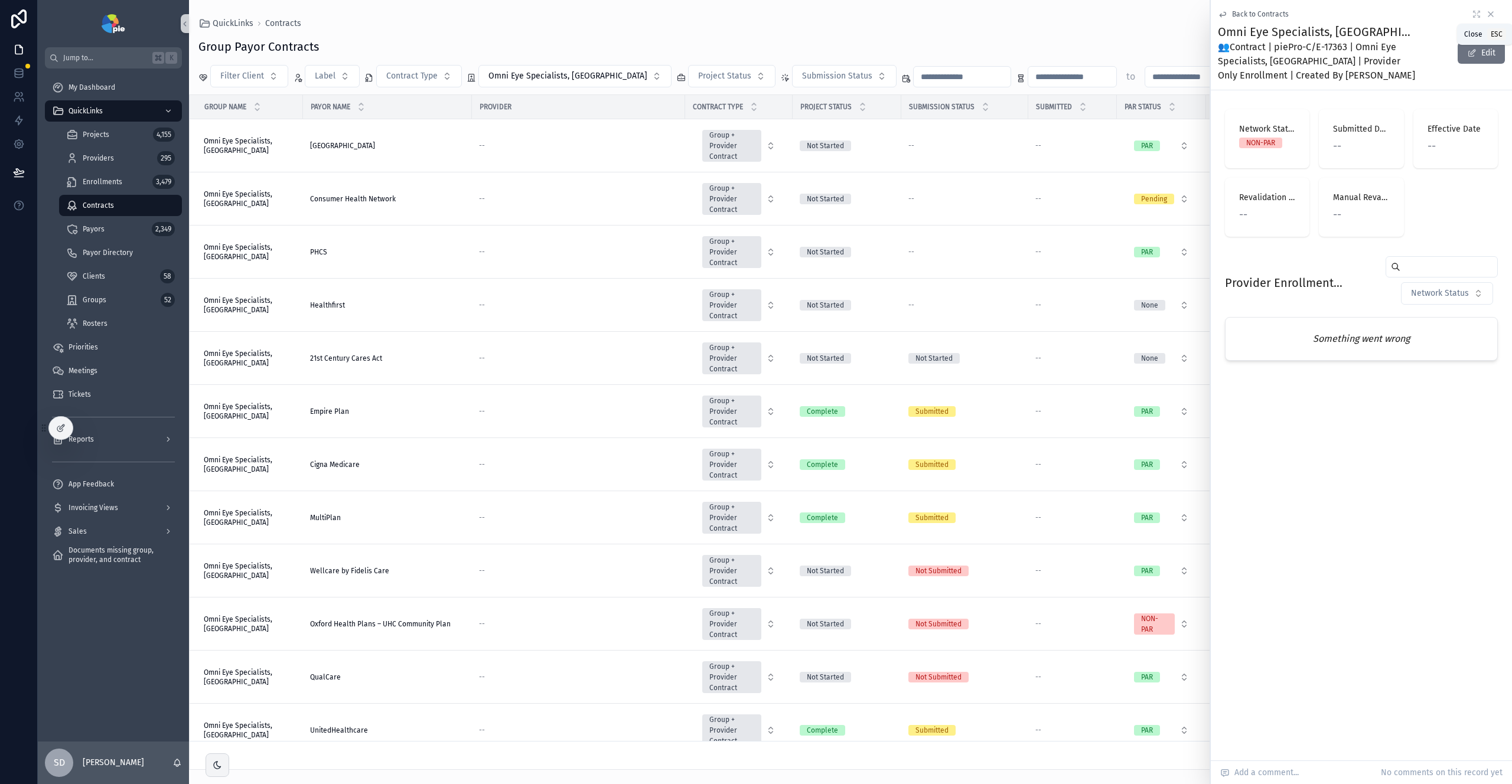
click at [1490, 14] on icon "scrollable content" at bounding box center [1491, 14] width 5 height 5
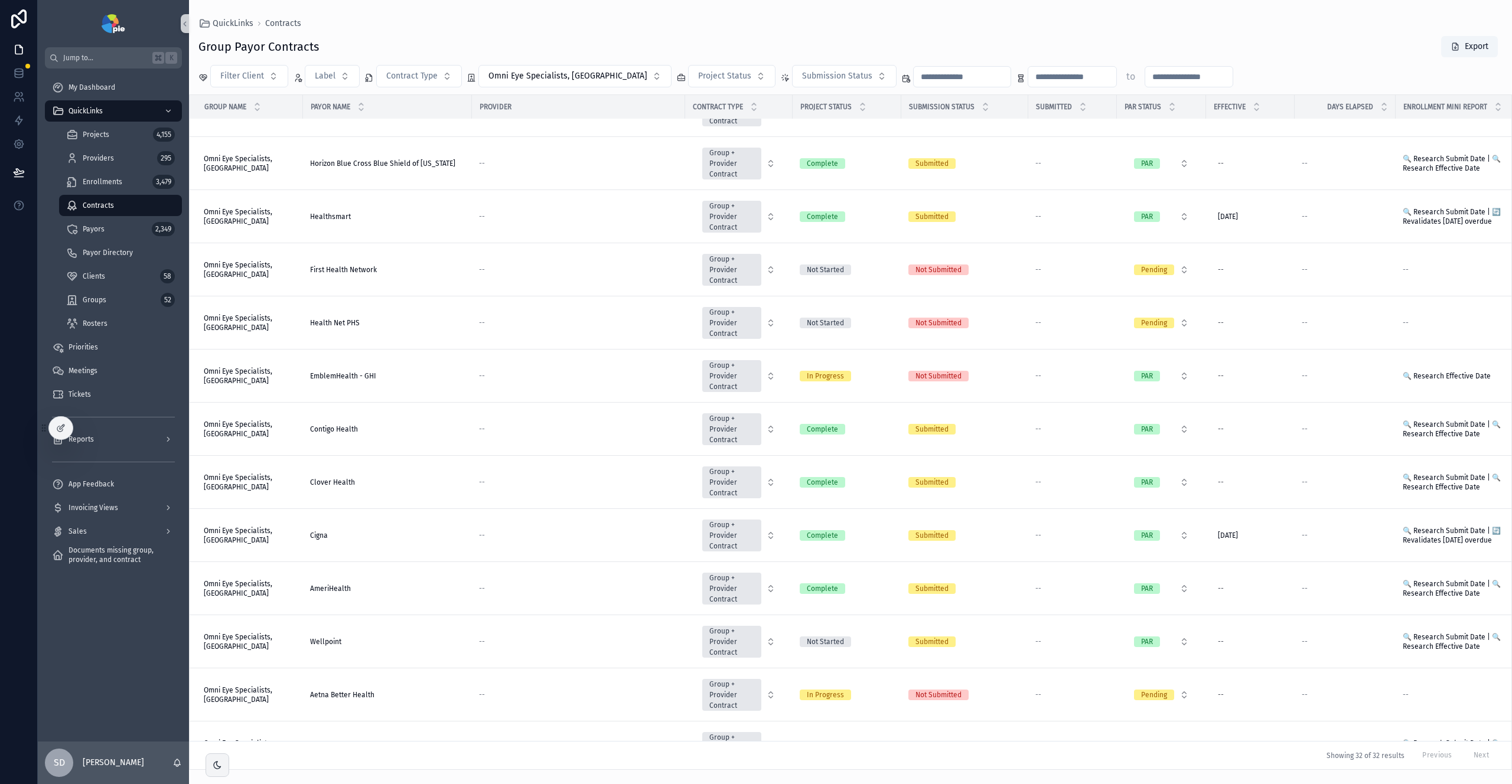
scroll to position [1076, 0]
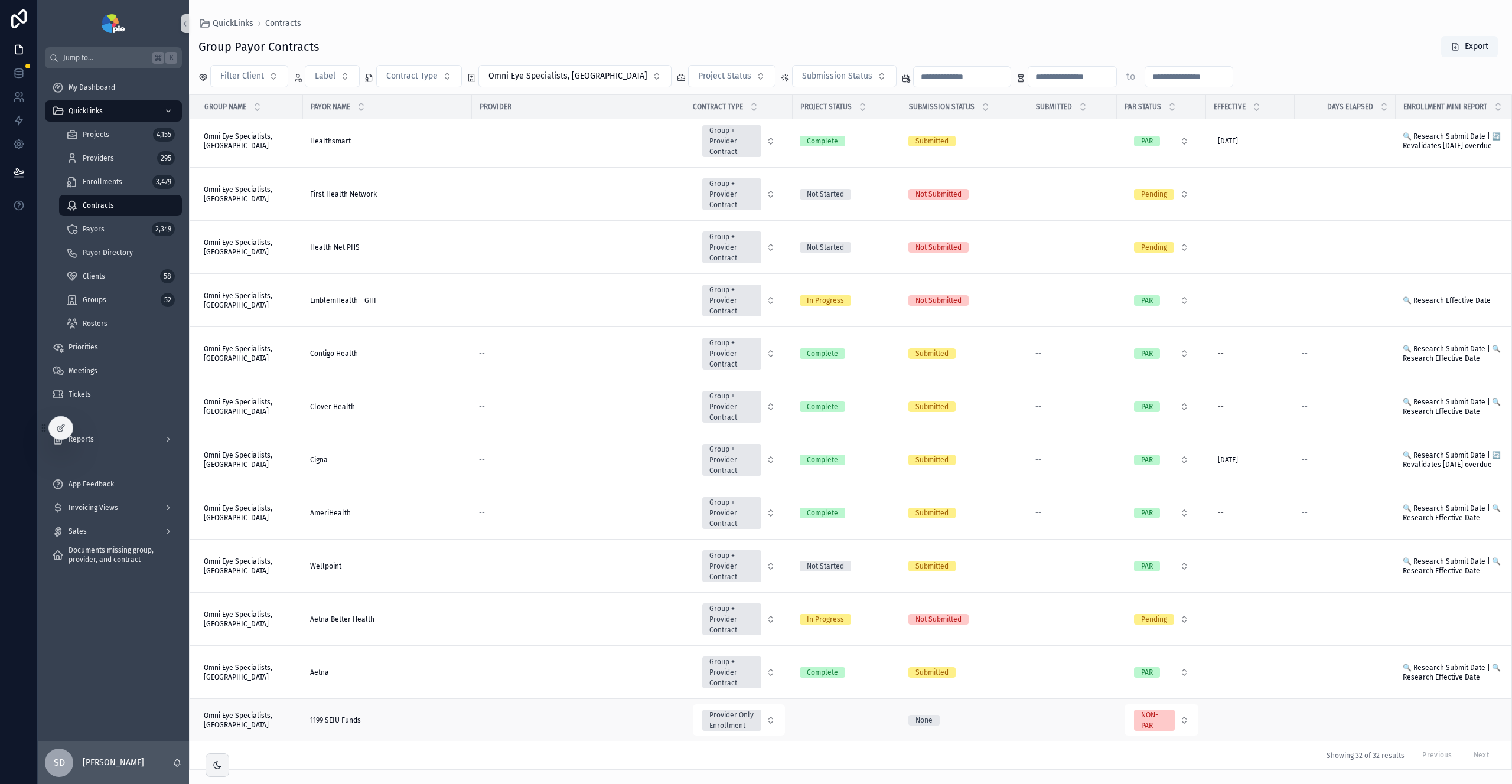
click at [1056, 716] on div "--" at bounding box center [1073, 720] width 75 height 9
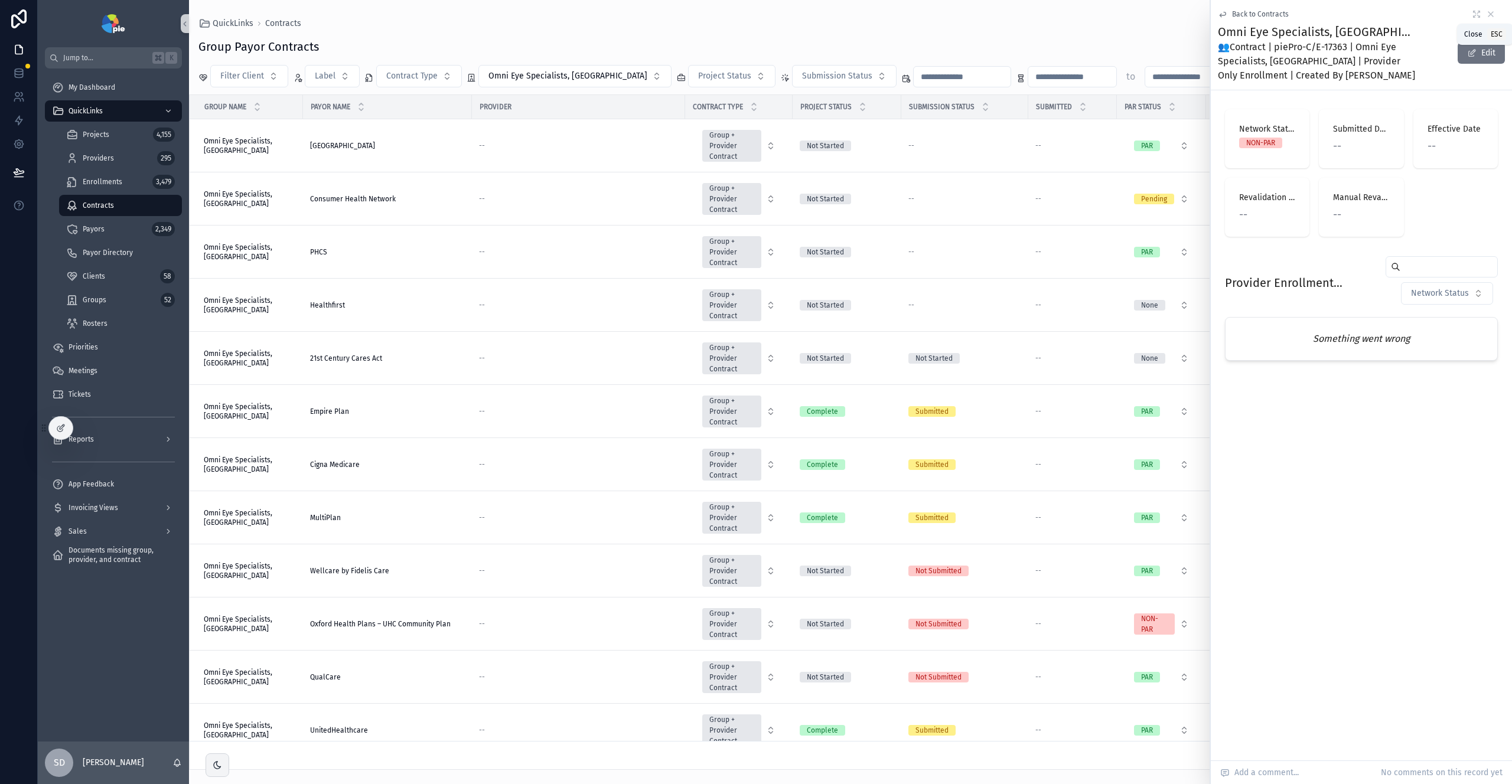
click at [1490, 15] on icon "scrollable content" at bounding box center [1491, 14] width 5 height 5
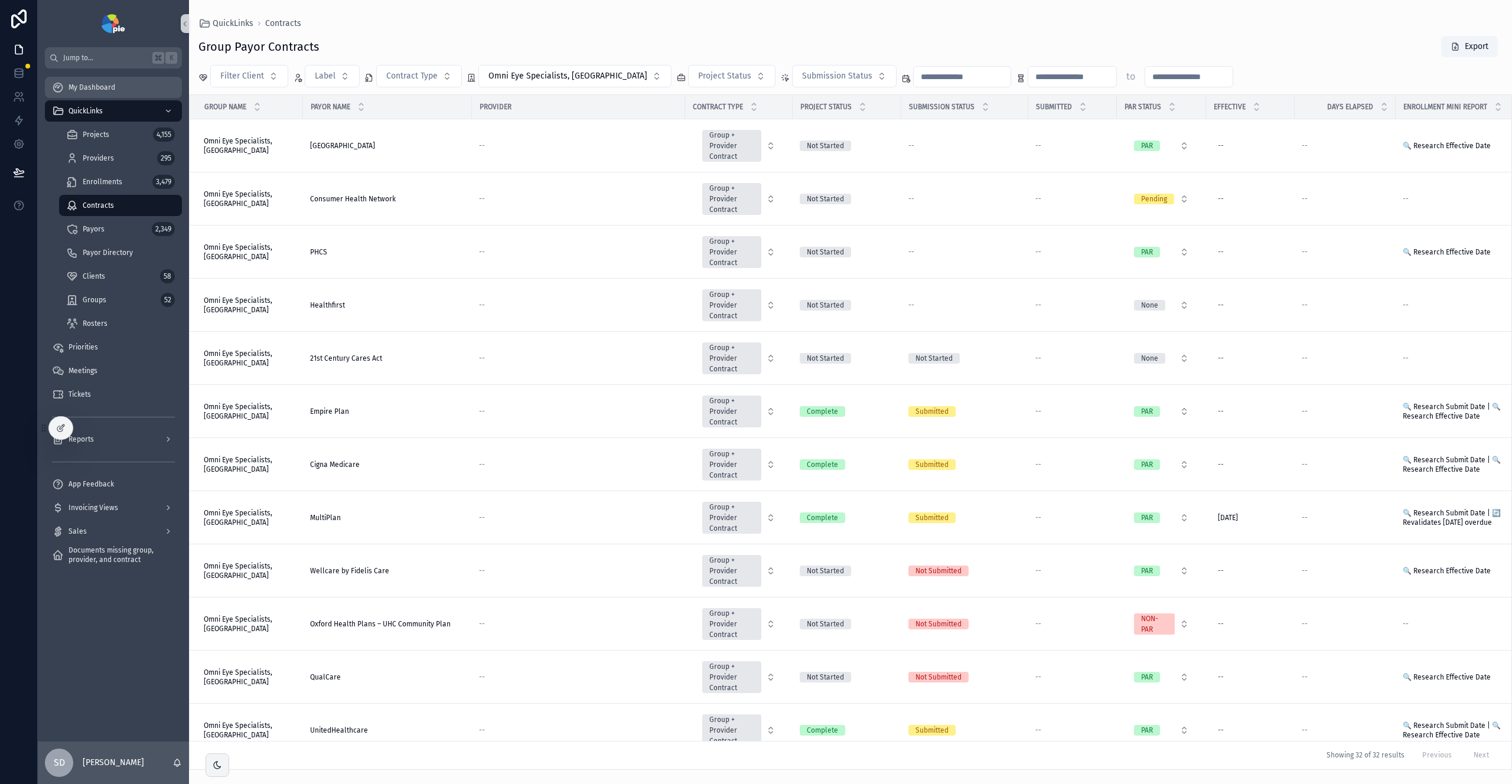
click at [79, 90] on span "My Dashboard" at bounding box center [92, 87] width 47 height 9
